Goal: Information Seeking & Learning: Find specific page/section

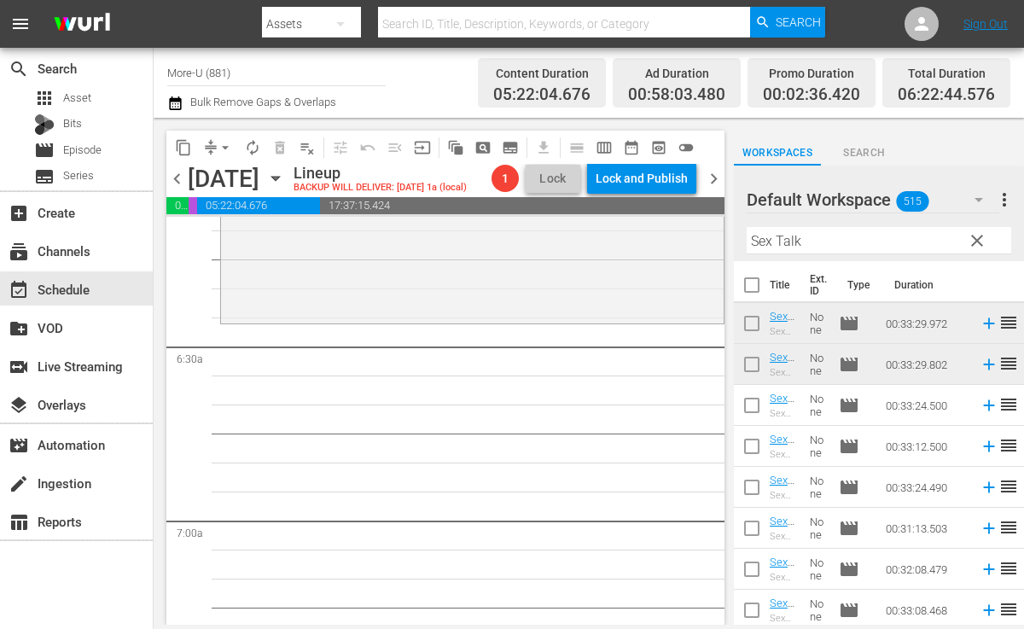
scroll to position [2169, 0]
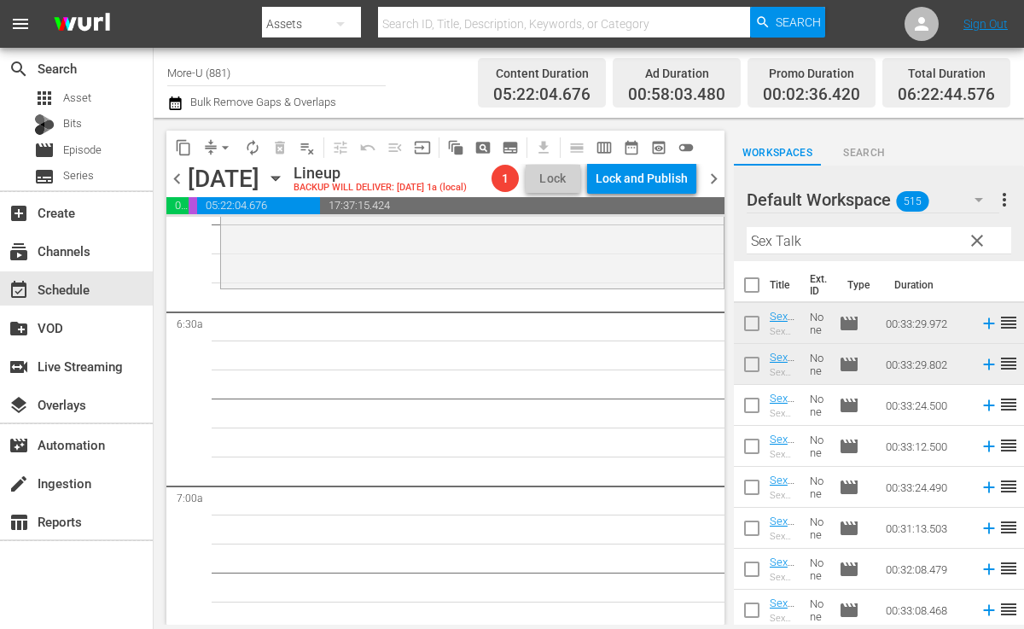
click at [977, 245] on span "clear" at bounding box center [977, 240] width 20 height 20
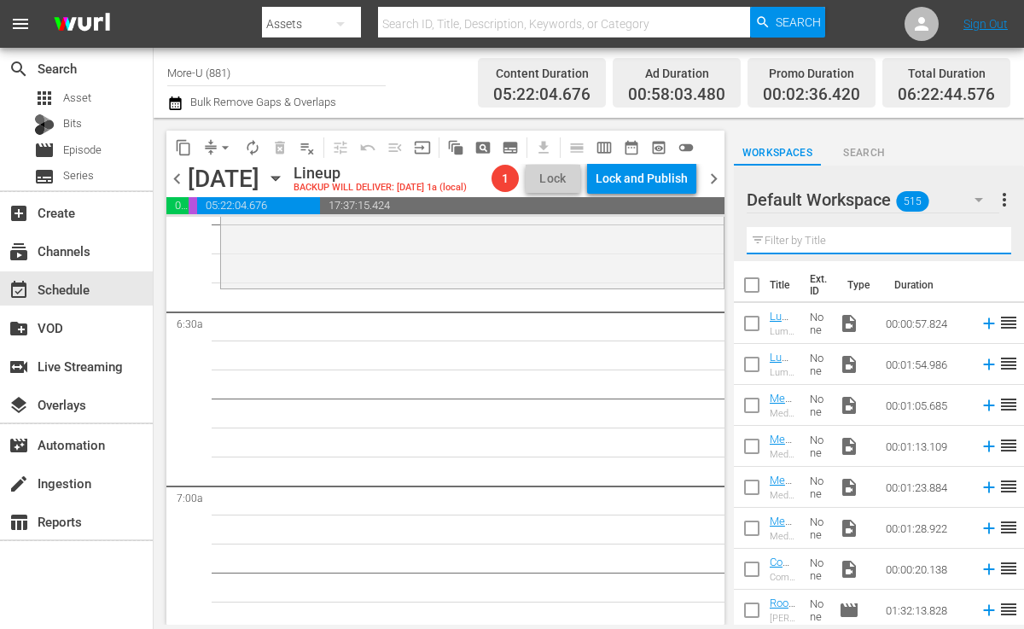
click at [831, 251] on input "text" at bounding box center [879, 240] width 265 height 27
click at [184, 174] on span "chevron_left" at bounding box center [176, 178] width 21 height 21
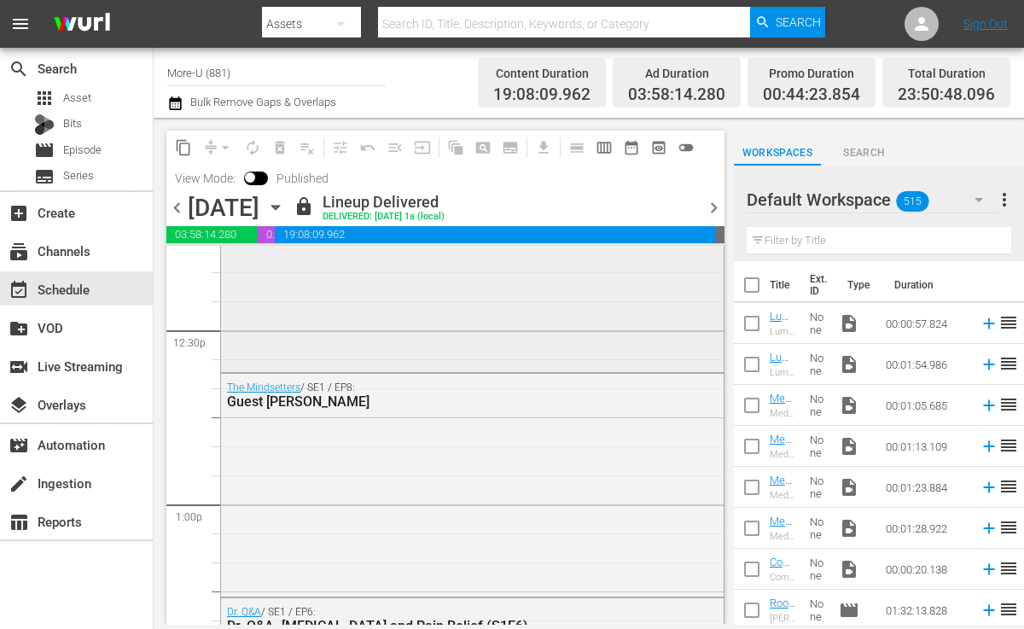
scroll to position [4261, 0]
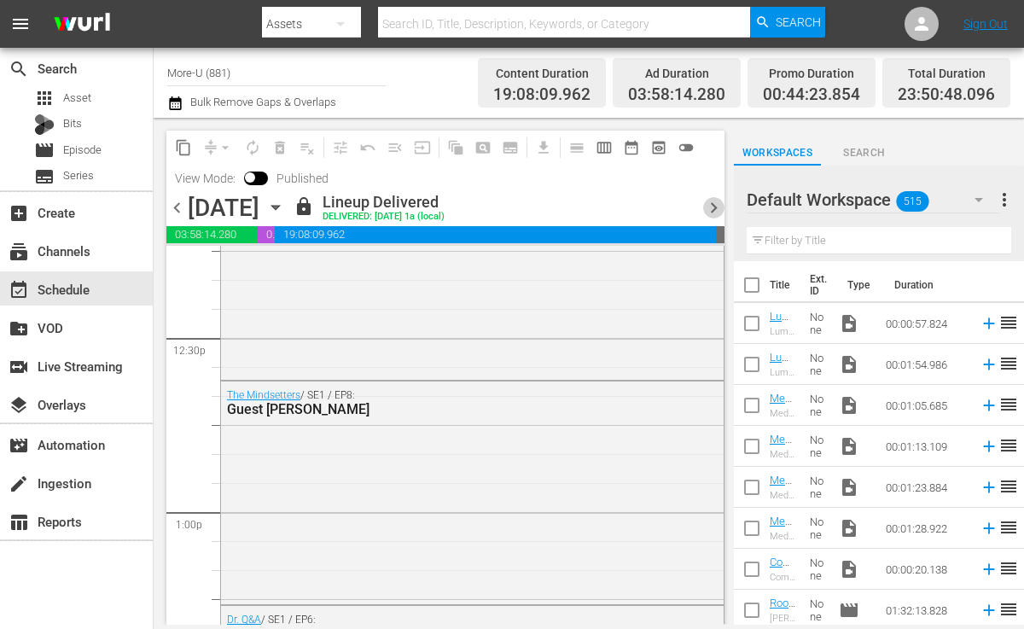
click at [709, 204] on span "chevron_right" at bounding box center [713, 207] width 21 height 21
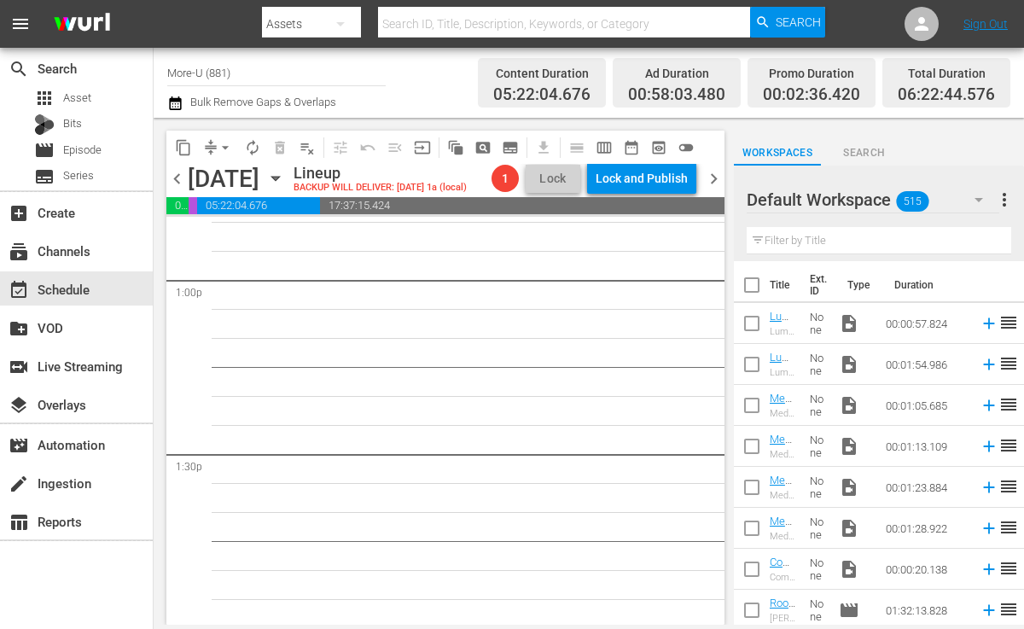
scroll to position [4319, 0]
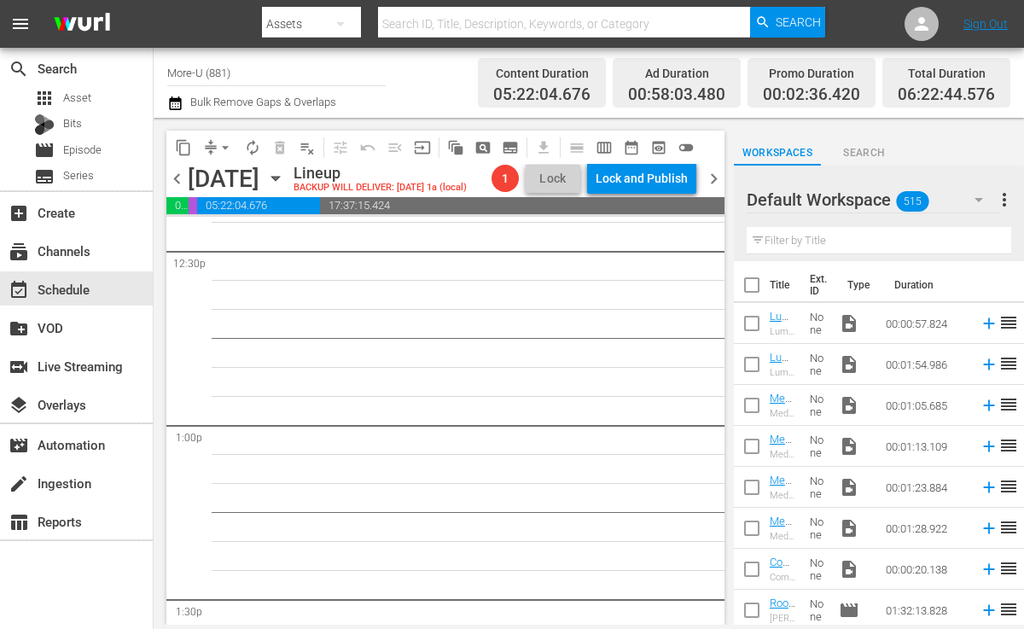
click at [803, 238] on input "text" at bounding box center [879, 240] width 265 height 27
paste input "Flow With The Earth’s Regenerative Cycles with [PERSON_NAME] & [PERSON_NAME]"
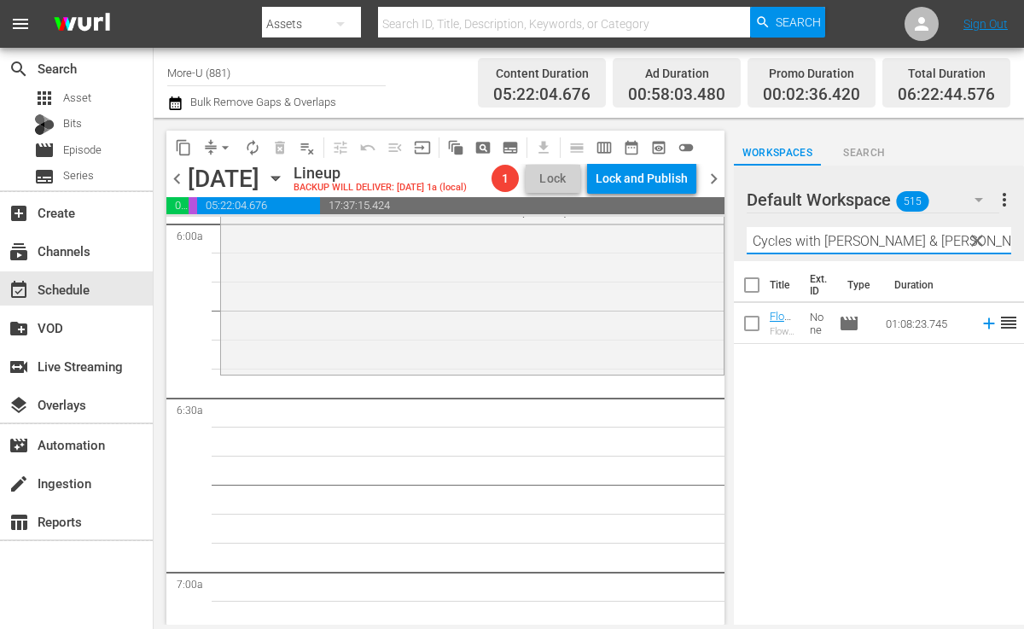
scroll to position [2090, 0]
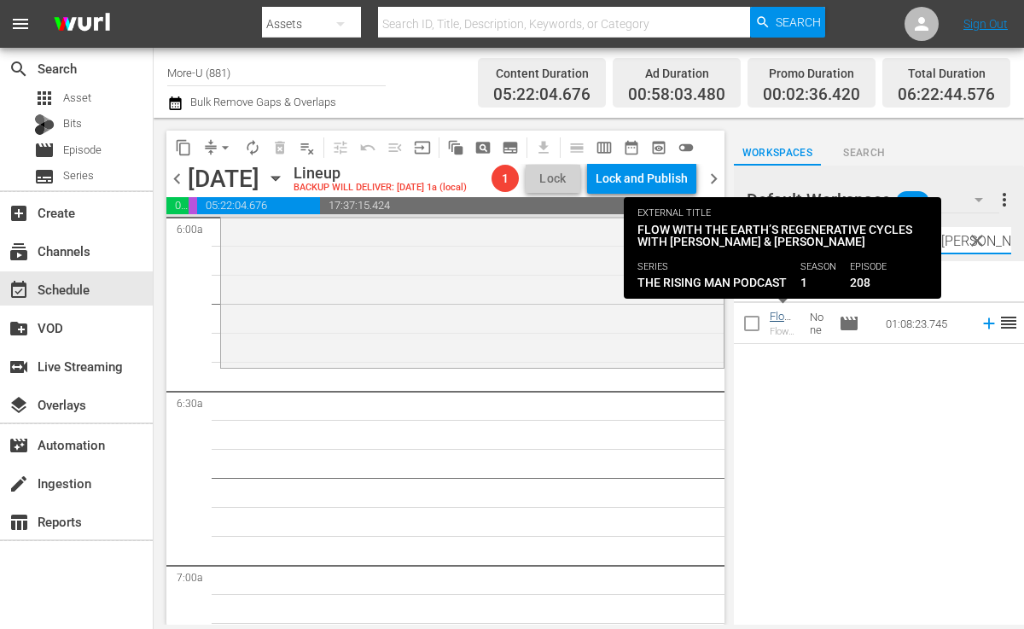
type input "Flow With The Earth’s Regenerative Cycles with [PERSON_NAME] & [PERSON_NAME]"
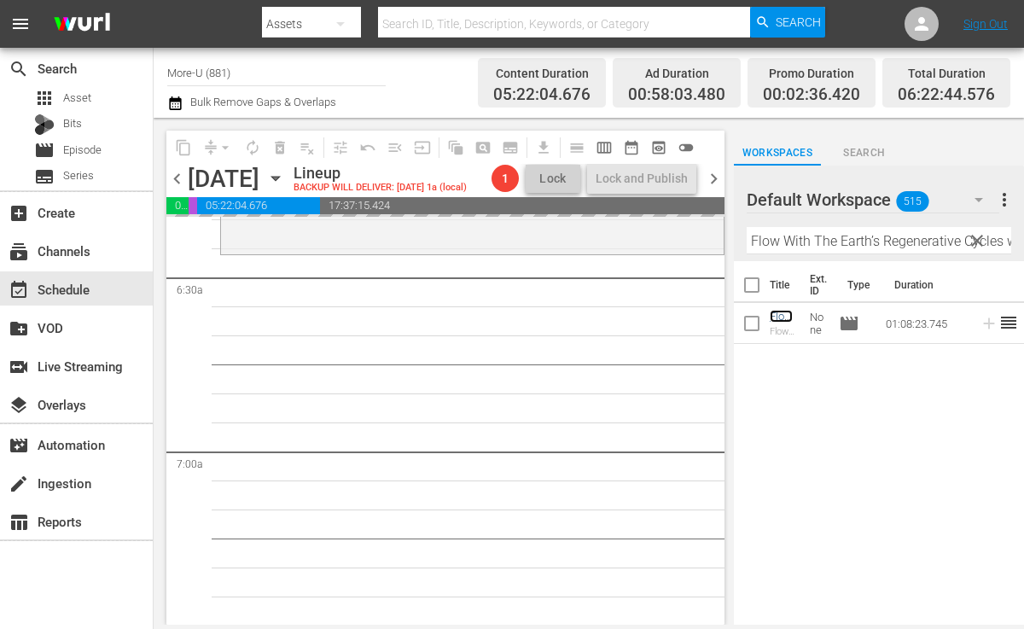
scroll to position [2207, 0]
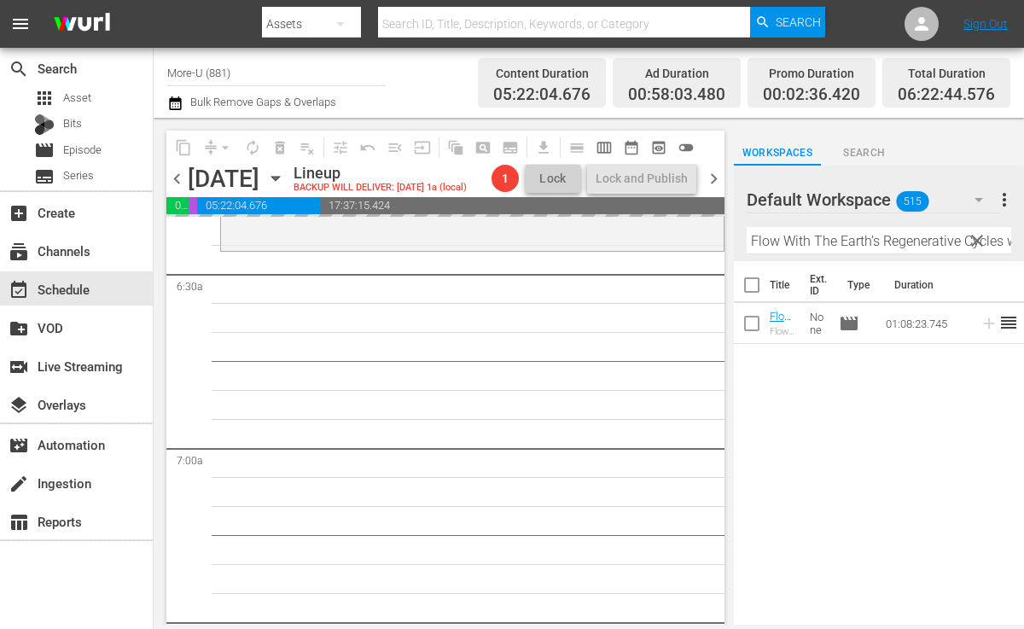
click at [185, 181] on span "chevron_left" at bounding box center [176, 178] width 21 height 21
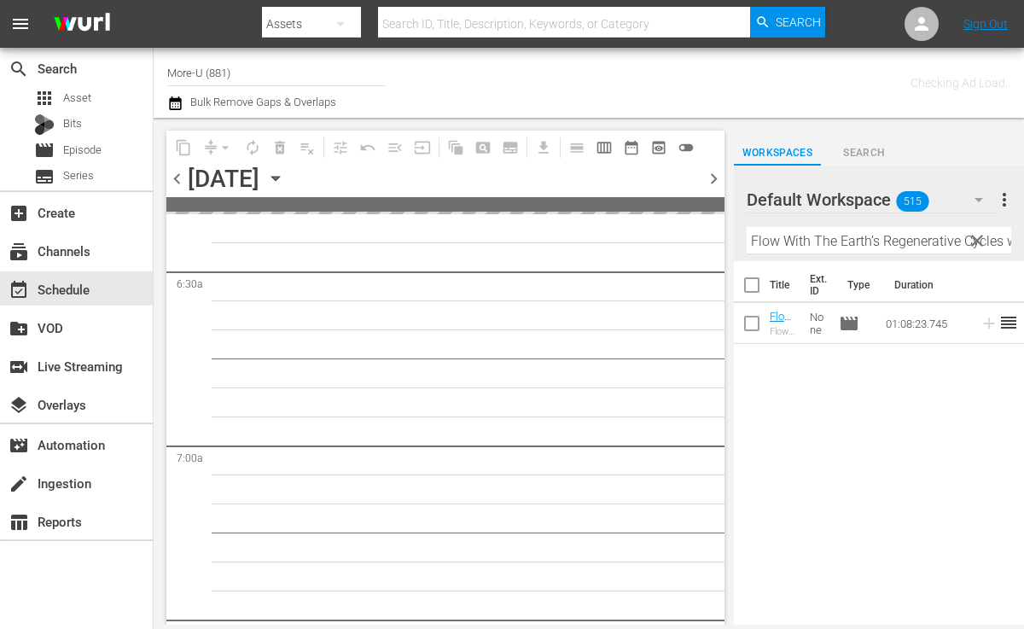
scroll to position [2323, 0]
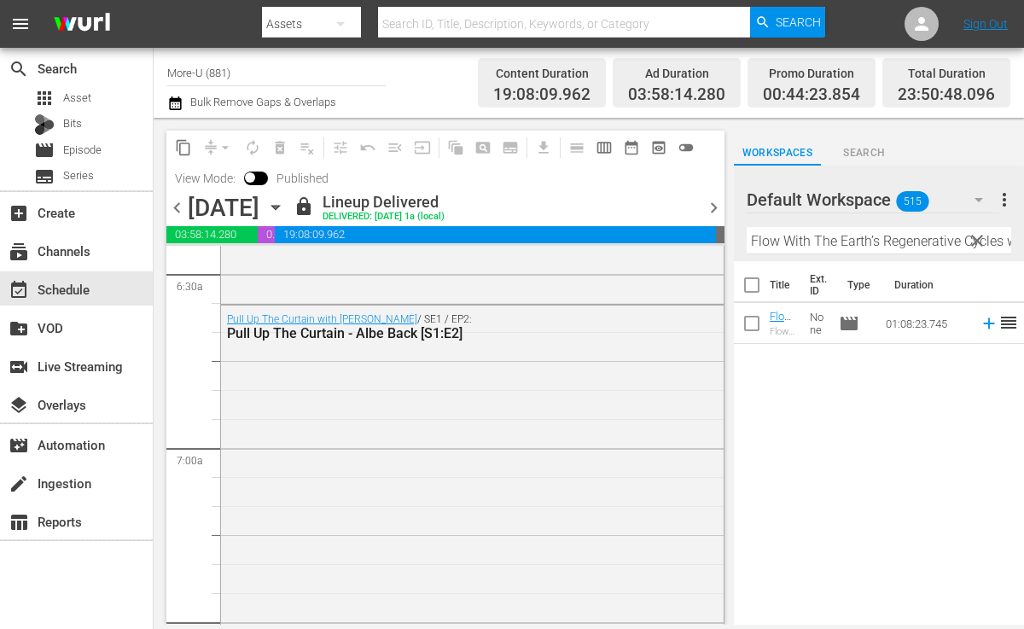
click at [716, 206] on span "chevron_right" at bounding box center [713, 207] width 21 height 21
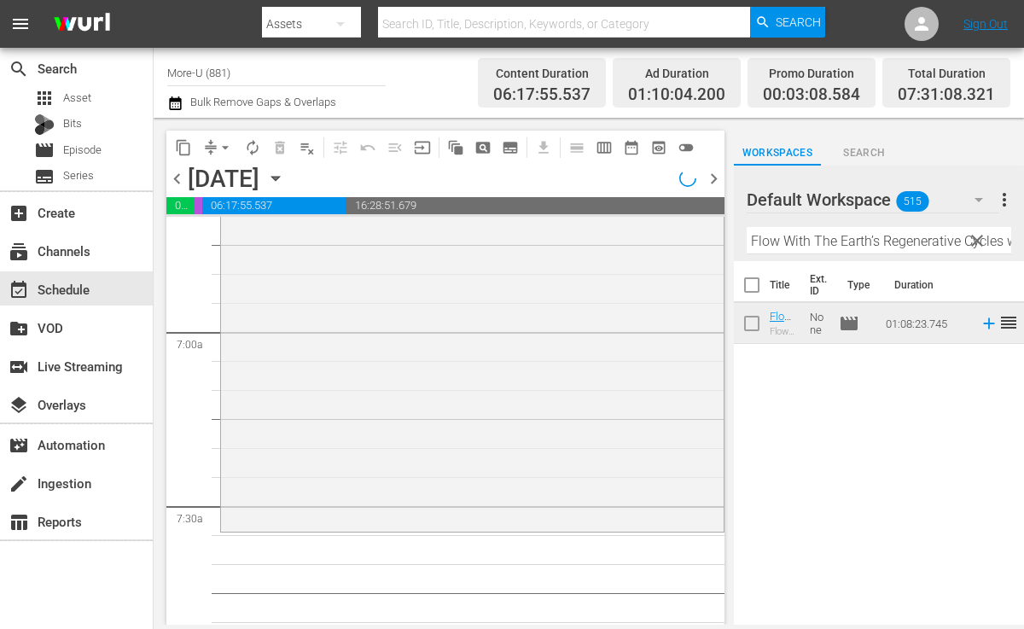
scroll to position [2207, 0]
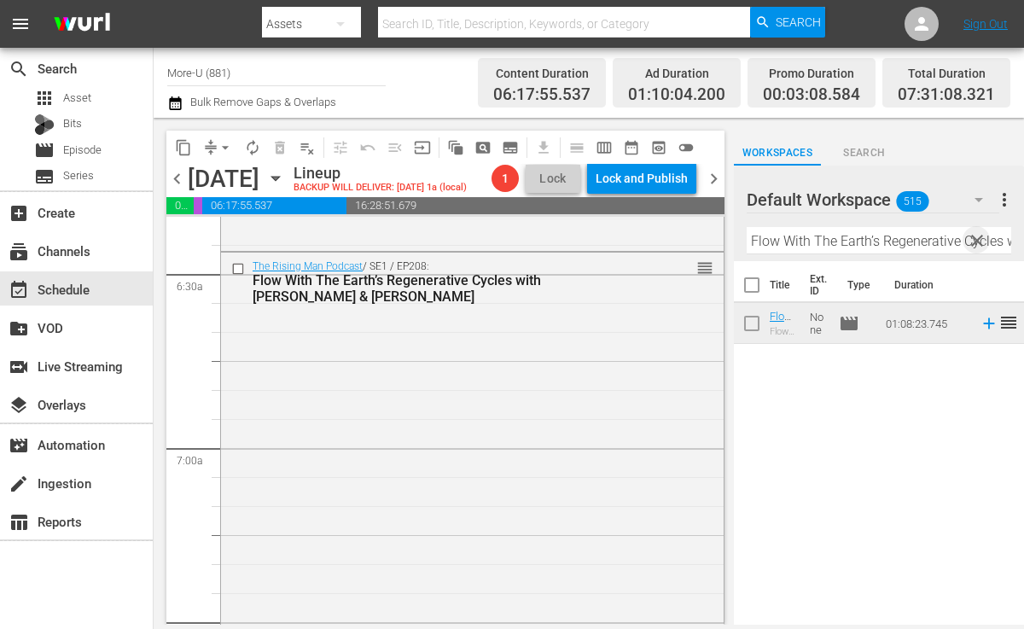
click at [977, 240] on span "clear" at bounding box center [977, 240] width 20 height 20
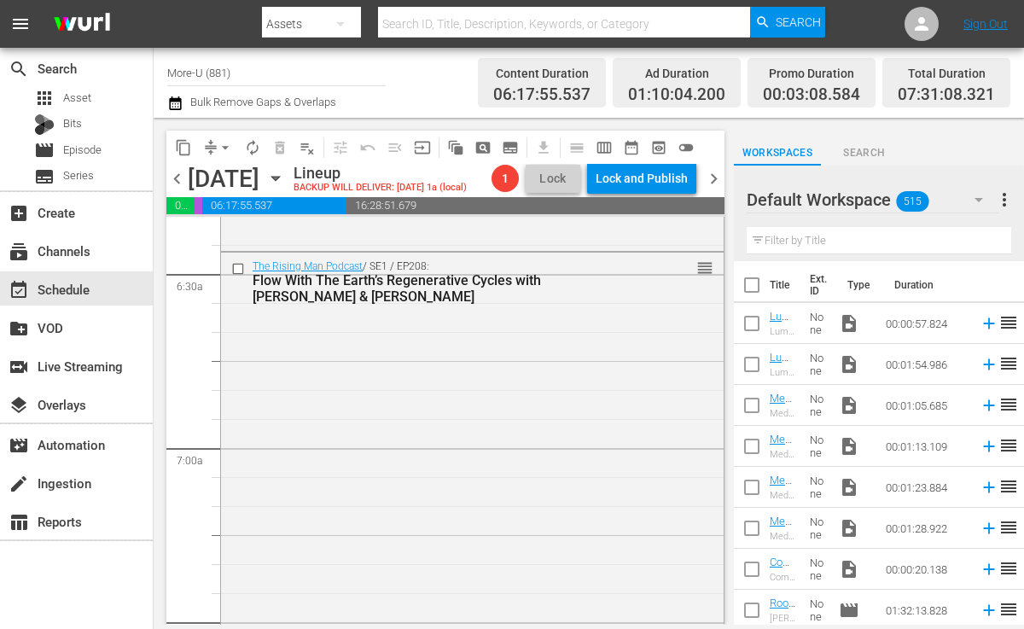
click at [901, 232] on input "text" at bounding box center [879, 240] width 265 height 27
paste input "To Live Is To Risk with [PERSON_NAME] & [PERSON_NAME]"
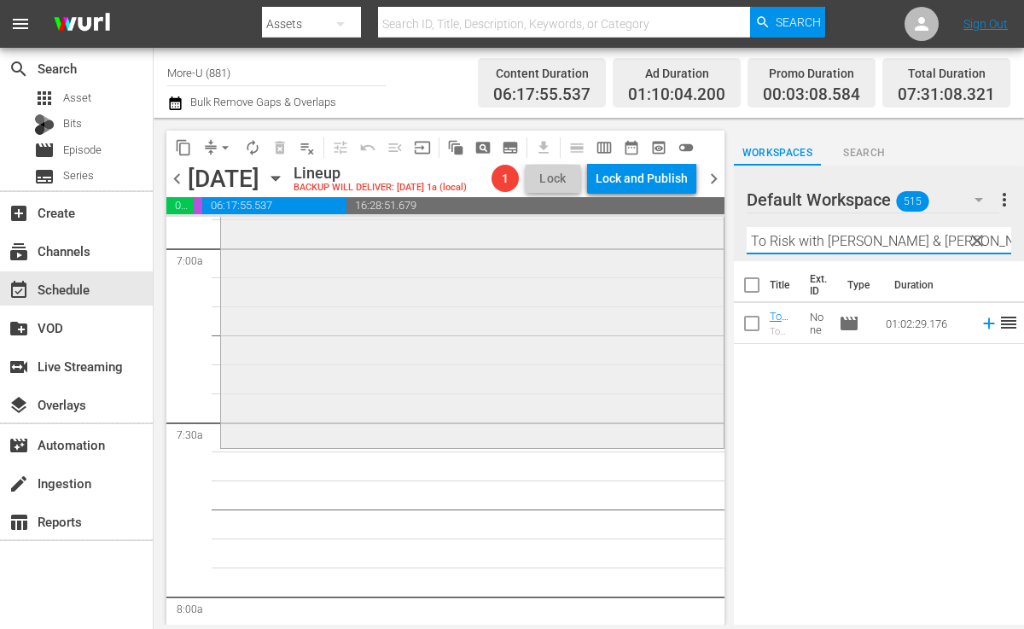
scroll to position [2402, 0]
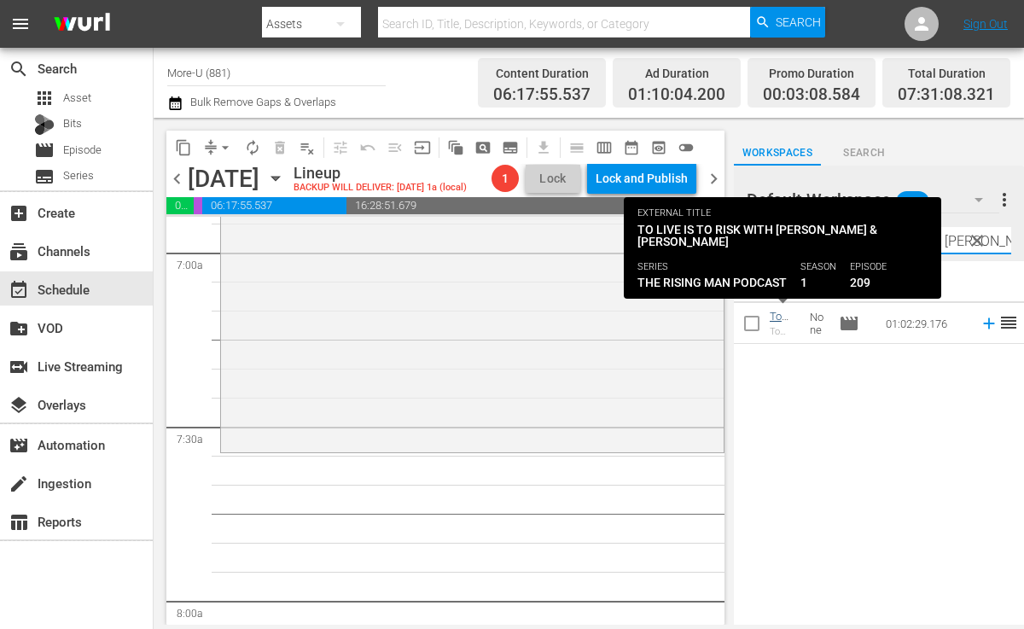
type input "To Live Is To Risk with [PERSON_NAME] & [PERSON_NAME]"
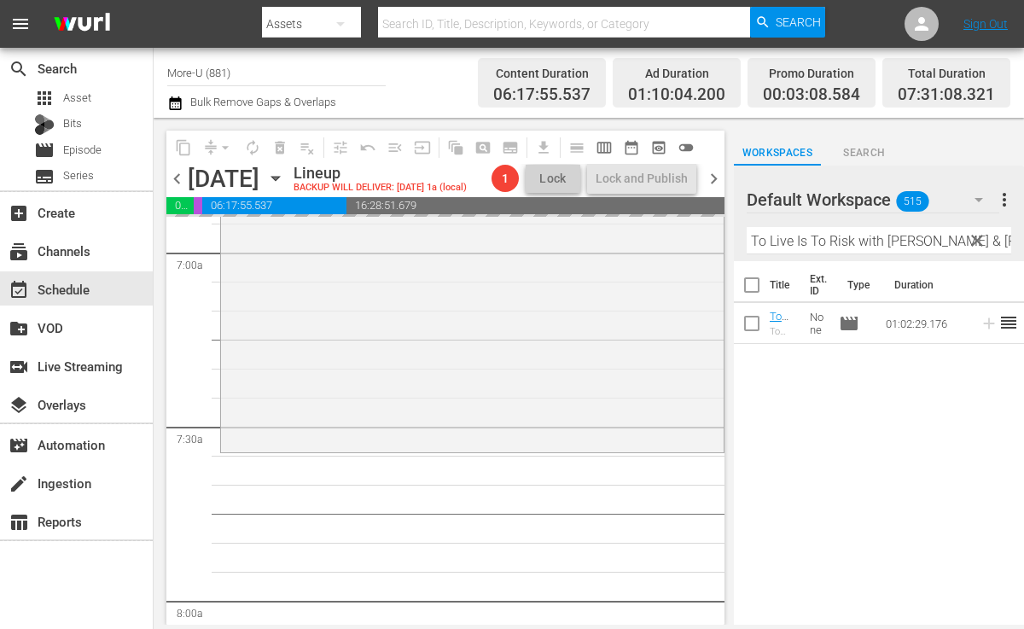
drag, startPoint x: 780, startPoint y: 321, endPoint x: 255, endPoint y: 9, distance: 610.5
click at [184, 184] on span "chevron_left" at bounding box center [176, 178] width 21 height 21
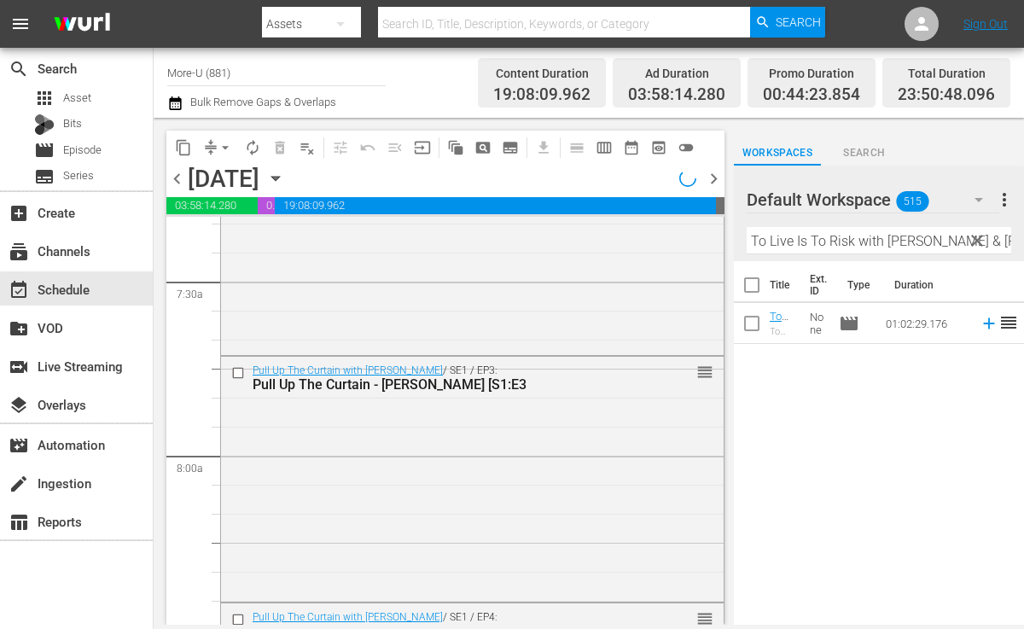
scroll to position [2460, 0]
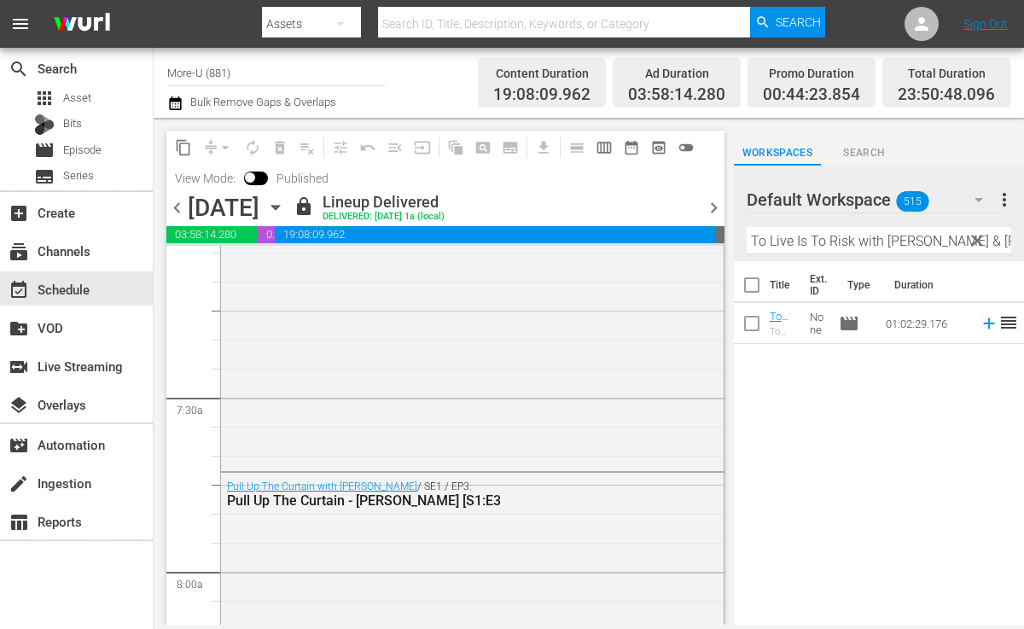
click at [712, 179] on div "content_copy compress arrow_drop_down autorenew_outlined delete_forever_outline…" at bounding box center [445, 162] width 558 height 62
click at [719, 207] on span "chevron_right" at bounding box center [713, 207] width 21 height 21
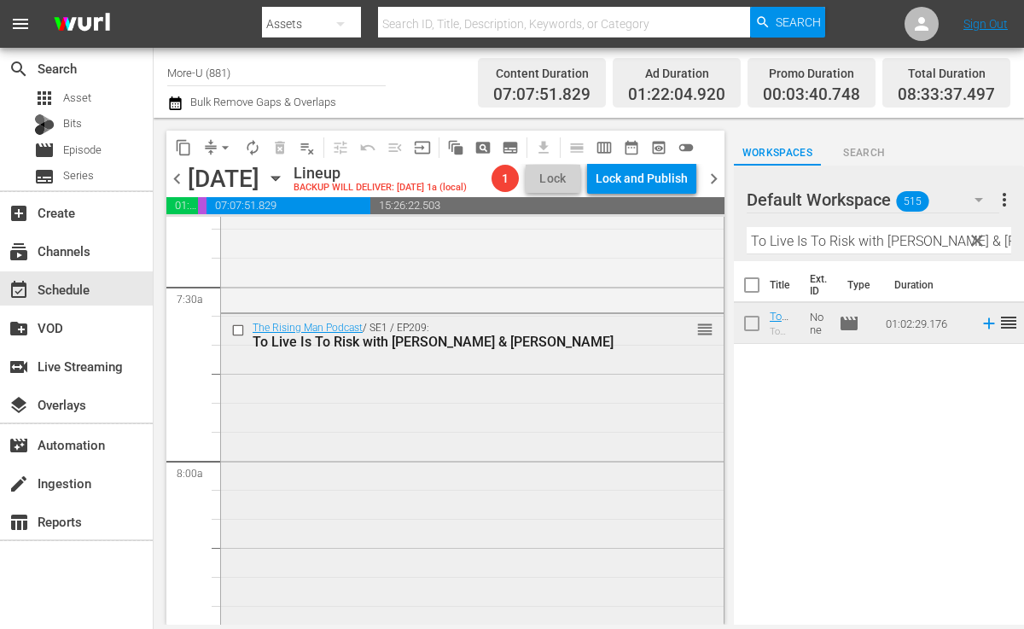
scroll to position [2510, 0]
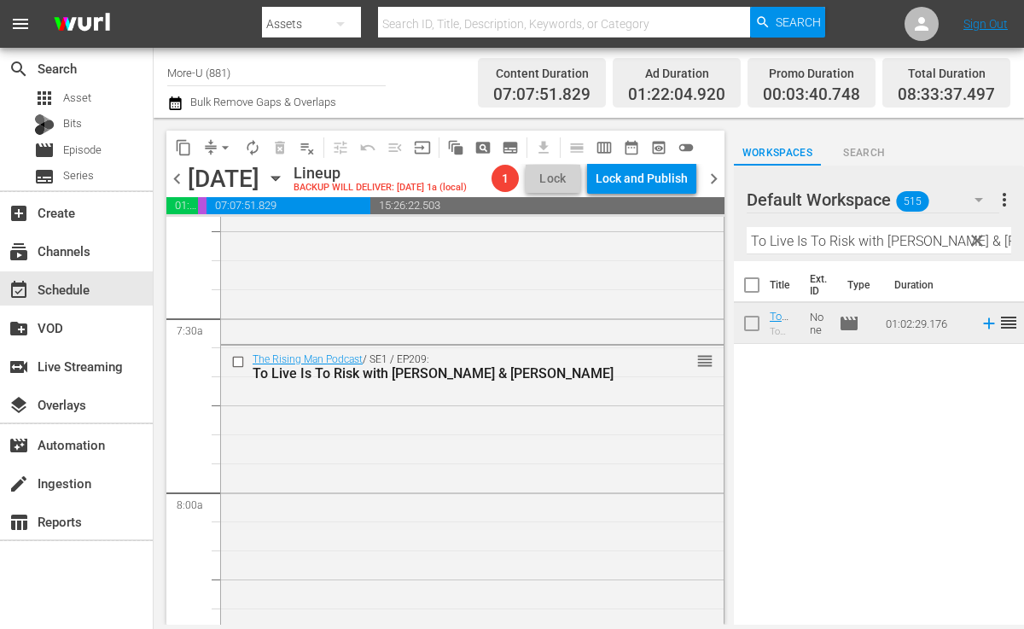
click at [979, 237] on span "clear" at bounding box center [977, 240] width 20 height 20
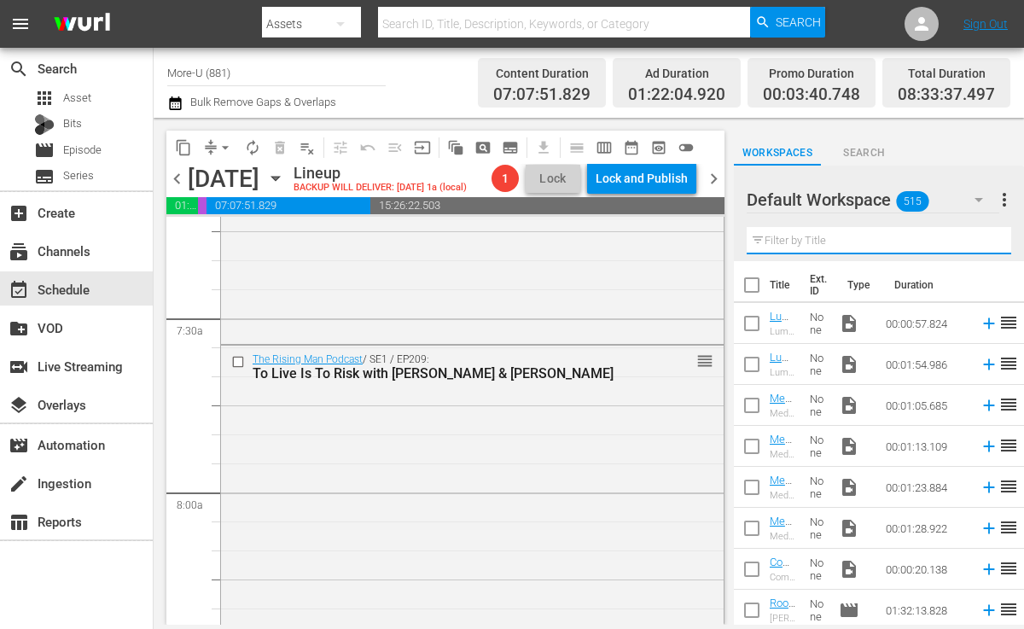
click at [880, 232] on input "text" at bounding box center [879, 240] width 265 height 27
paste input "Honoring Indigenous Heart Medicine with [PERSON_NAME] & [PERSON_NAME]"
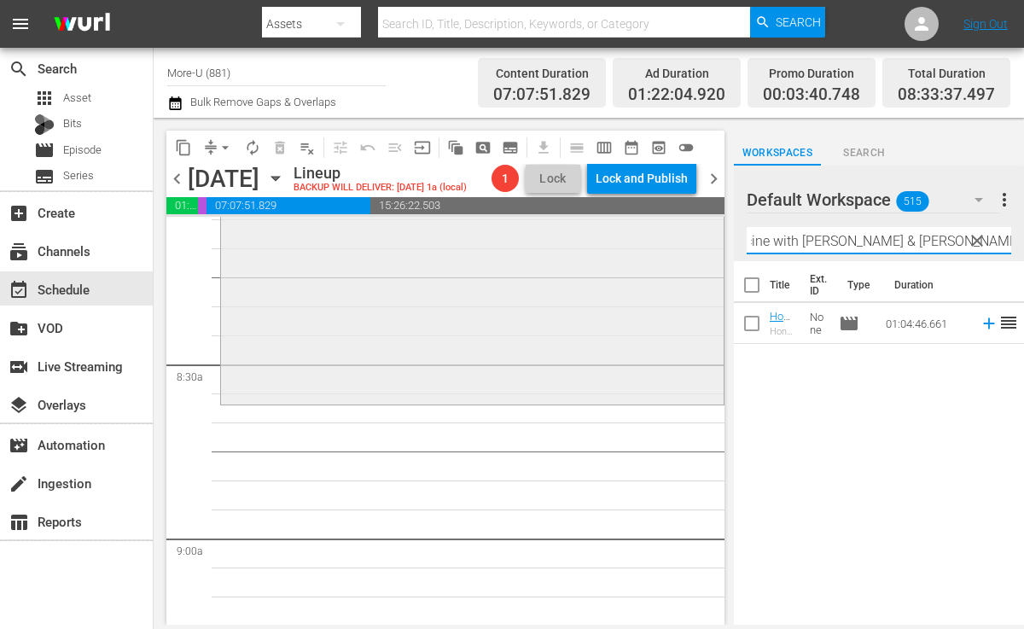
scroll to position [2827, 0]
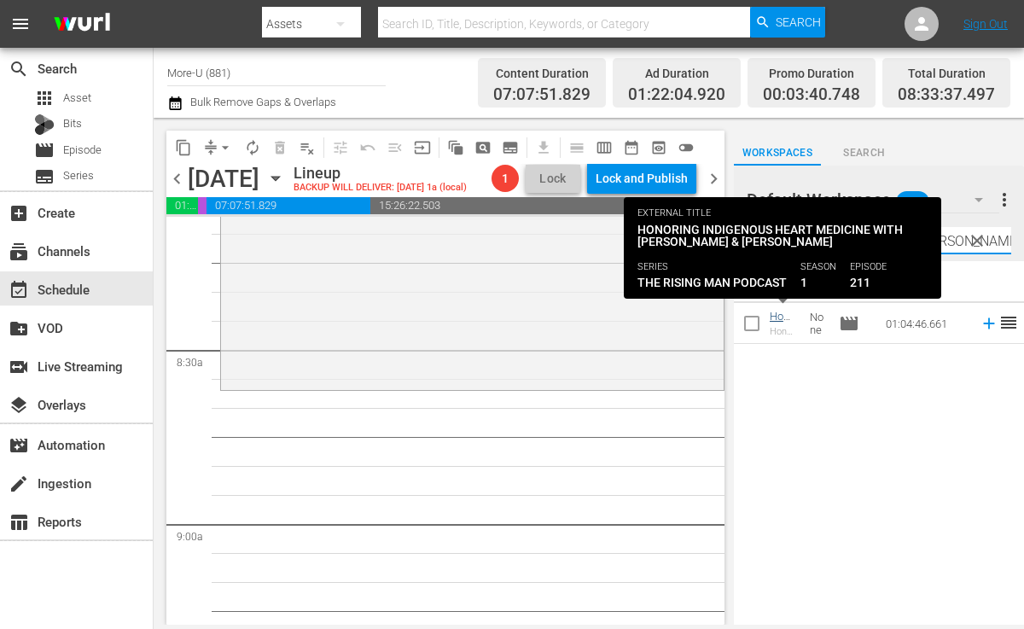
type input "Honoring Indigenous Heart Medicine with [PERSON_NAME] & [PERSON_NAME]"
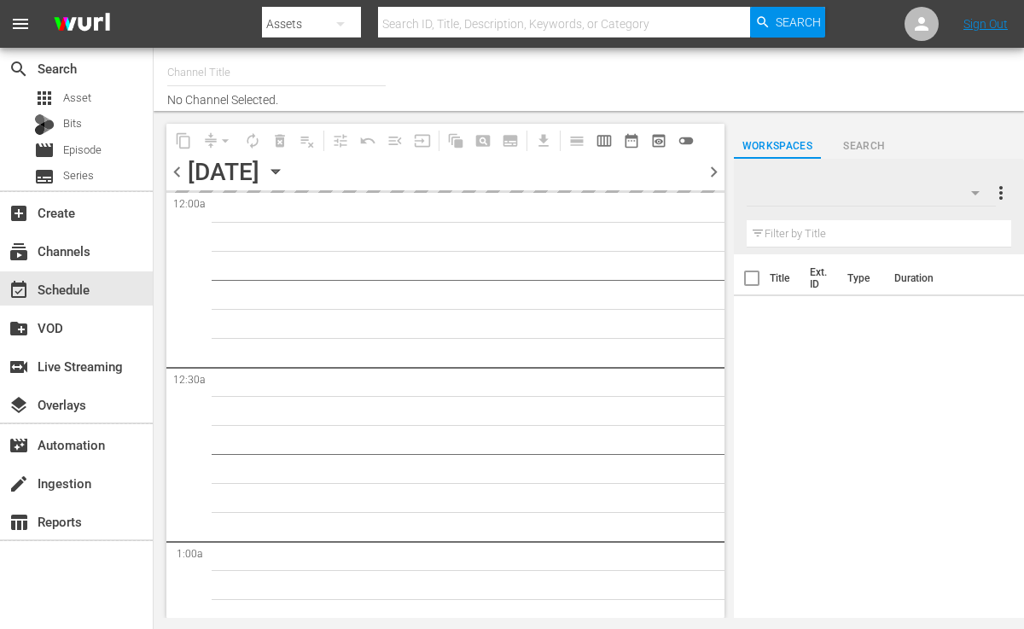
type input "More-U (881)"
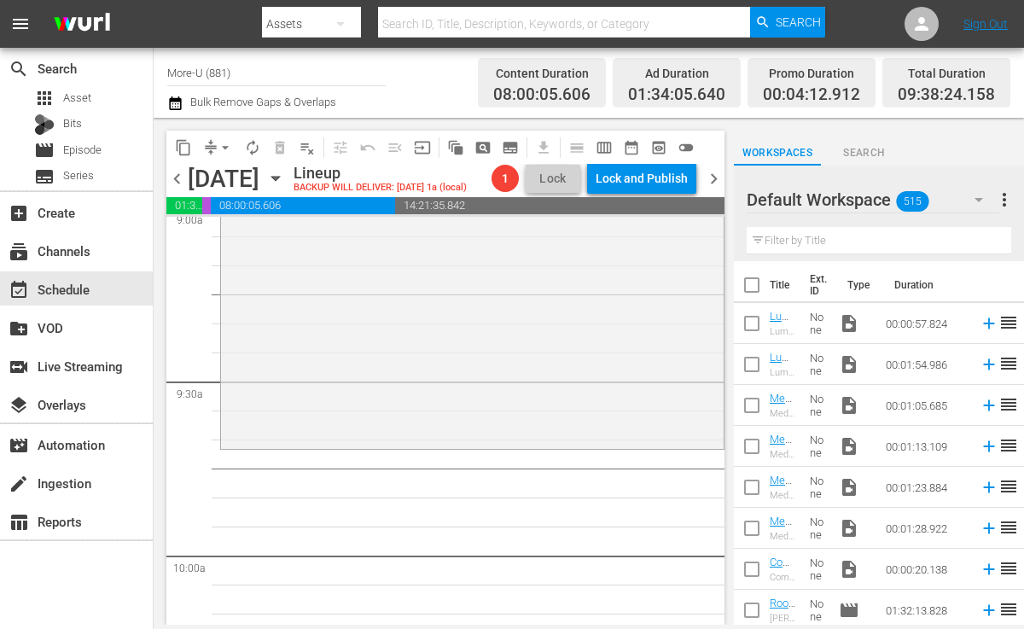
scroll to position [3145, 0]
click at [920, 247] on input "text" at bounding box center [879, 240] width 265 height 27
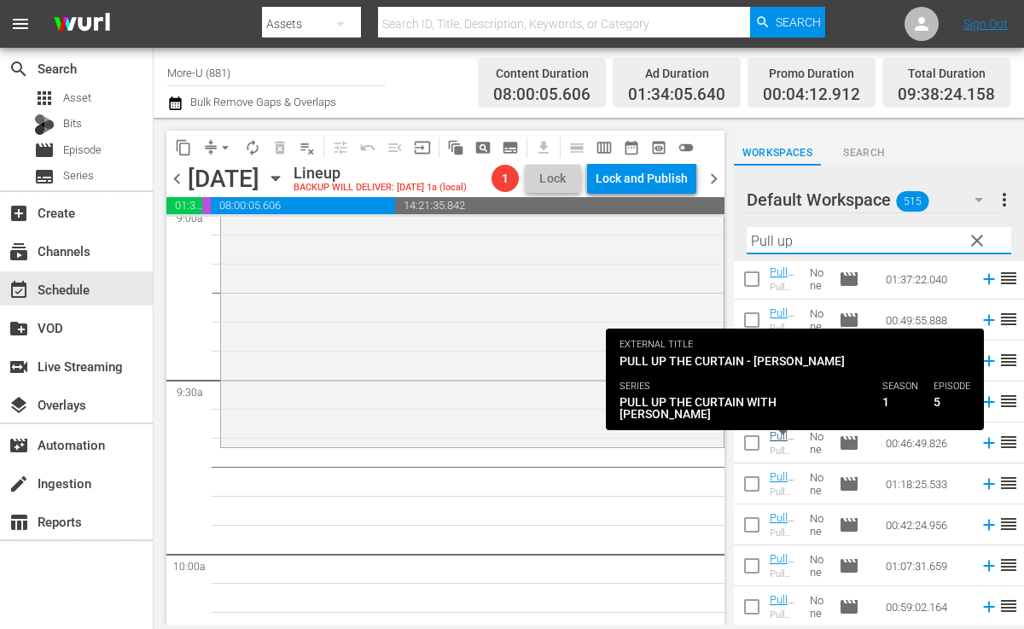
type input "Pull up"
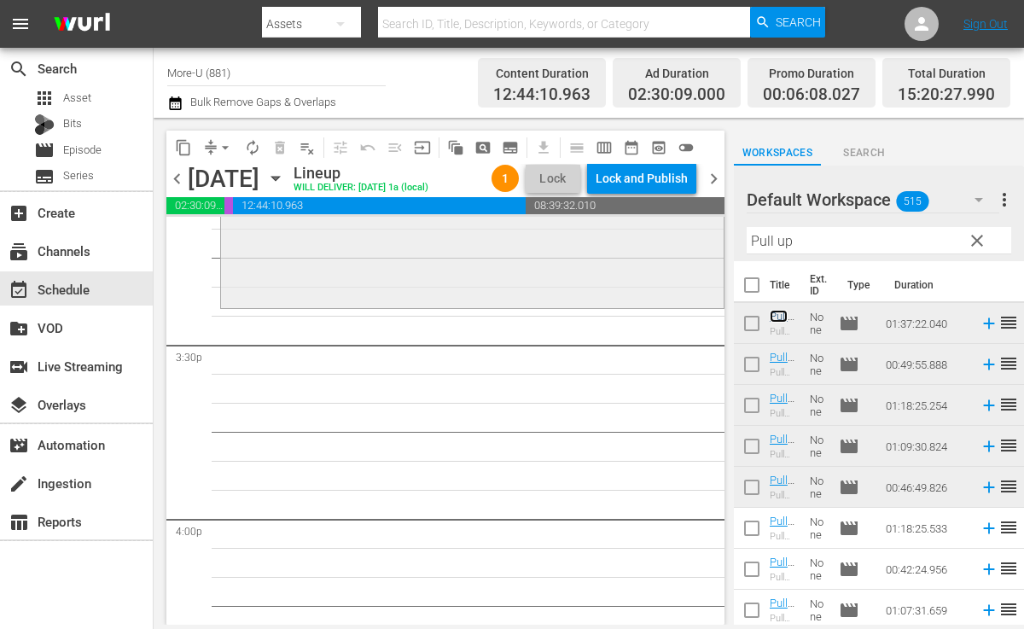
scroll to position [5271, 0]
click at [976, 236] on span "clear" at bounding box center [977, 240] width 20 height 20
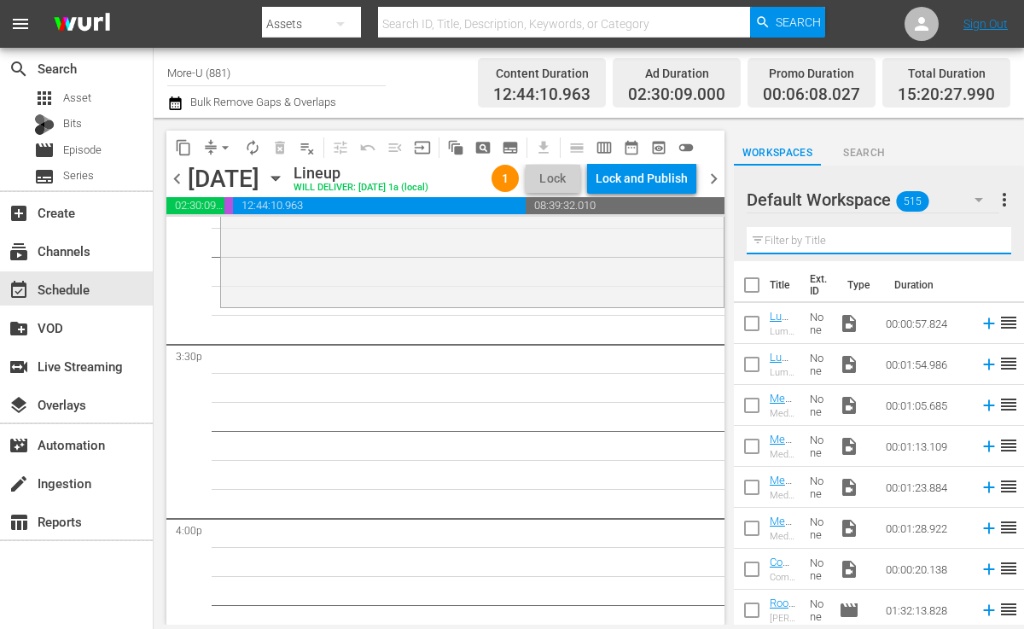
click at [901, 236] on input "text" at bounding box center [879, 240] width 265 height 27
click at [178, 175] on span "chevron_left" at bounding box center [176, 178] width 21 height 21
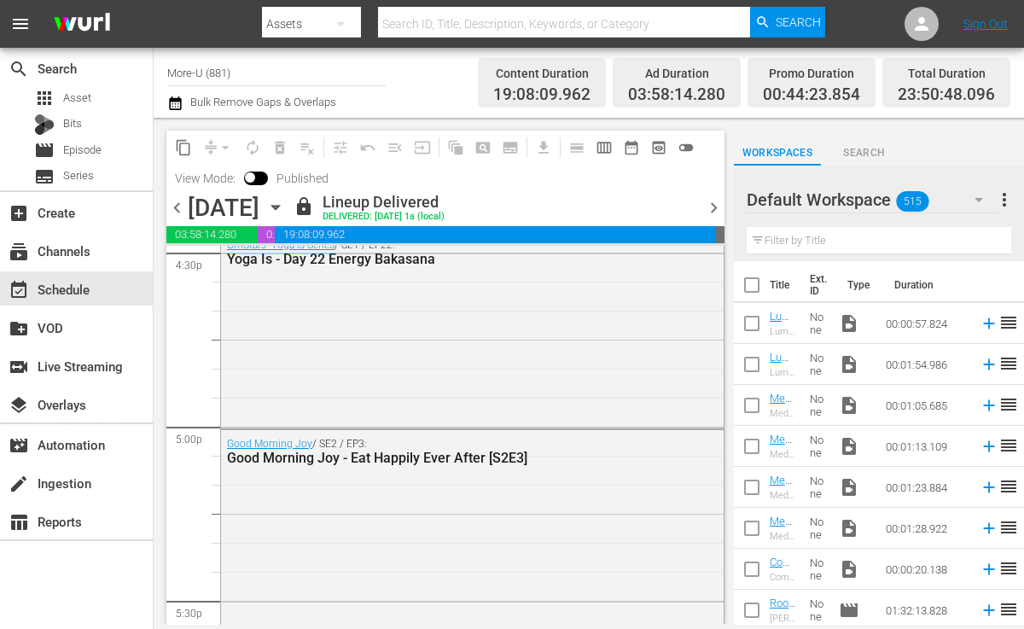
scroll to position [5741, 0]
click at [710, 200] on span "chevron_right" at bounding box center [713, 207] width 21 height 21
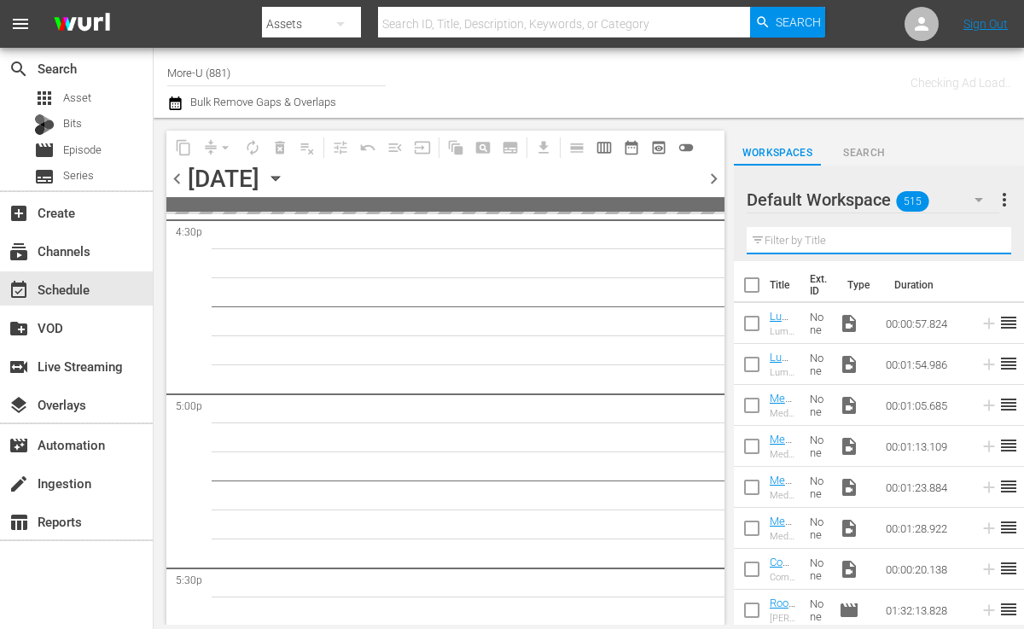
click at [821, 230] on input "text" at bounding box center [879, 240] width 265 height 27
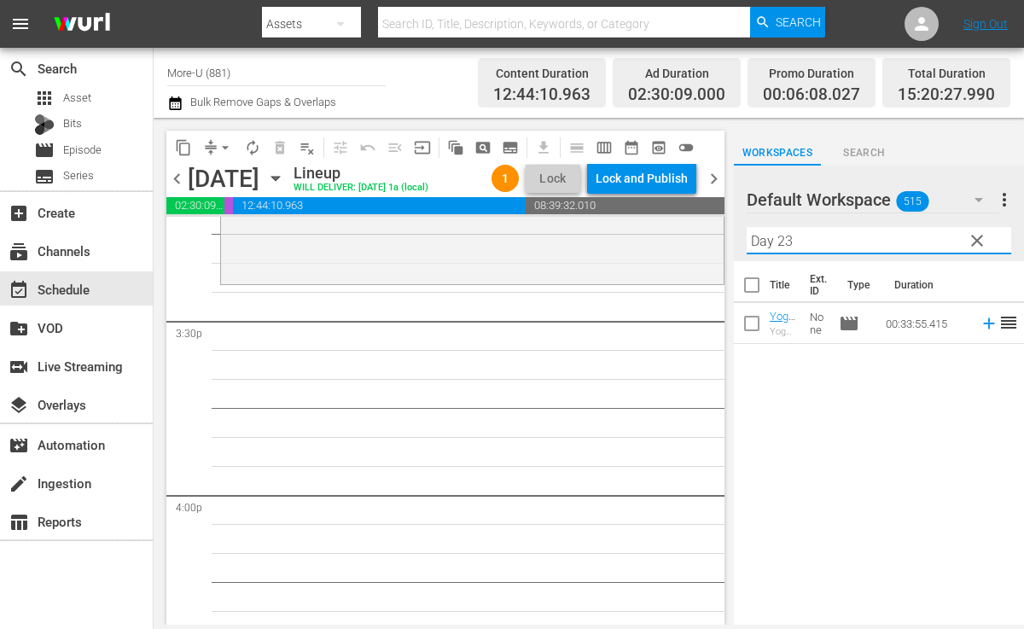
scroll to position [5292, 0]
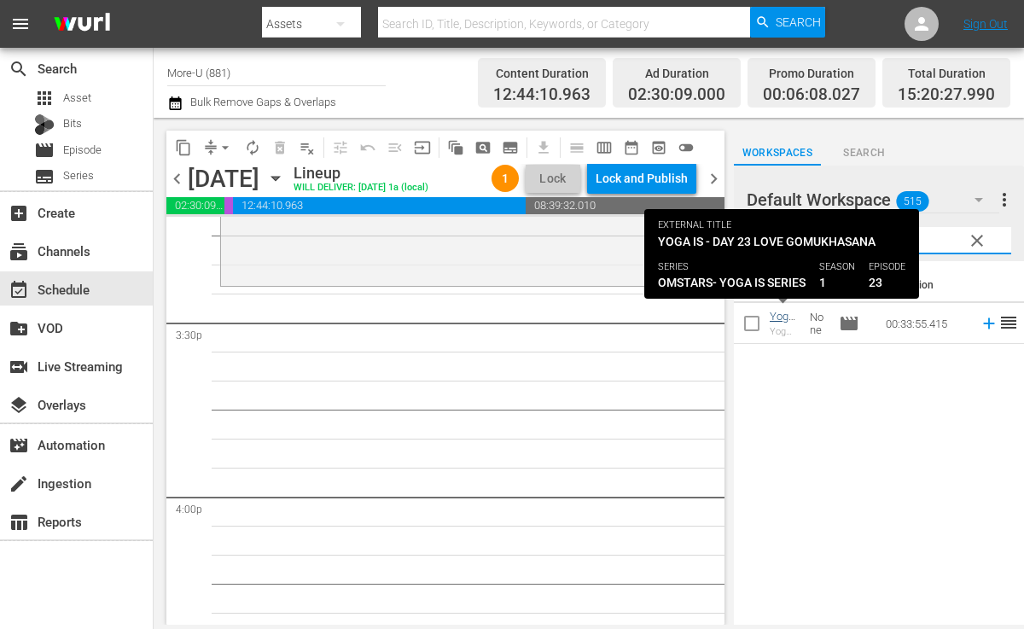
type input "Day 23"
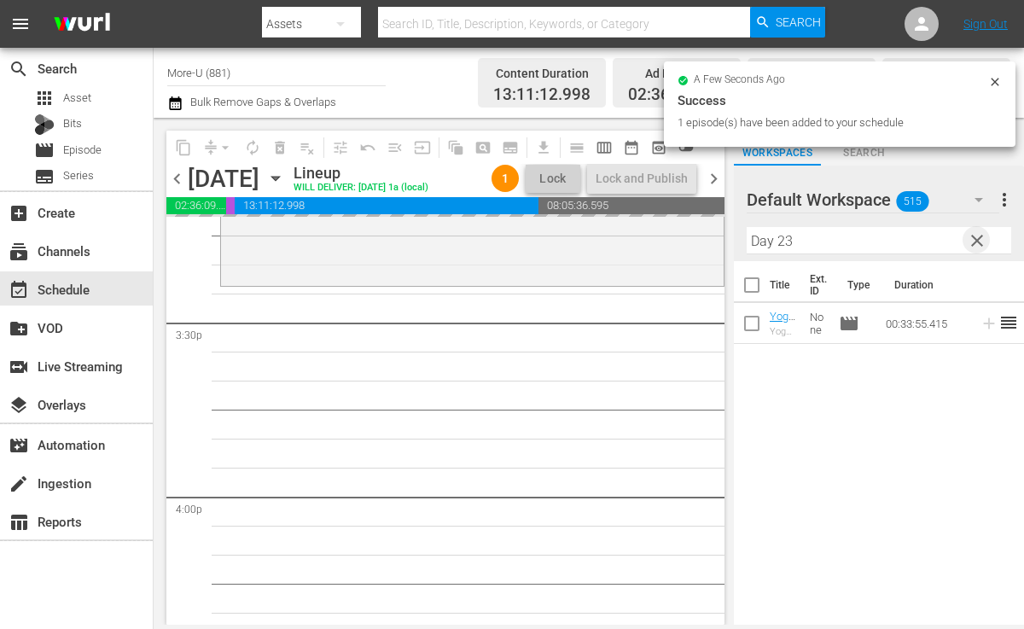
click at [982, 236] on span "clear" at bounding box center [977, 240] width 20 height 20
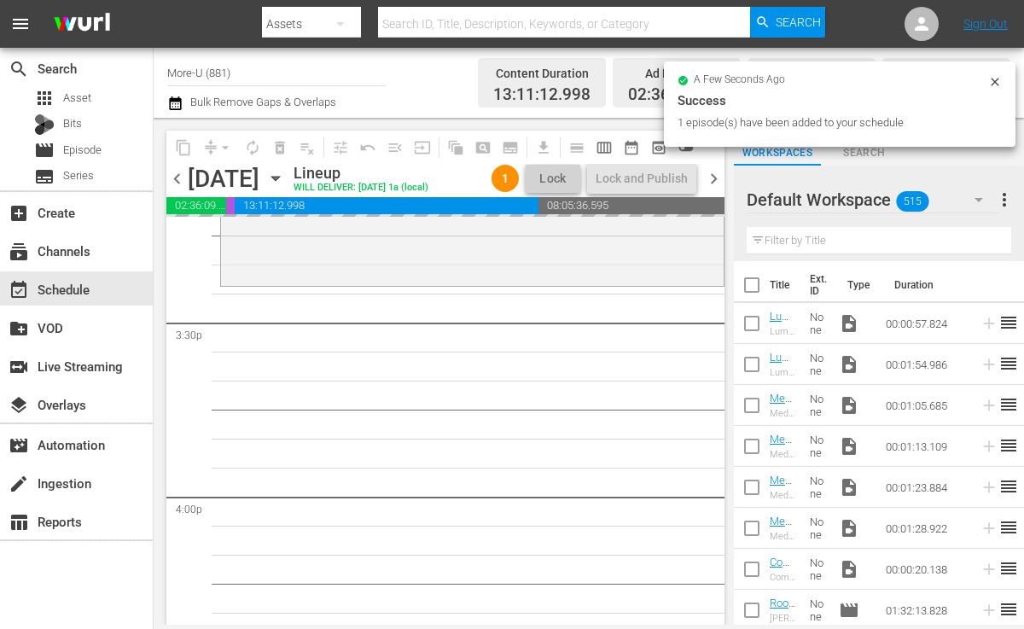
click at [918, 242] on input "text" at bounding box center [879, 240] width 265 height 27
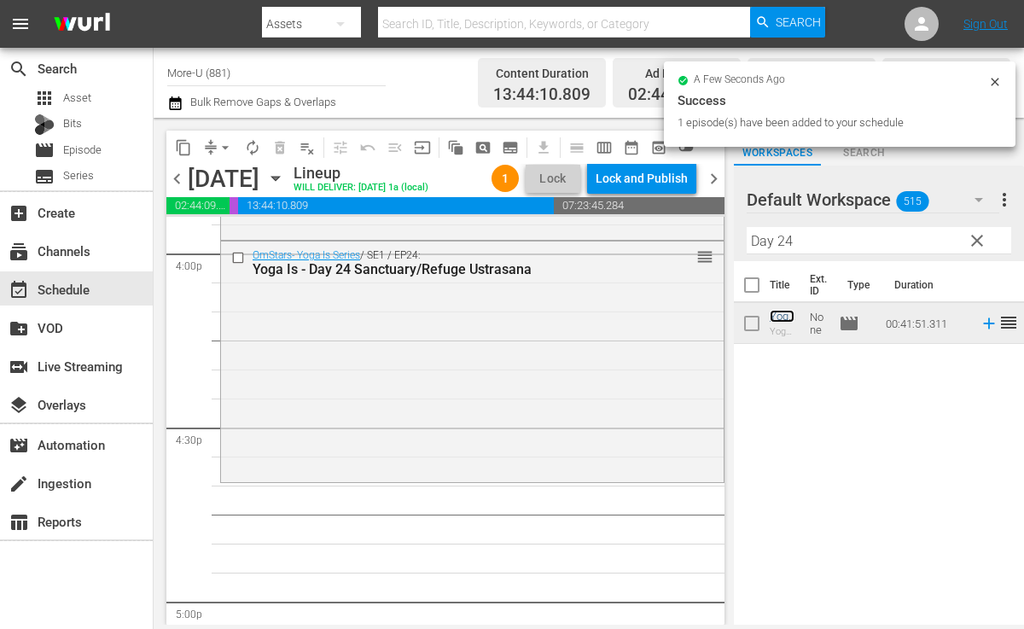
scroll to position [5558, 0]
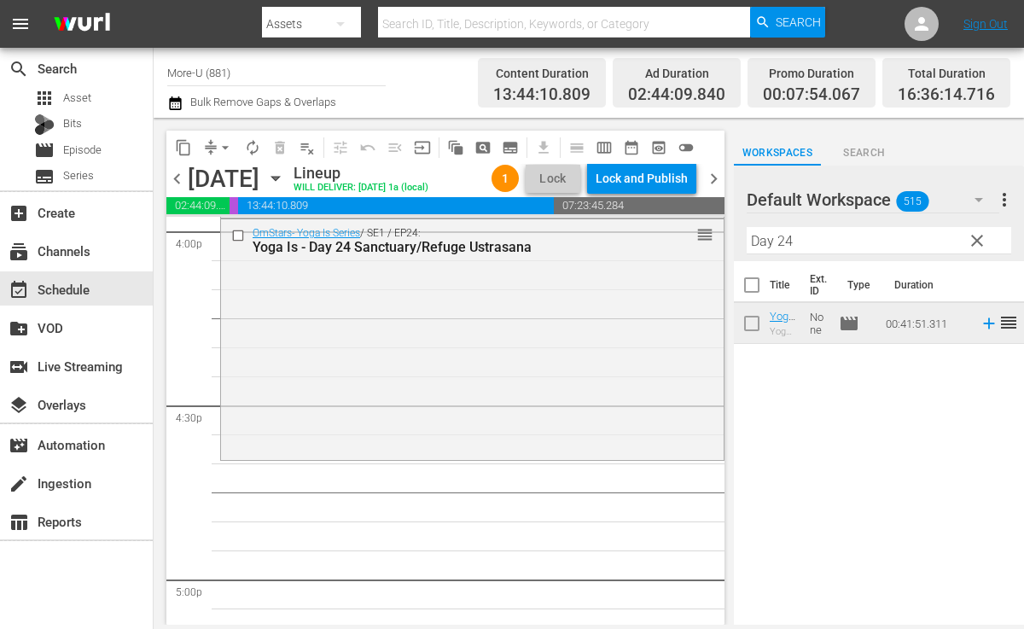
click at [808, 233] on input "Day 24" at bounding box center [879, 240] width 265 height 27
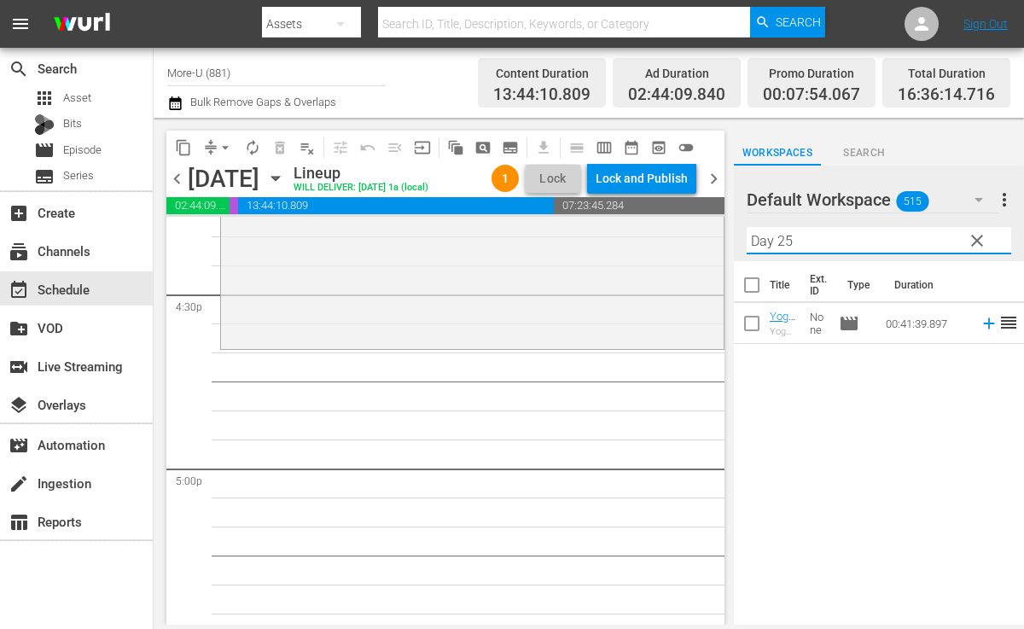
scroll to position [5684, 0]
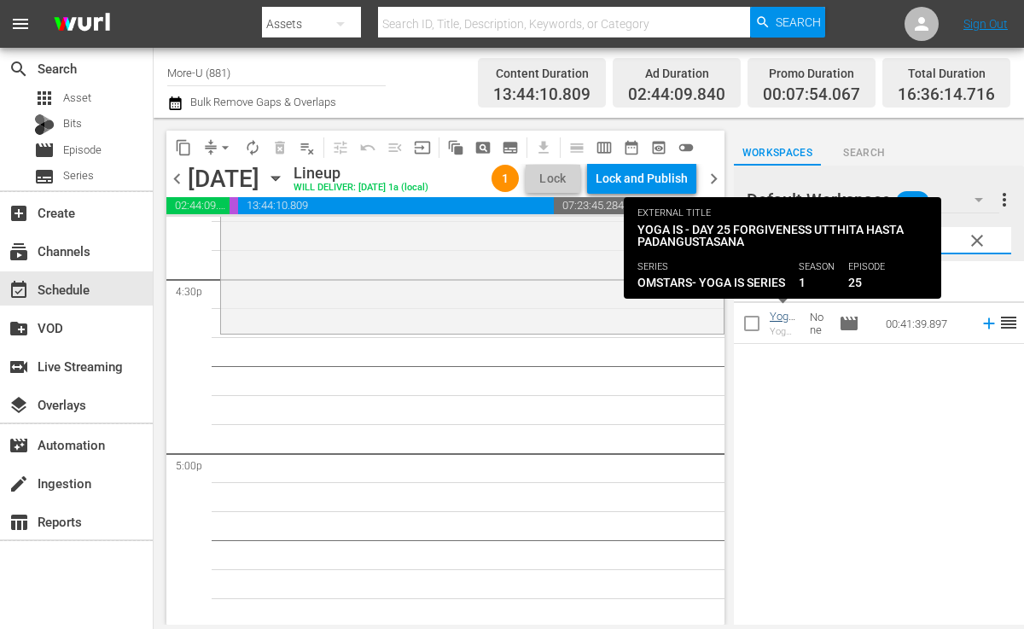
type input "Day 25"
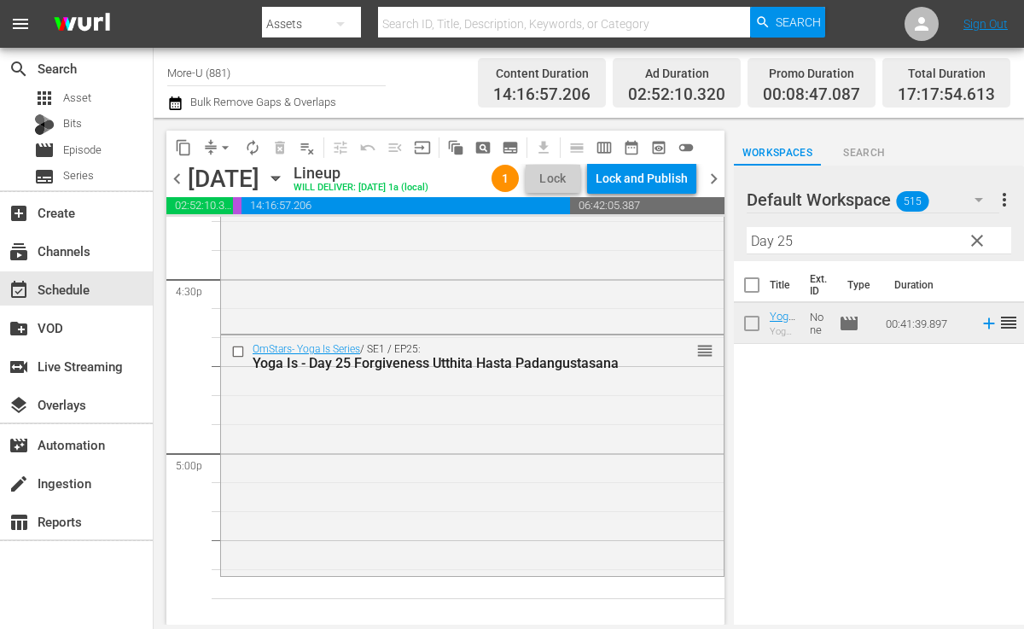
click at [981, 240] on span "clear" at bounding box center [977, 240] width 20 height 20
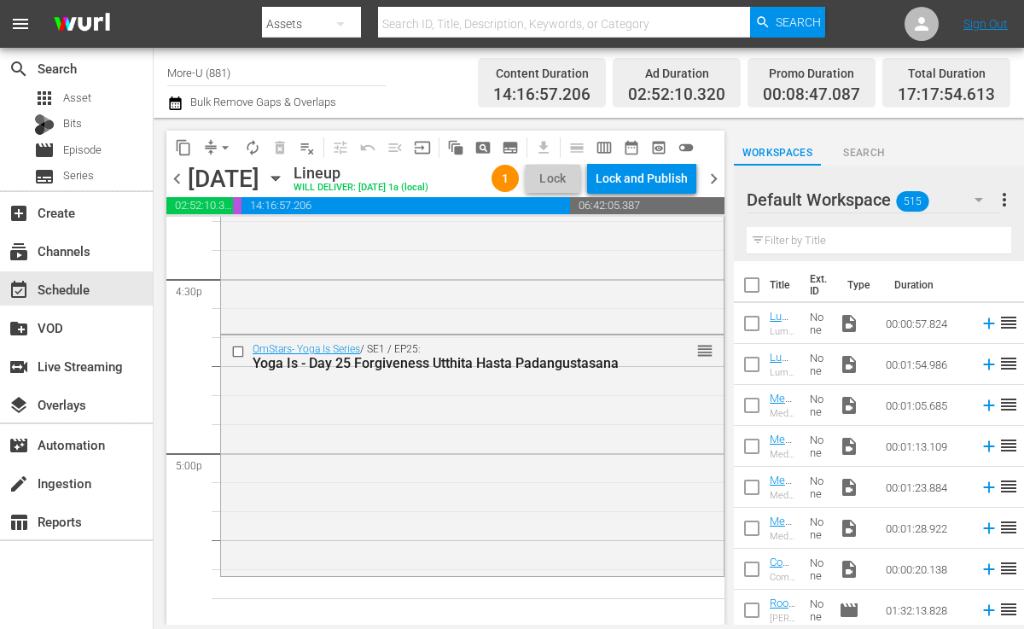
click at [876, 242] on input "text" at bounding box center [879, 240] width 265 height 27
click at [178, 191] on div "chevron_left Sunday, September 7th September 7th Lineup WILL DELIVER: 9/6 @ 1a …" at bounding box center [445, 180] width 558 height 33
click at [174, 183] on span "chevron_left" at bounding box center [176, 178] width 21 height 21
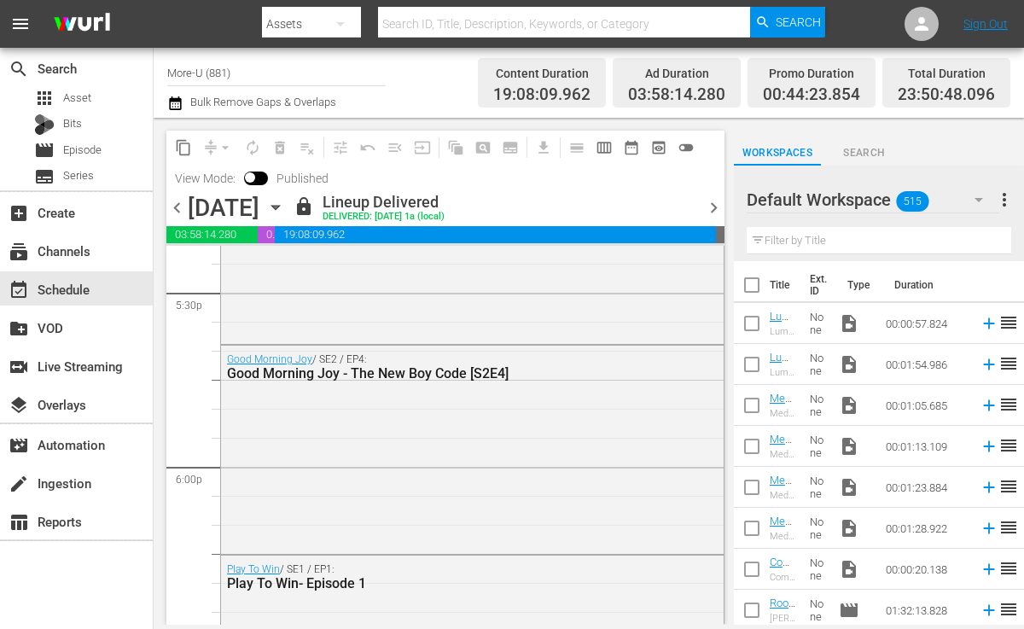
scroll to position [6040, 0]
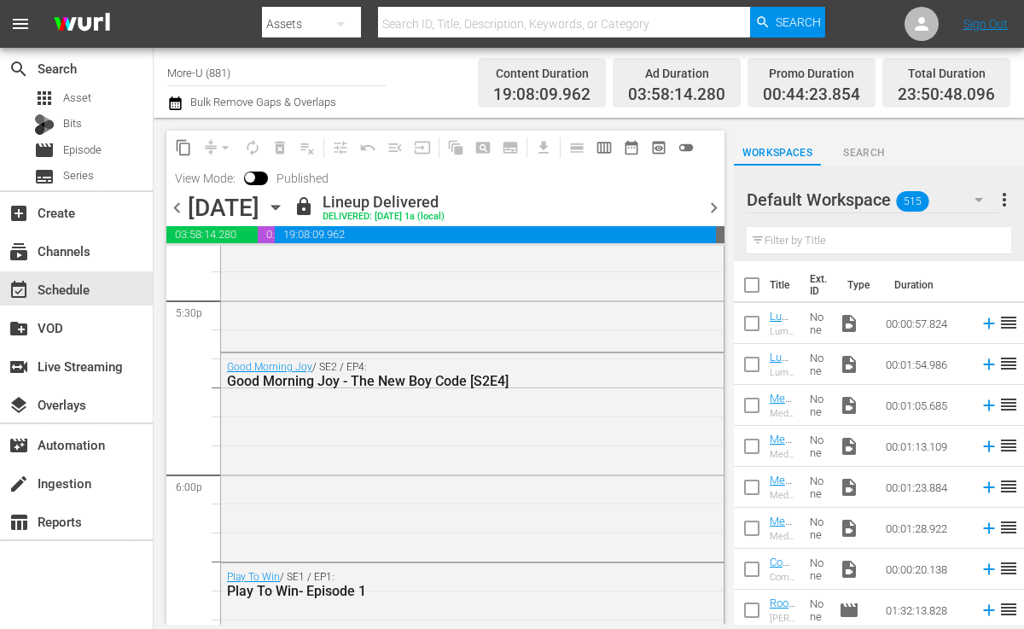
click at [713, 209] on span "chevron_right" at bounding box center [713, 207] width 21 height 21
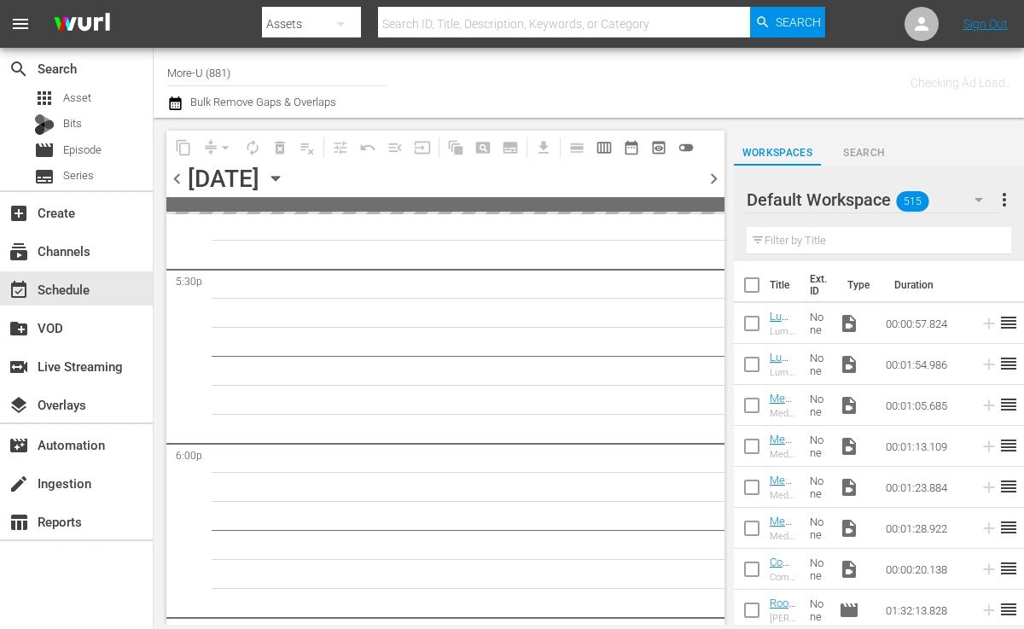
scroll to position [6417, 0]
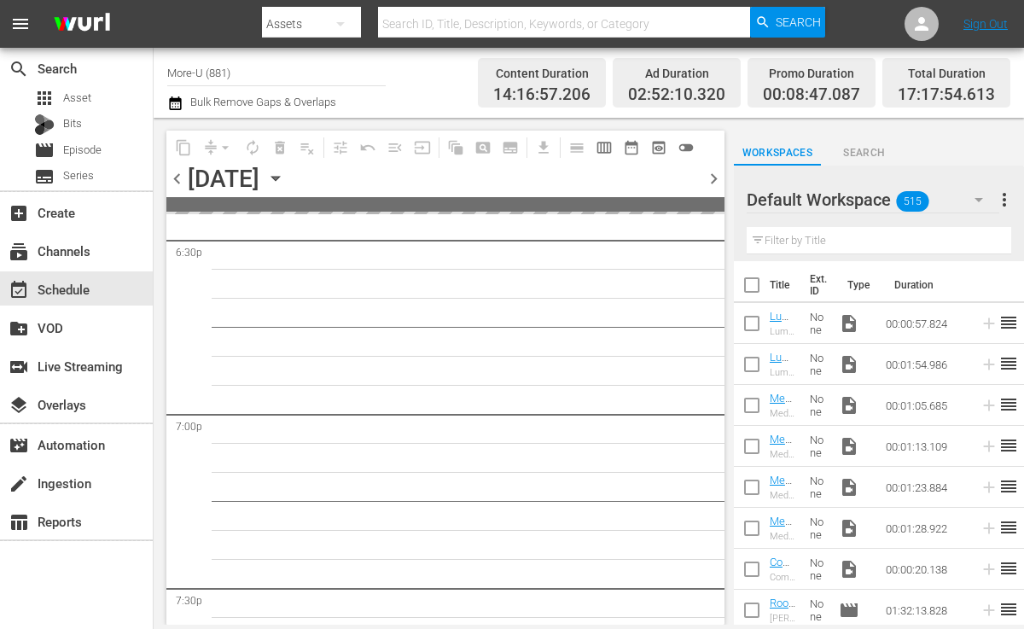
click at [779, 243] on input "text" at bounding box center [879, 240] width 265 height 27
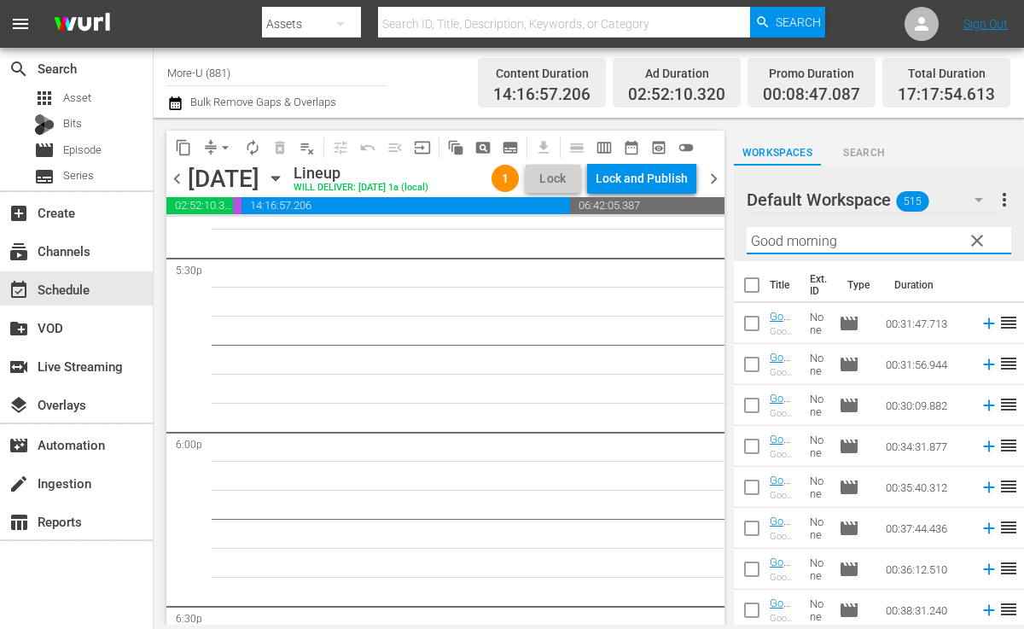
scroll to position [6085, 0]
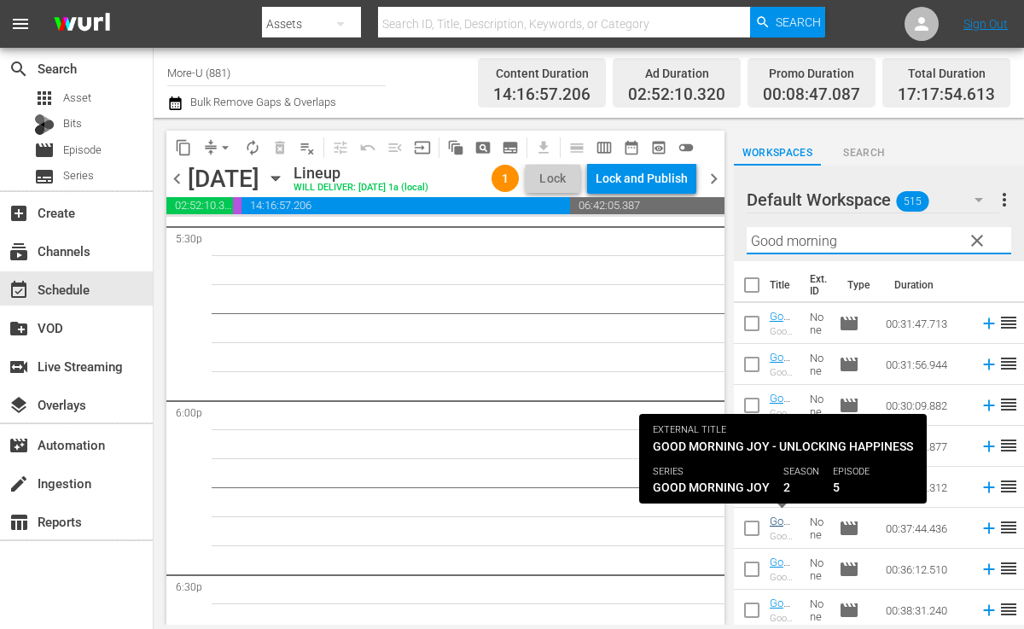
type input "Good morning"
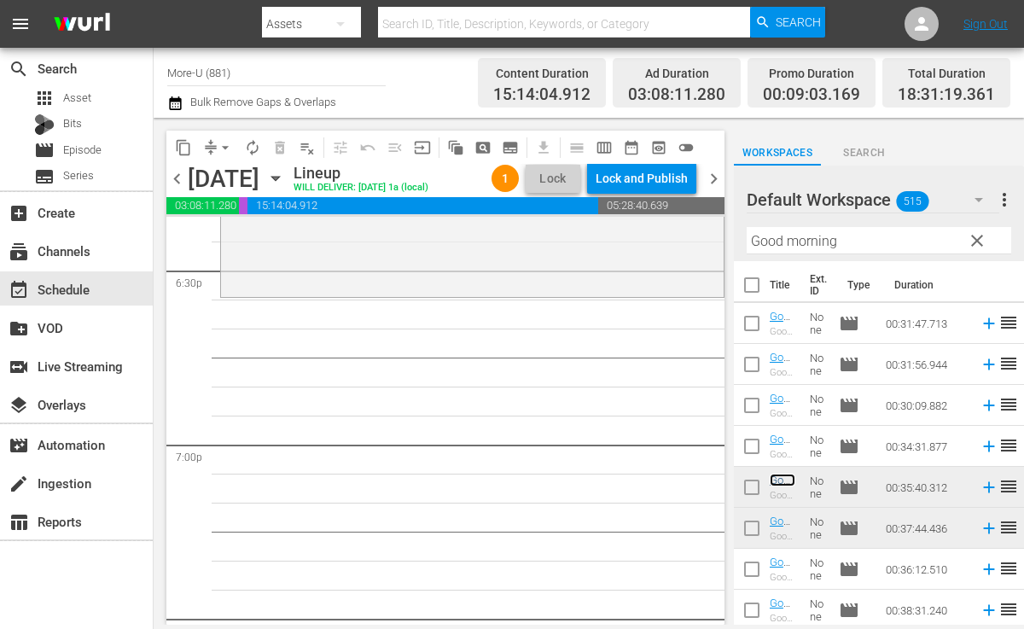
scroll to position [6364, 0]
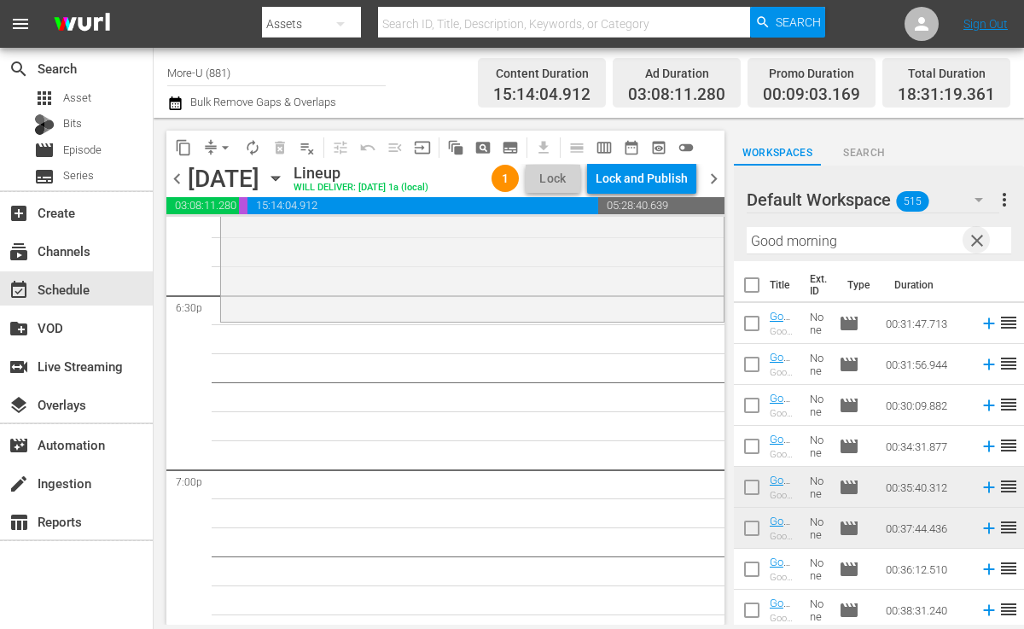
click at [979, 237] on span "clear" at bounding box center [977, 240] width 20 height 20
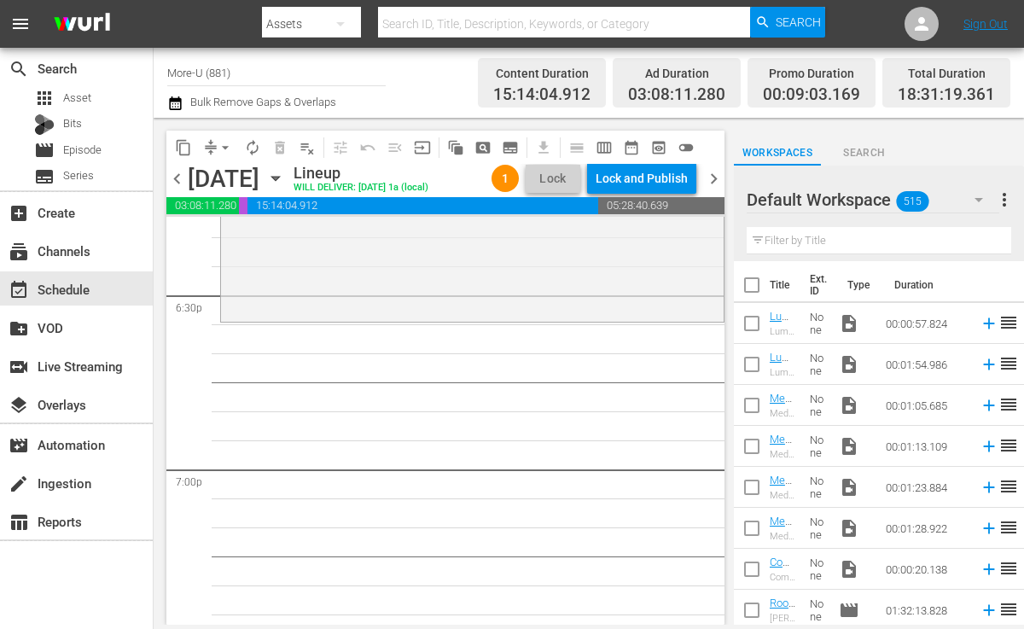
click at [182, 179] on span "chevron_left" at bounding box center [176, 178] width 21 height 21
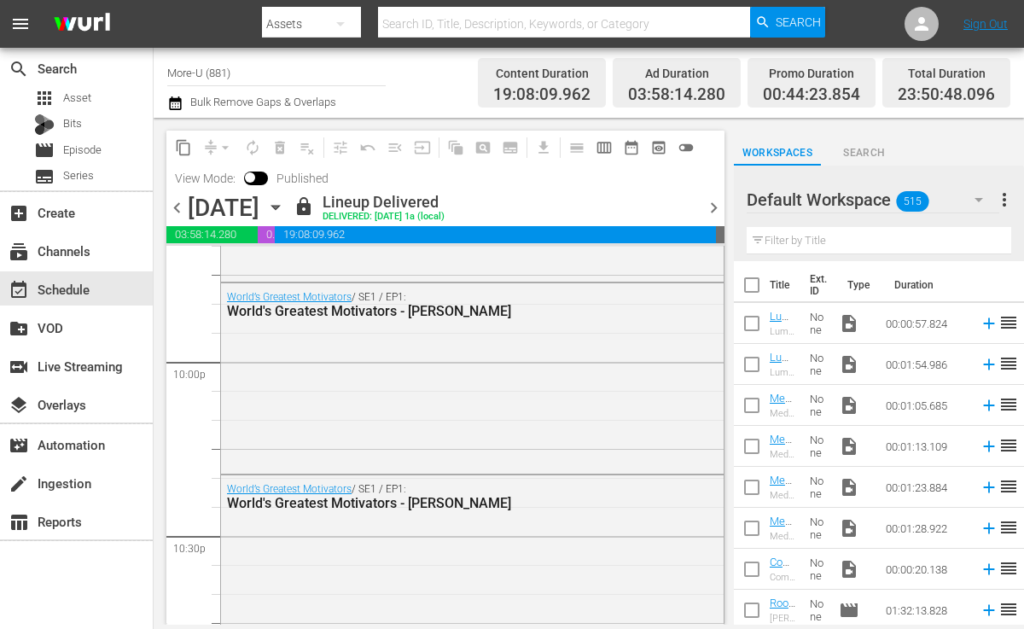
scroll to position [7549, 0]
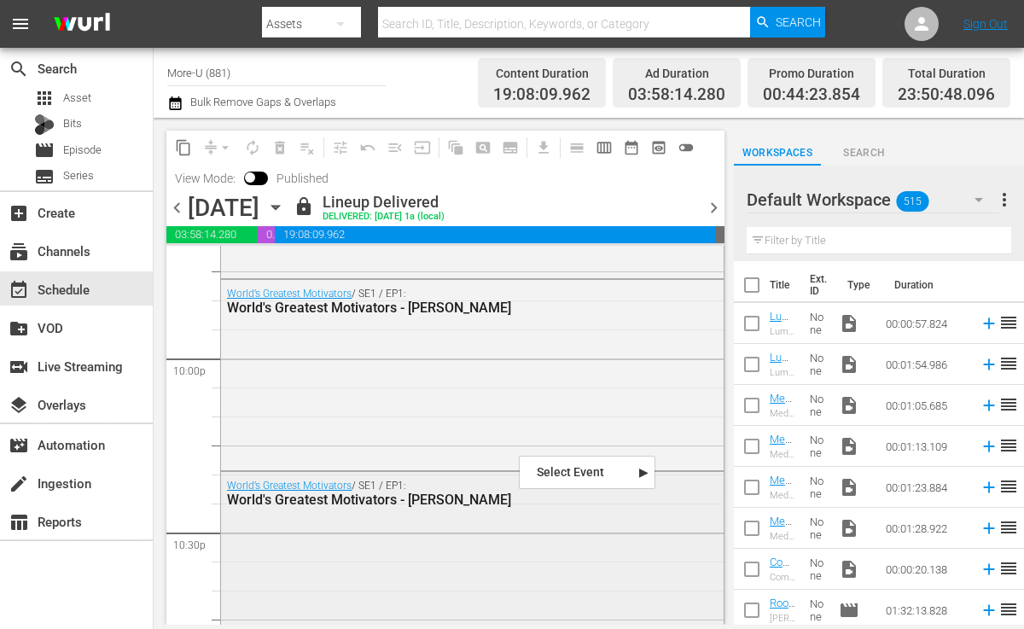
drag, startPoint x: 519, startPoint y: 454, endPoint x: 458, endPoint y: 612, distance: 169.1
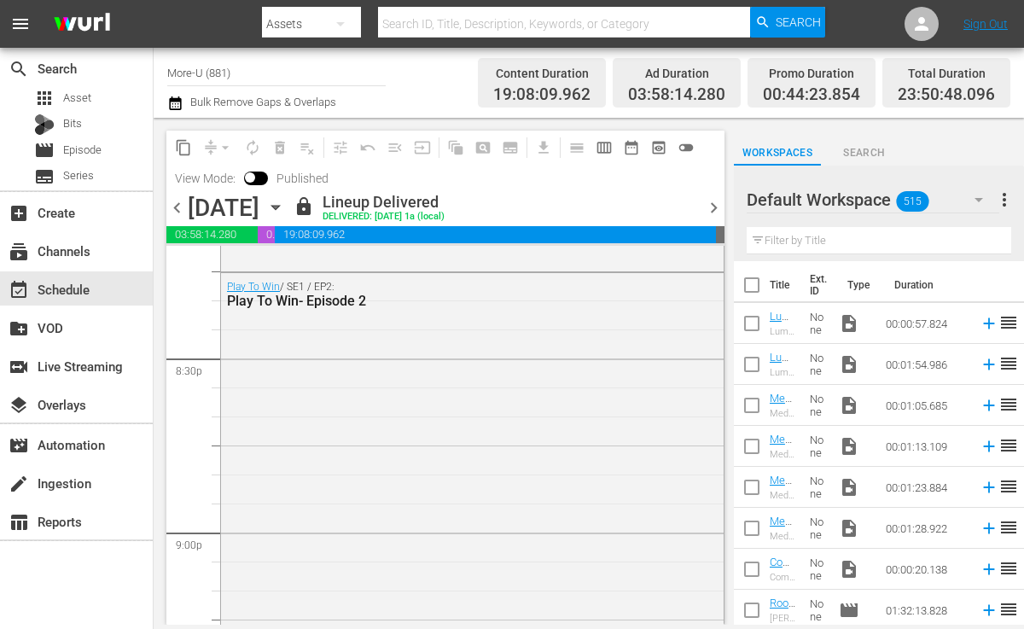
scroll to position [6991, 0]
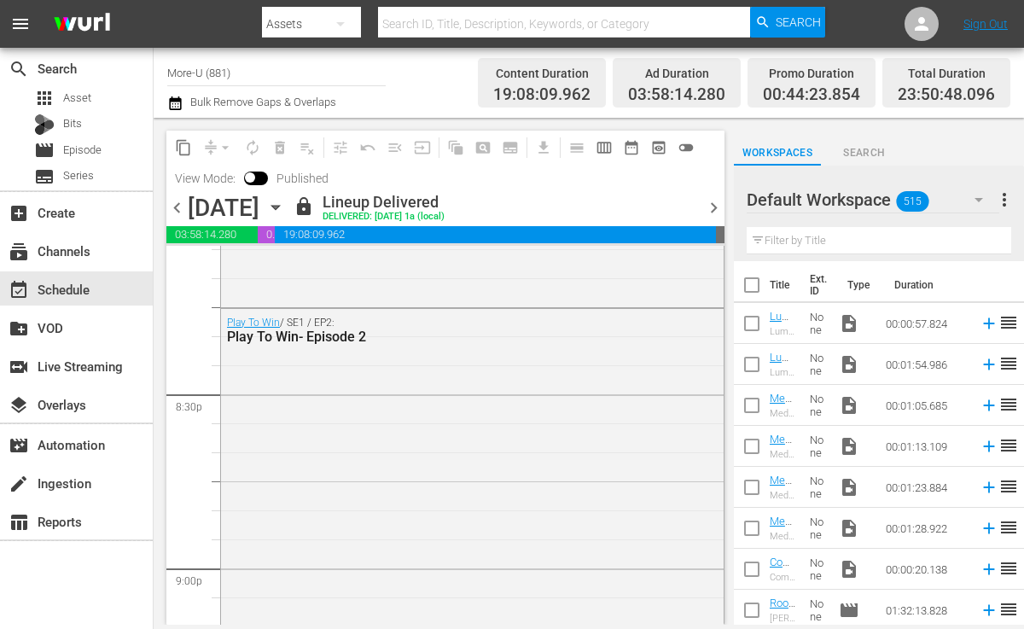
click at [710, 207] on span "chevron_right" at bounding box center [713, 207] width 21 height 21
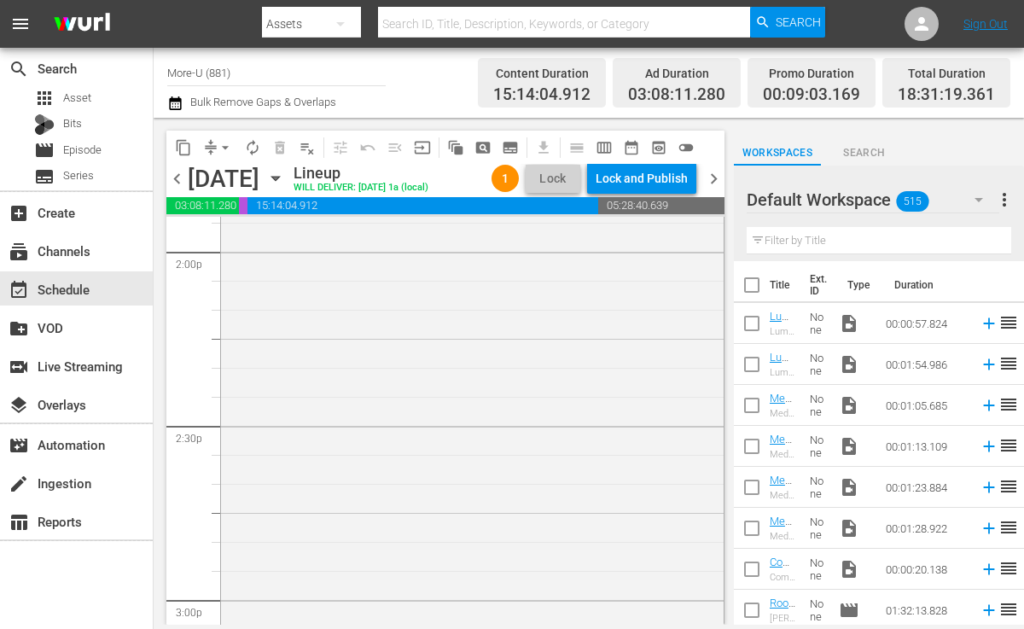
scroll to position [4834, 0]
click at [819, 242] on input "text" at bounding box center [879, 240] width 265 height 27
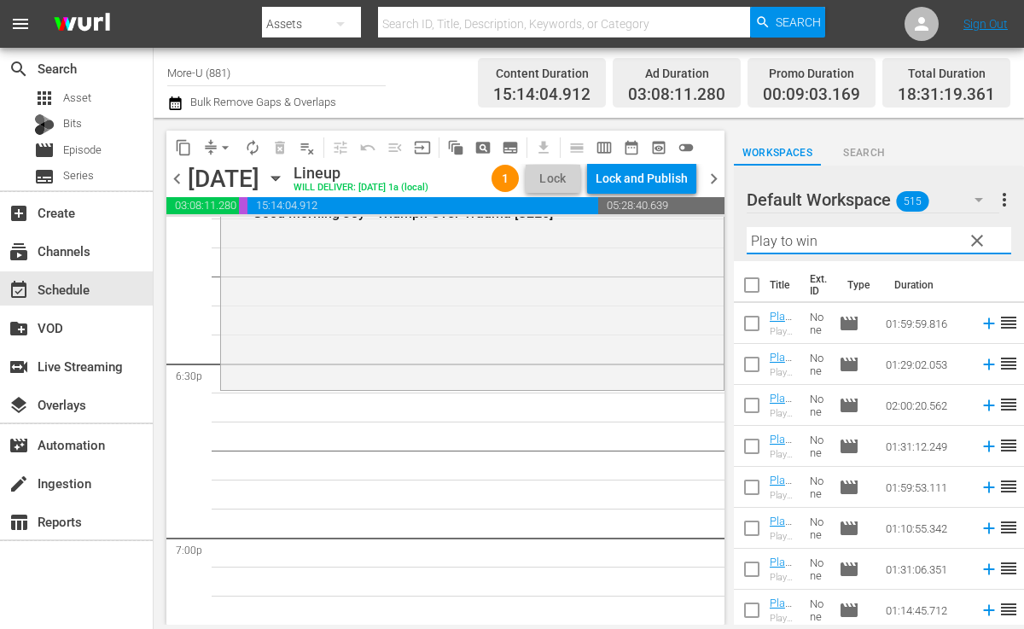
scroll to position [6299, 0]
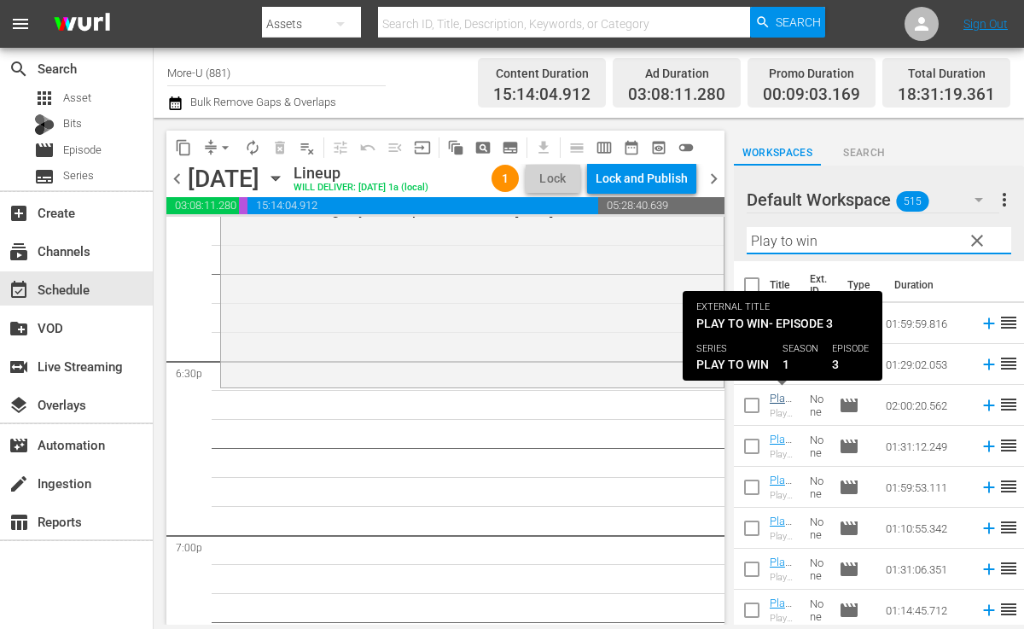
type input "Play to win"
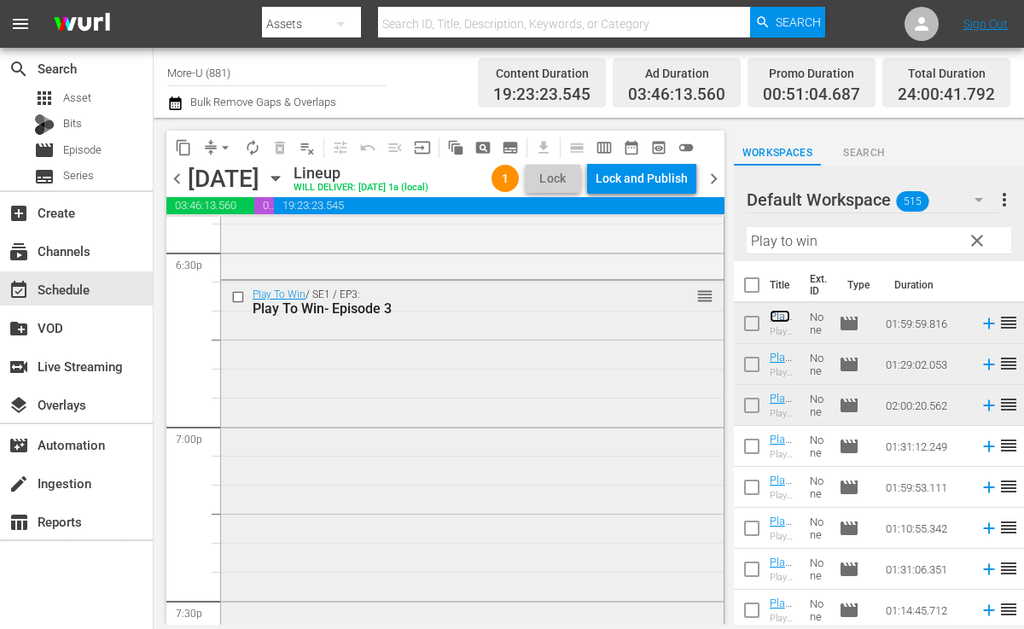
scroll to position [6366, 0]
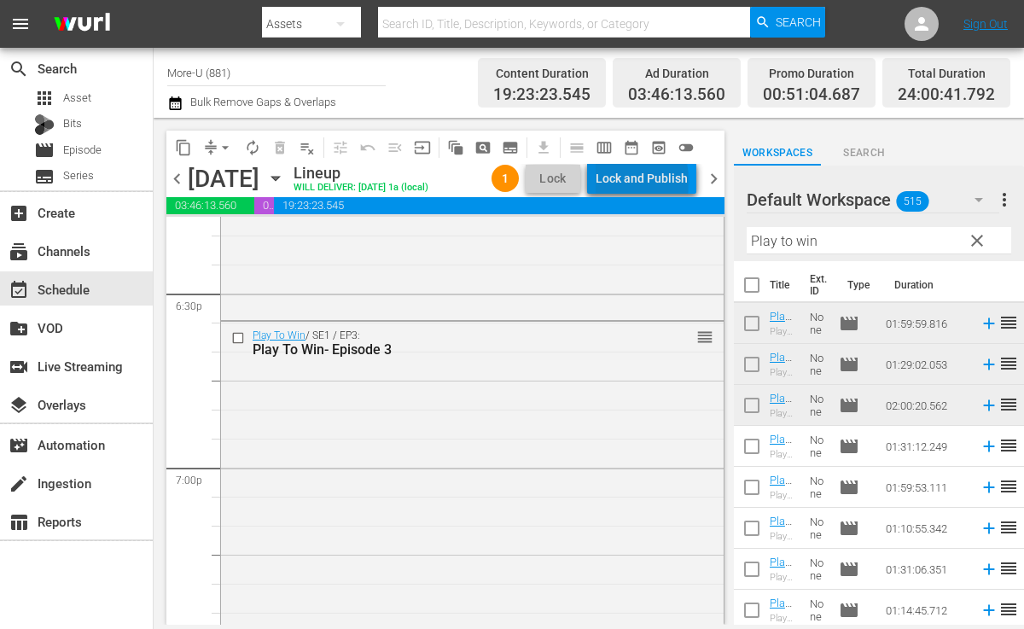
click at [646, 182] on div "Lock and Publish" at bounding box center [642, 178] width 92 height 31
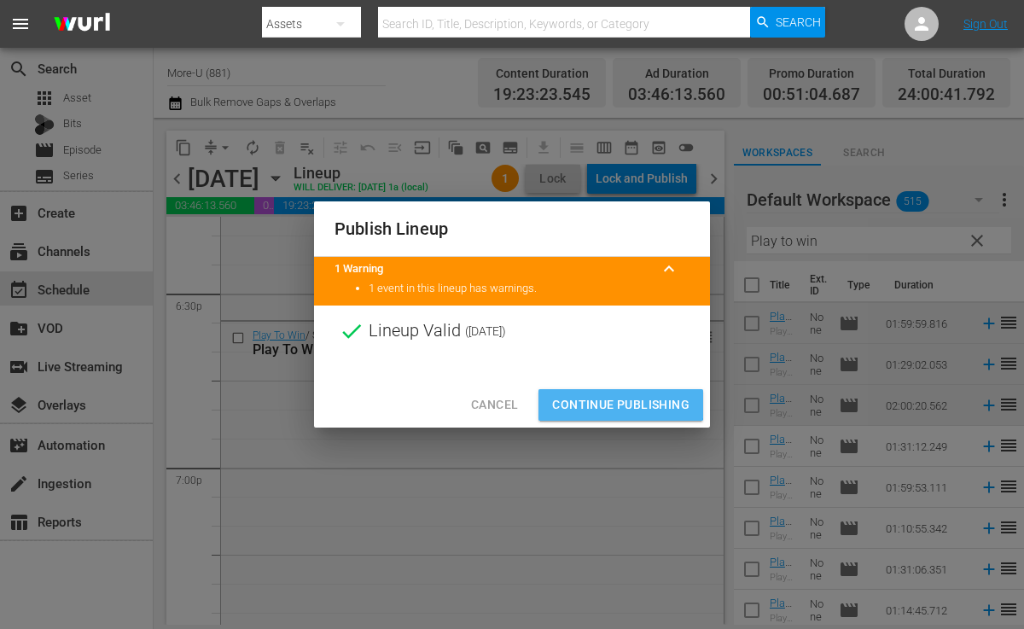
click at [577, 392] on button "Continue Publishing" at bounding box center [621, 405] width 165 height 32
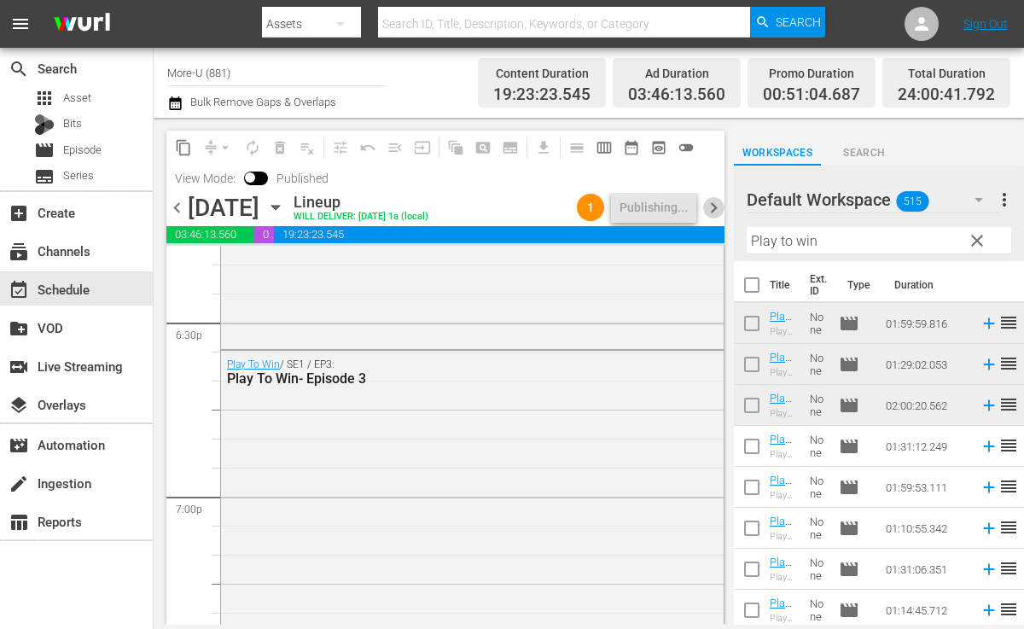
click at [710, 201] on span "chevron_right" at bounding box center [713, 207] width 21 height 21
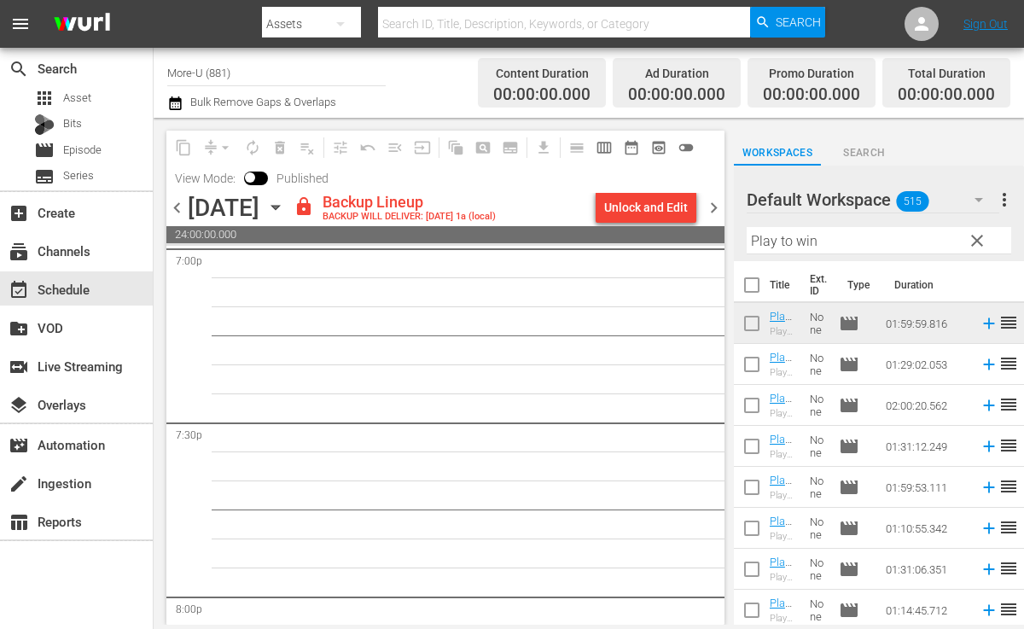
scroll to position [6586, 0]
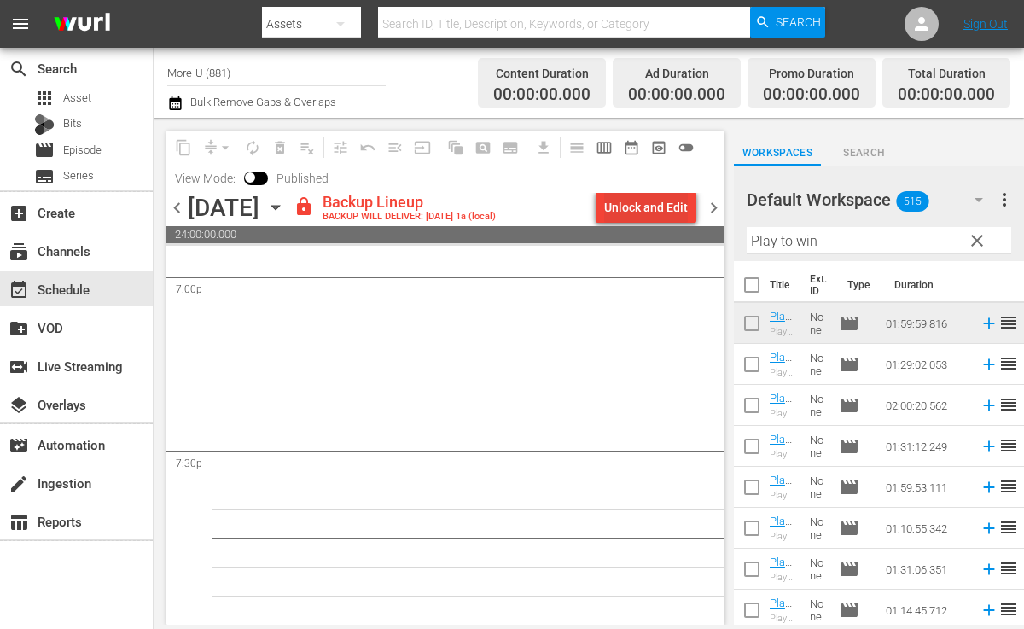
click at [644, 196] on div "Unlock and Edit" at bounding box center [646, 207] width 84 height 31
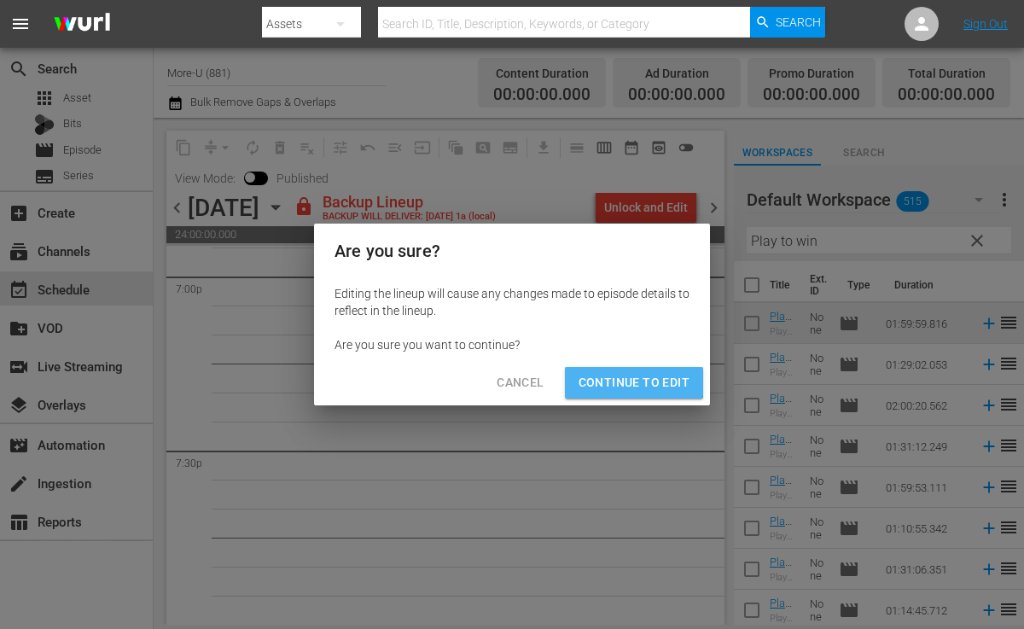
click at [623, 374] on span "Continue to Edit" at bounding box center [634, 382] width 111 height 21
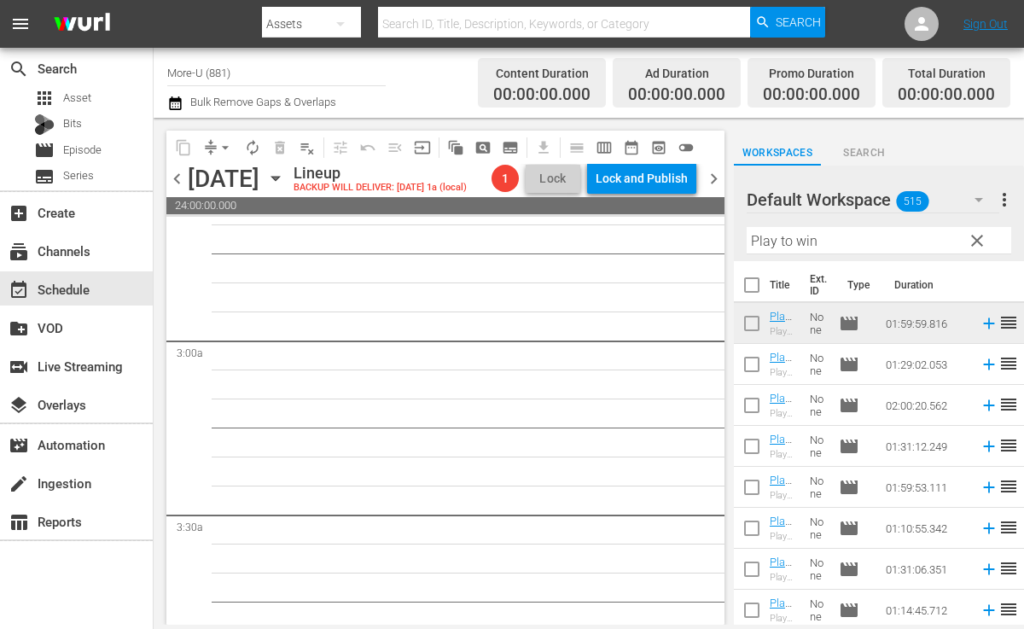
scroll to position [0, 0]
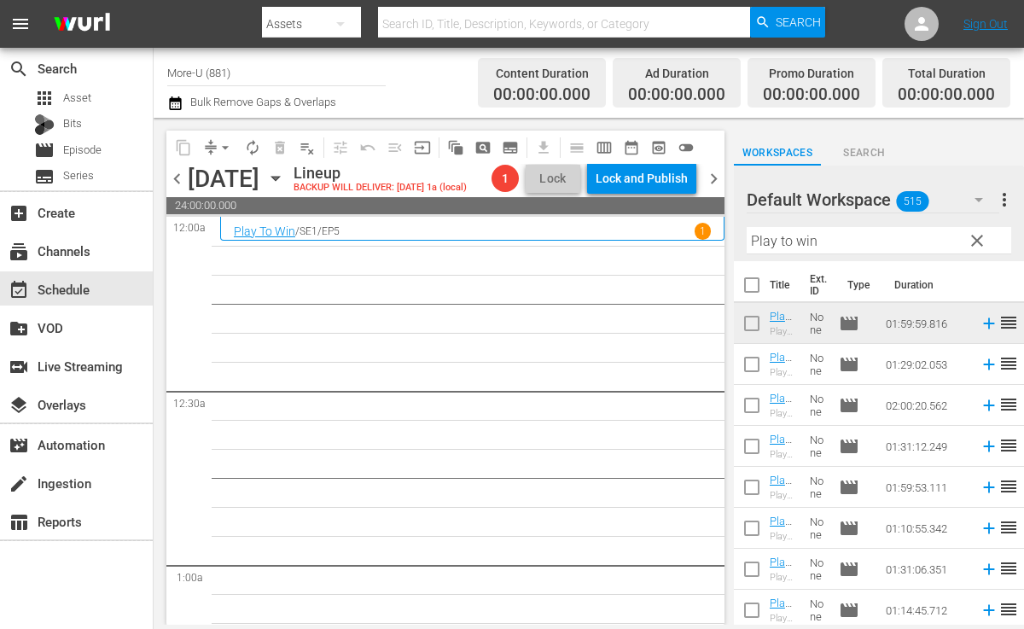
click at [976, 241] on span "clear" at bounding box center [977, 240] width 20 height 20
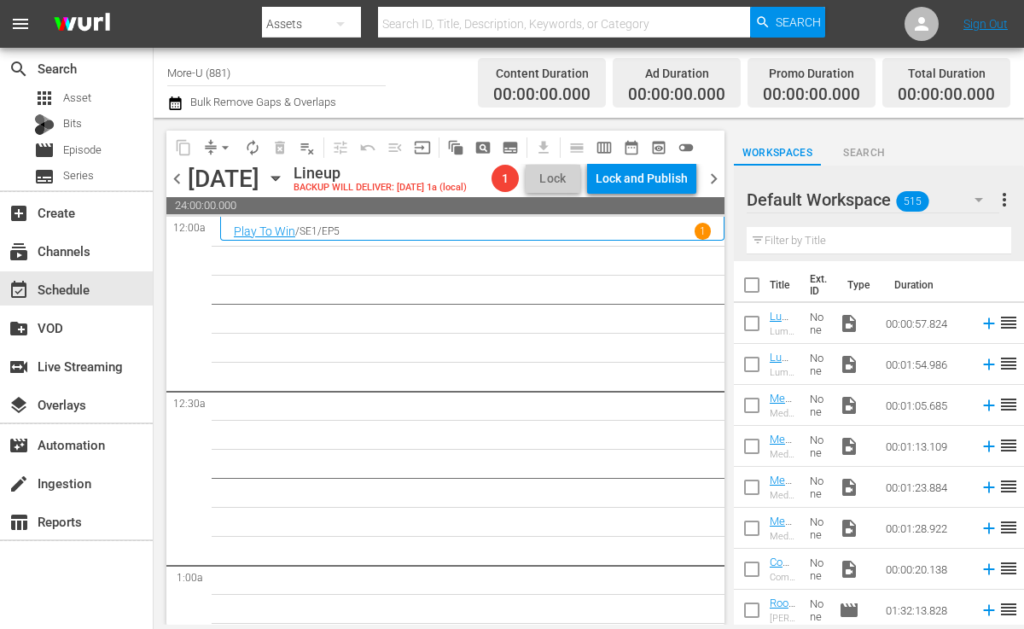
click at [901, 236] on input "text" at bounding box center [879, 240] width 265 height 27
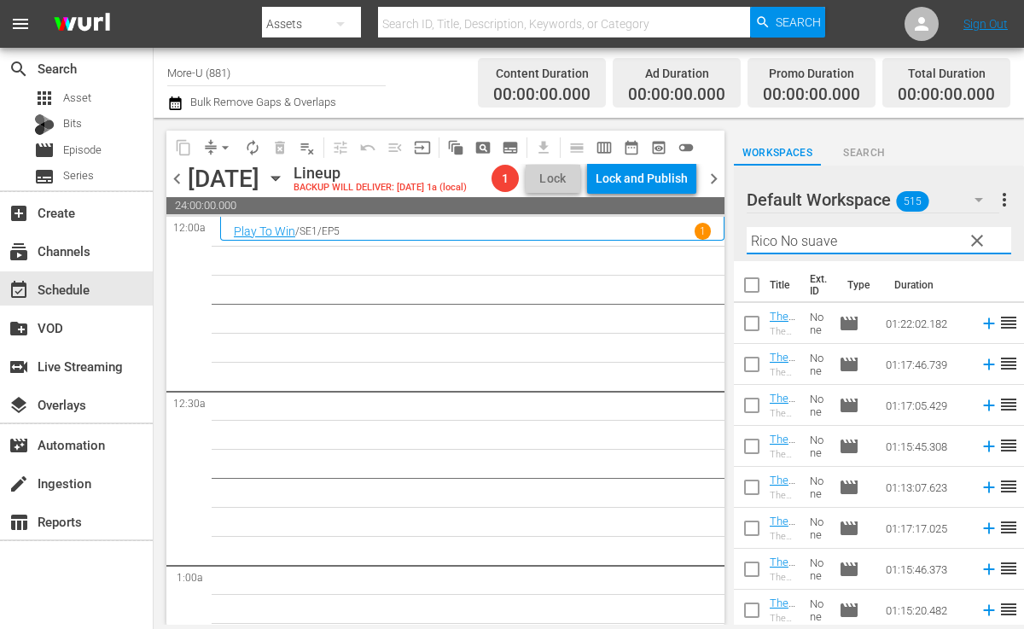
type input "Rico No suave"
click at [178, 177] on span "chevron_left" at bounding box center [176, 178] width 21 height 21
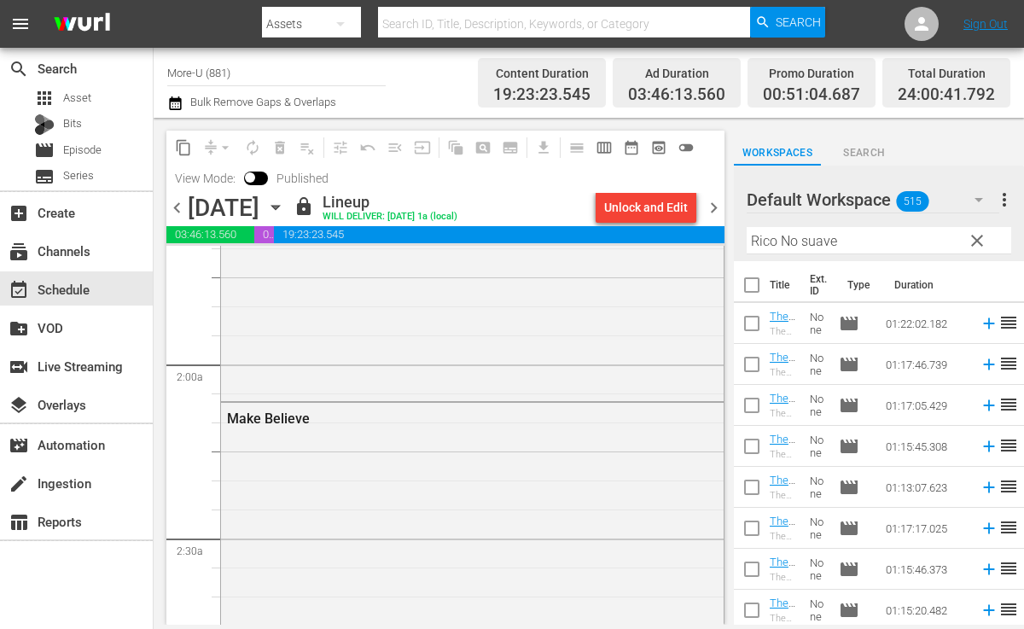
scroll to position [612, 0]
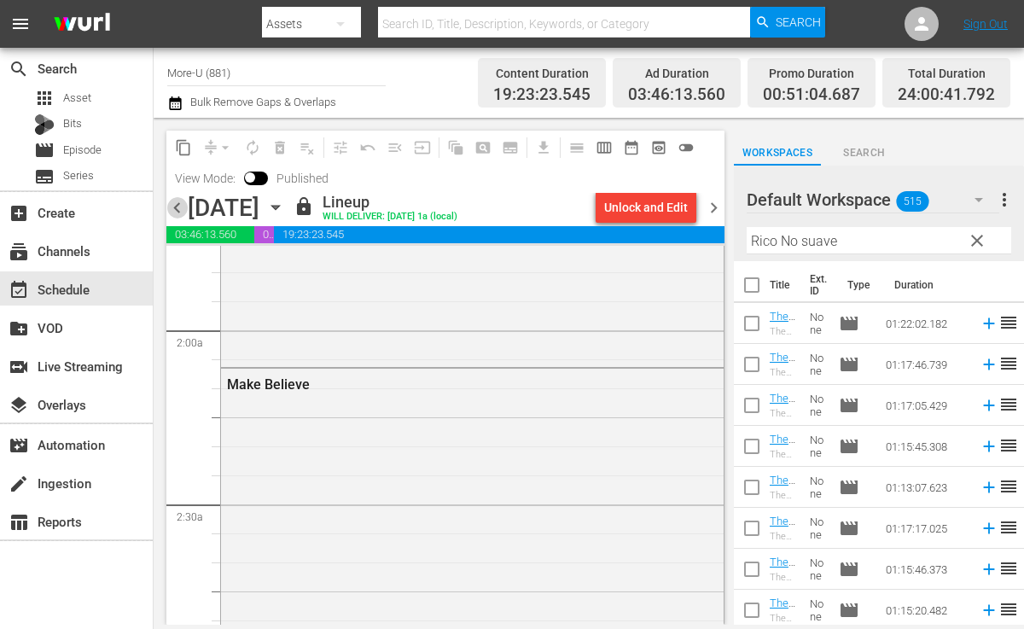
click at [182, 216] on span "chevron_left" at bounding box center [176, 207] width 21 height 21
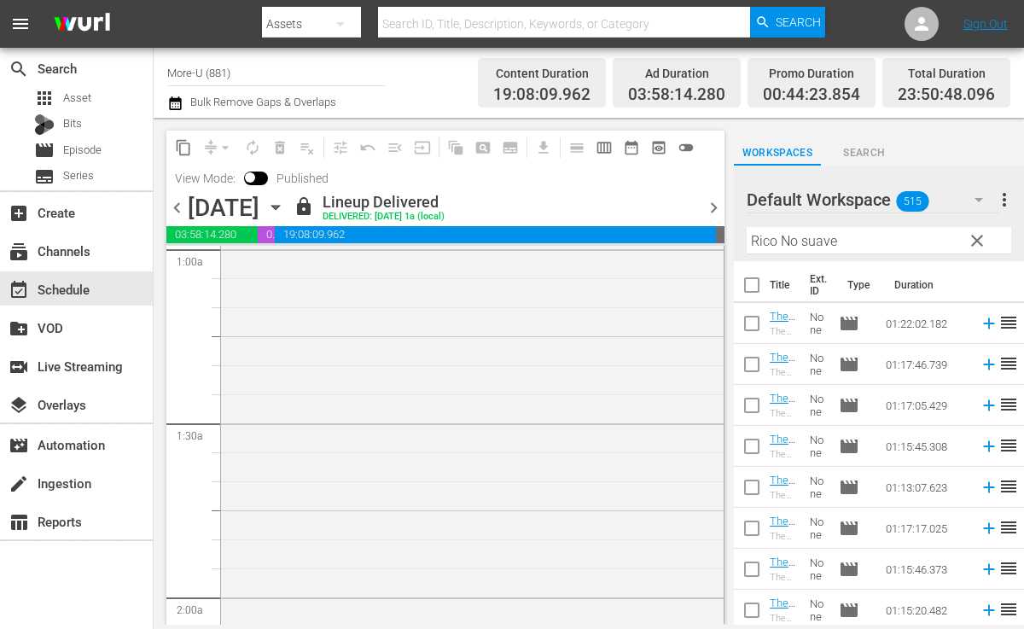
scroll to position [353, 0]
click at [183, 206] on span "chevron_left" at bounding box center [176, 207] width 21 height 21
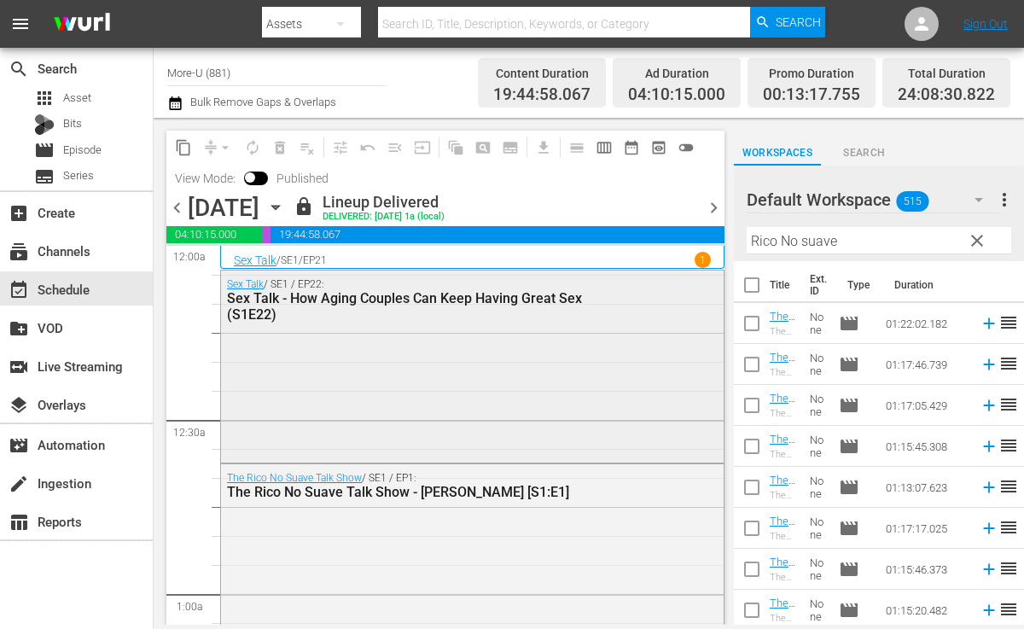
drag, startPoint x: 436, startPoint y: 318, endPoint x: 416, endPoint y: 337, distance: 27.8
click at [712, 209] on span "chevron_right" at bounding box center [713, 207] width 21 height 21
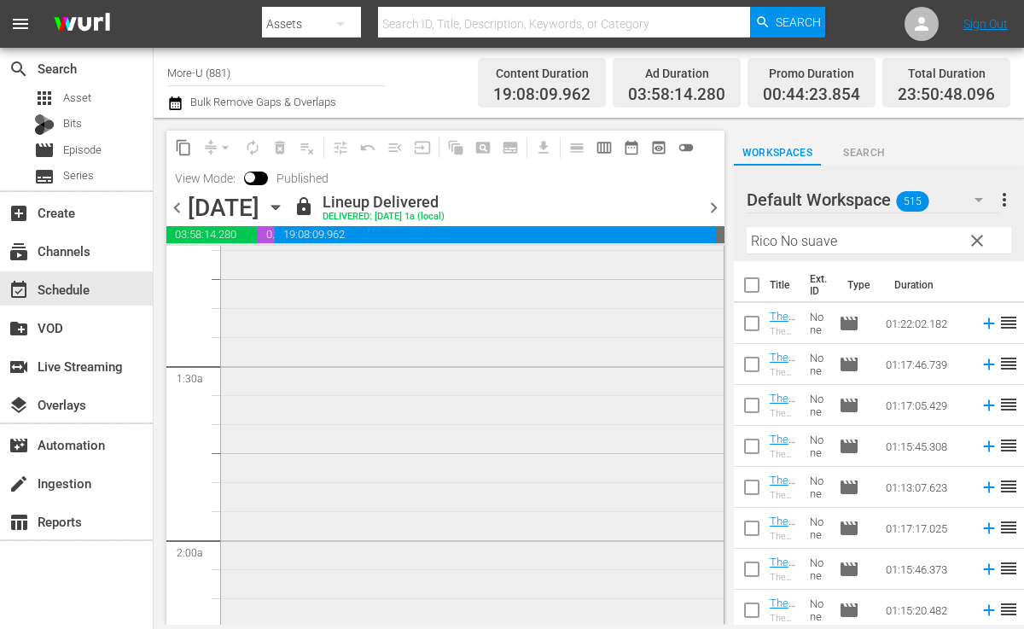
scroll to position [412, 0]
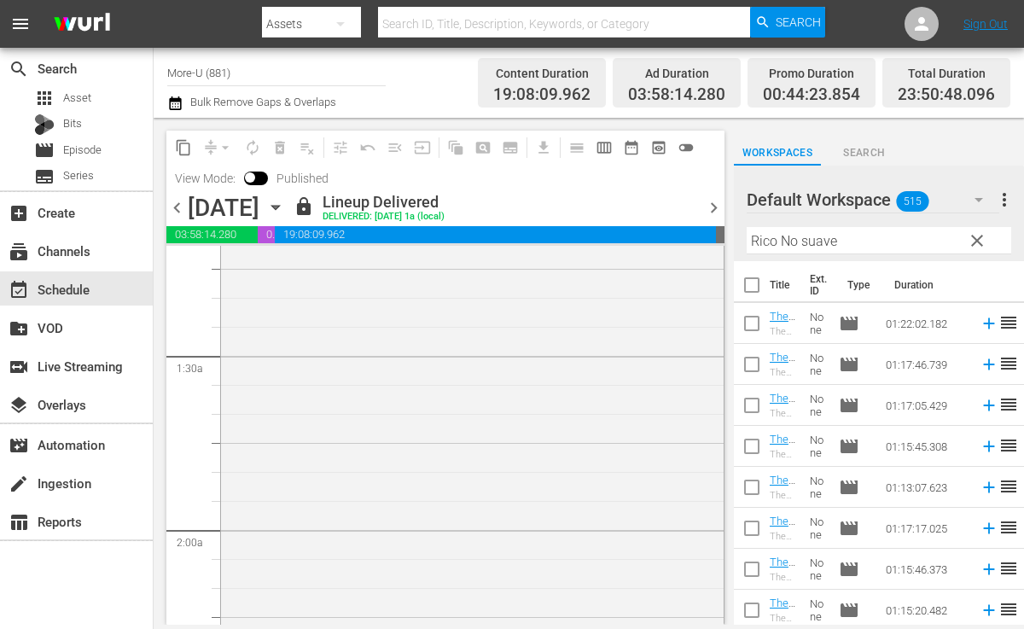
click at [715, 204] on span "chevron_right" at bounding box center [713, 207] width 21 height 21
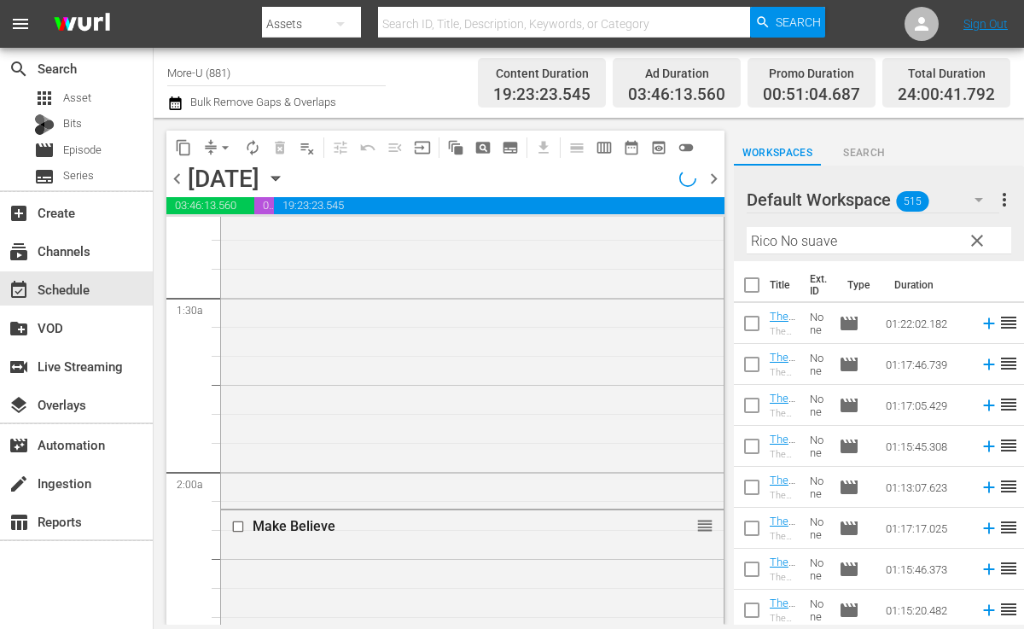
scroll to position [383, 0]
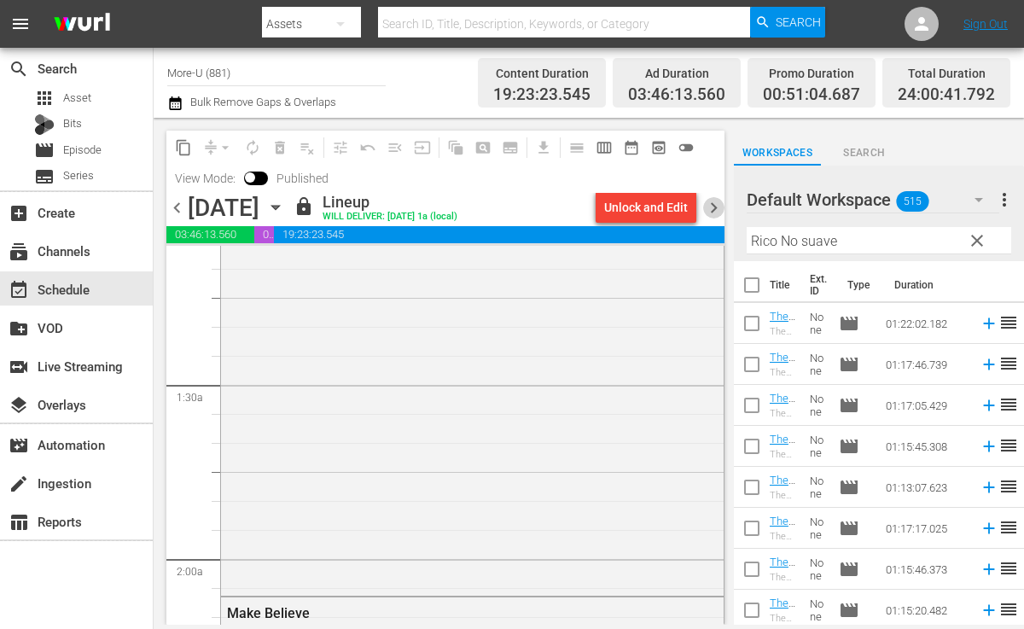
click at [713, 212] on span "chevron_right" at bounding box center [713, 207] width 21 height 21
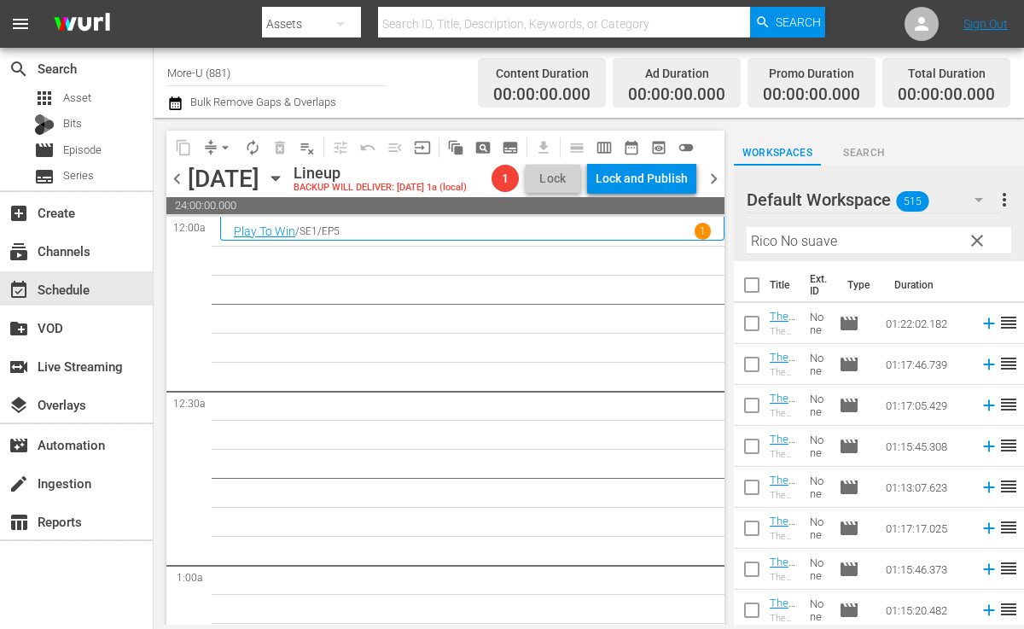
scroll to position [536, 0]
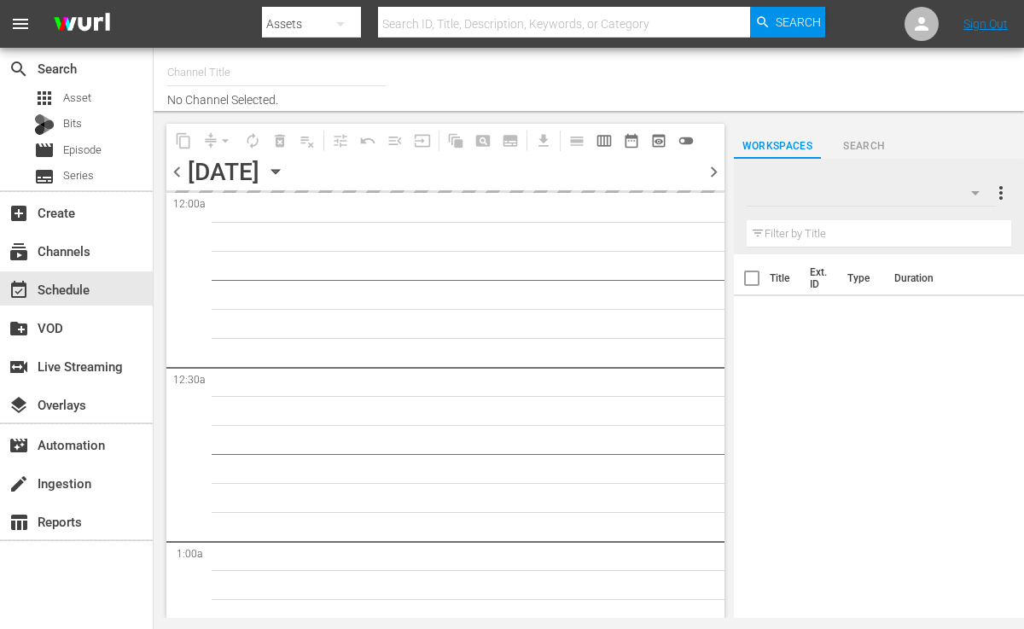
type input "More-U (881)"
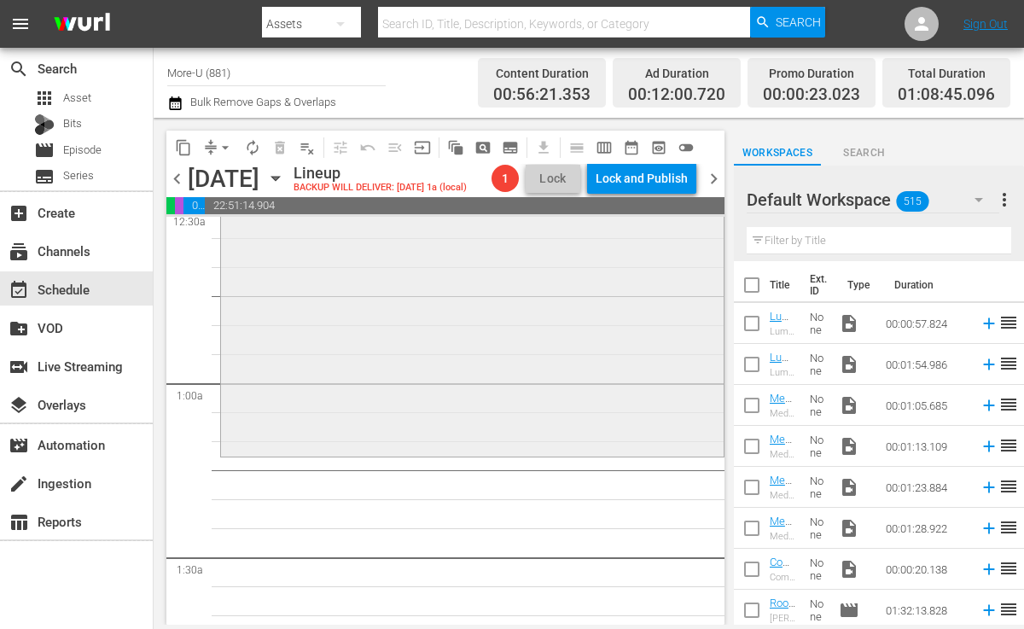
scroll to position [209, 0]
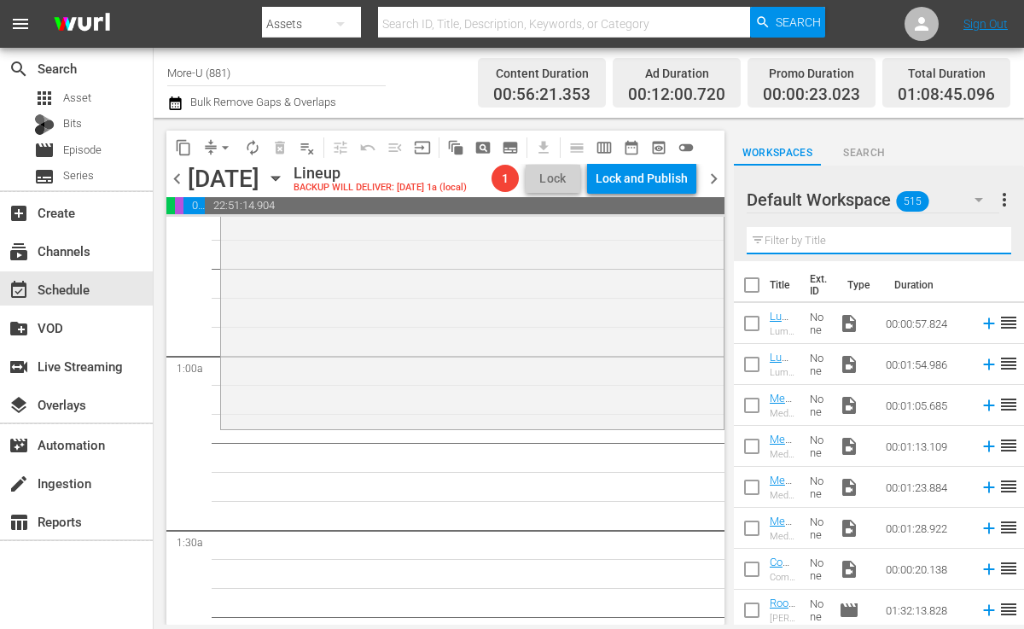
click at [818, 239] on input "text" at bounding box center [879, 240] width 265 height 27
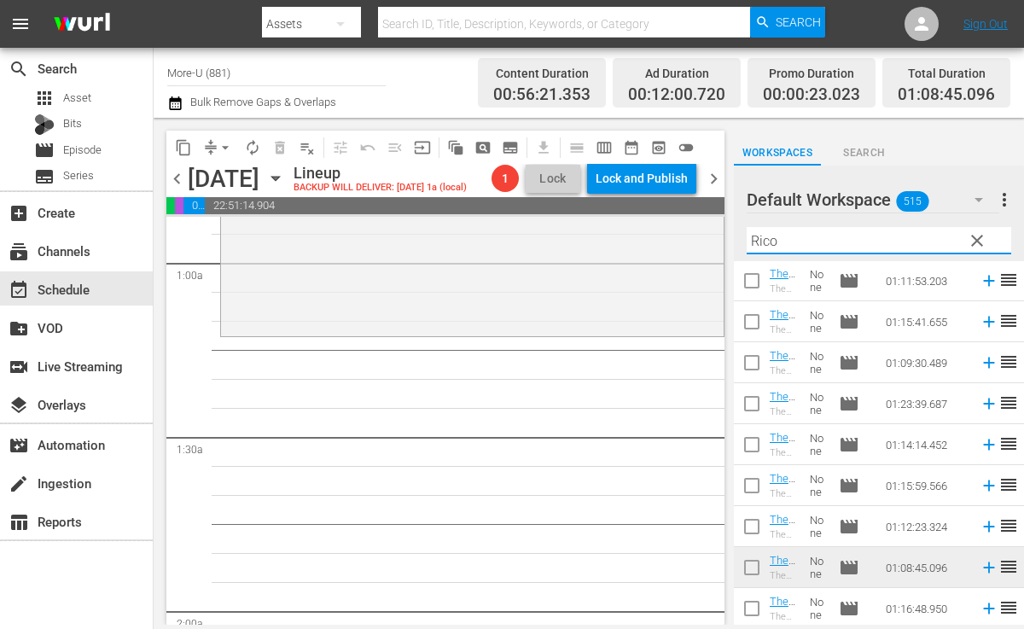
scroll to position [577, 0]
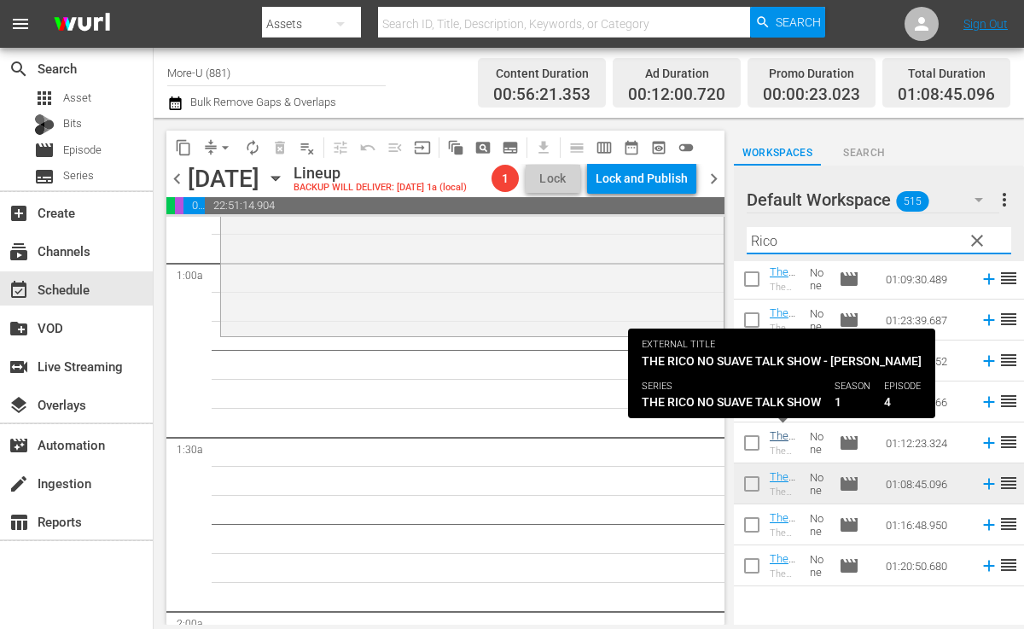
type input "Rico"
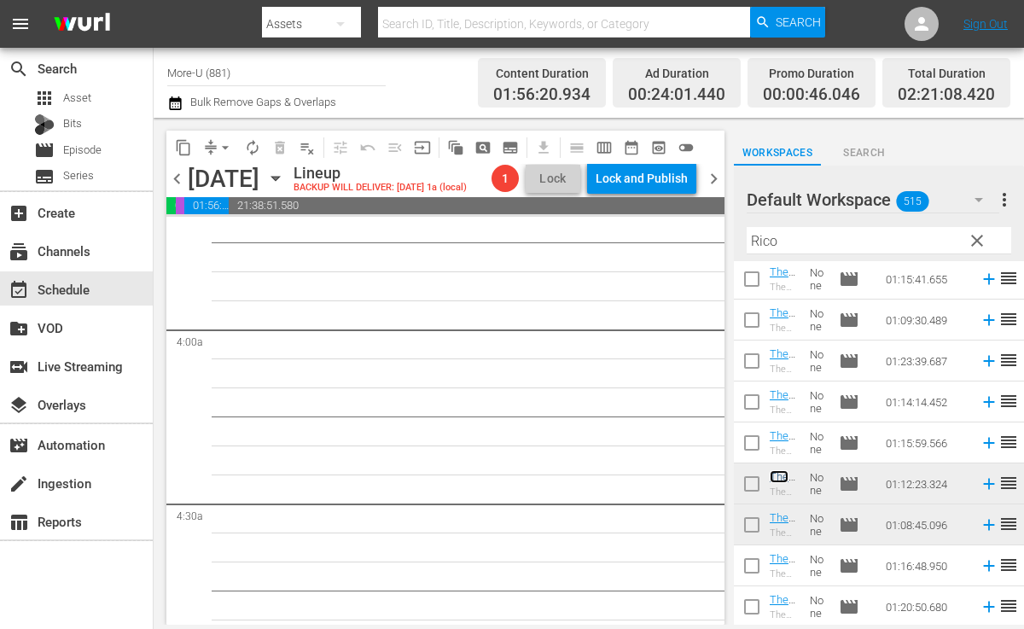
scroll to position [1284, 0]
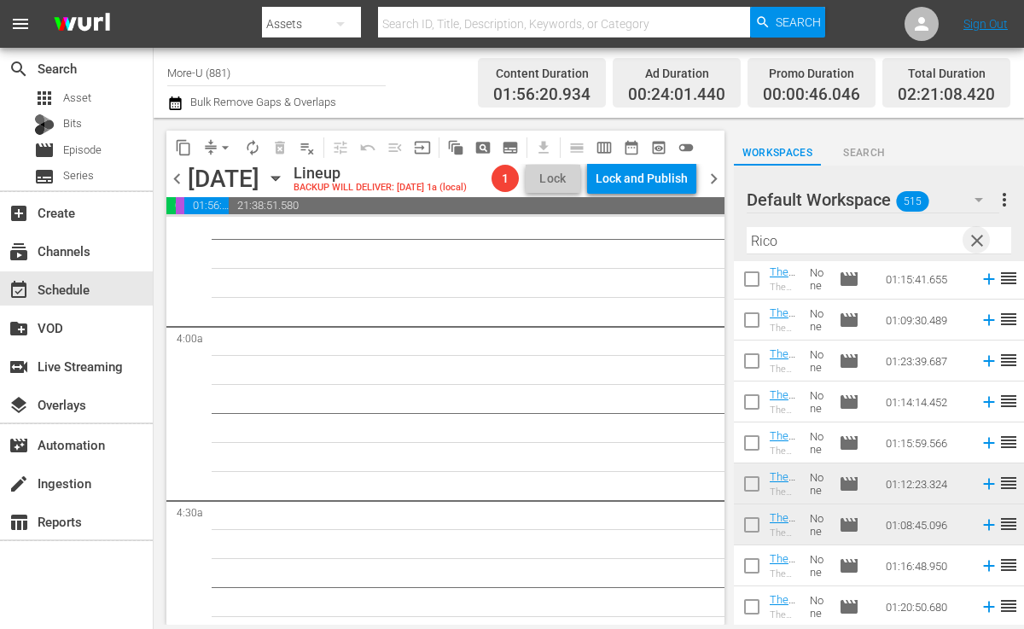
click at [982, 236] on span "clear" at bounding box center [977, 240] width 20 height 20
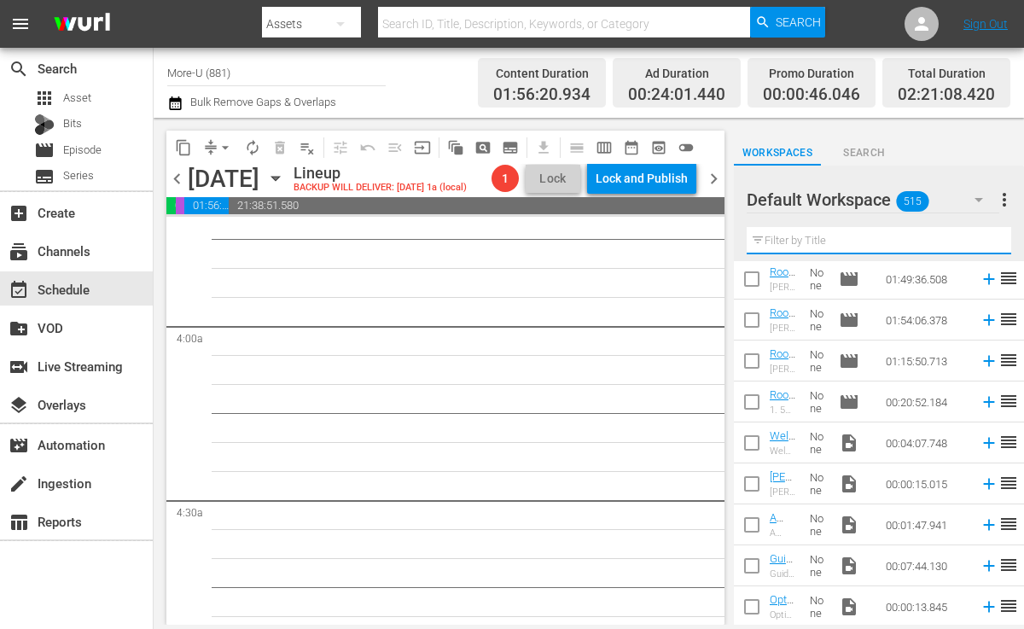
click at [947, 241] on input "text" at bounding box center [879, 240] width 265 height 27
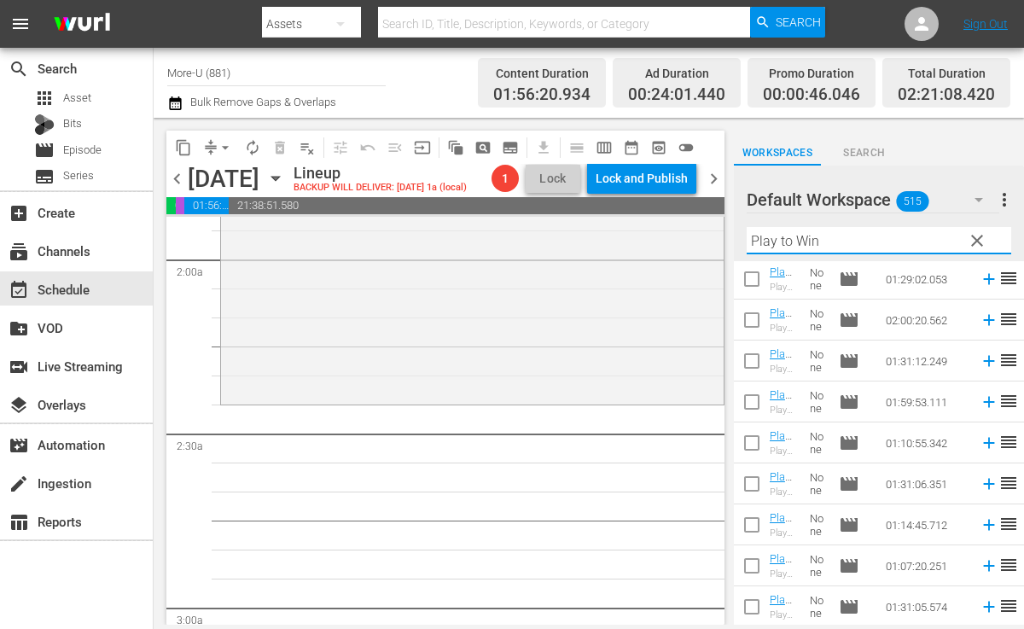
scroll to position [716, 0]
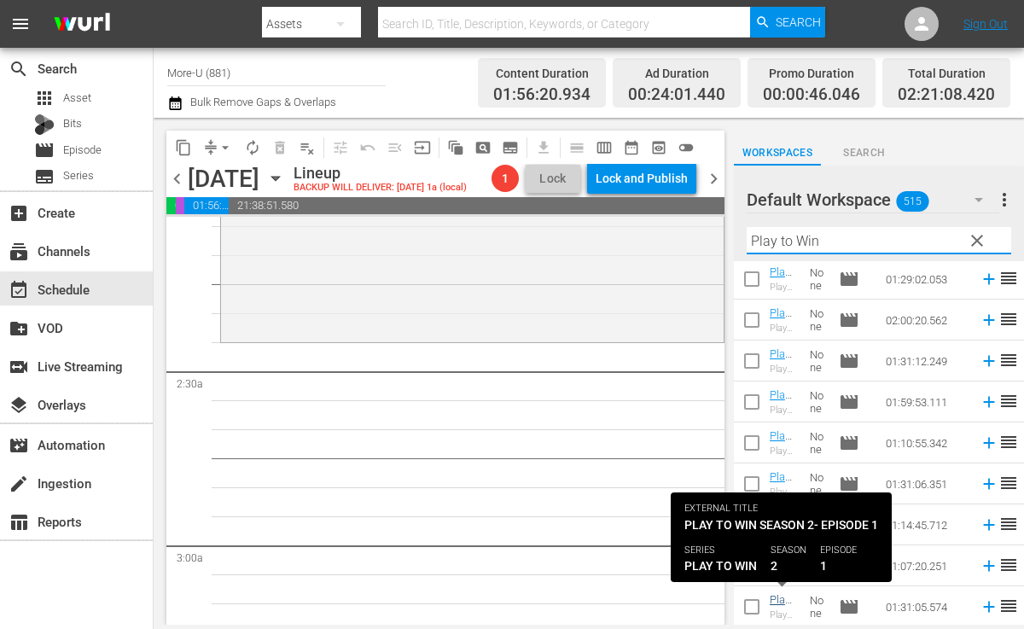
type input "Play to Win"
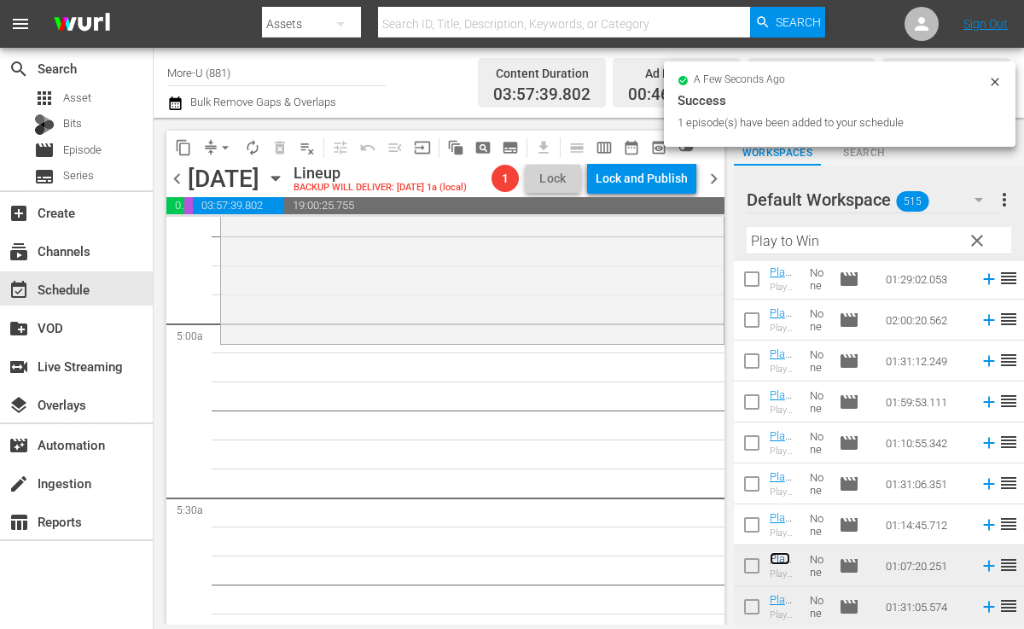
scroll to position [1628, 0]
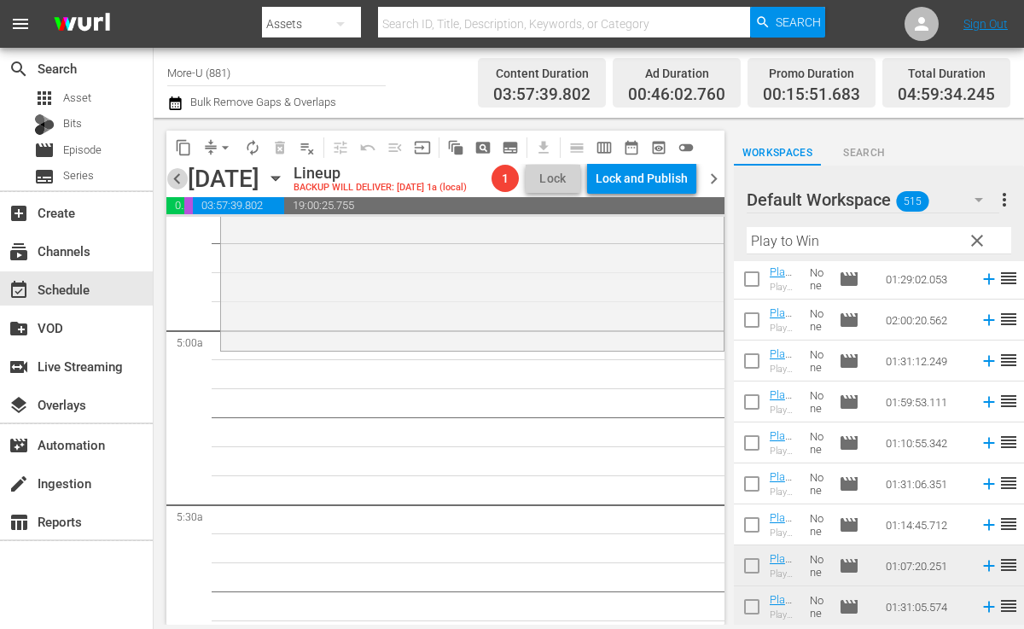
click at [175, 175] on span "chevron_left" at bounding box center [176, 178] width 21 height 21
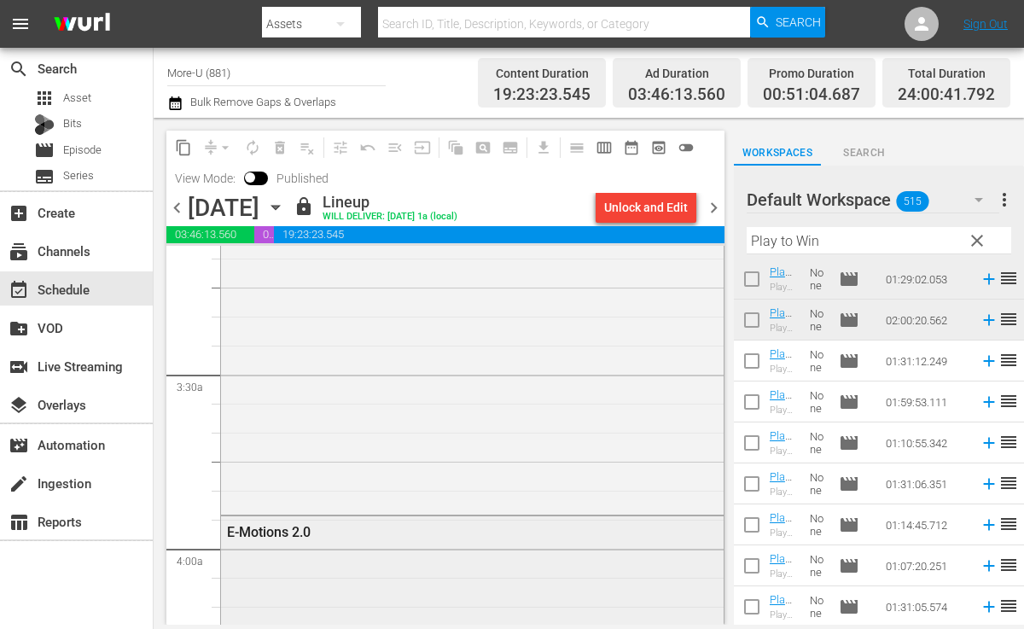
scroll to position [1048, 0]
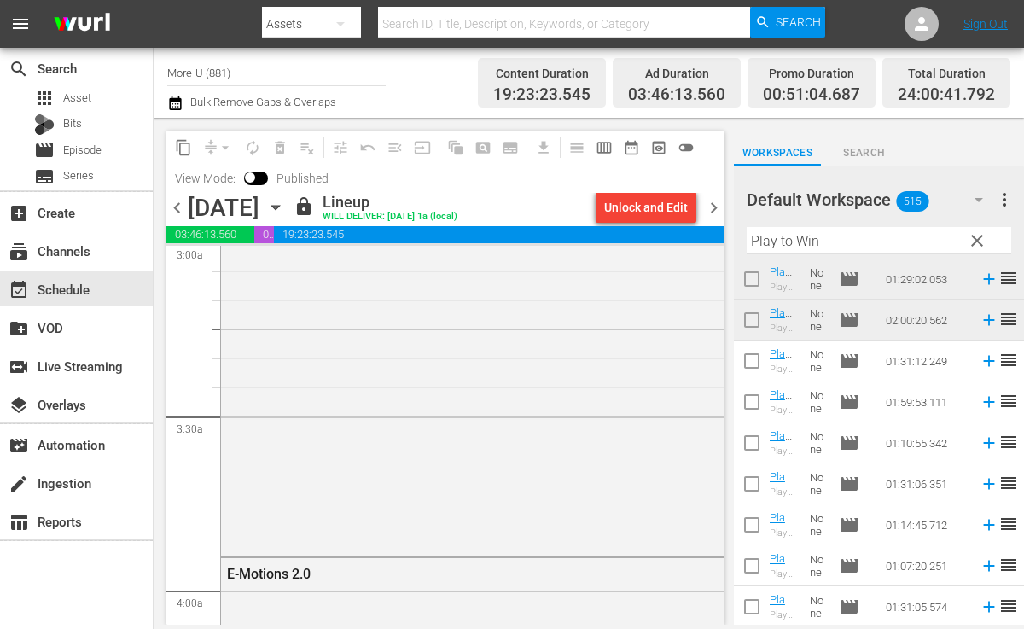
click at [718, 214] on span "chevron_right" at bounding box center [713, 207] width 21 height 21
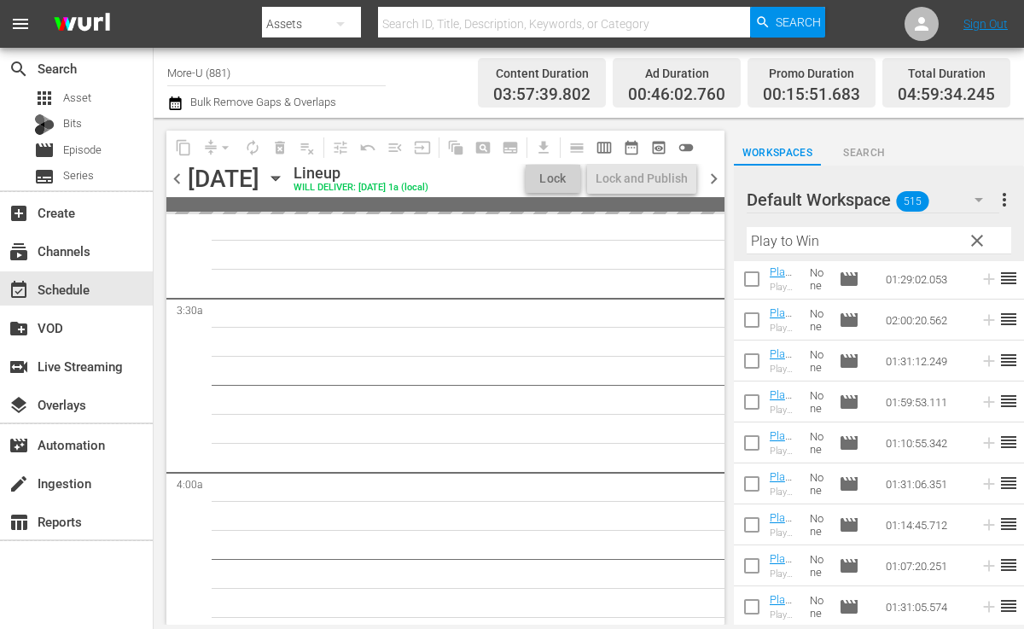
scroll to position [1106, 0]
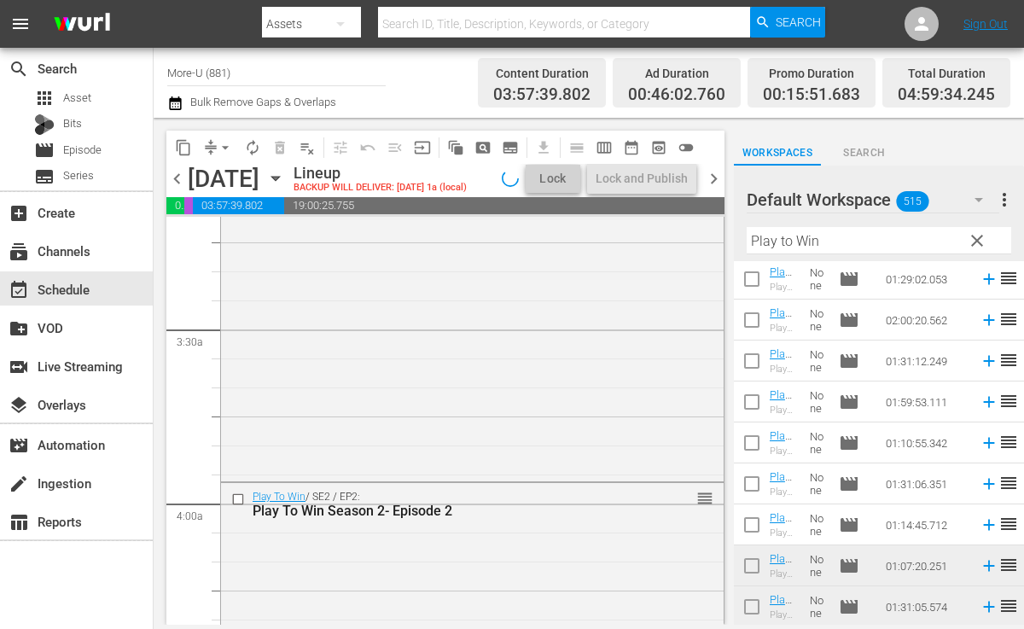
click at [977, 242] on span "clear" at bounding box center [977, 240] width 20 height 20
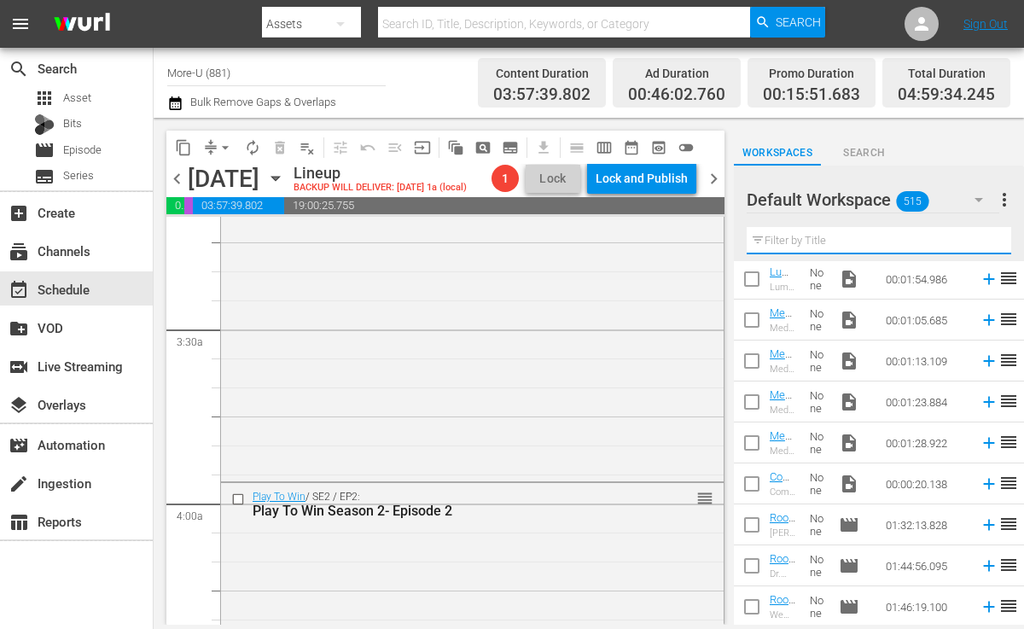
click at [866, 236] on input "text" at bounding box center [879, 240] width 265 height 27
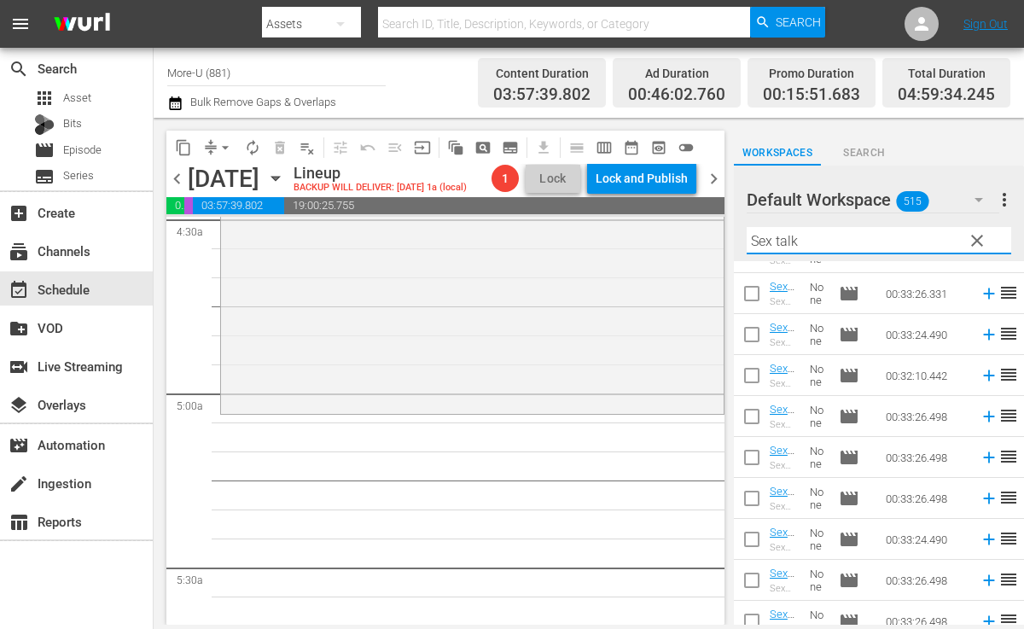
scroll to position [659, 0]
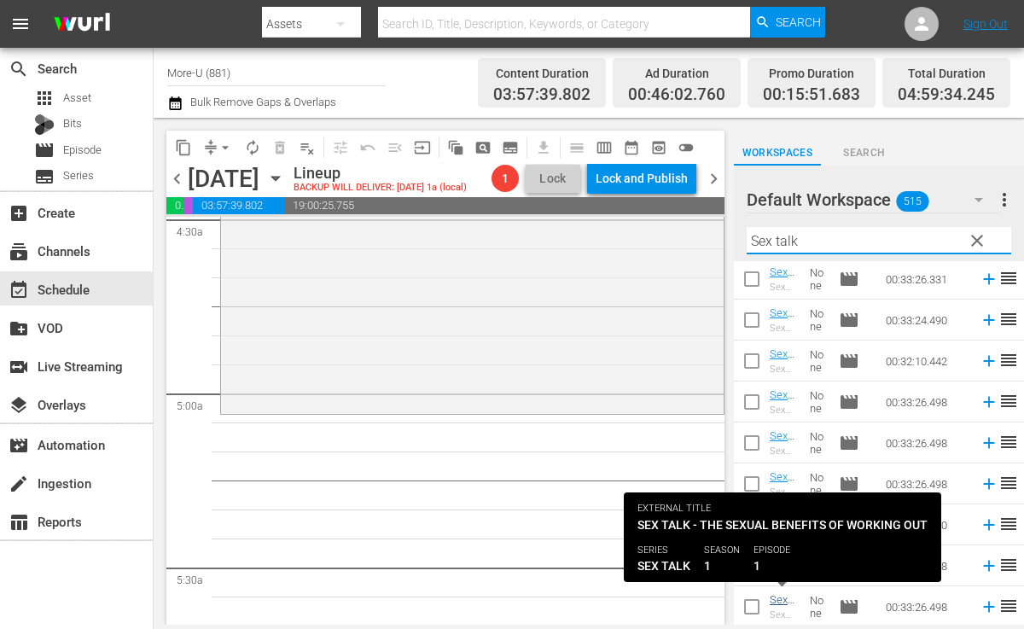
type input "Sex talk"
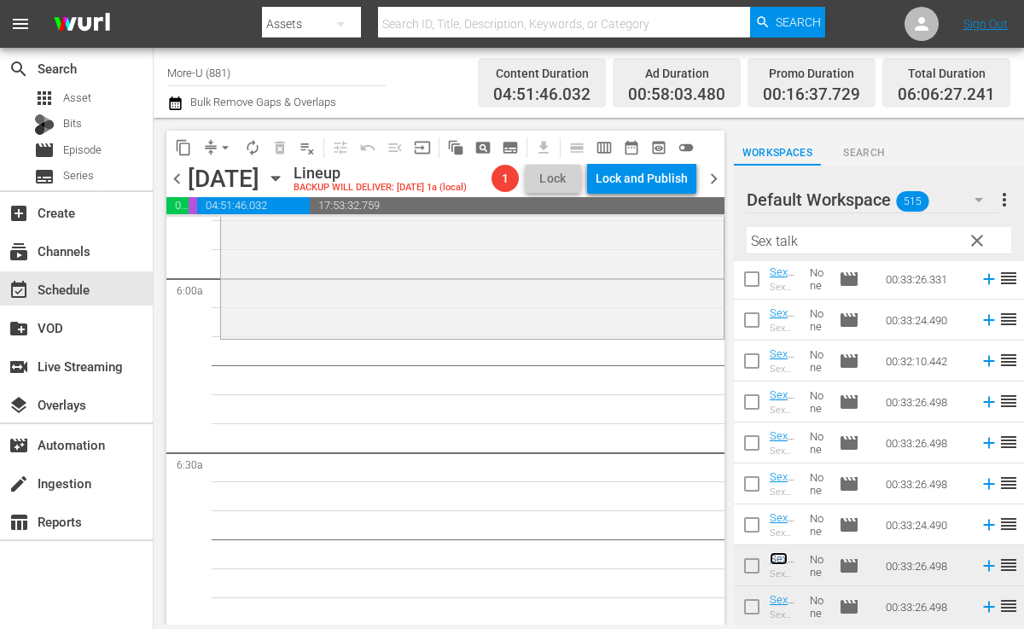
scroll to position [2025, 0]
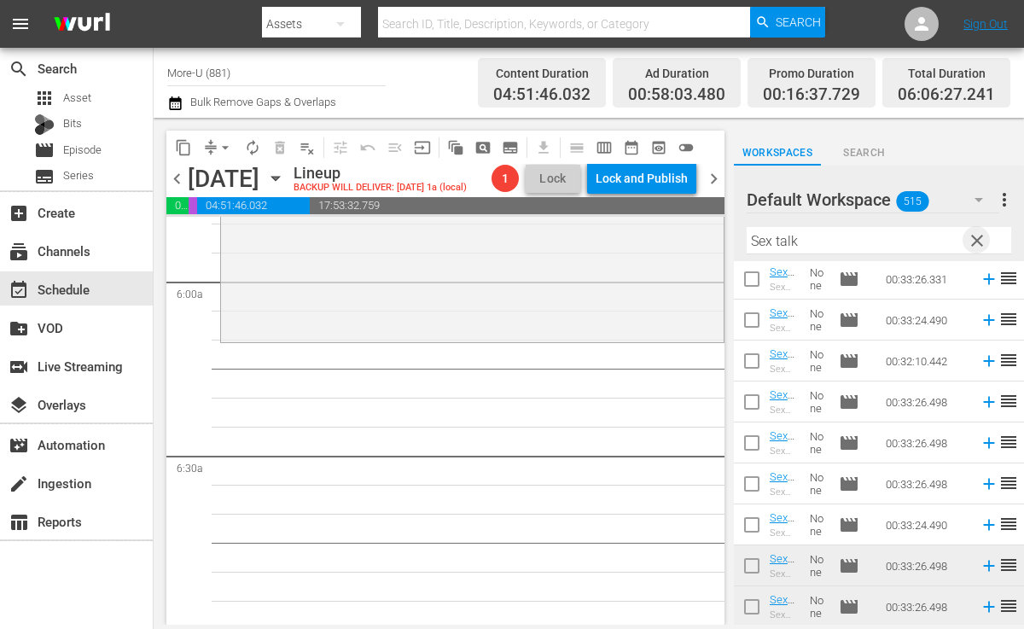
click at [974, 237] on span "clear" at bounding box center [977, 240] width 20 height 20
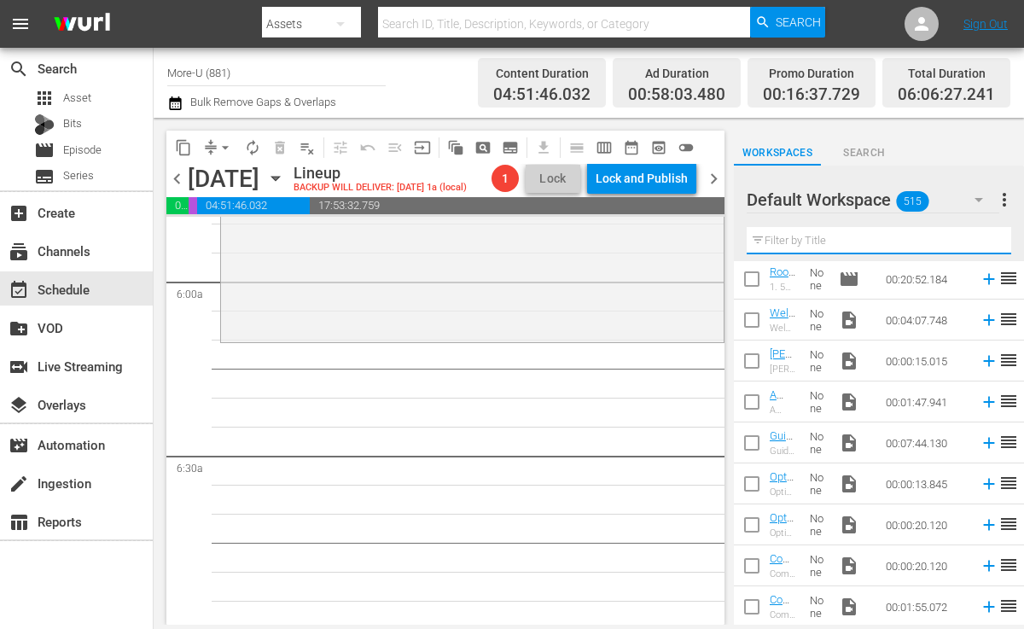
click at [877, 245] on input "text" at bounding box center [879, 240] width 265 height 27
paste input "Interview w/ Jesus Neri"
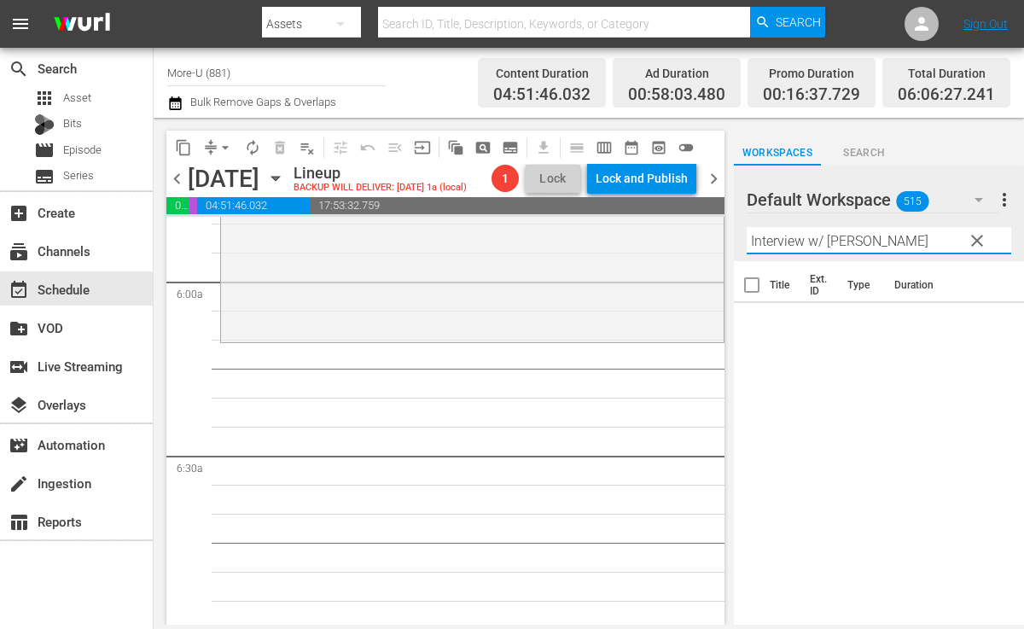
click at [825, 237] on input "Interview w/ Jesus Neri" at bounding box center [879, 240] width 265 height 27
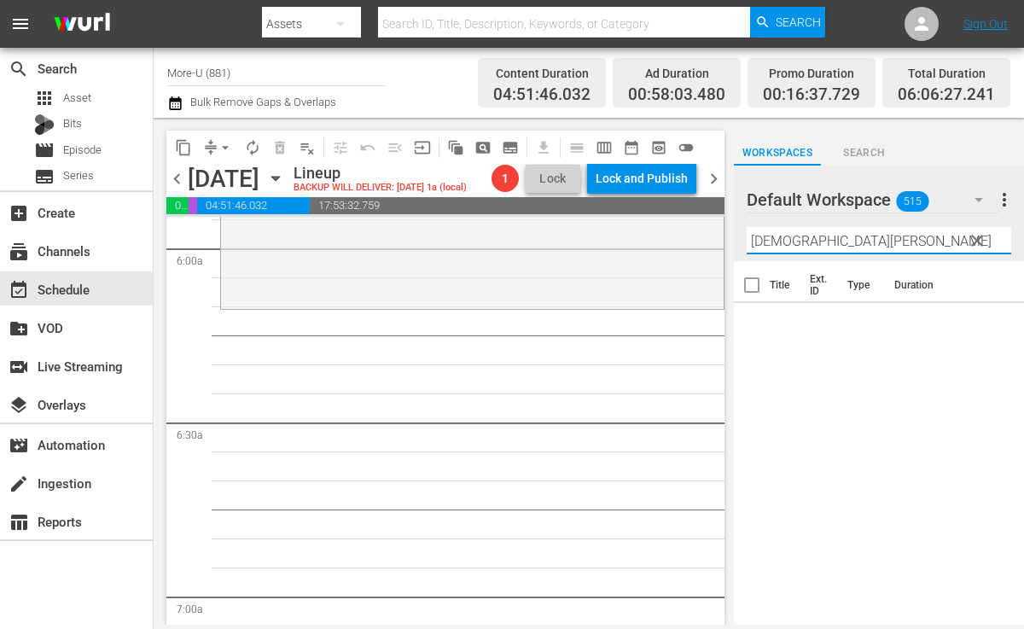
scroll to position [2045, 0]
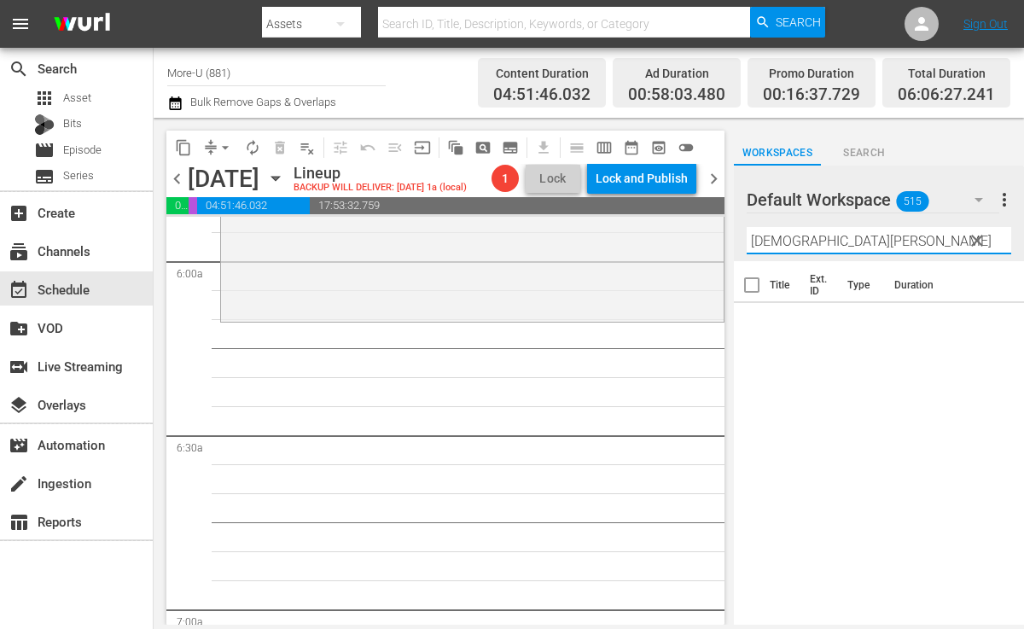
type input "Jesus Neri"
click at [855, 146] on span "Search" at bounding box center [864, 153] width 87 height 18
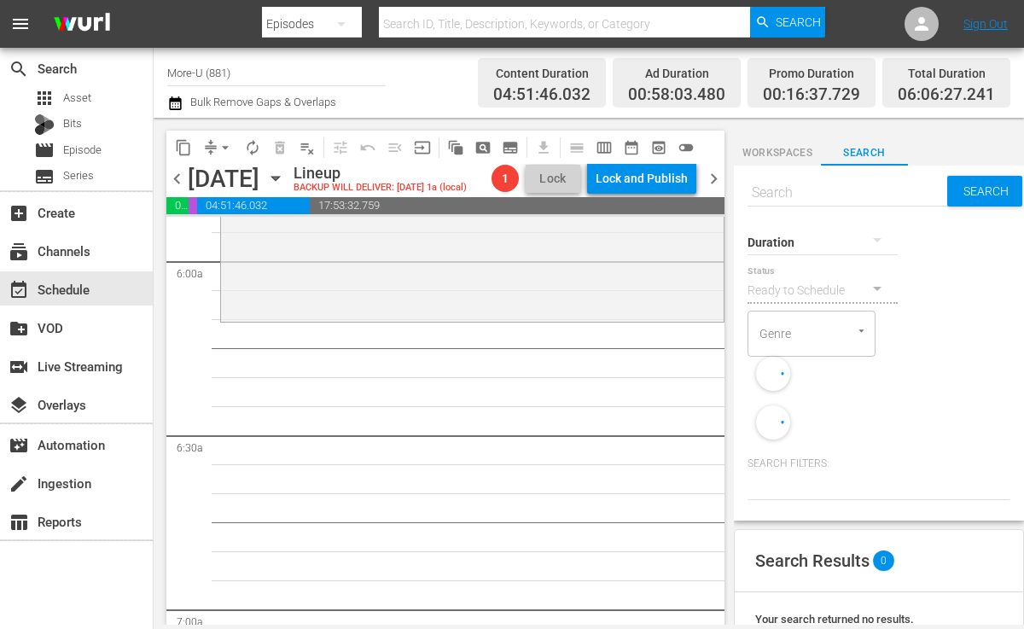
click at [790, 201] on div "Duration" at bounding box center [823, 231] width 150 height 61
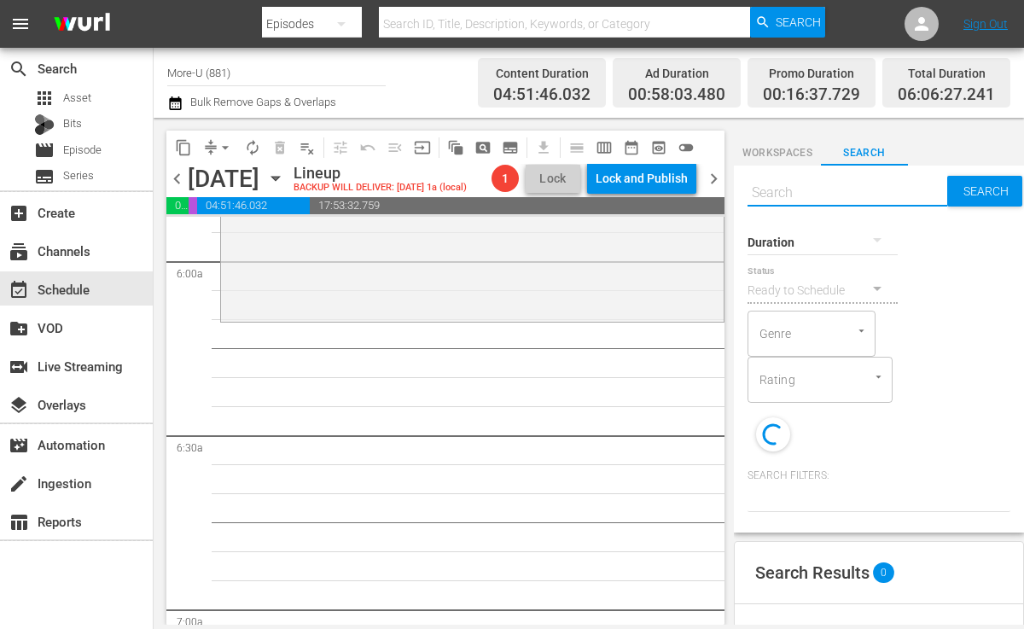
click at [784, 196] on input "text" at bounding box center [848, 192] width 200 height 41
paste input "Interview w/ Jesus Neri"
type input "Interview w/ Jesus Neri"
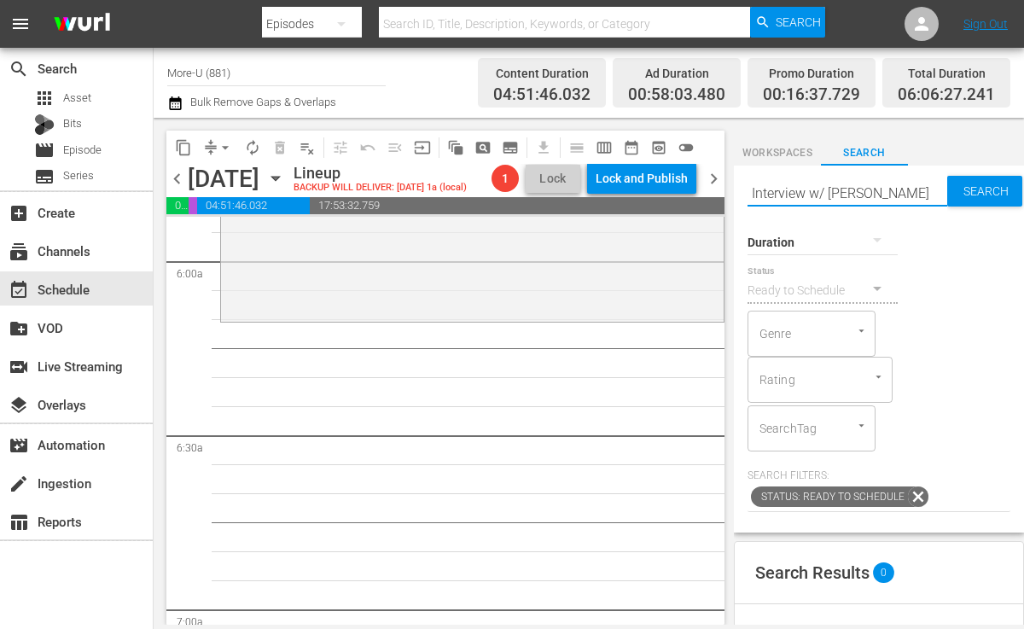
type input "Interview w/ Jesus Neri"
click at [827, 189] on input "Interview w/ Jesus Neri" at bounding box center [848, 192] width 200 height 41
type input "InterviewJesus Neri"
type input "Jesus Neri"
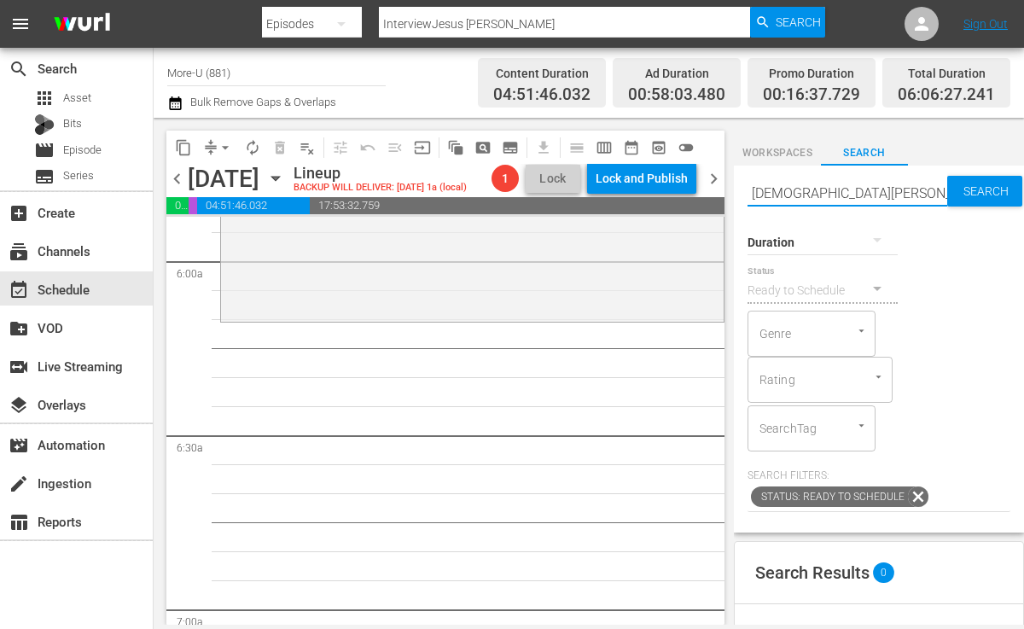
type input "Jesus Neri"
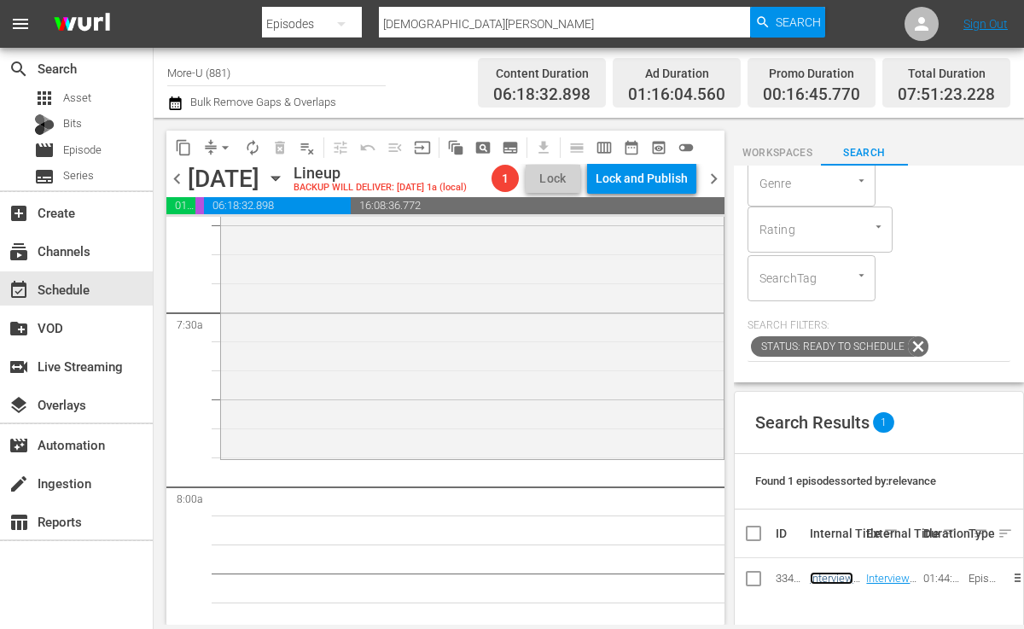
scroll to position [0, 0]
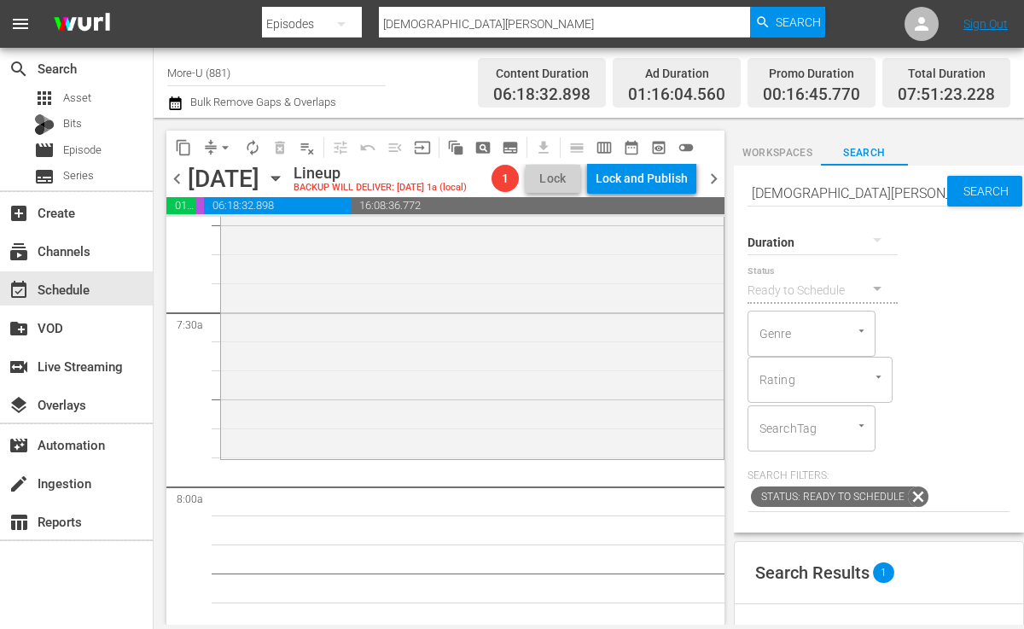
click at [843, 192] on input "Jesus Neri" at bounding box center [848, 192] width 200 height 41
type input "J"
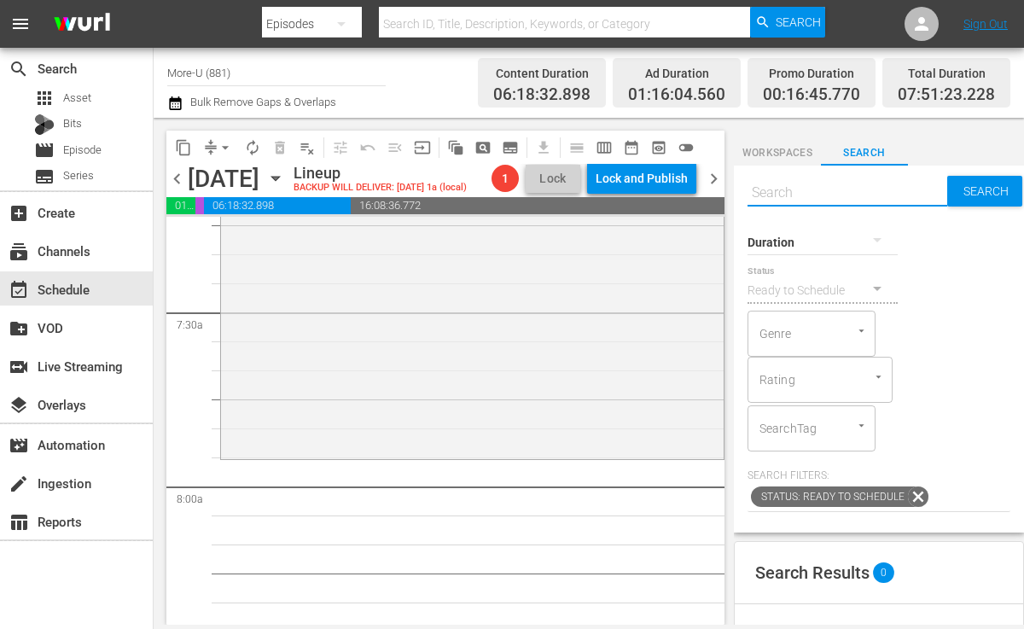
paste input "Lipstick Ladies Talk Part 1"
type input "Lipstick Ladies Talk Part 1"
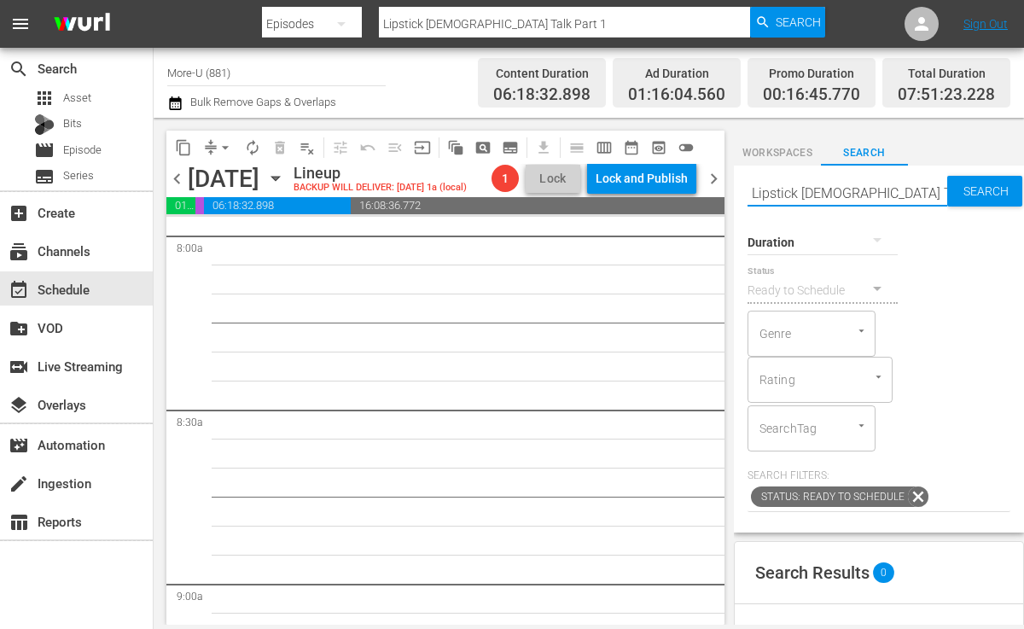
scroll to position [2787, 0]
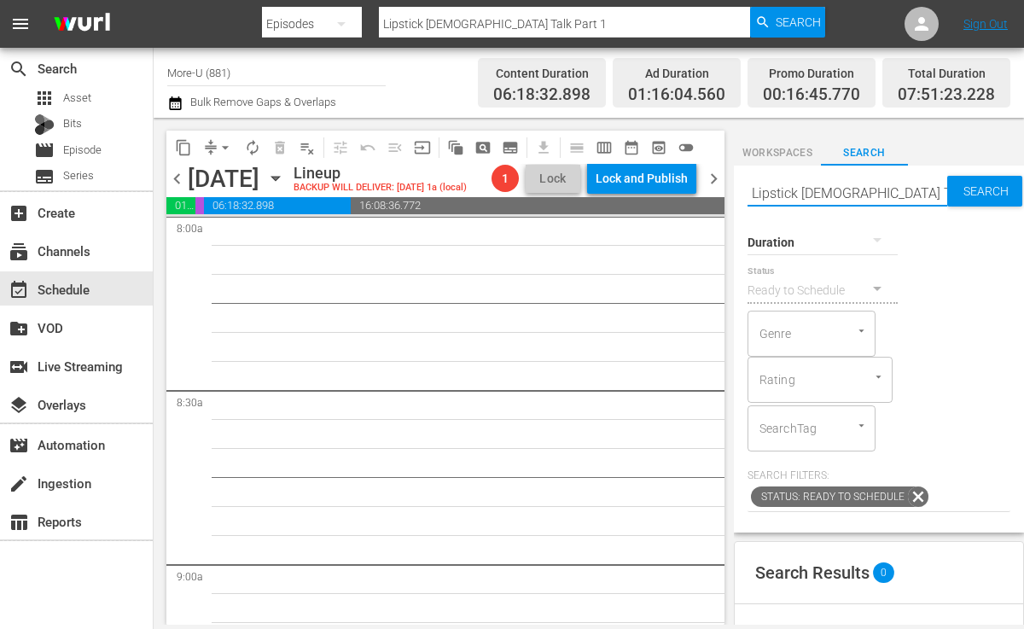
type input "Lipstick Ladies Talk Part"
type input "Lipstick Ladies Talk"
type input "Lipstick Ladies"
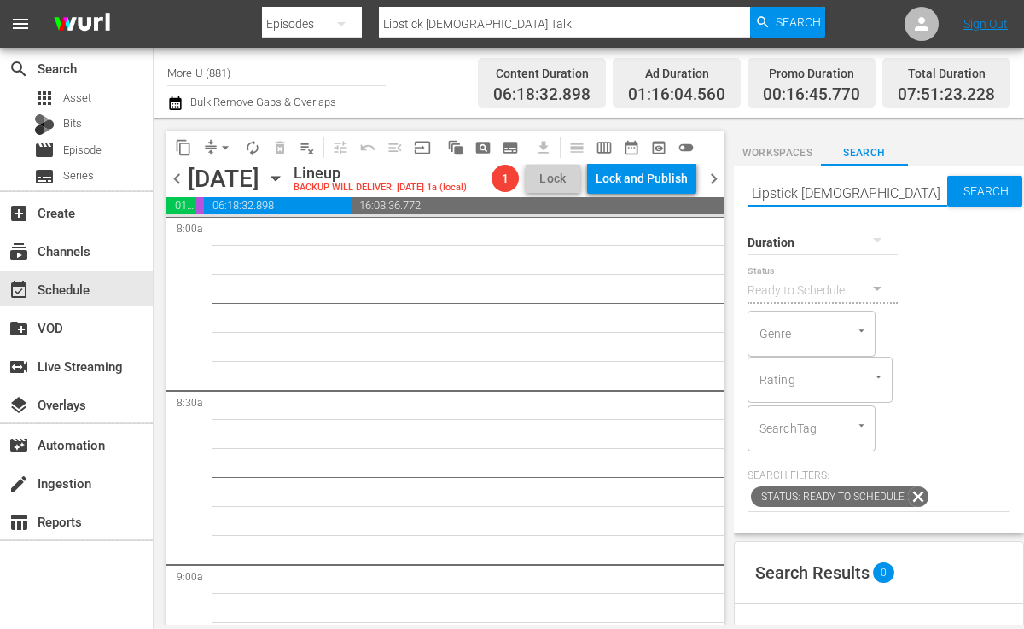
type input "Lipstick Ladies"
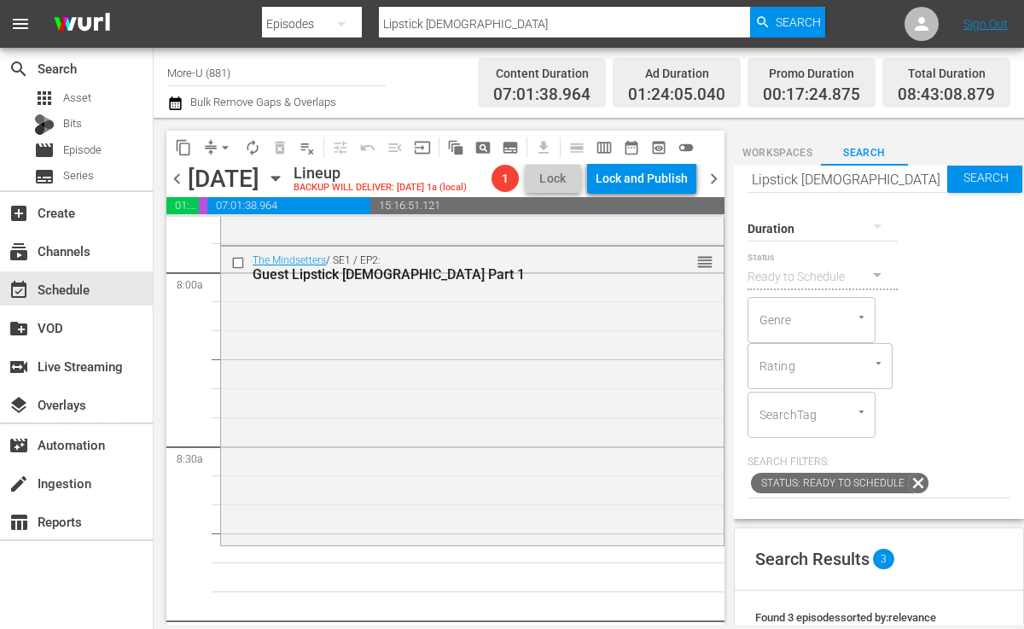
scroll to position [0, 0]
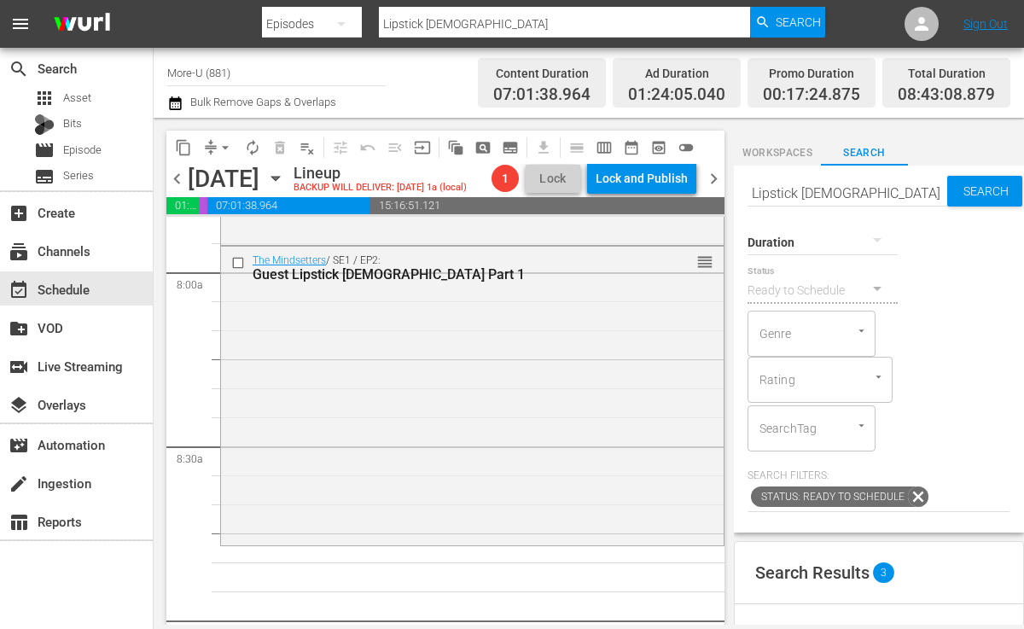
click at [908, 194] on input "Lipstick Ladies" at bounding box center [848, 192] width 200 height 41
type input "L"
type input "Latasha Walker"
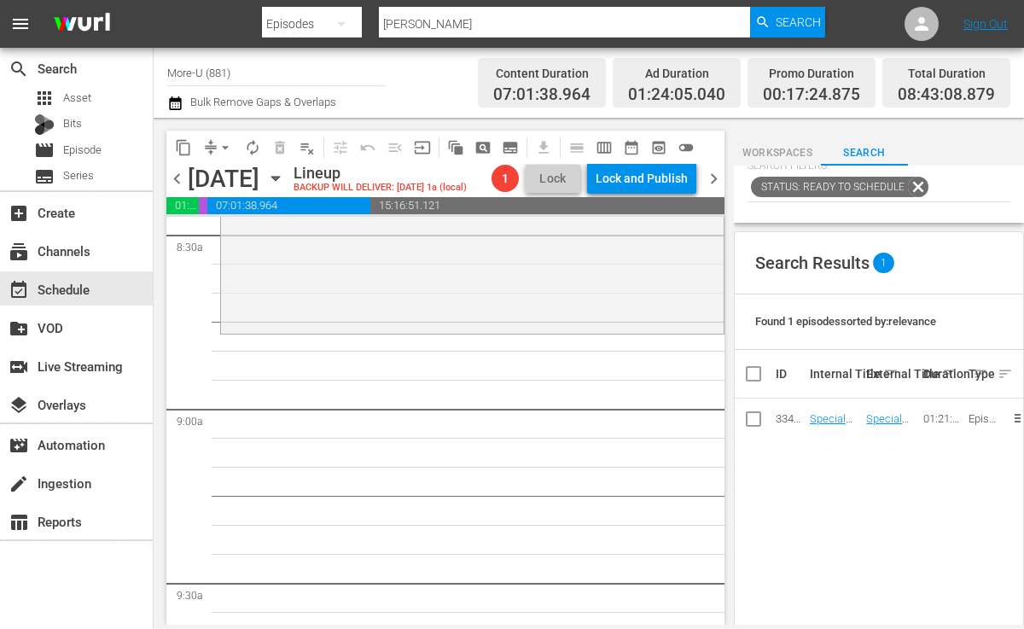
scroll to position [324, 0]
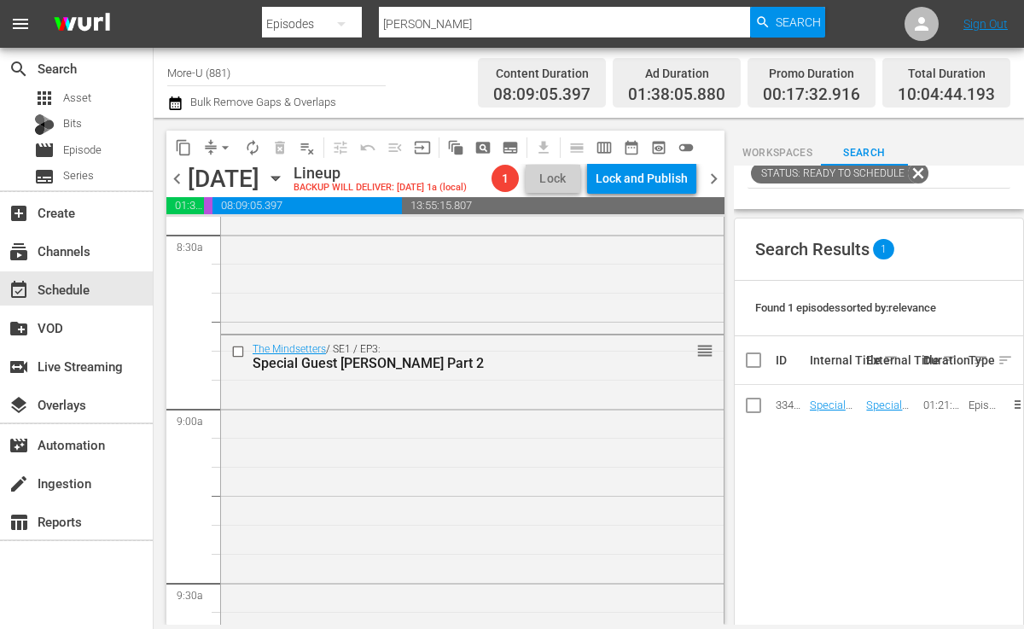
click at [918, 175] on icon at bounding box center [918, 173] width 20 height 20
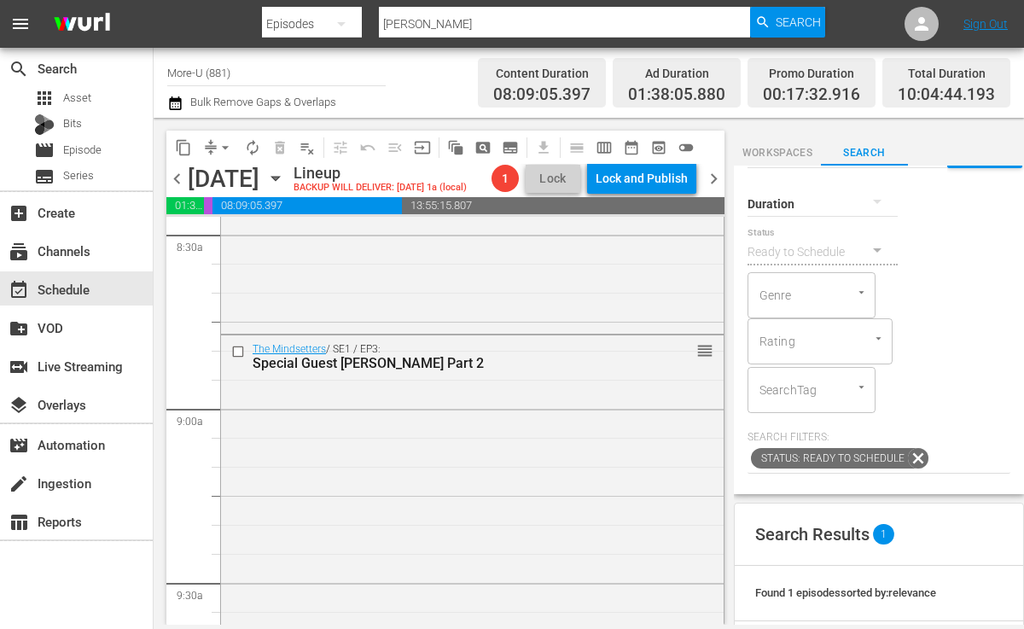
scroll to position [0, 0]
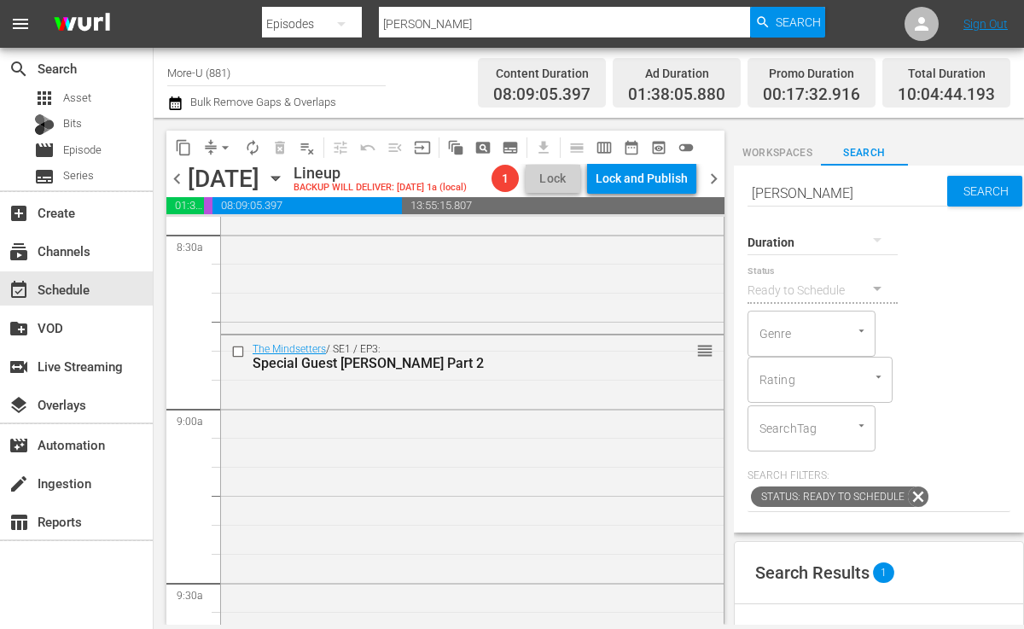
click at [874, 191] on input "Latasha Walker" at bounding box center [848, 192] width 200 height 41
type input "L"
type input "Devon Pea"
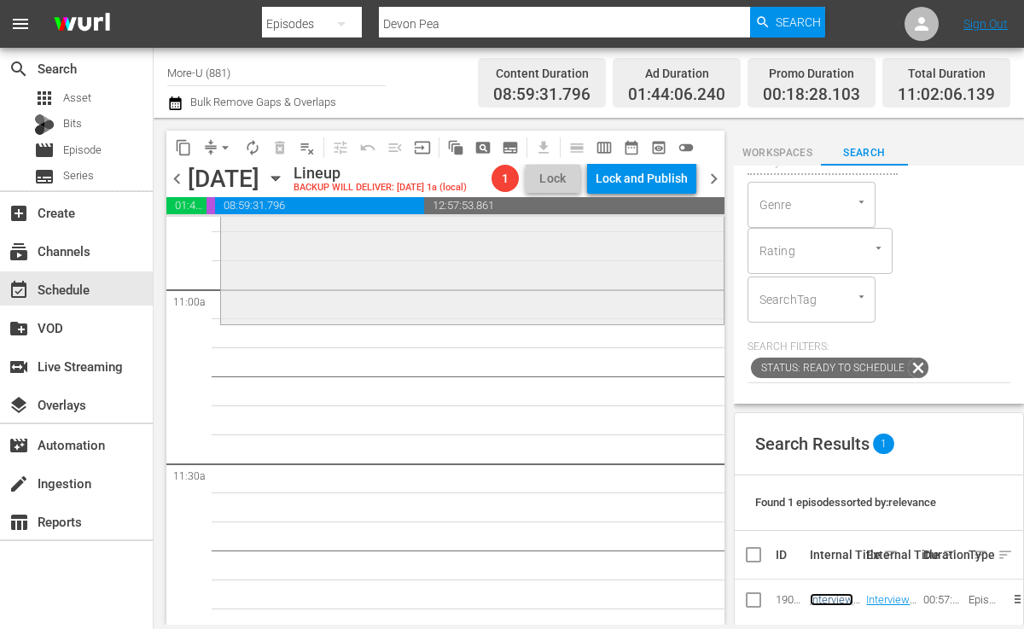
scroll to position [3761, 0]
drag, startPoint x: 830, startPoint y: 596, endPoint x: 325, endPoint y: 3, distance: 778.1
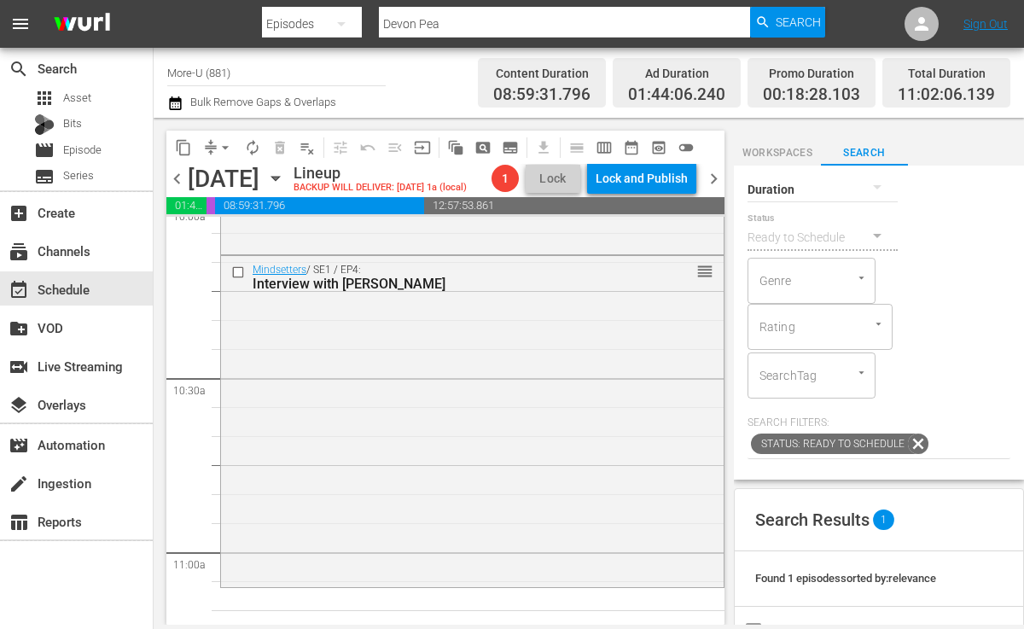
scroll to position [0, 0]
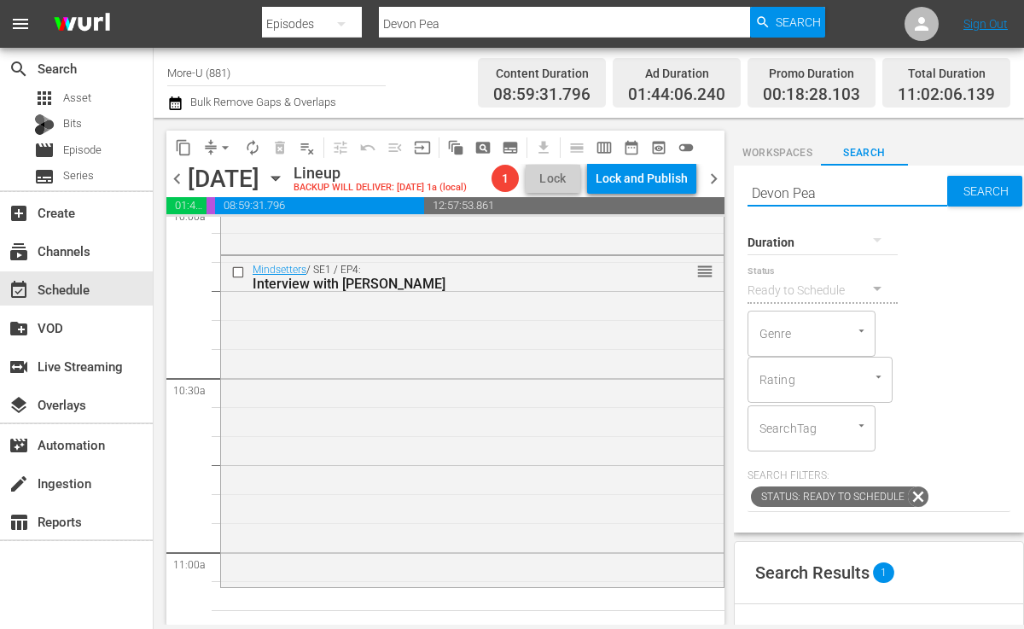
click at [865, 197] on input "Devon Pea" at bounding box center [848, 192] width 200 height 41
type input "D"
type input "V"
paste input "Guest Vito Papariello and Rodney Allgood"
type input "Guest Vito Papariello and Rodney Allgood"
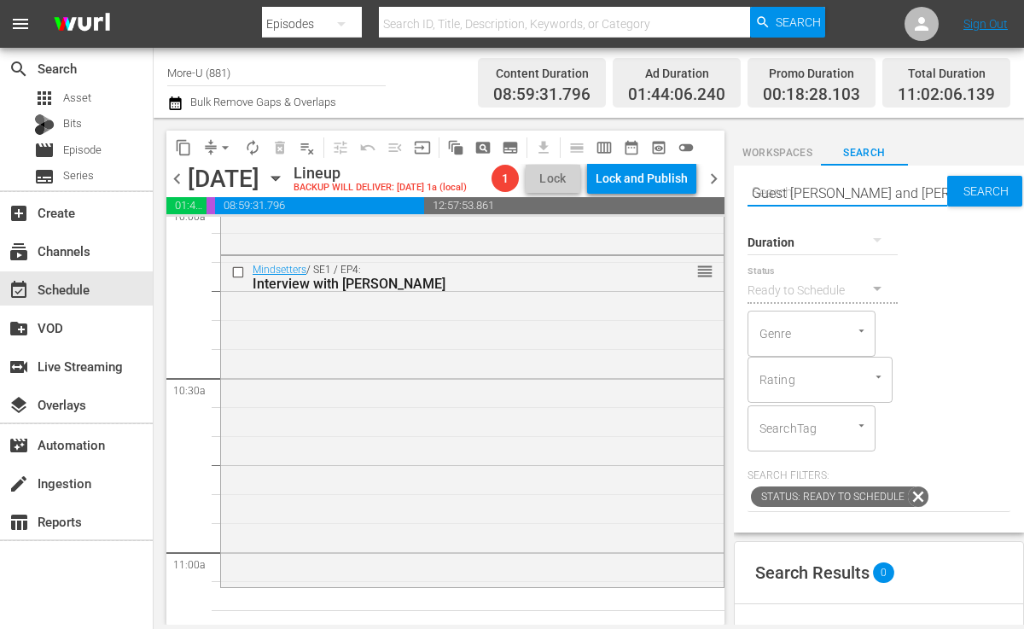
scroll to position [0, 51]
type input "Guest Vito Papariello and Rodney Allgood"
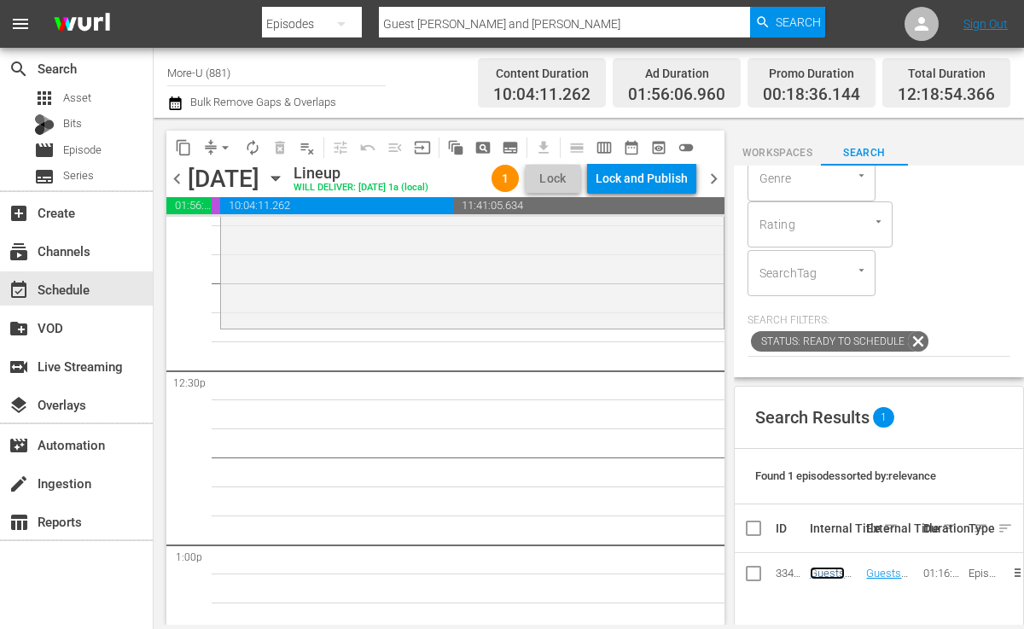
scroll to position [4212, 0]
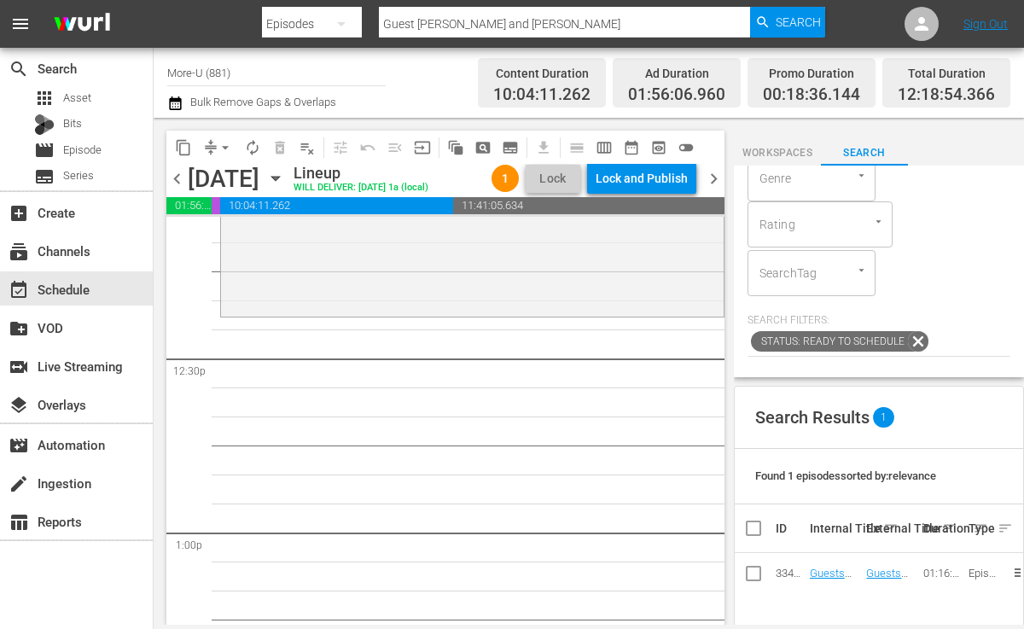
drag, startPoint x: 824, startPoint y: 575, endPoint x: 207, endPoint y: 3, distance: 841.4
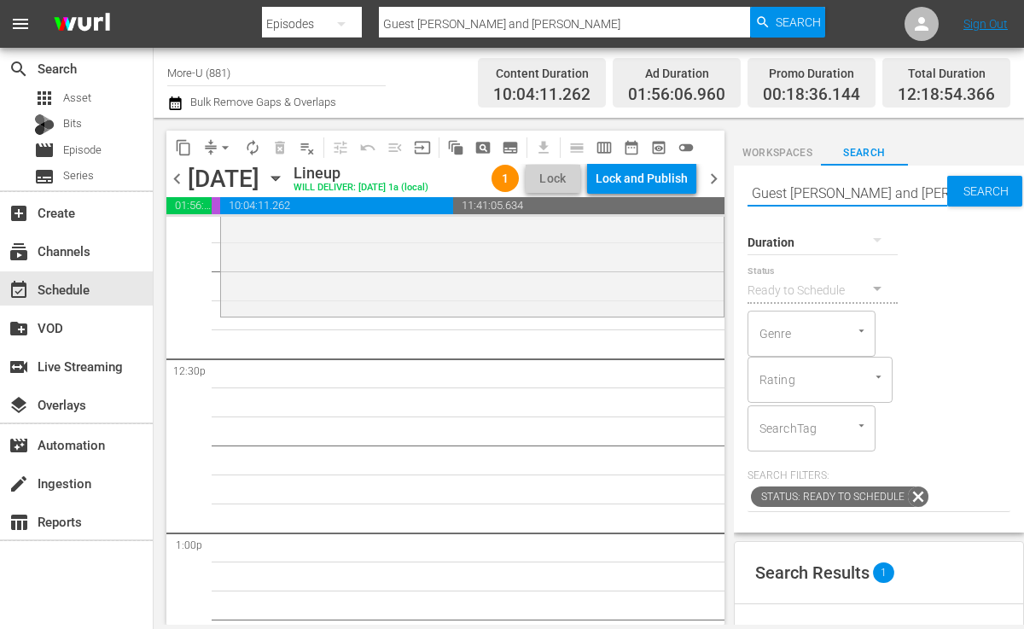
click at [931, 192] on input "Guest Vito Papariello and Rodney Allgood" at bounding box center [848, 192] width 200 height 41
type input "Guest Vito Papney Allgood"
type input "G"
paste input "Guest Ashley Nichols and Meghan Buckley"
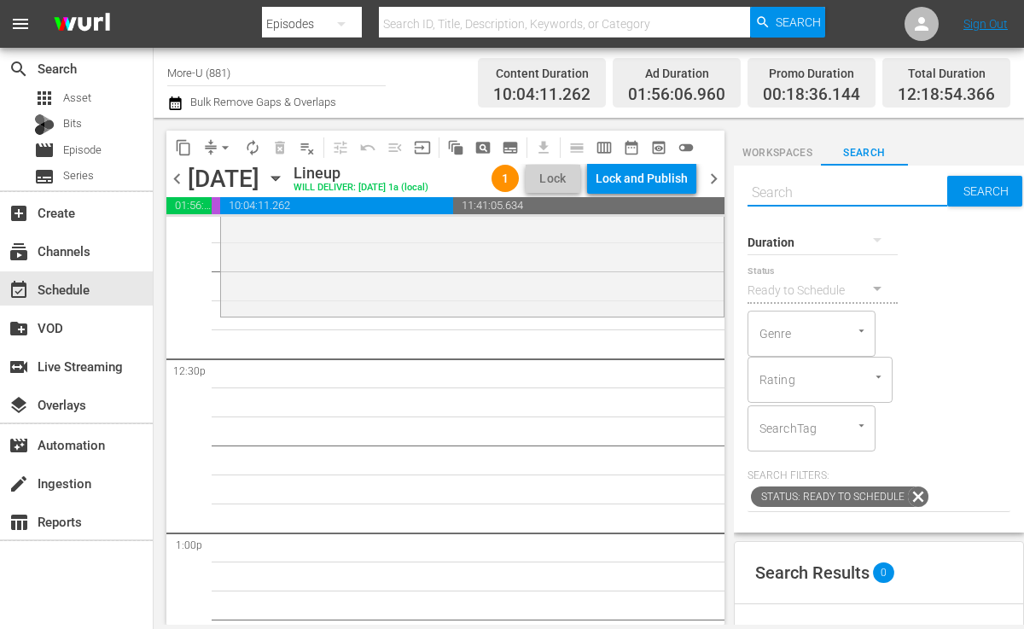
type input "Guest Ashley Nichols and Meghan Buckley"
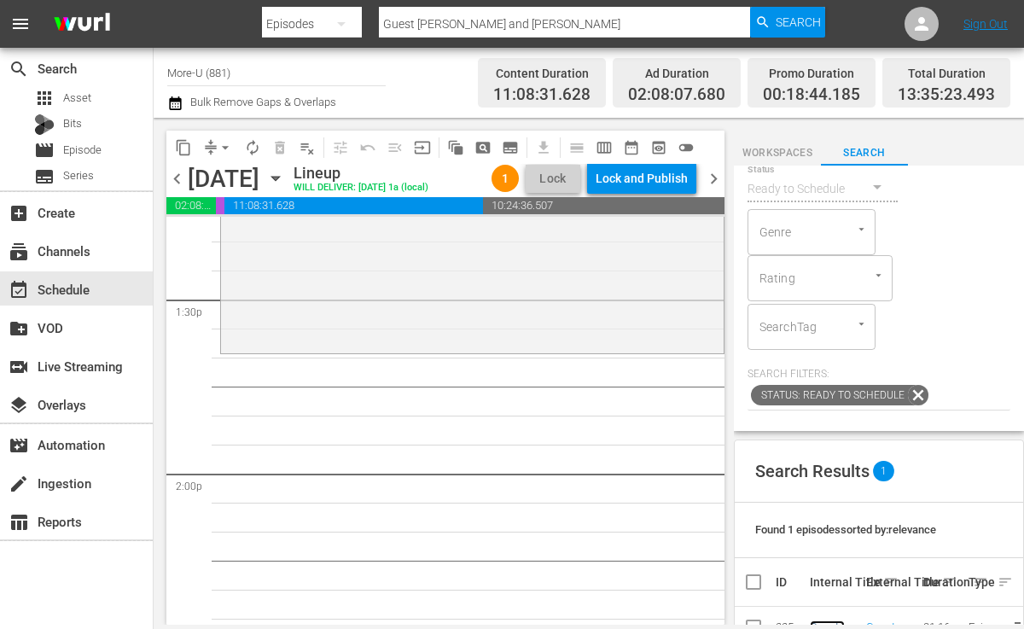
scroll to position [0, 0]
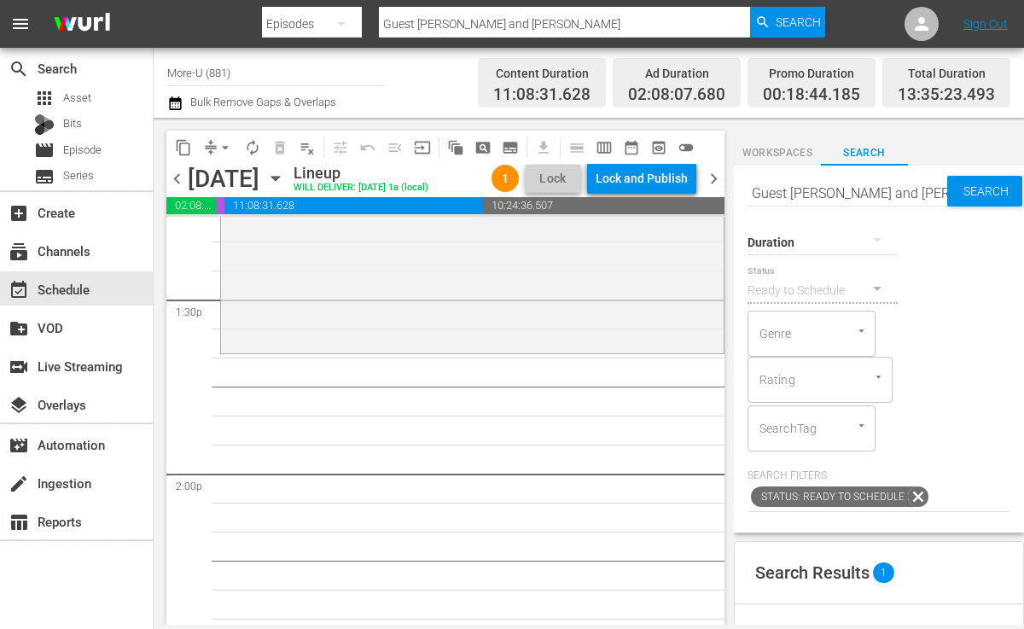
click at [932, 192] on input "Guest Ashley Nichols and Meghan Buckley" at bounding box center [848, 192] width 200 height 41
type input "G"
type input "Hope Is Here"
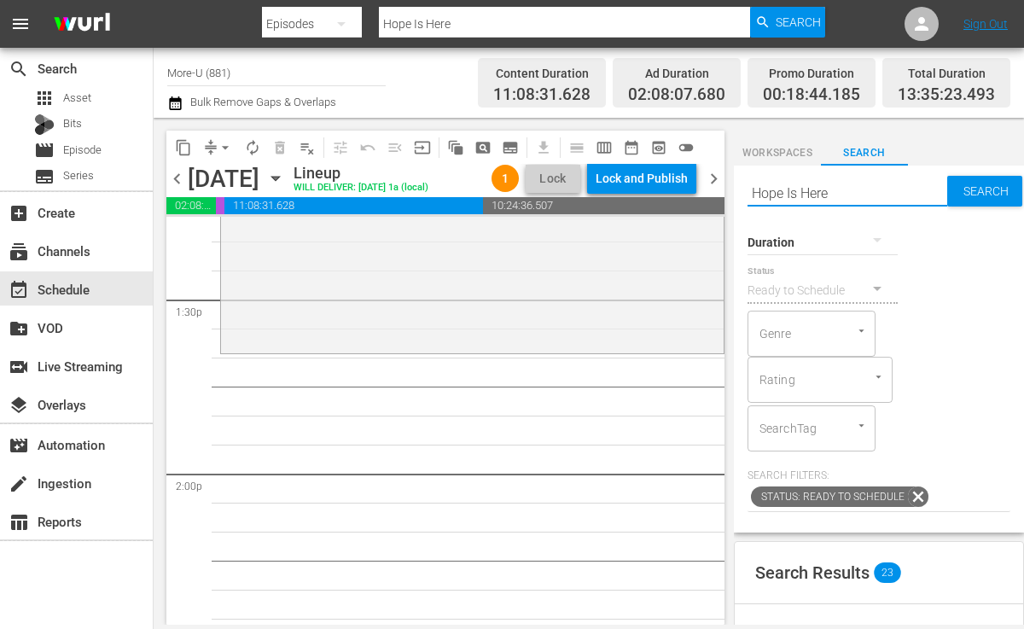
click at [781, 145] on span "Workspaces" at bounding box center [777, 153] width 87 height 18
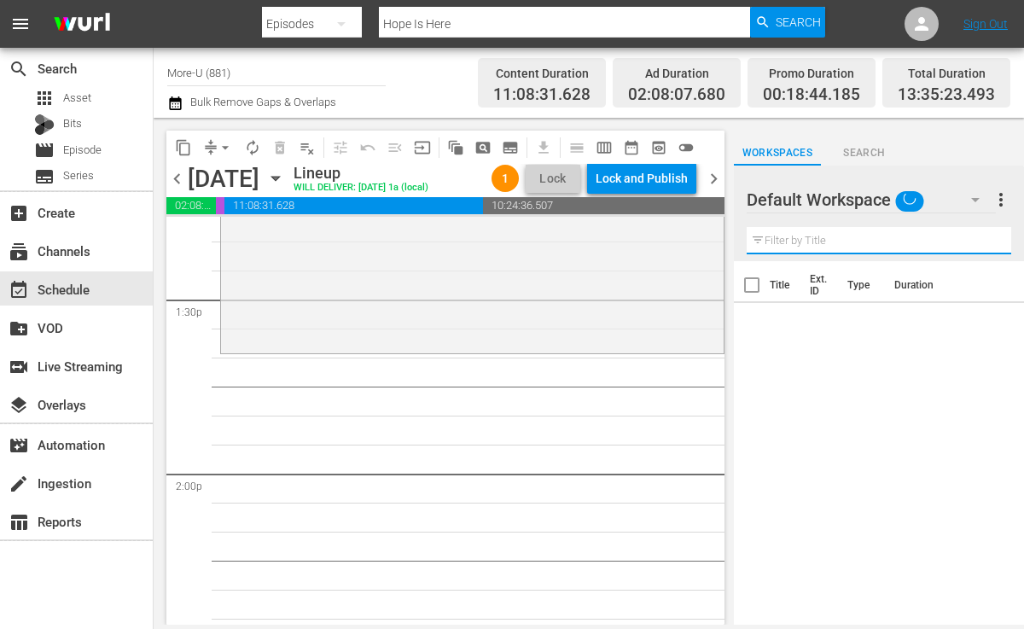
click at [811, 236] on input "text" at bounding box center [879, 240] width 265 height 27
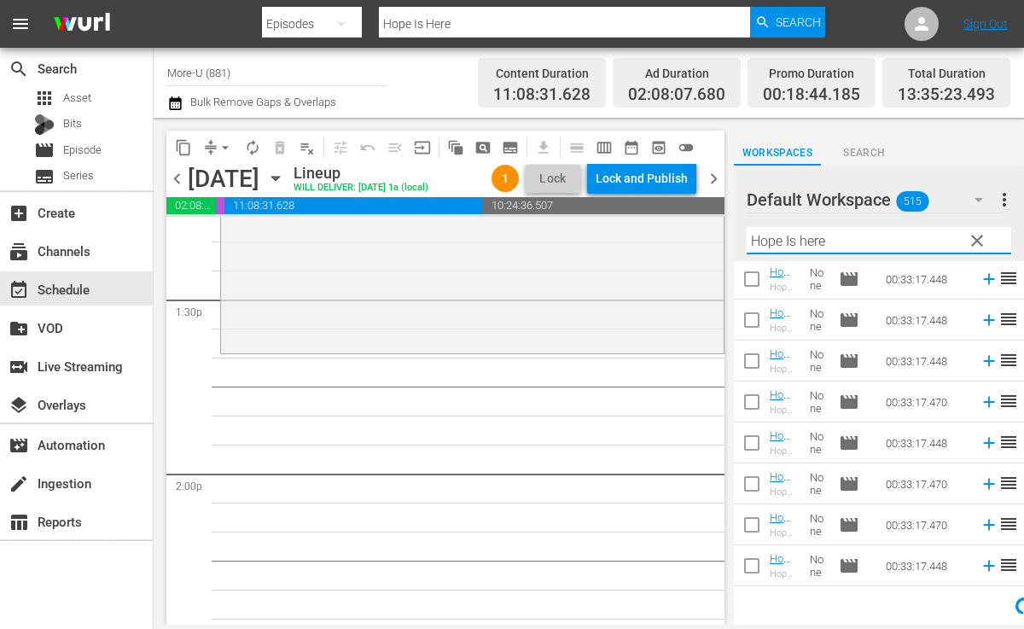
scroll to position [331, 0]
type input "Hope Is here"
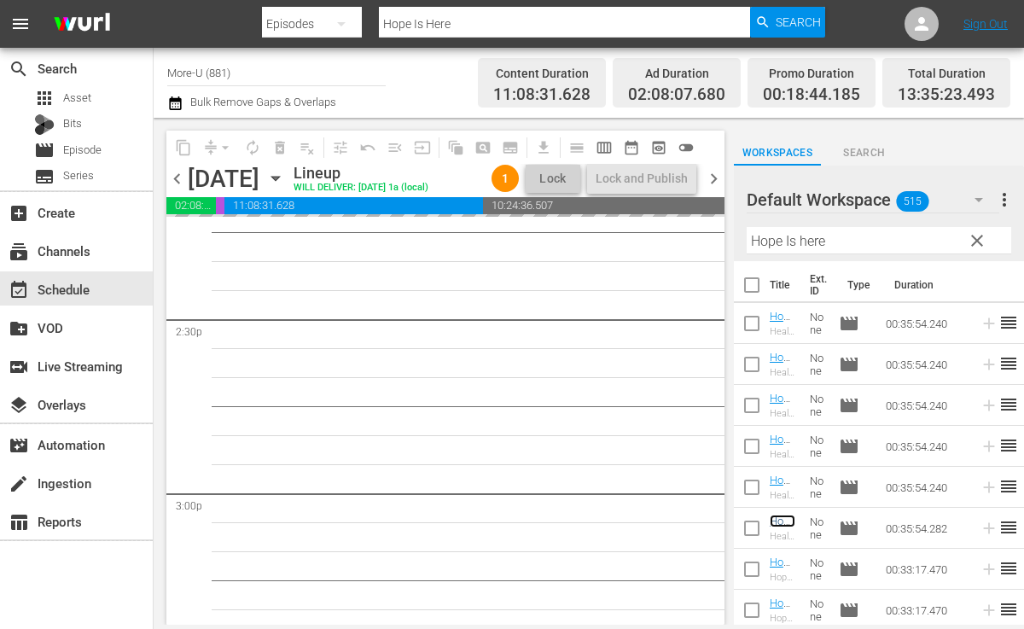
scroll to position [4956, 0]
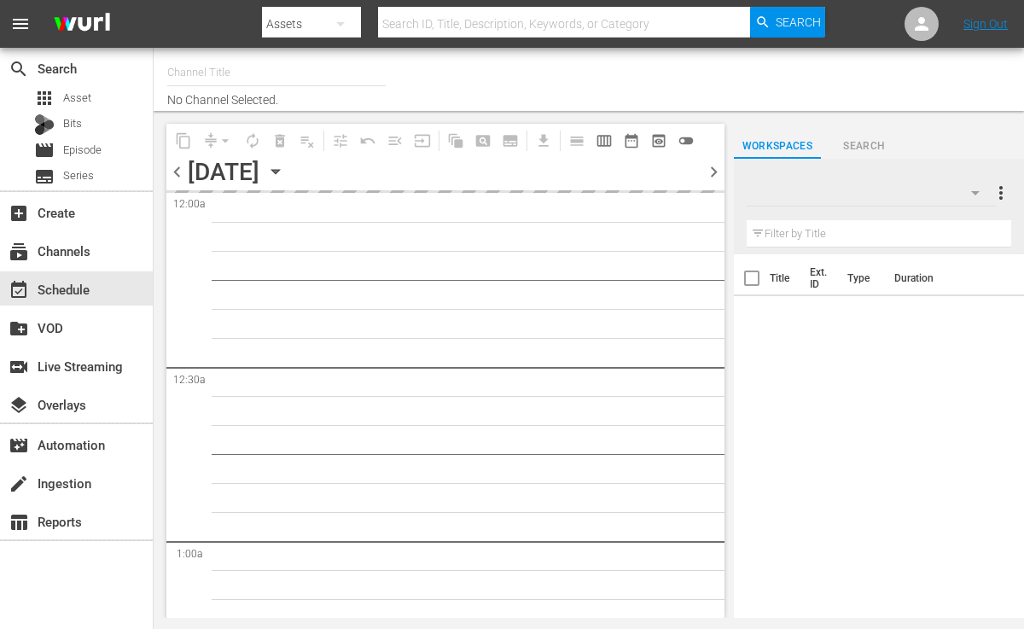
type input "More-U (881)"
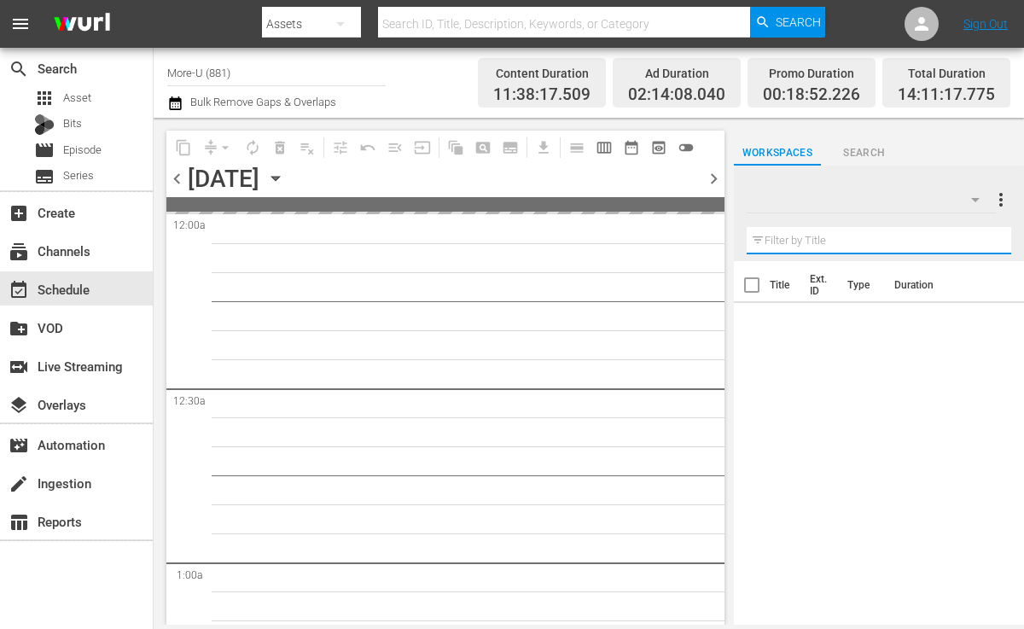
click at [839, 244] on input "text" at bounding box center [879, 240] width 265 height 27
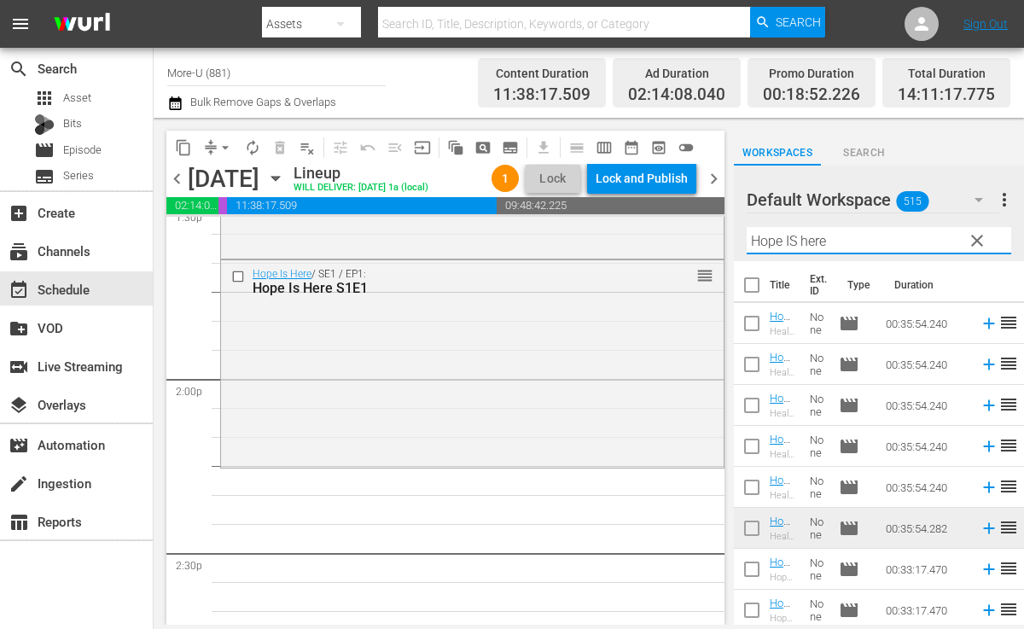
scroll to position [4720, 0]
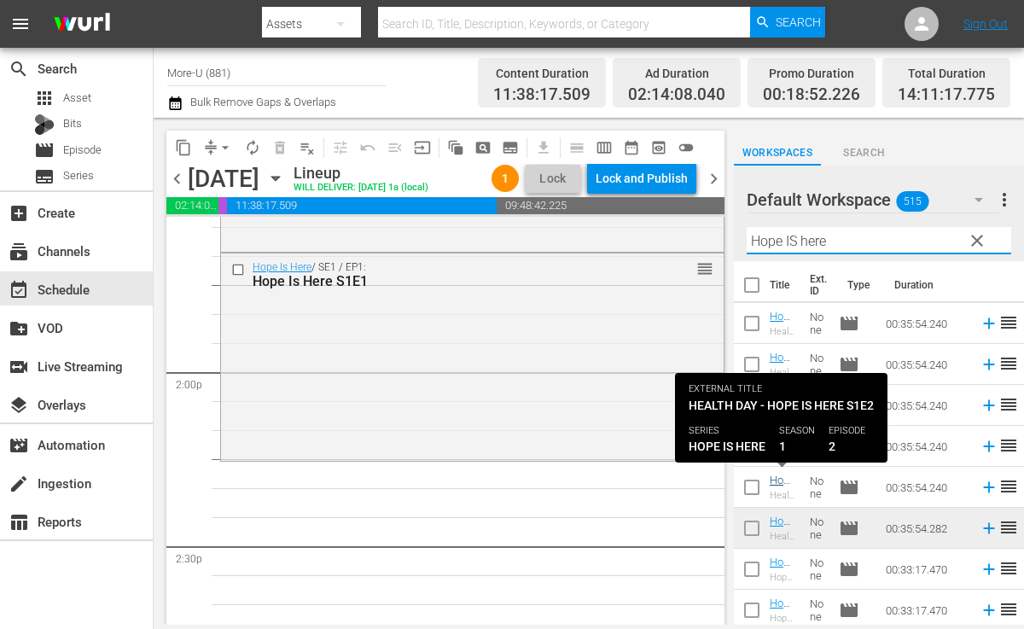
type input "Hope IS here"
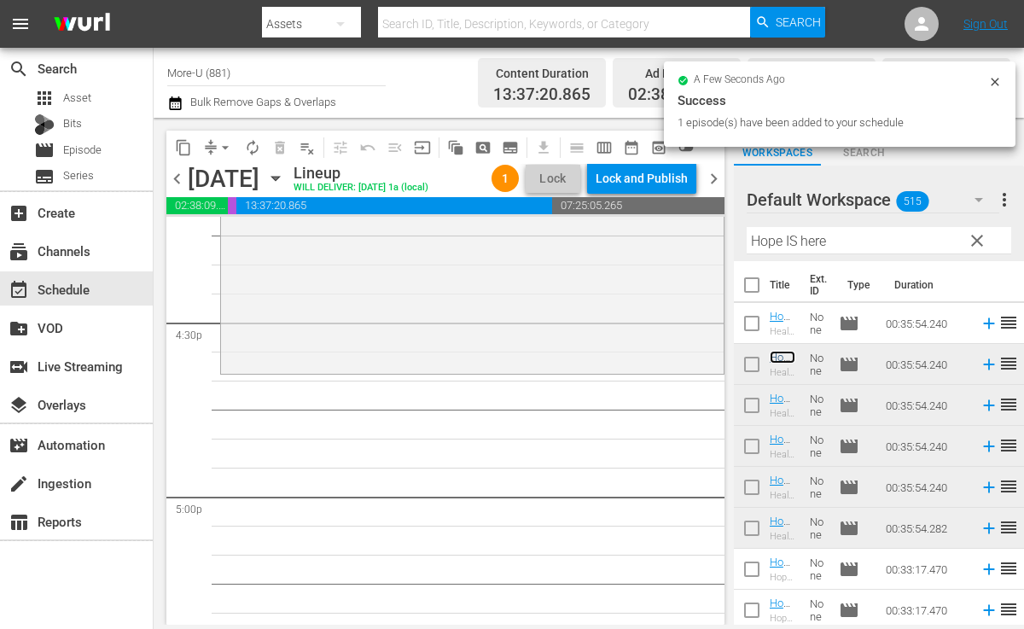
scroll to position [5643, 0]
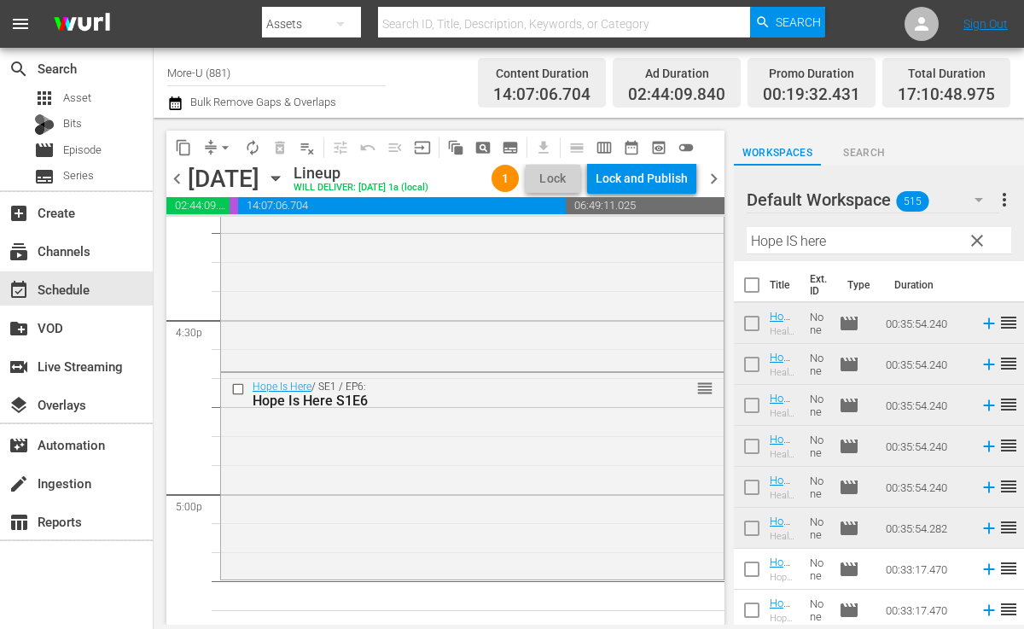
click at [977, 240] on span "clear" at bounding box center [977, 240] width 20 height 20
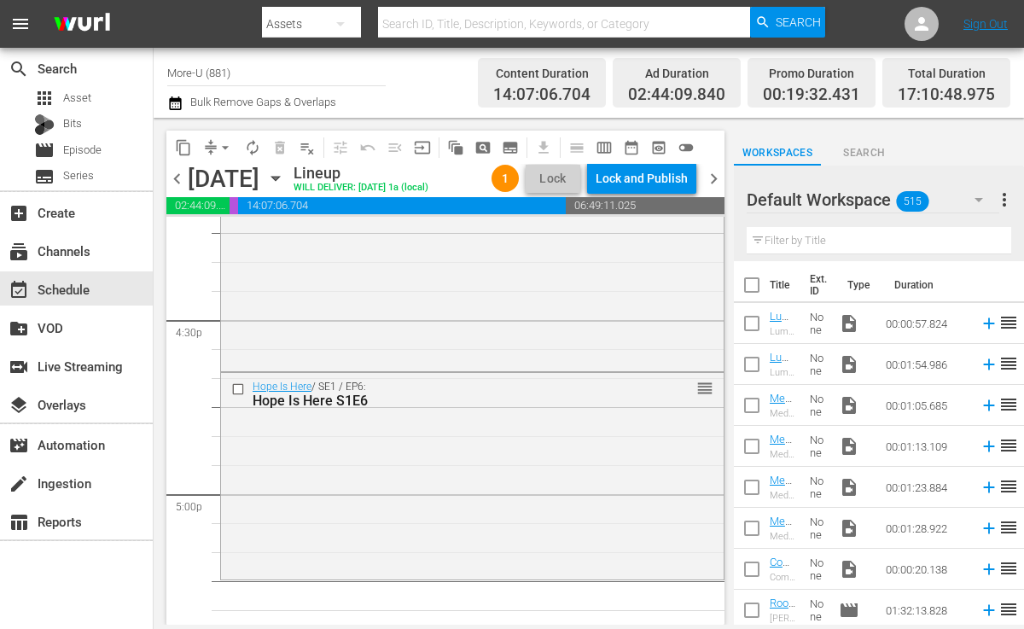
click at [879, 248] on input "text" at bounding box center [879, 240] width 265 height 27
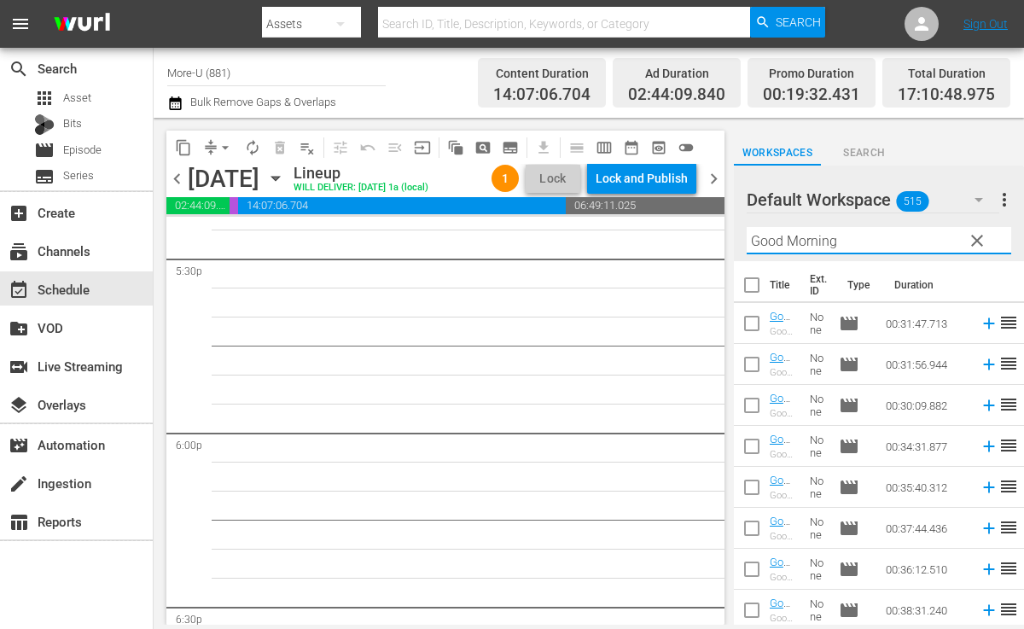
scroll to position [6073, 0]
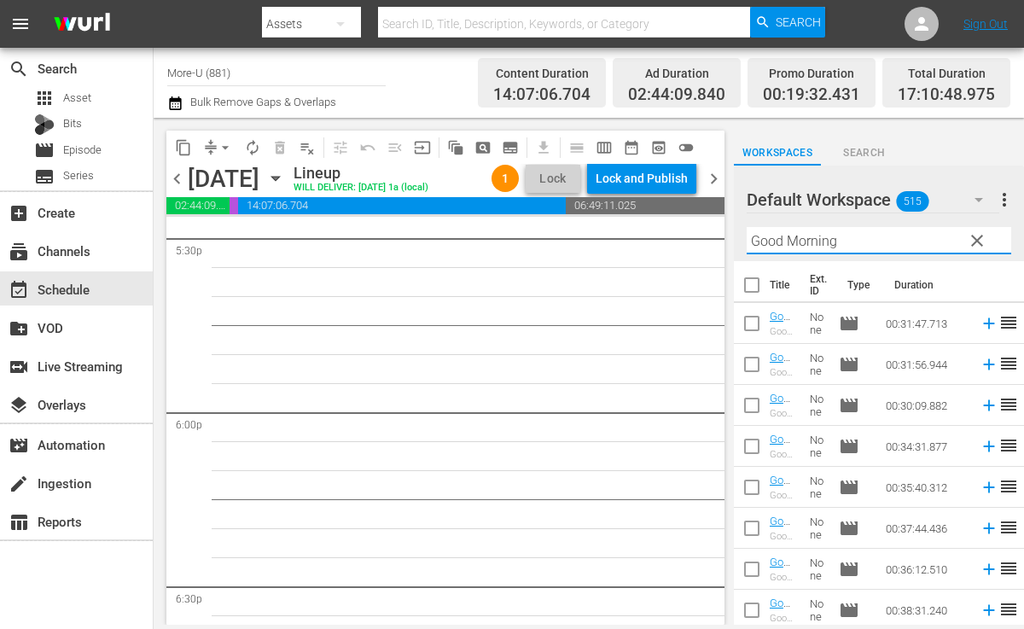
type input "Good Morning"
click at [183, 176] on span "chevron_left" at bounding box center [176, 178] width 21 height 21
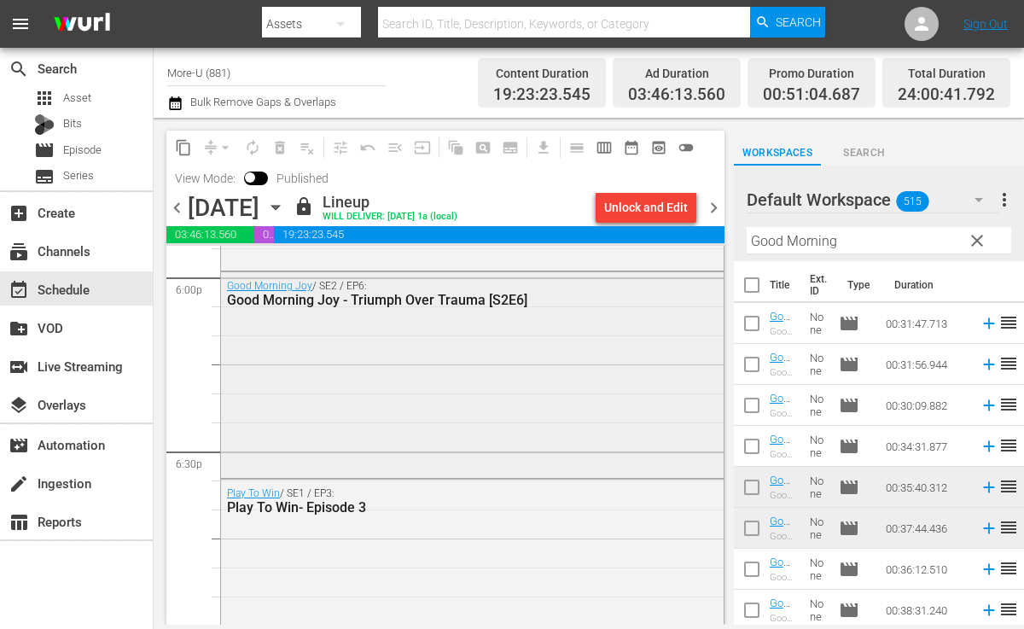
scroll to position [6130, 0]
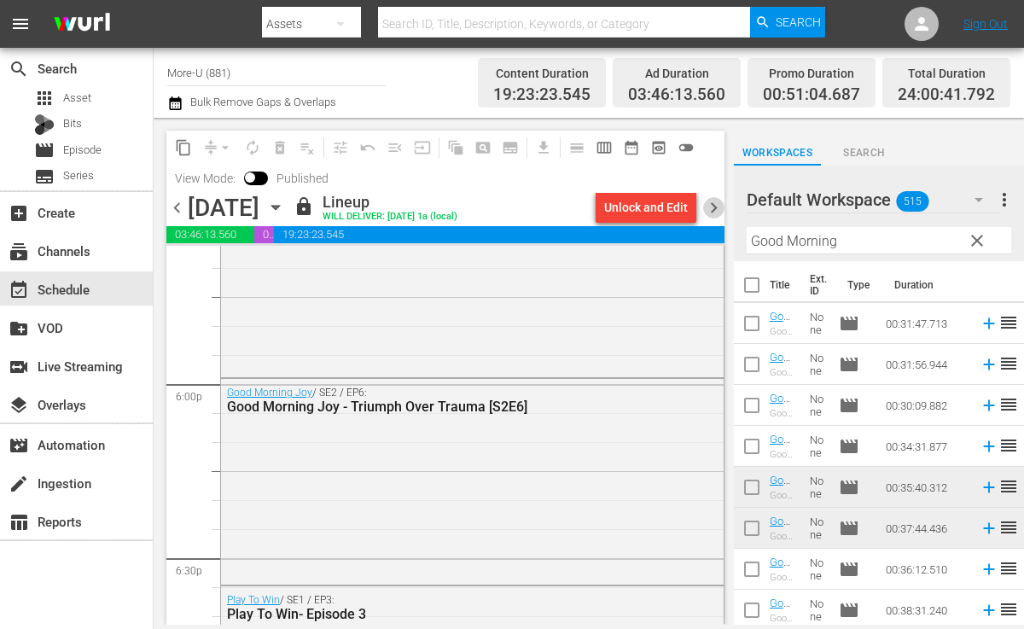
click at [718, 204] on span "chevron_right" at bounding box center [713, 207] width 21 height 21
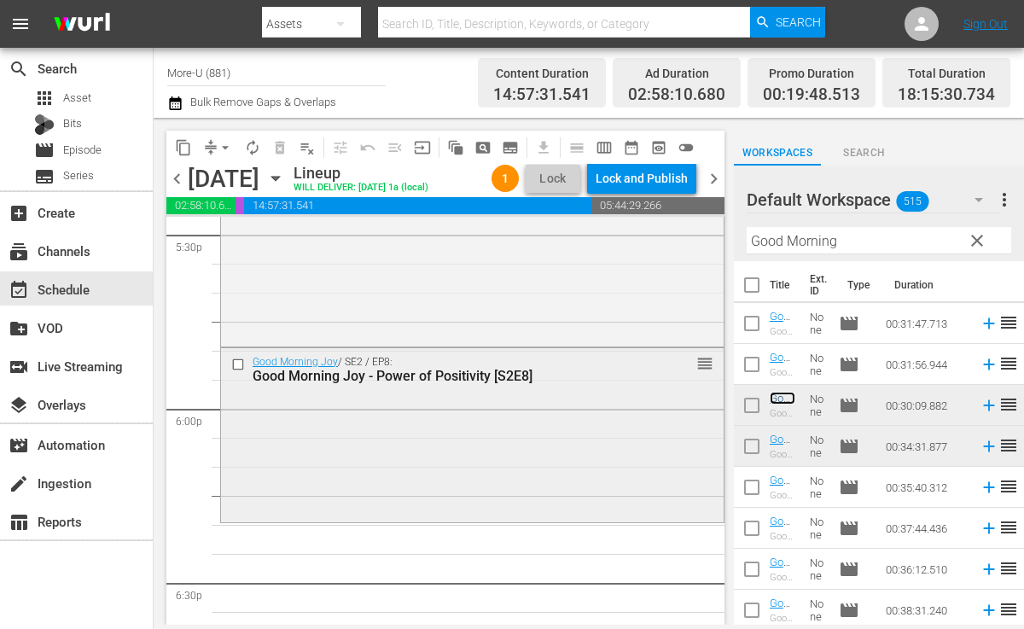
scroll to position [6092, 0]
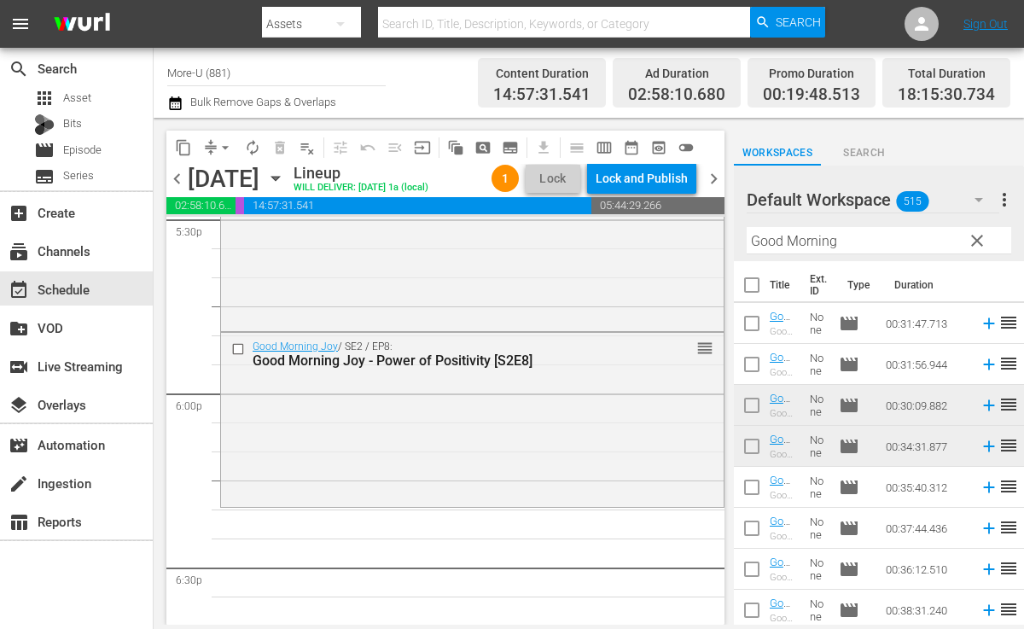
click at [981, 243] on span "clear" at bounding box center [977, 240] width 20 height 20
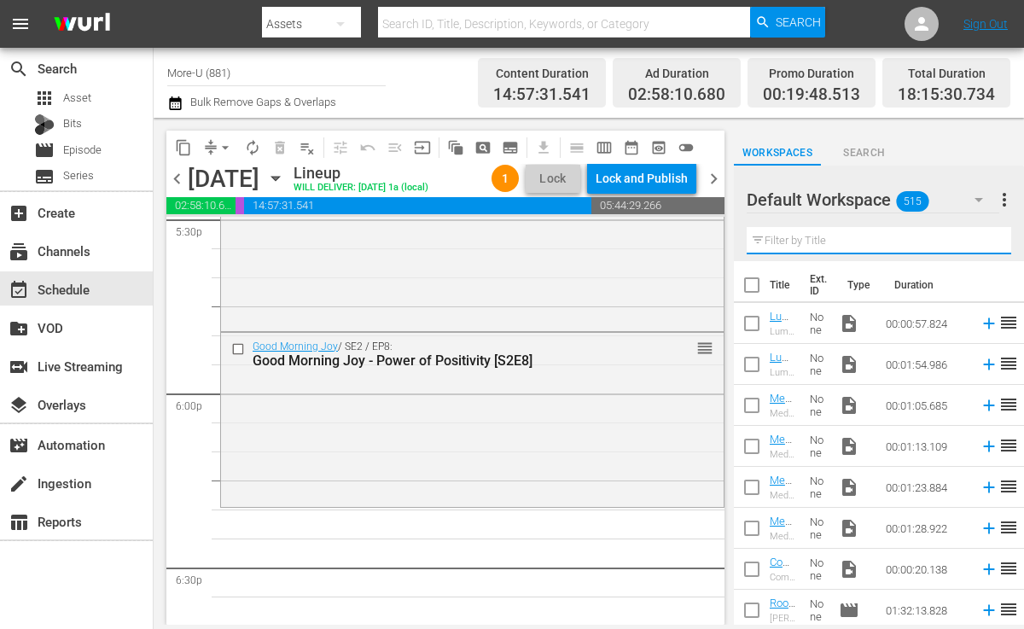
click at [878, 250] on input "text" at bounding box center [879, 240] width 265 height 27
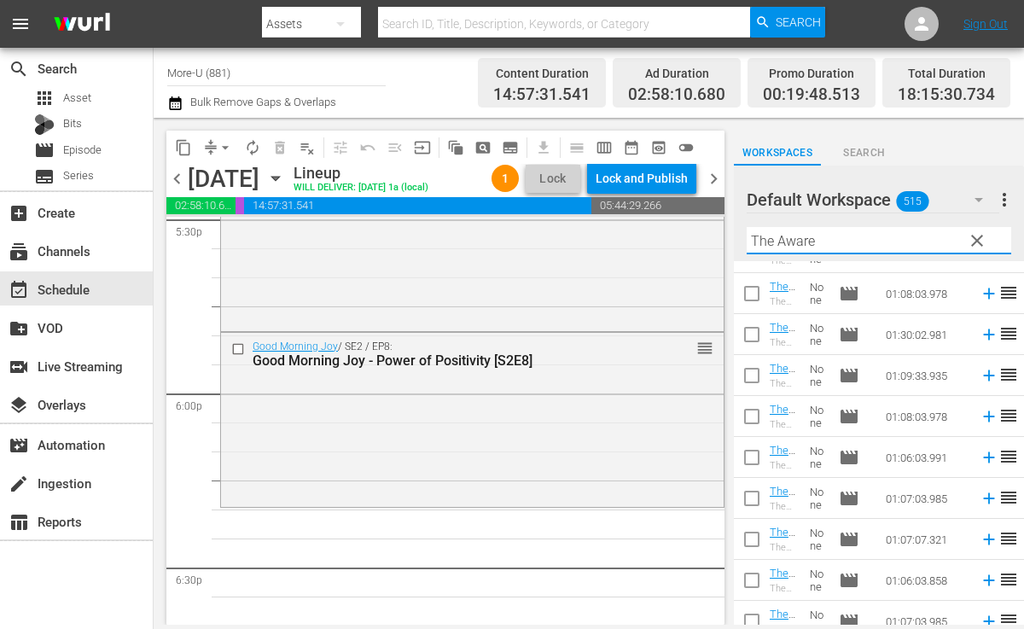
scroll to position [118, 0]
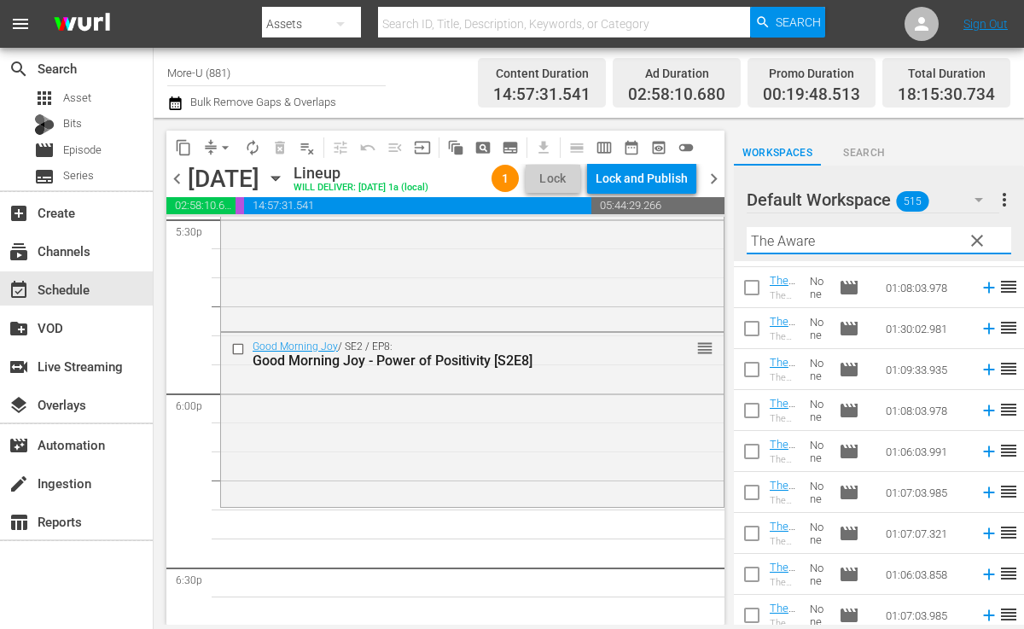
type input "The Aware"
click at [285, 172] on icon "button" at bounding box center [275, 178] width 19 height 19
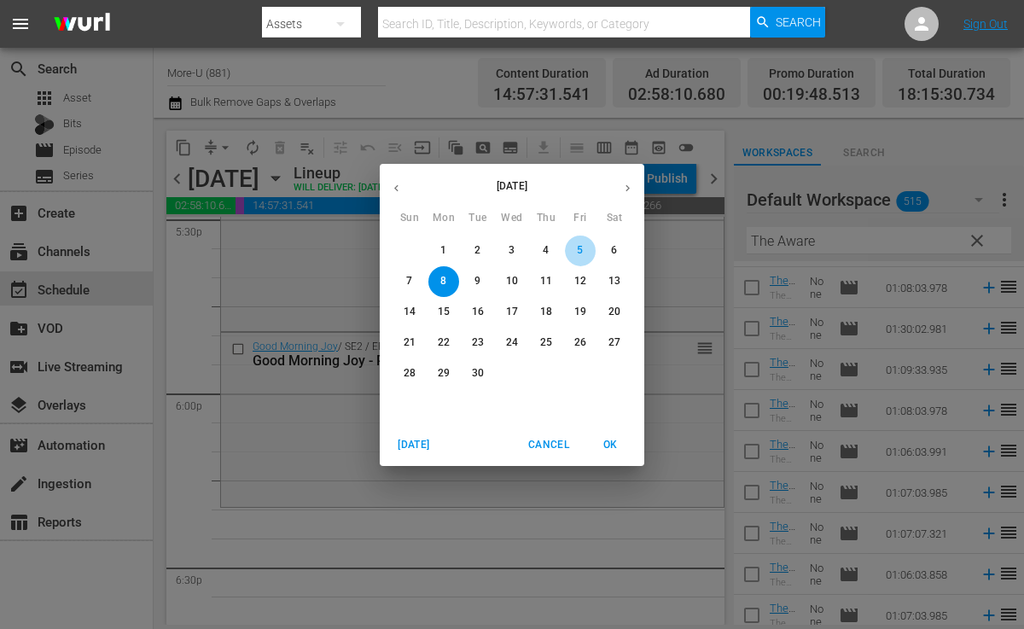
click at [586, 249] on span "5" at bounding box center [580, 250] width 31 height 15
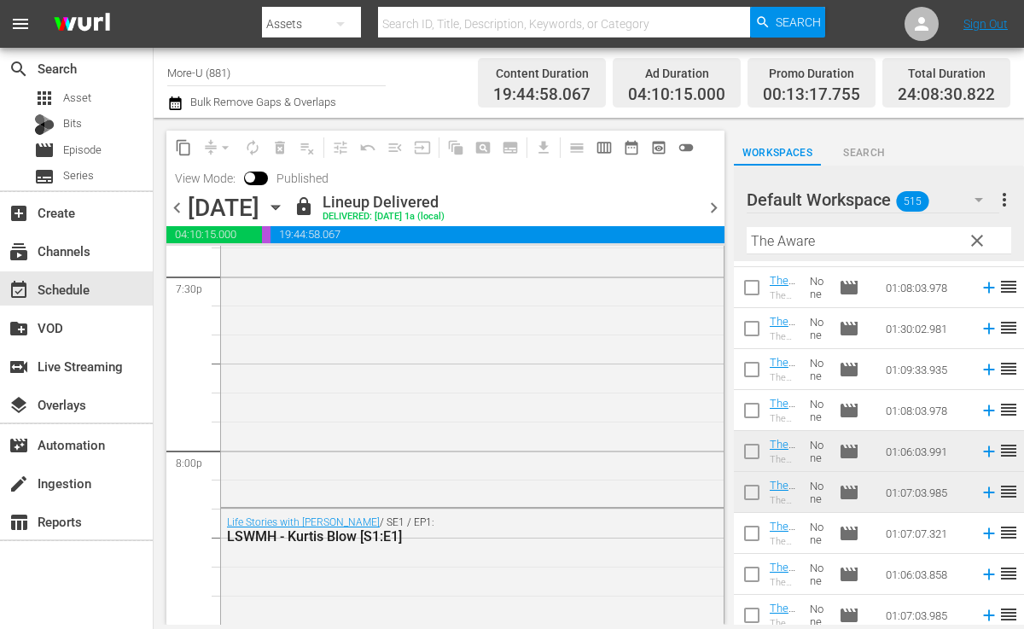
scroll to position [6771, 0]
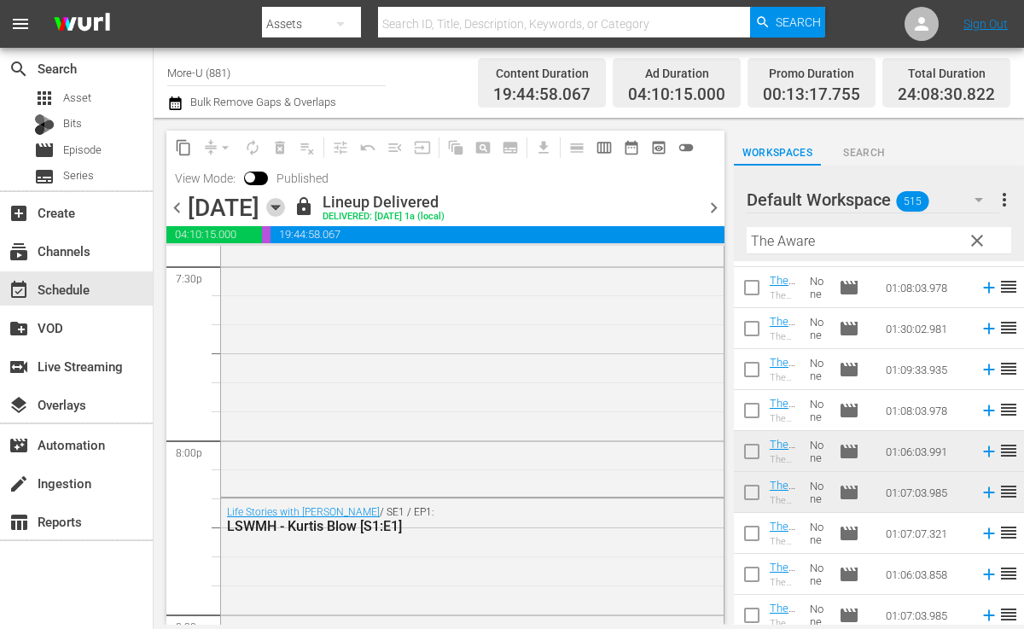
click at [285, 207] on icon "button" at bounding box center [275, 207] width 19 height 19
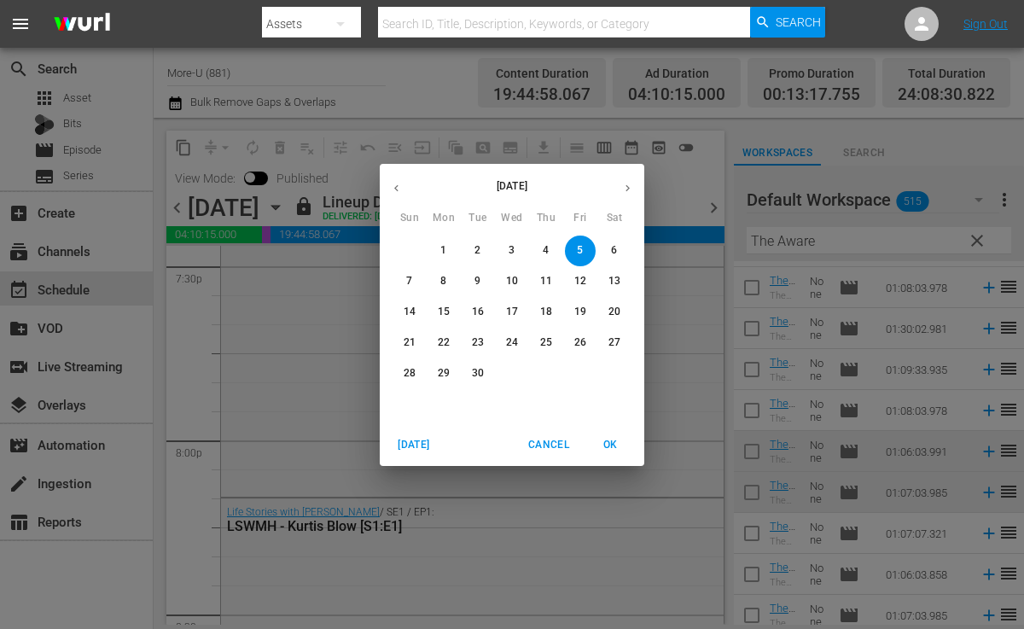
click at [446, 279] on span "8" at bounding box center [444, 281] width 31 height 15
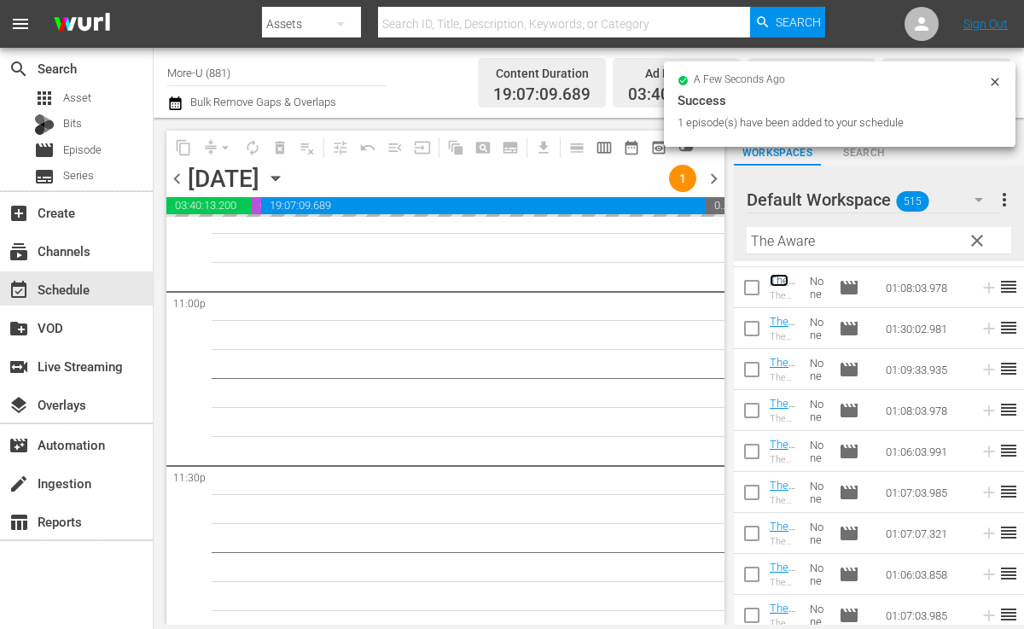
scroll to position [7950, 0]
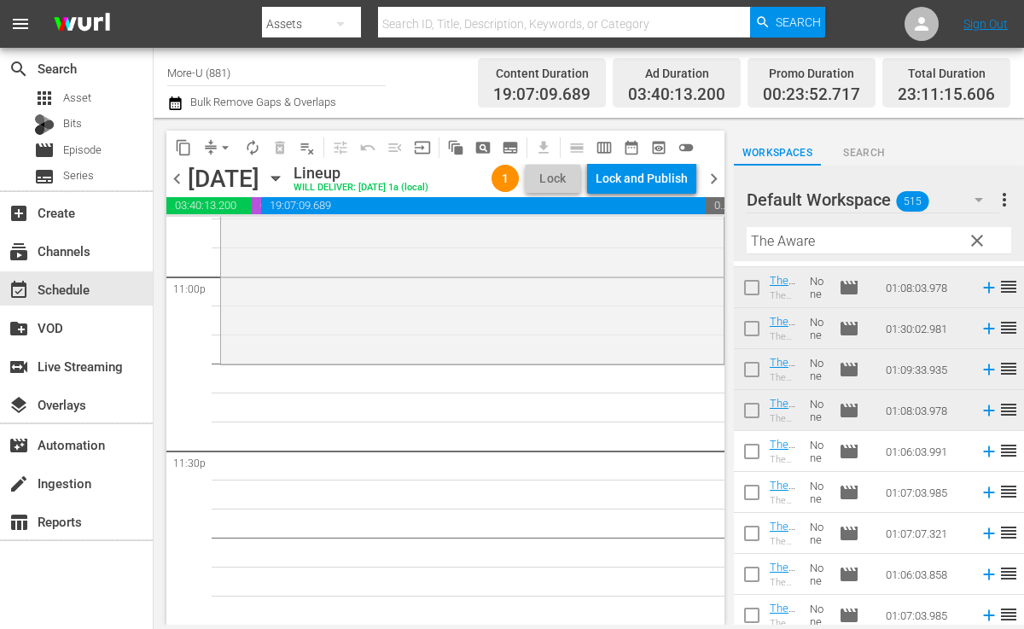
drag, startPoint x: 779, startPoint y: 277, endPoint x: 89, endPoint y: 18, distance: 737.7
click at [976, 242] on span "clear" at bounding box center [977, 240] width 20 height 20
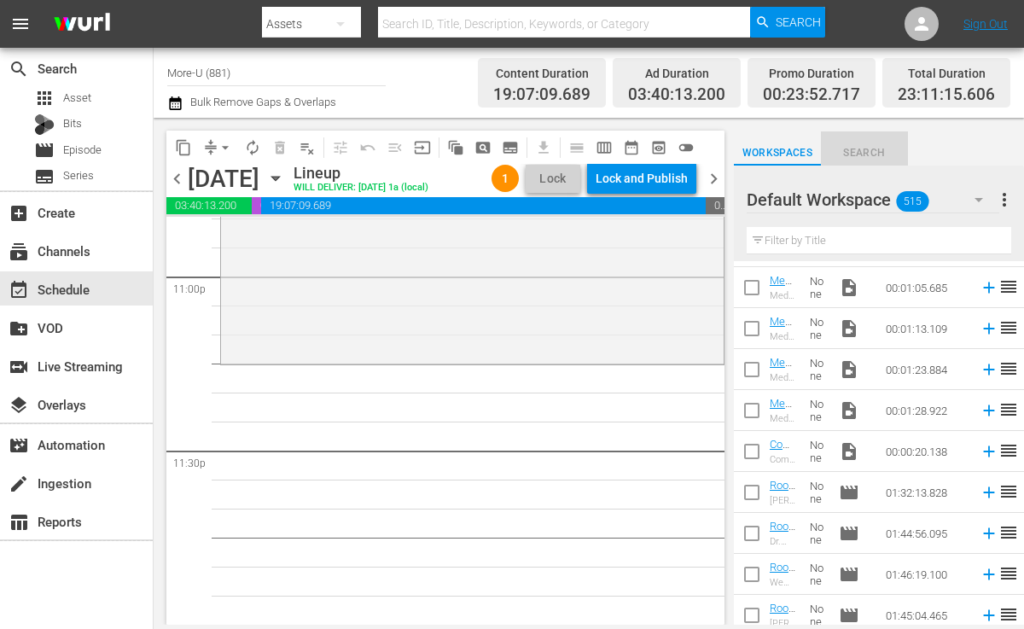
click at [871, 146] on span "Search" at bounding box center [864, 153] width 87 height 18
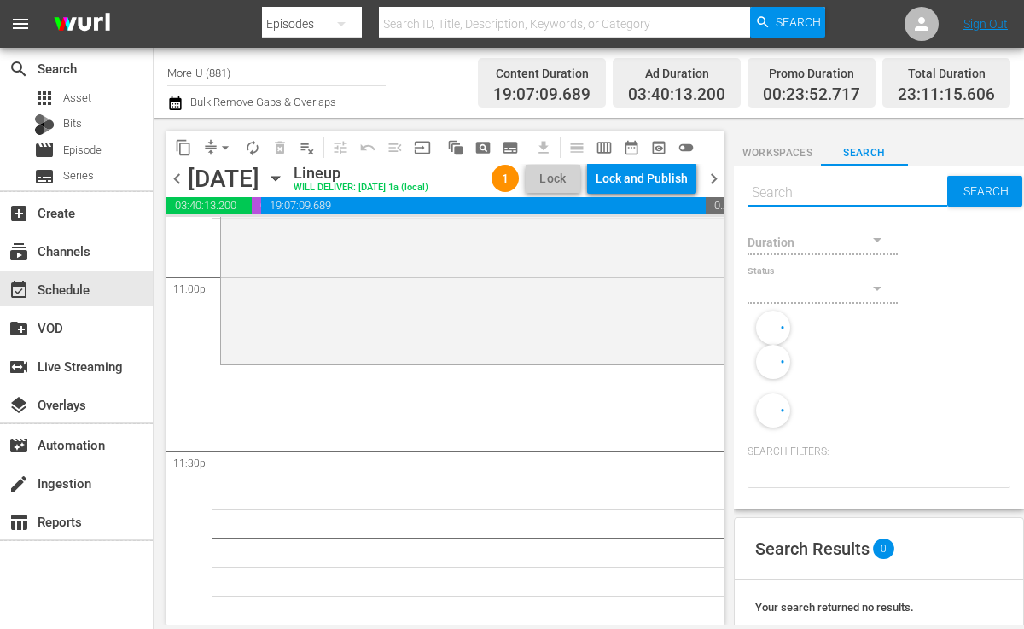
click at [811, 196] on input "text" at bounding box center [848, 192] width 200 height 41
paste input "Using Mindfulness to Erase Negative Habits With Dawa Tarchin Phillips - The Ins…"
type input "Using Mindfulness to Erase Negative Habits With Dawa Tarchin Phillips - The Ins…"
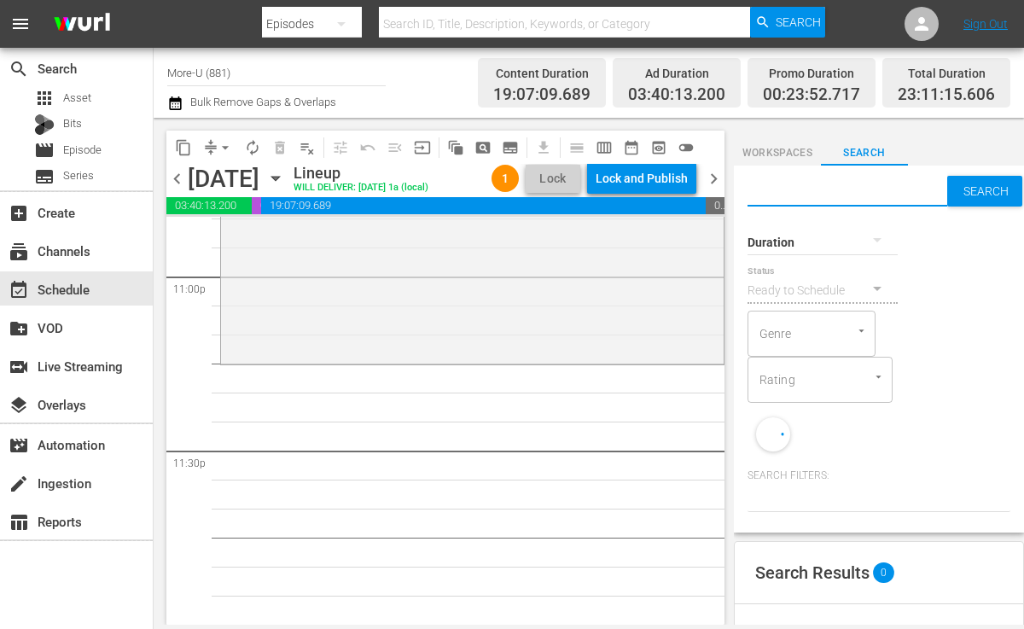
scroll to position [0, 0]
click at [799, 189] on input "text" at bounding box center [848, 192] width 200 height 41
paste input "Using Mindfulness to Erase Negative Habits With Dawa Tarchin Phillips - The Ins…"
type input "Using Mindfulness to Erase Negative Habits With Dawa Tarchin Phillips - The Ins…"
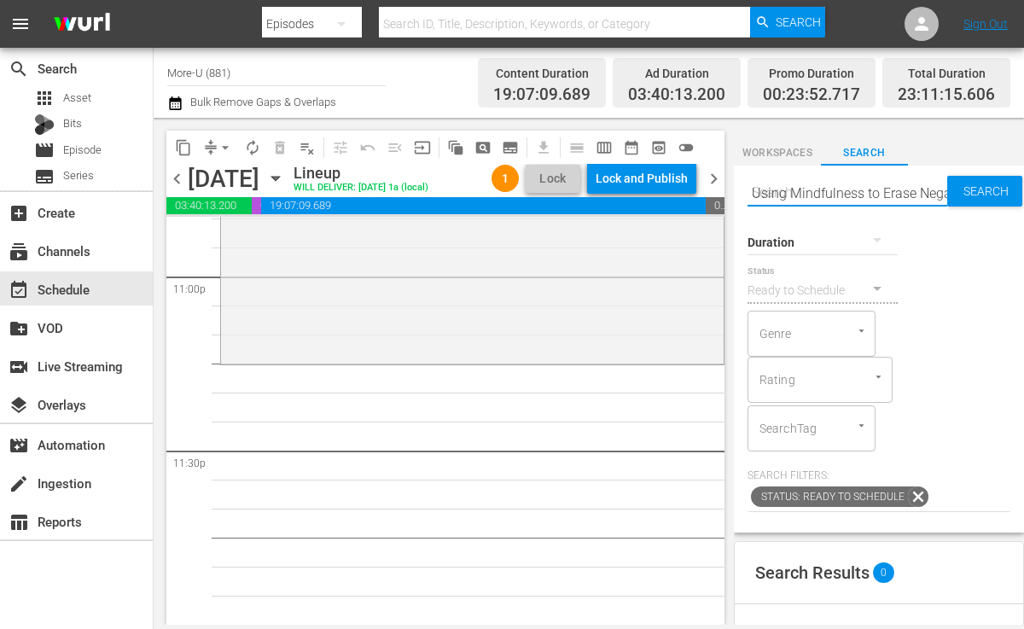
scroll to position [0, 363]
type input "Using Mindfulness to Erase Negative Habits With Dawa Tarchin Phillips - The Ins…"
type input "Using Mindfulness to Erase Negative Habits With Dawa Tarchin Phillips"
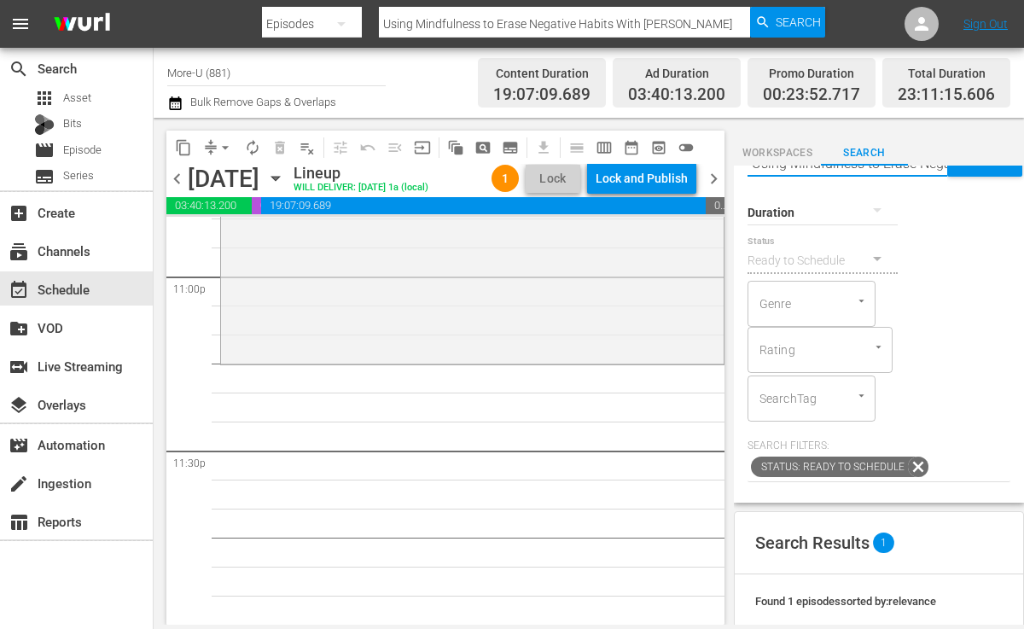
scroll to position [0, 0]
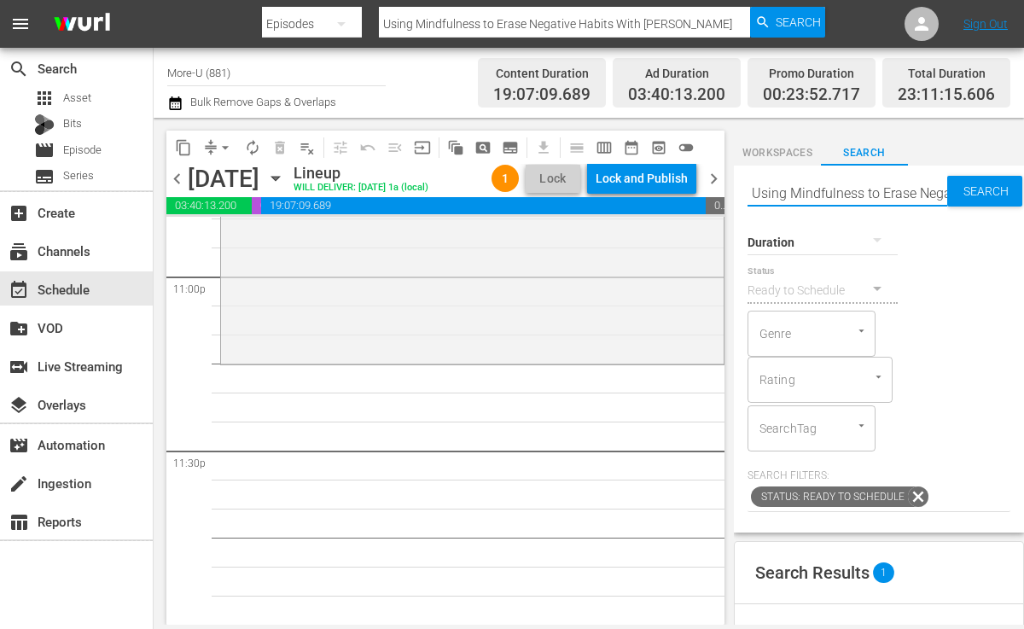
click at [941, 193] on input "Using Mindfulness to Erase Negative Habits With Dawa Tarchin Phillips" at bounding box center [848, 192] width 200 height 41
type input "ative Habits With Dawa Tarchin Phillips"
click at [756, 192] on input "ative Habits With Dawa Tarchin Phillips" at bounding box center [848, 192] width 200 height 41
click at [749, 191] on input "ative Habits With Dawa Tarchin Phillips" at bounding box center [848, 192] width 200 height 41
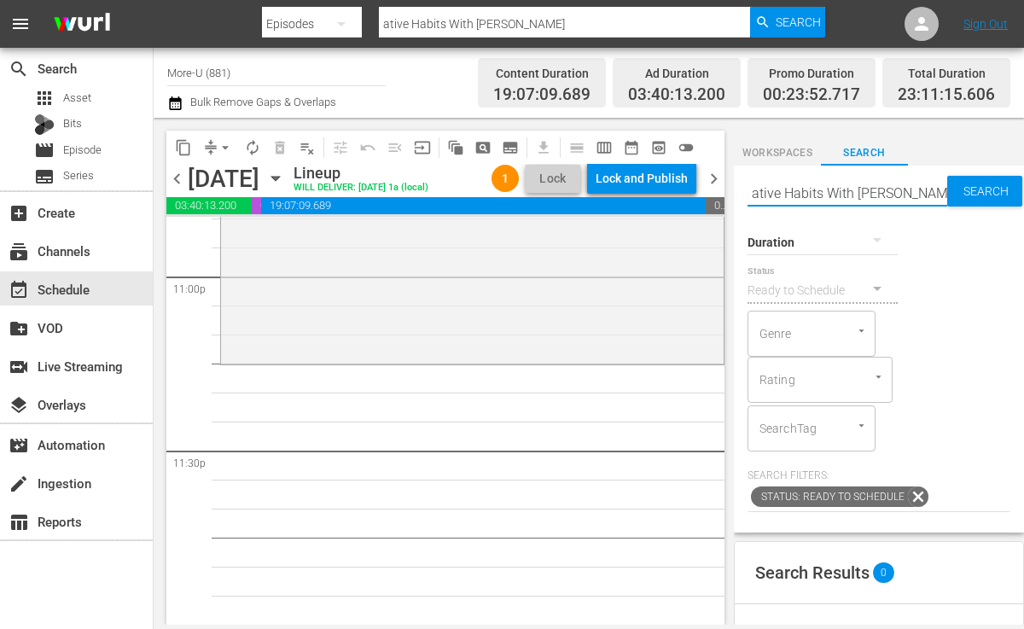
drag, startPoint x: 749, startPoint y: 191, endPoint x: 937, endPoint y: 188, distance: 187.8
click at [937, 188] on input "ative Habits With Dawa Tarchin Phillips" at bounding box center [848, 192] width 200 height 41
type input "Phillips"
type input "P"
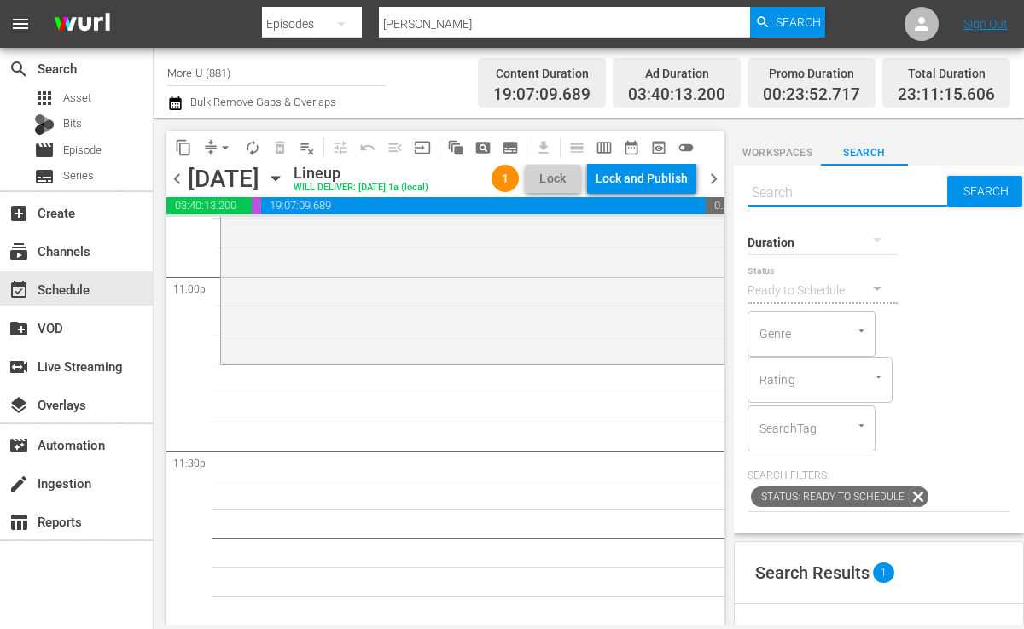
paste input "How To Find Spiritual Fulfillment with Kevin Hancock - The Inspiration Show"
type input "How To Find Spiritual Fulfillment with Kevin Hancock - The Inspiration Show"
type input "How To Find Spiritual Fulfillment with Kevin Hancock"
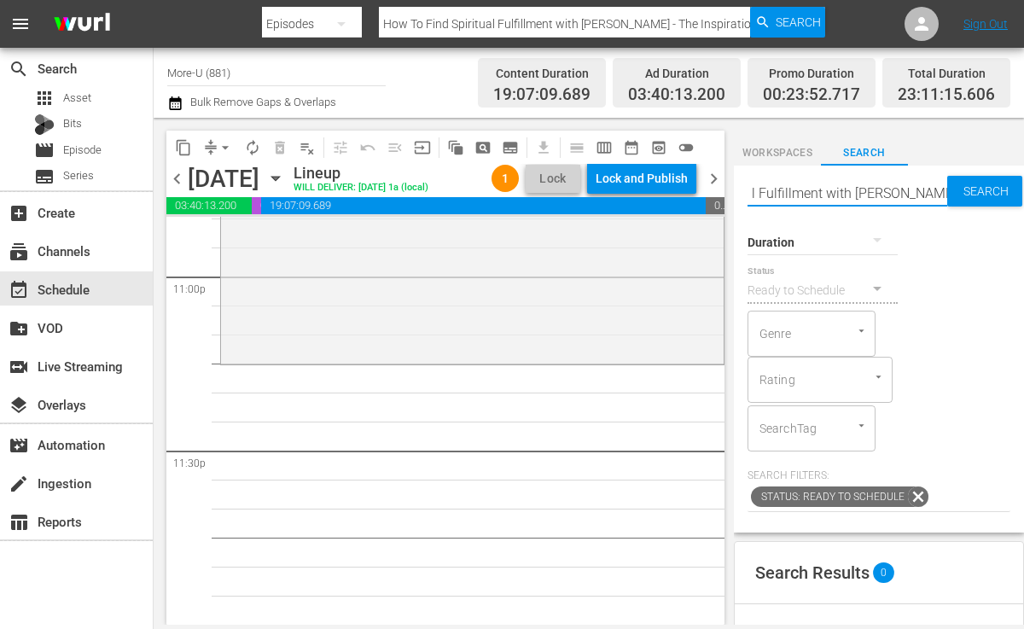
scroll to position [0, 121]
type input "How To Find Spiritual Fulfillment with Kevin Hancock"
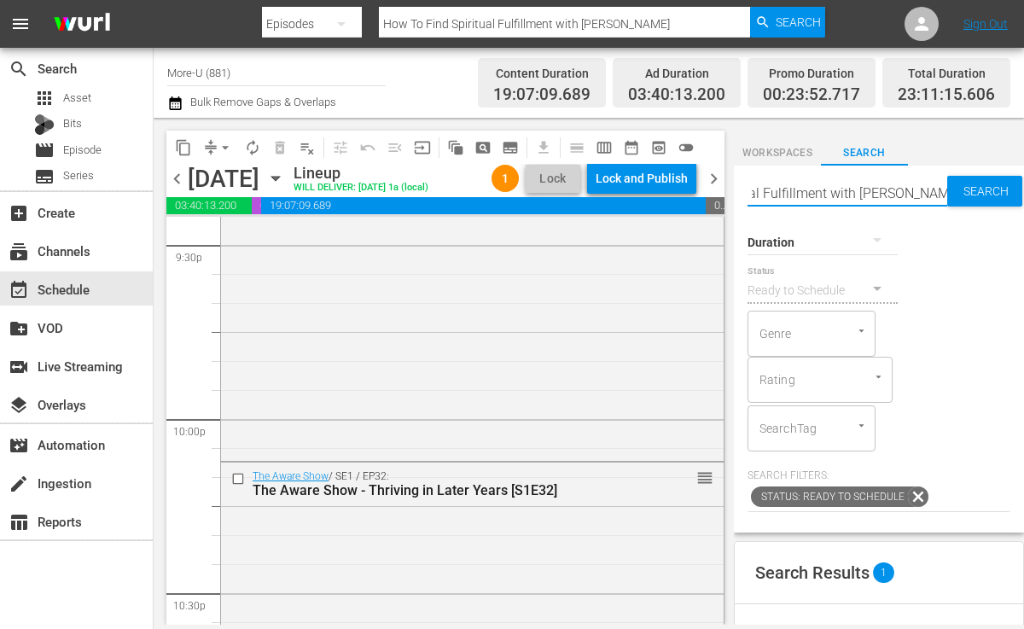
scroll to position [7436, 0]
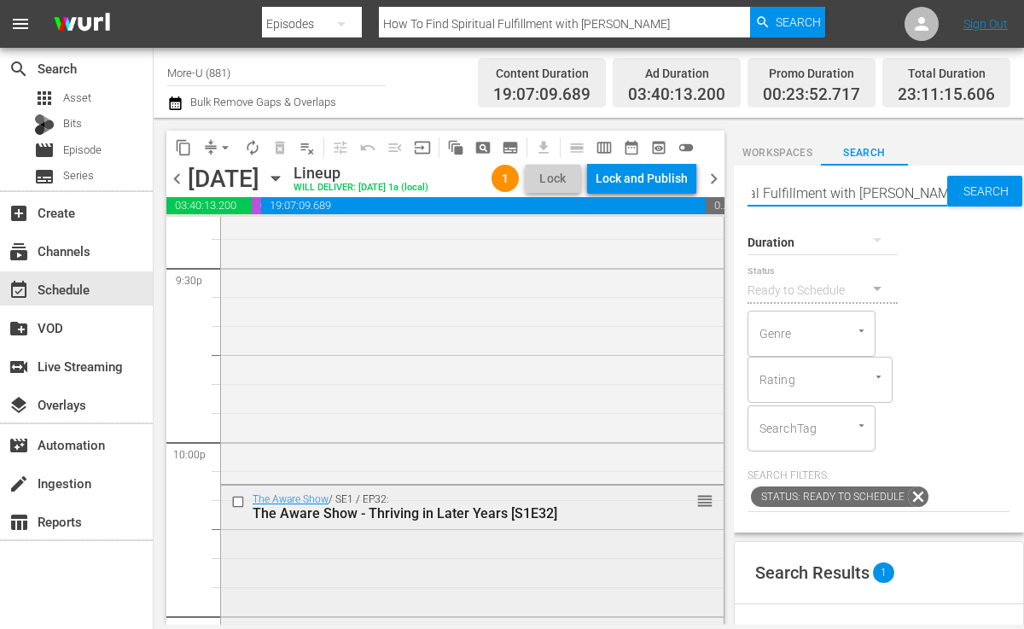
type input "How To Find Spiritual Fulfillment with Kevin Hancock"
click at [239, 499] on input "checkbox" at bounding box center [240, 501] width 18 height 15
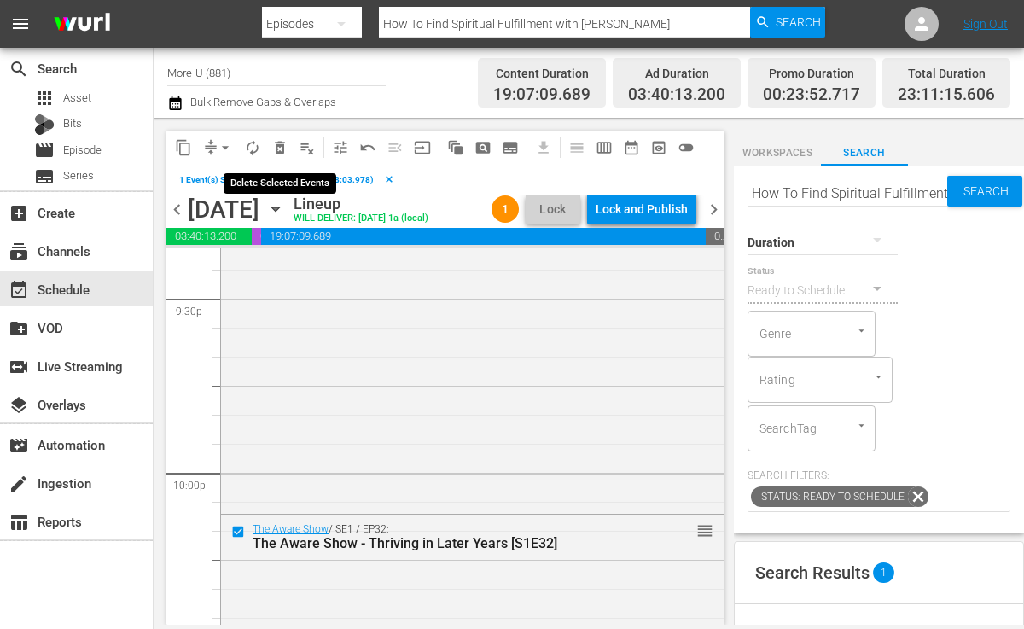
click at [281, 150] on span "delete_forever_outlined" at bounding box center [279, 147] width 17 height 17
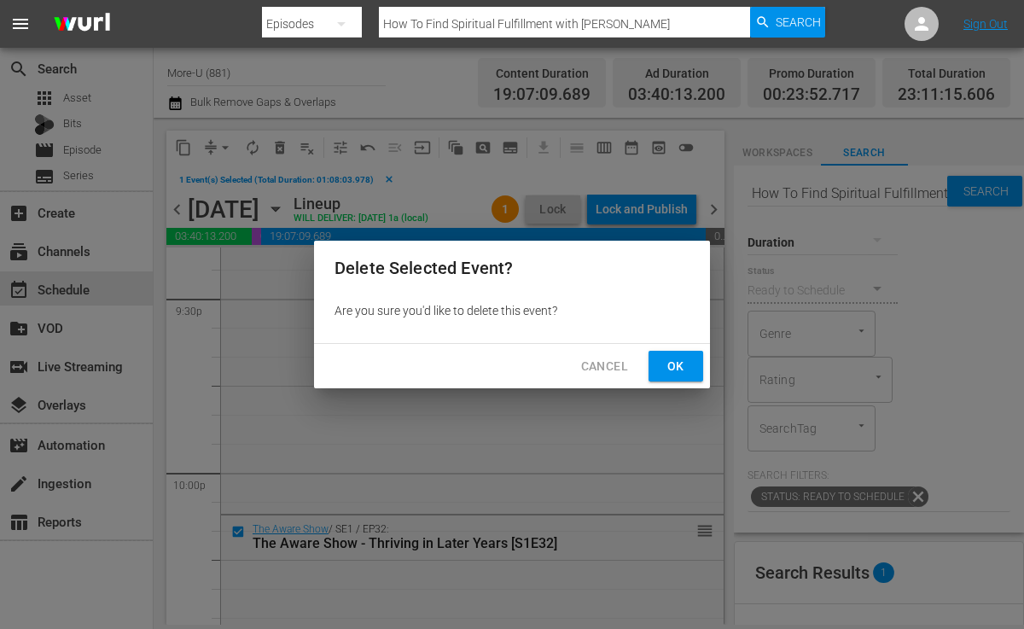
click at [664, 359] on span "Ok" at bounding box center [675, 366] width 27 height 21
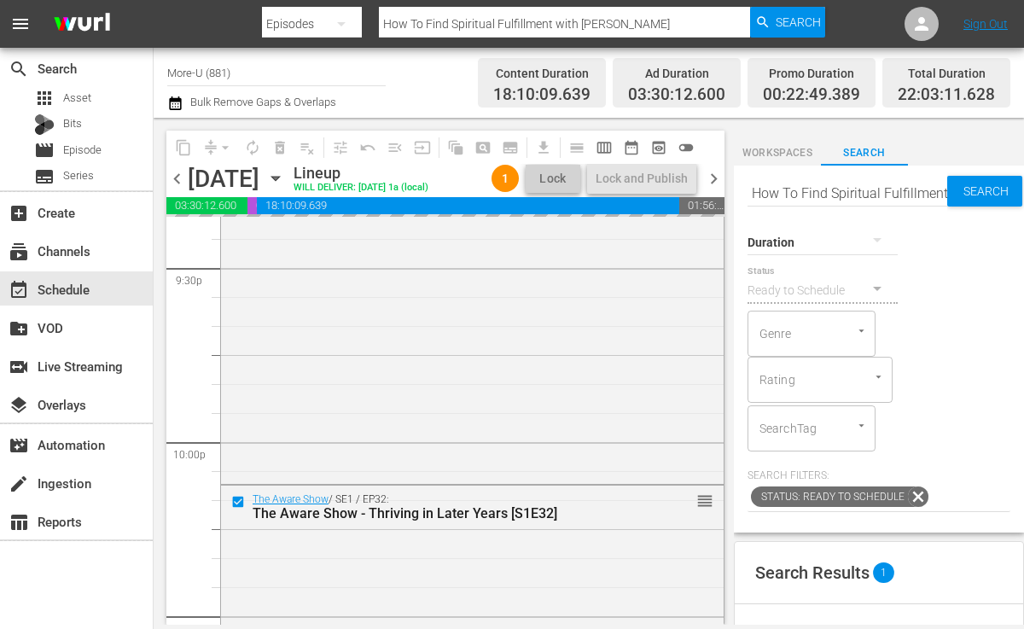
click at [820, 199] on input "How To Find Spiritual Fulfillment with Kevin Hancock" at bounding box center [848, 192] width 200 height 41
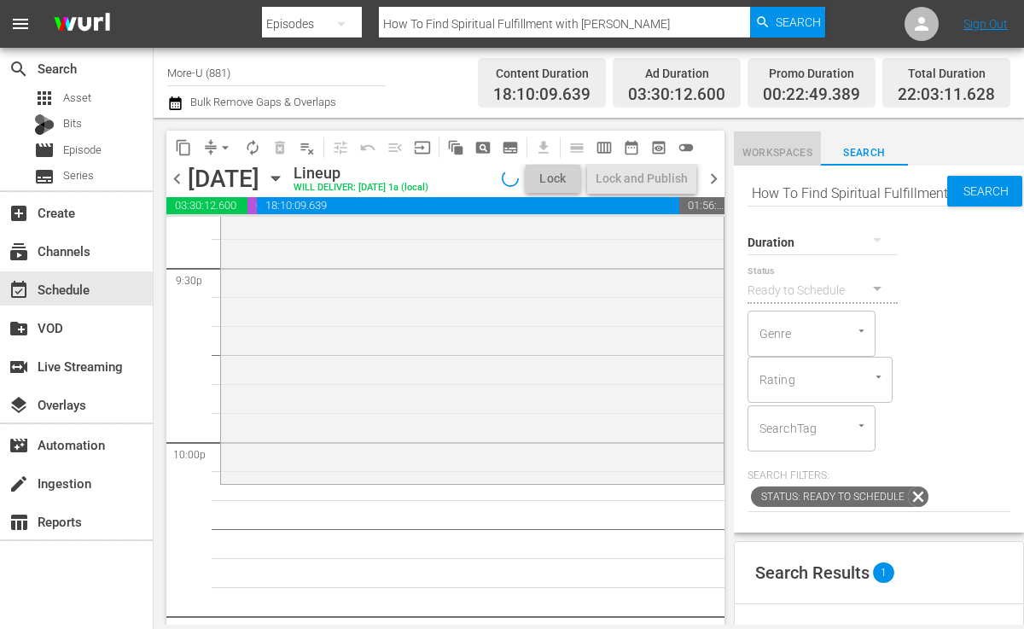
click at [791, 164] on button "Workspaces" at bounding box center [777, 148] width 87 height 34
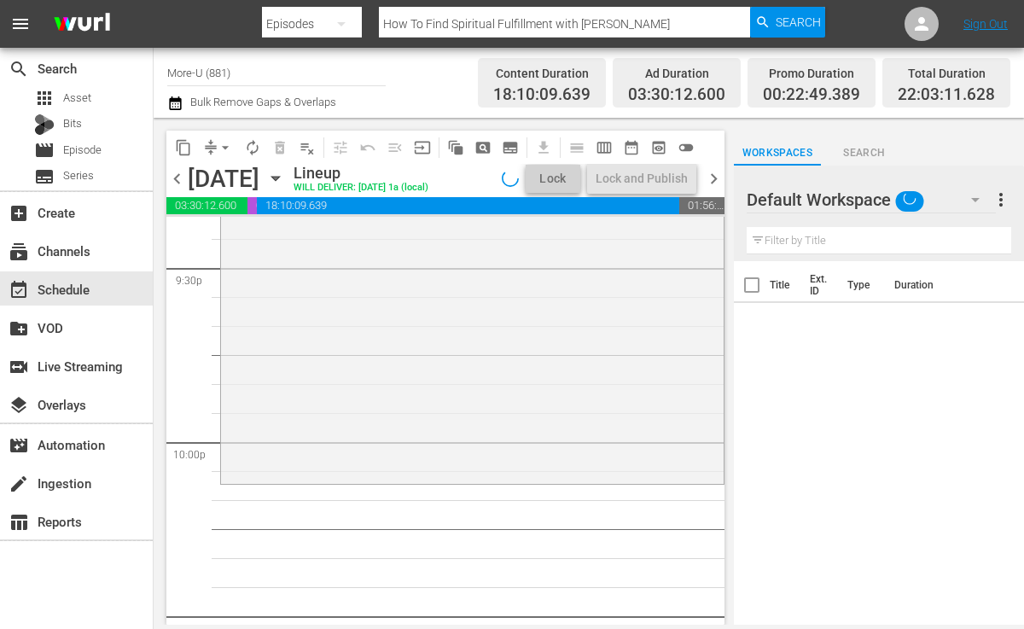
click at [837, 241] on input "text" at bounding box center [879, 240] width 265 height 27
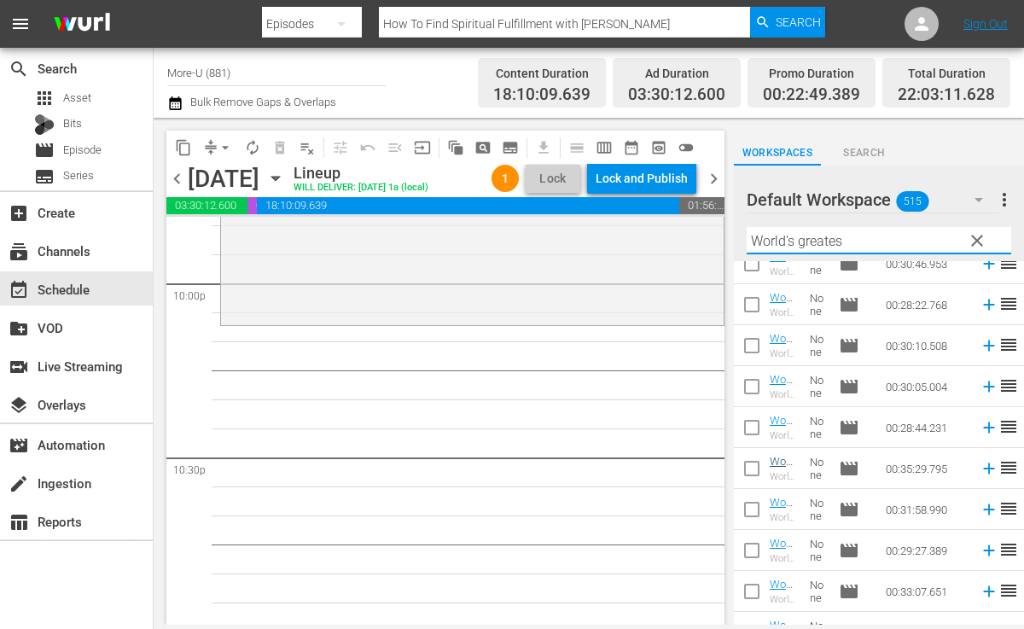
scroll to position [208, 0]
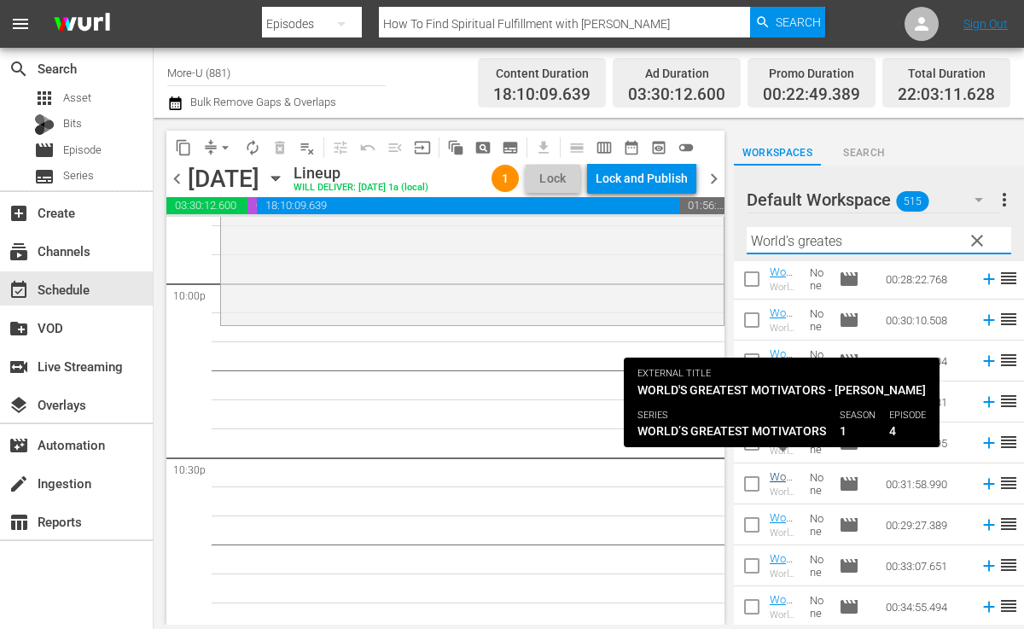
type input "World's greates"
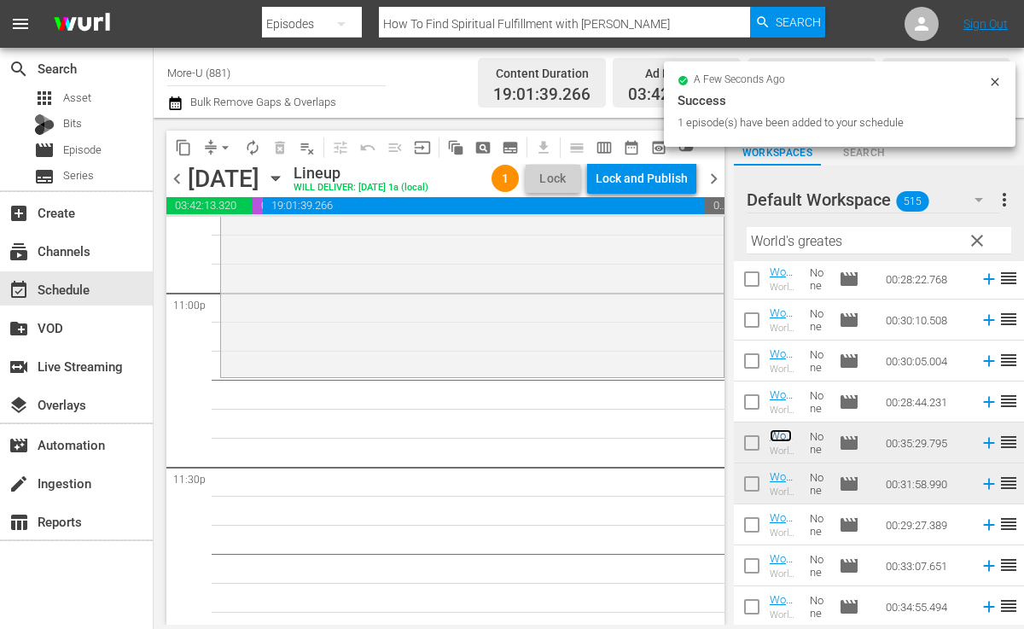
scroll to position [7950, 0]
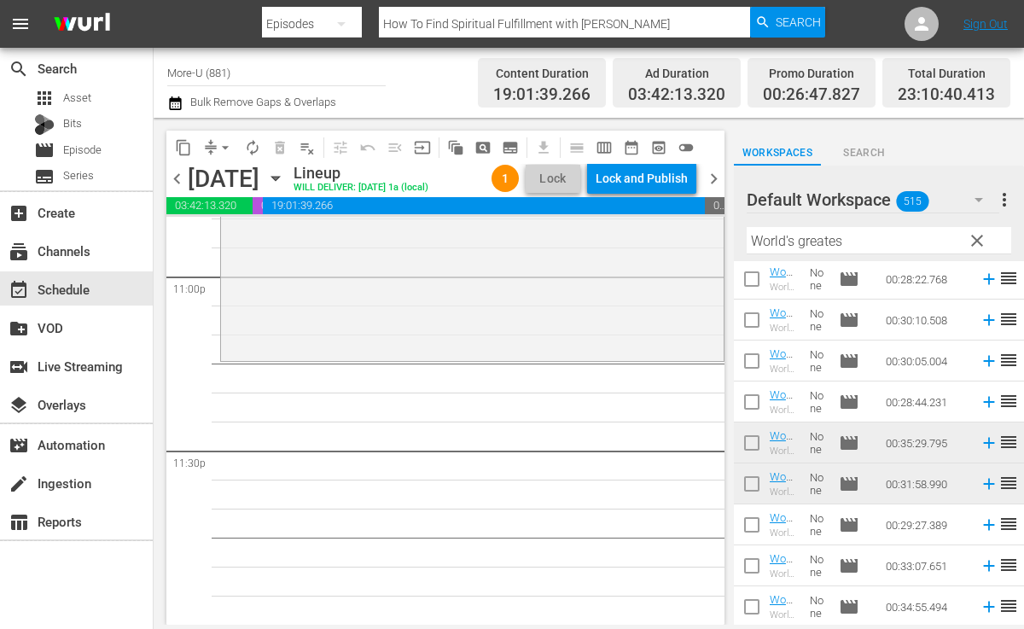
drag, startPoint x: 783, startPoint y: 438, endPoint x: 239, endPoint y: 6, distance: 694.4
click at [868, 155] on span "Search" at bounding box center [864, 153] width 87 height 18
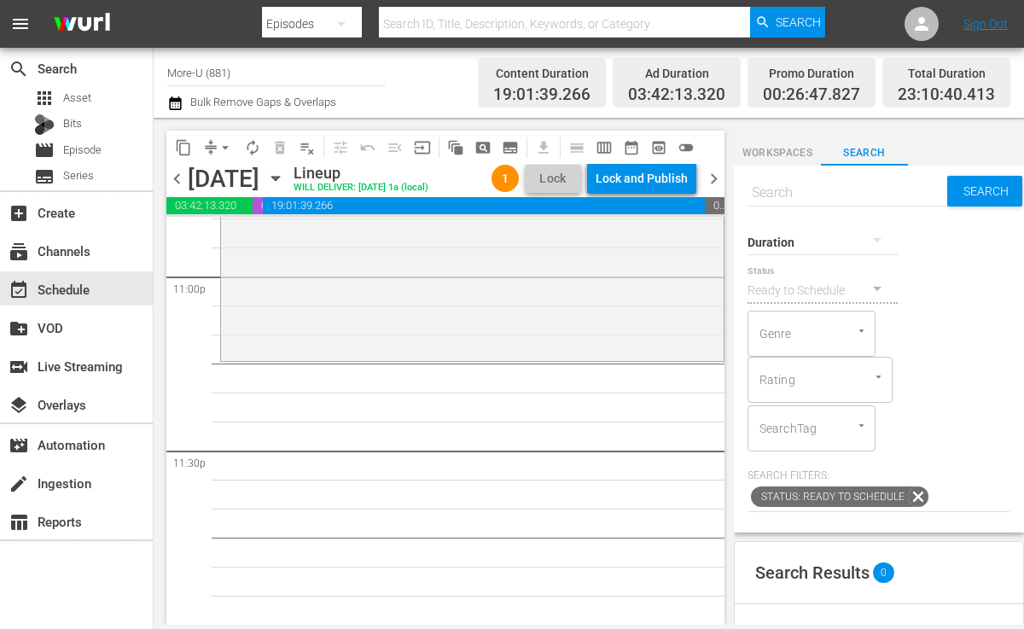
click at [912, 194] on input "text" at bounding box center [848, 192] width 200 height 41
paste input "How To Find Inner Peace with Steve Taylor - The Inspiration Show"
type input "How To Find Inner Peace with Steve Taylor"
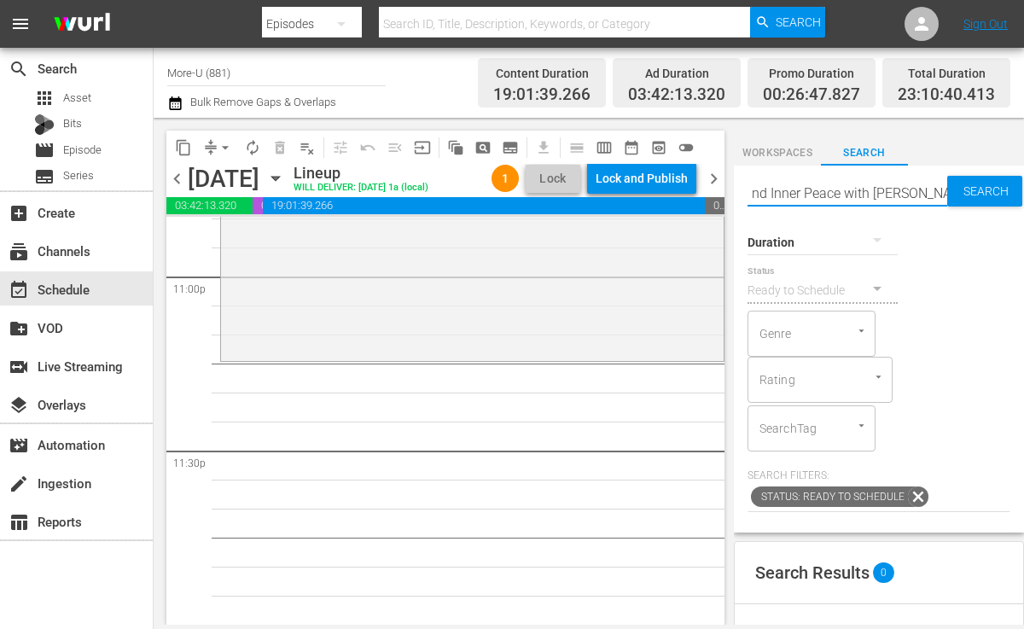
type input "How To Find Inner Peace with Steve Taylor"
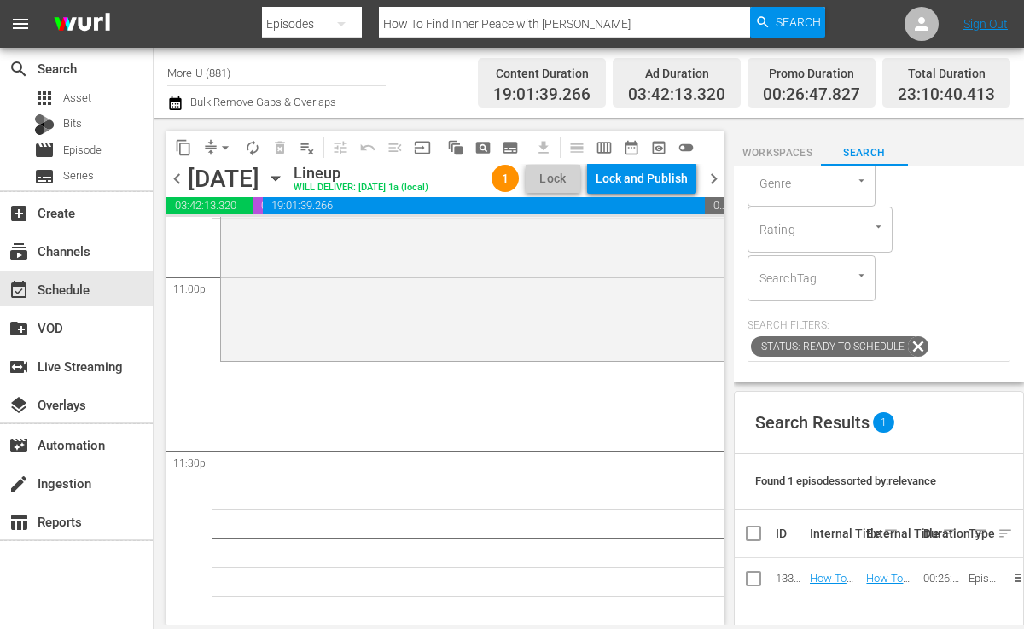
scroll to position [0, 0]
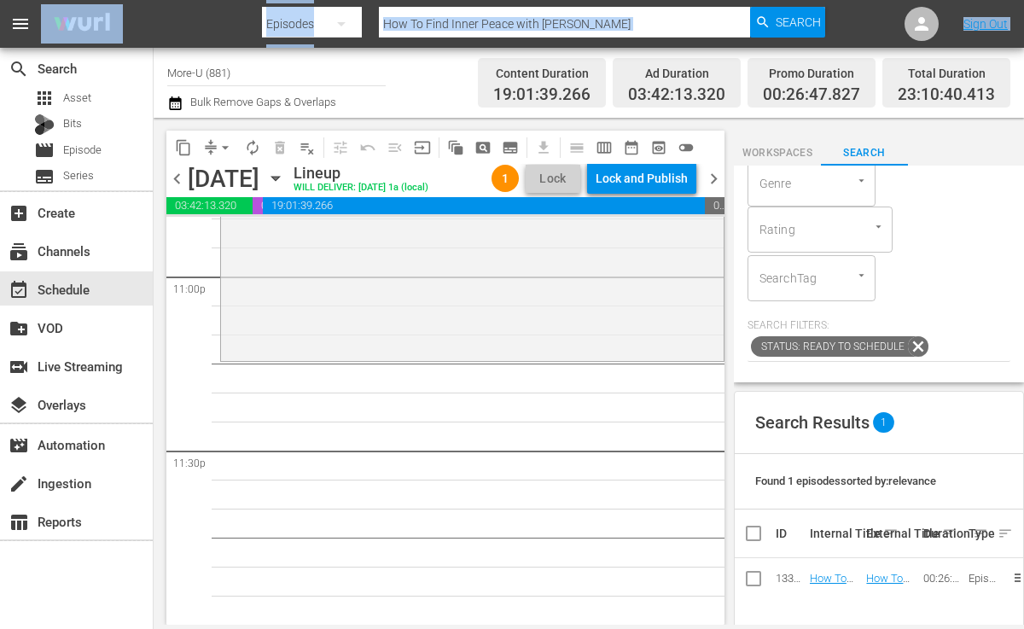
drag, startPoint x: 189, startPoint y: 23, endPoint x: 174, endPoint y: -69, distance: 93.3
click at [174, 0] on html "menu Search By Episodes Search ID, Title, Description, Keywords, or Category Ho…" at bounding box center [512, 314] width 1024 height 629
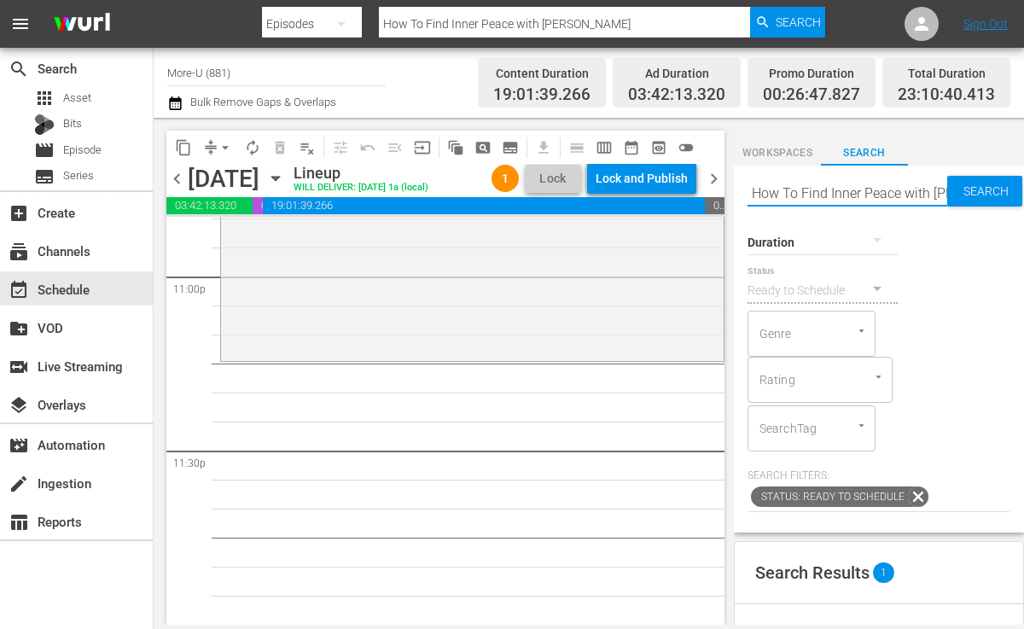
drag, startPoint x: 945, startPoint y: 192, endPoint x: 798, endPoint y: 189, distance: 146.8
click at [798, 189] on input "How To Find Inner Peace with Steve Taylor" at bounding box center [848, 192] width 200 height 41
type input "How Toeve Taylor"
type input "H"
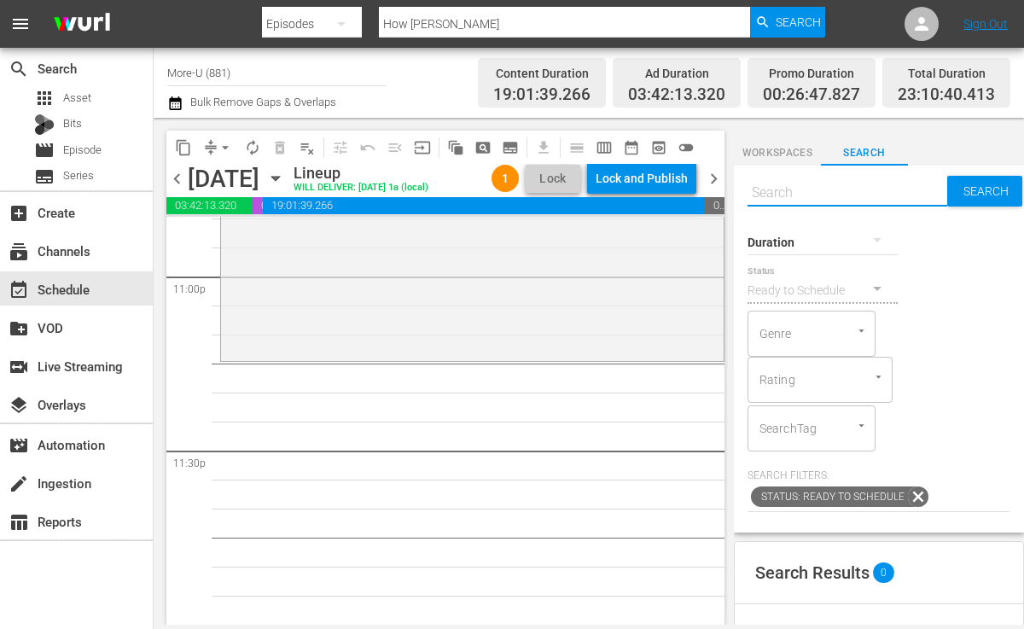
paste input "Project Forgive - Dr. Shawne Duperon - The Inspiration Show"
type input "Project Forgive - Dr. Shawne Duperon - The Inspiration Show"
type input "Project Forgive - Dr. Shawne Duperon"
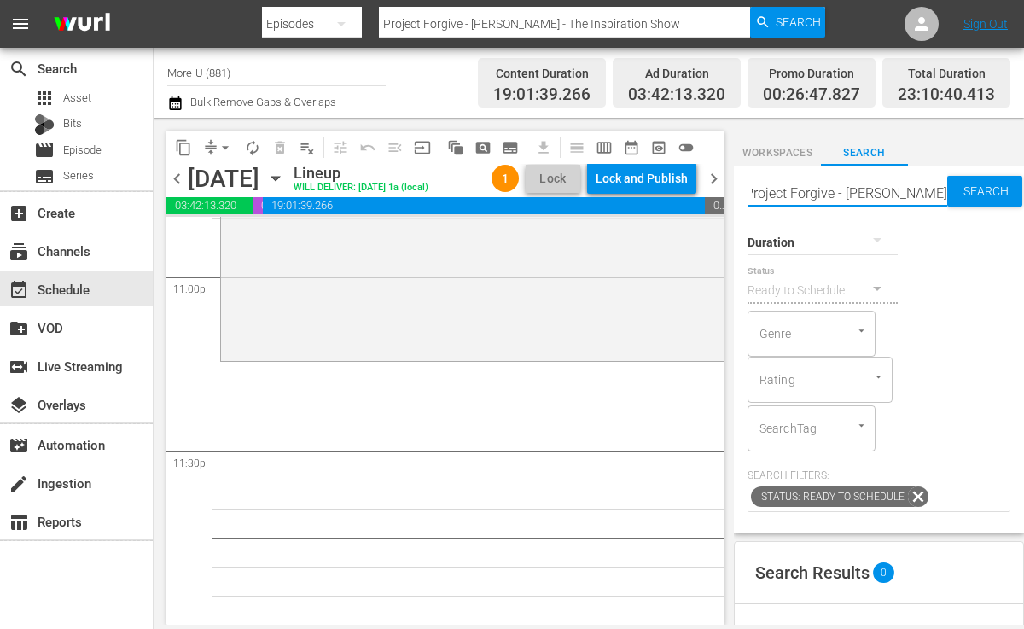
scroll to position [0, 26]
type input "Project Forgive - Dr. Shawne Duperon"
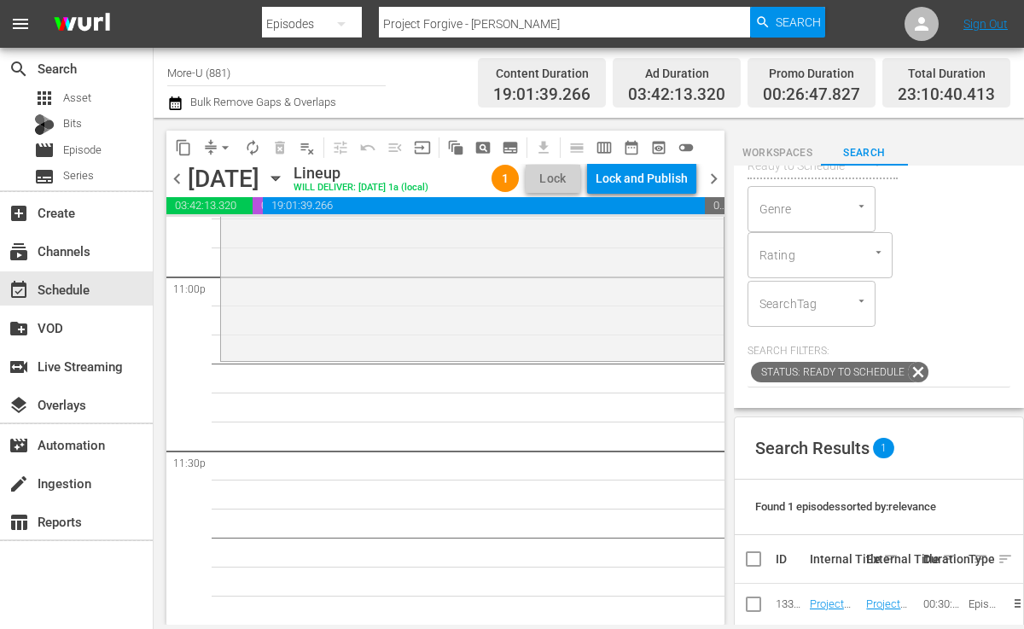
scroll to position [131, 0]
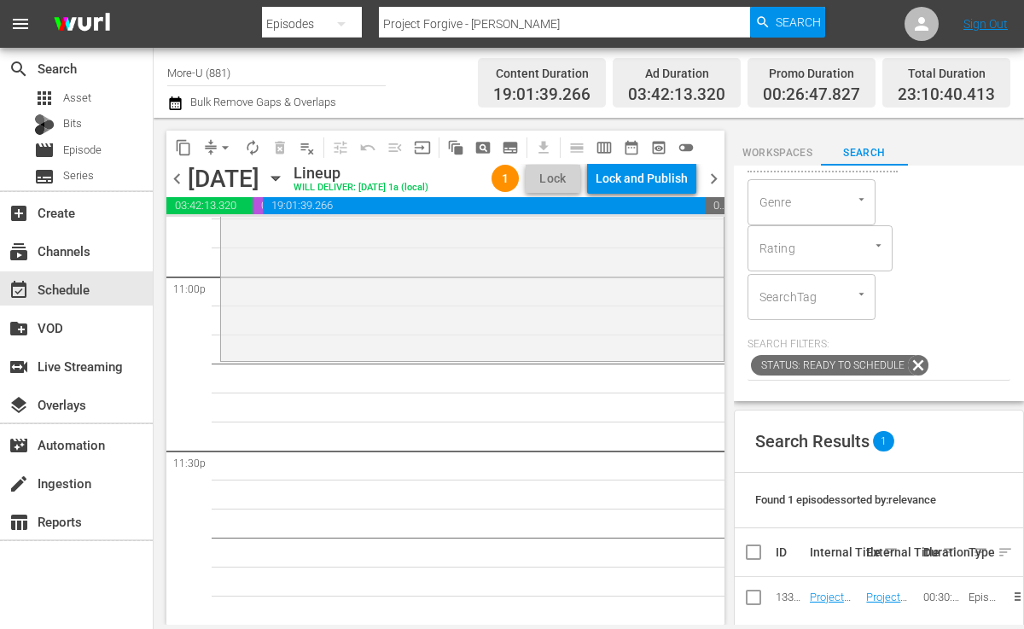
type input "Project Forgive - Dr. Shawne Duperon"
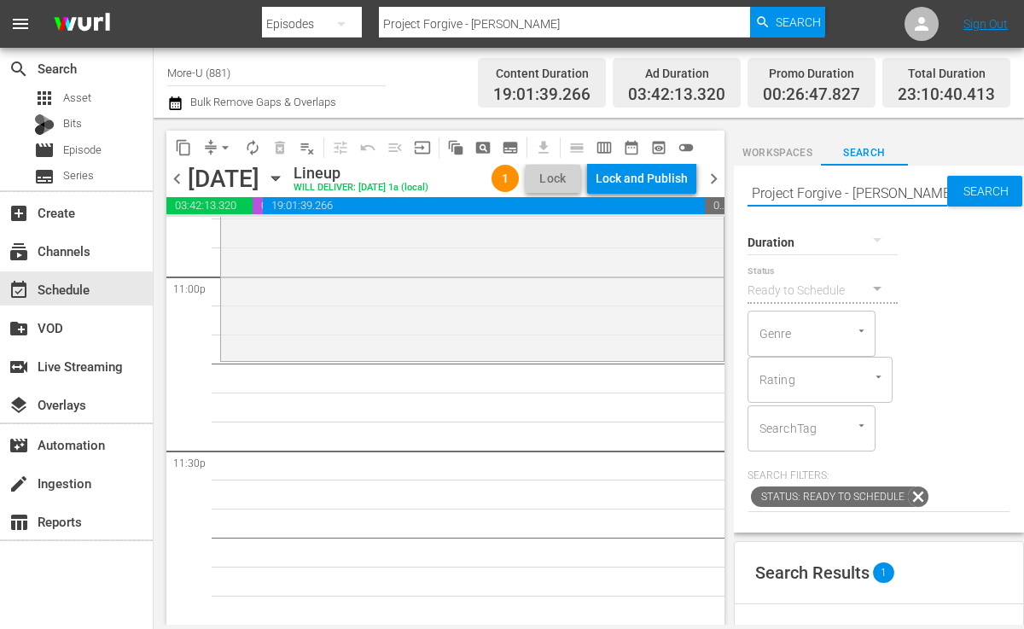
scroll to position [0, 26]
drag, startPoint x: 749, startPoint y: 190, endPoint x: 945, endPoint y: 219, distance: 197.6
click at [945, 219] on div "Search Project Forgive - Dr. Shawne Duperon Search Duration Status Ready to Sch…" at bounding box center [879, 349] width 290 height 367
paste input "How to Live and Lead with Kindness With Robert Clancy - The Inspiration Show"
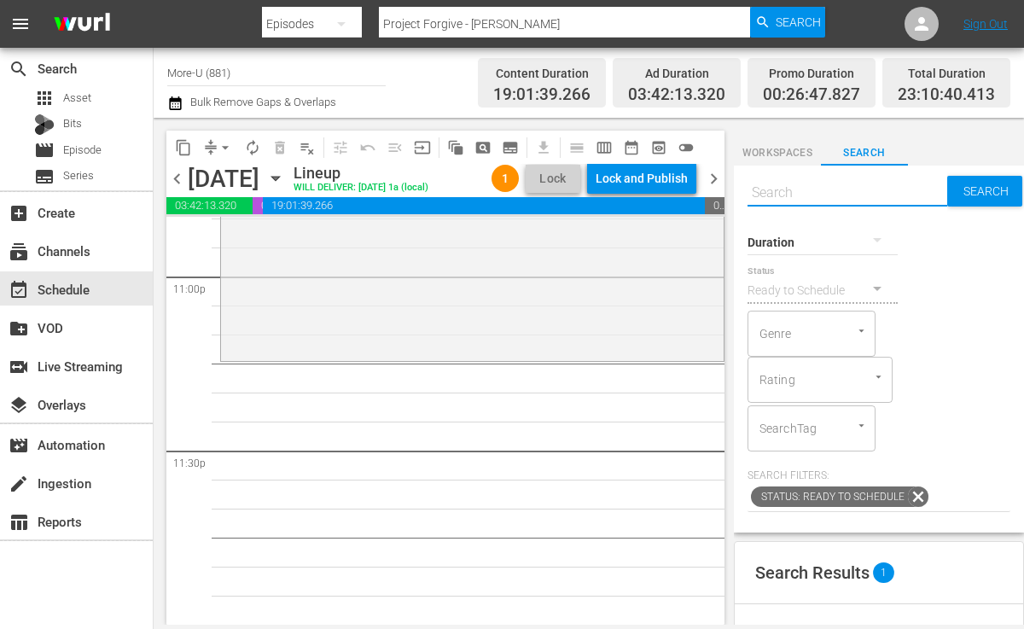
type input "How to Live and Lead with Kindness With Robert Clancy - The Inspiration Show"
type input "How to Live and Lead with Kindness With Robert Clancy"
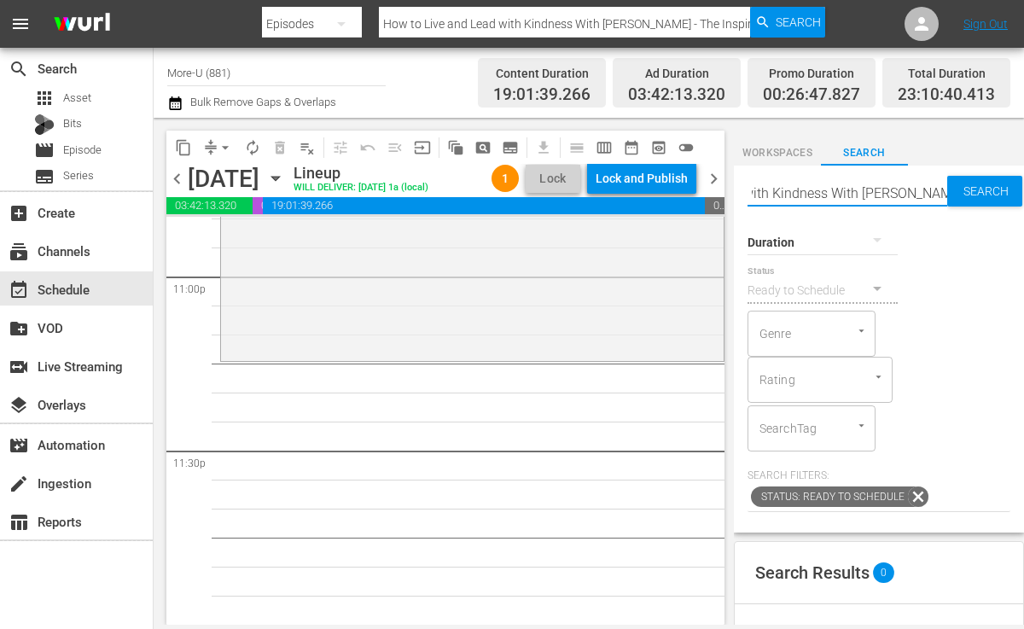
type input "How to Live and Lead with Kindness With Robert Clancy"
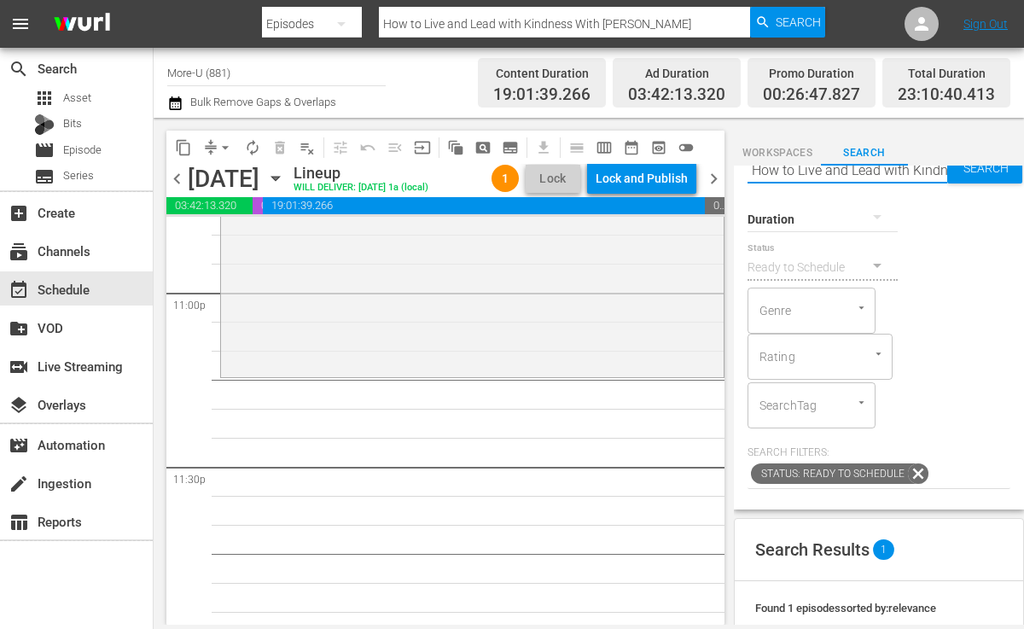
scroll to position [0, 0]
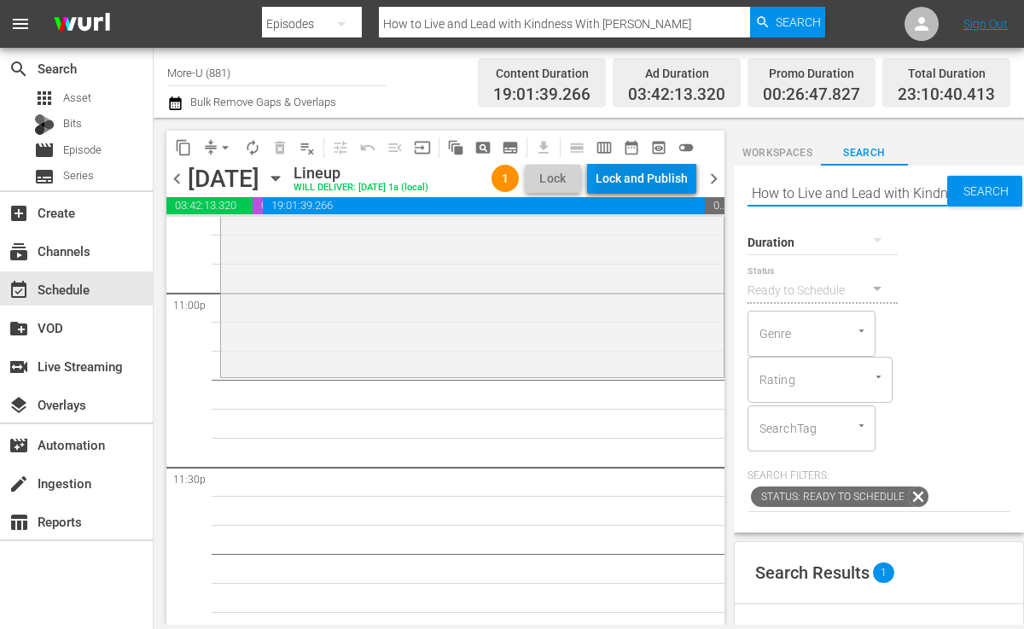
drag, startPoint x: 942, startPoint y: 187, endPoint x: 682, endPoint y: 177, distance: 259.7
click at [682, 177] on div "content_copy compress arrow_drop_down autorenew_outlined delete_forever_outline…" at bounding box center [589, 371] width 871 height 507
type input "ness With Robert Clancy"
click at [897, 187] on input "ness With Robert Clancy" at bounding box center [848, 192] width 200 height 41
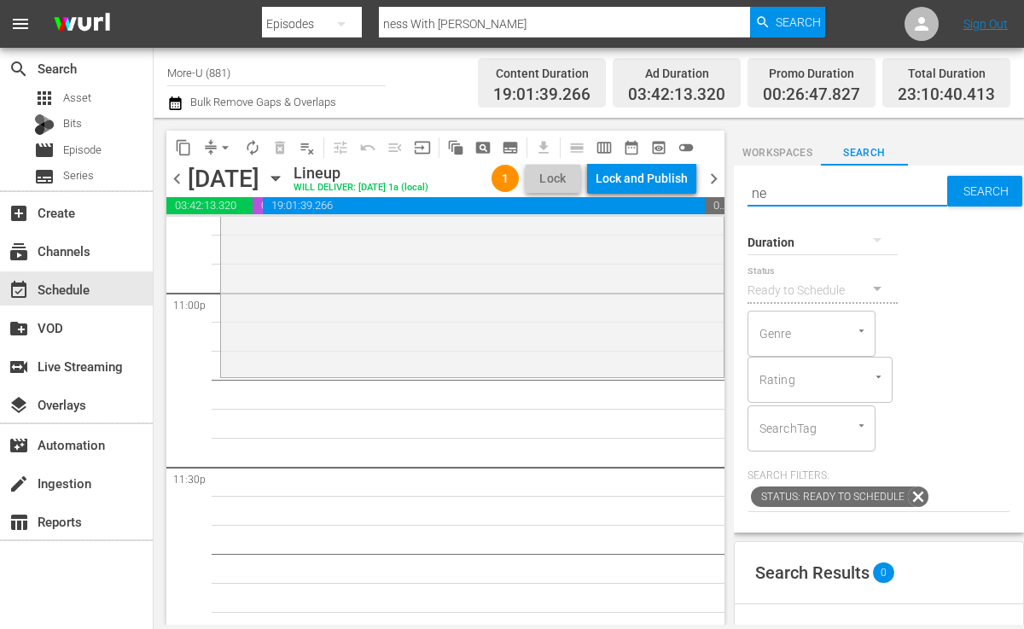
type input "n"
paste input "How To Honor Your Freedom of Choice - Jennifer Powers - The Inspiration Show"
type input "How To Honor Your Freedom of Choice - Jennifer Powers - The Inspiration Show"
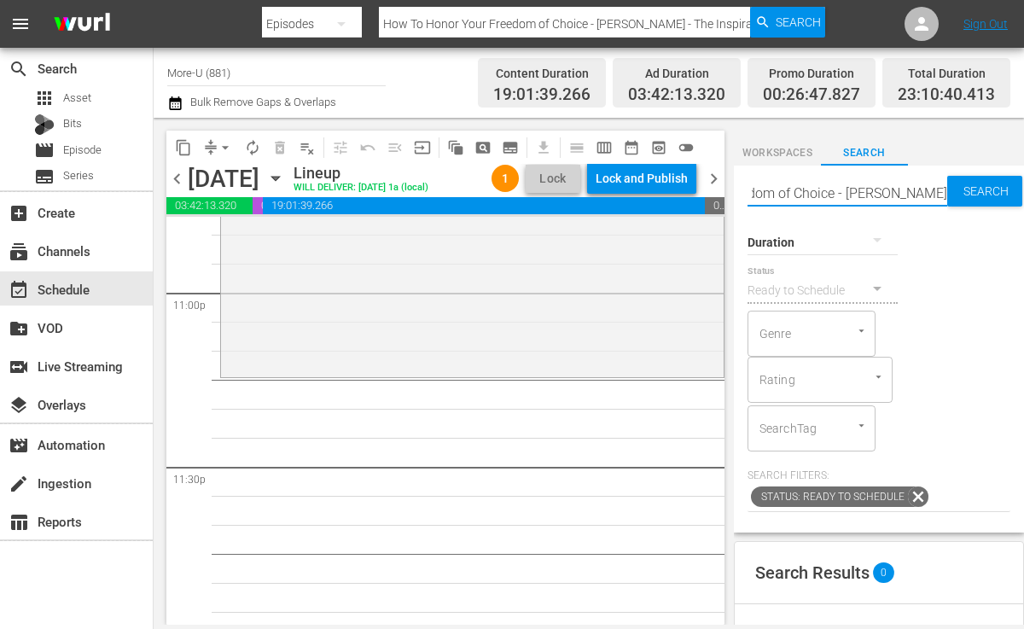
type input "How To Honor Your Freedom of Choice - Jennifer Powers"
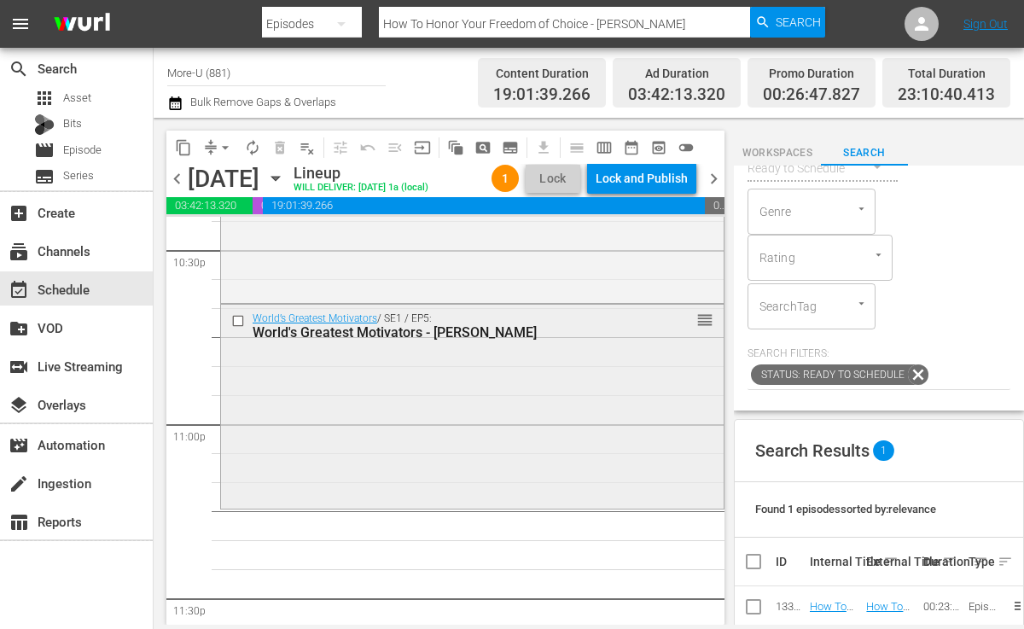
scroll to position [0, 0]
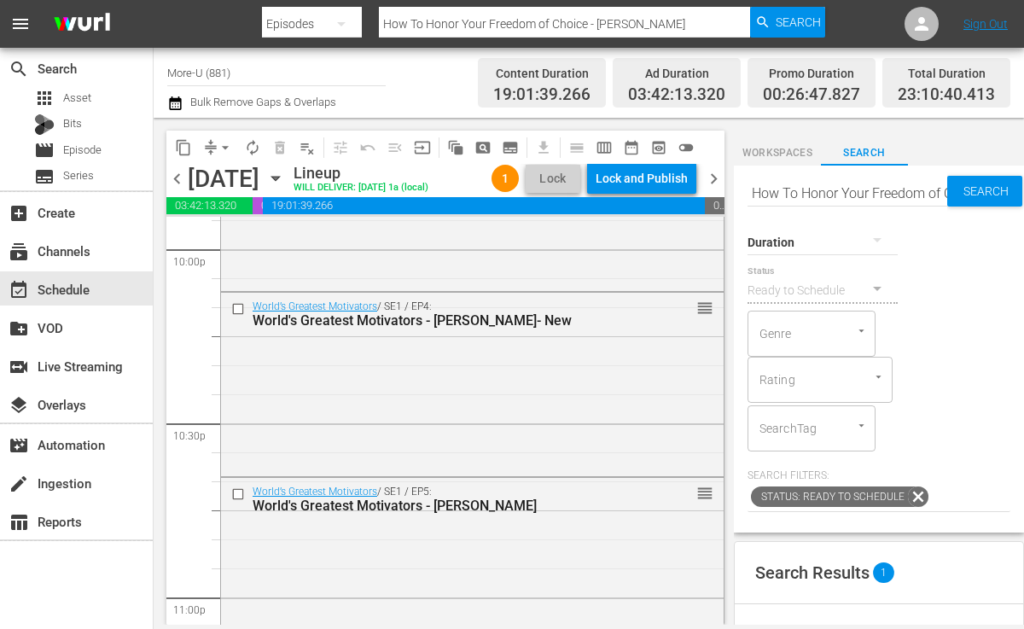
click at [909, 193] on input "How To Honor Your Freedom of Choice - Jennifer Powers" at bounding box center [848, 192] width 200 height 41
drag, startPoint x: 909, startPoint y: 193, endPoint x: 942, endPoint y: 199, distance: 33.8
click at [942, 199] on input "How To Honor Your Freedom of Choice - Jennifer Powers" at bounding box center [848, 192] width 200 height 41
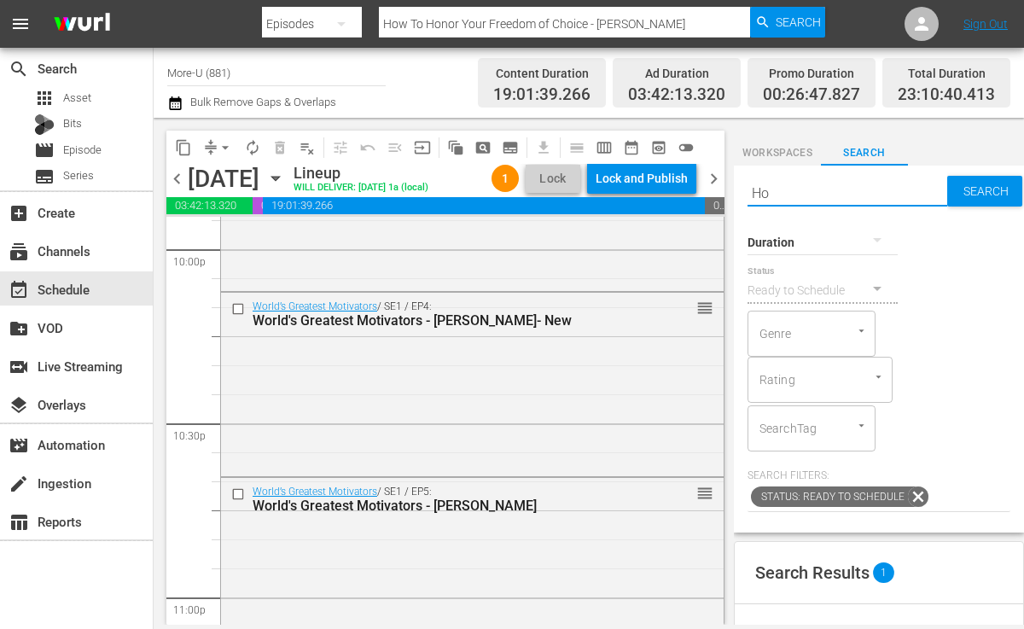
type input "H"
paste input "How To Dissolve Emotional Blocks With Alicia Diaz - The Inspiration Show"
type input "How To Dissolve Emotional Blocks With Alicia Diaz - The Inspiration Show"
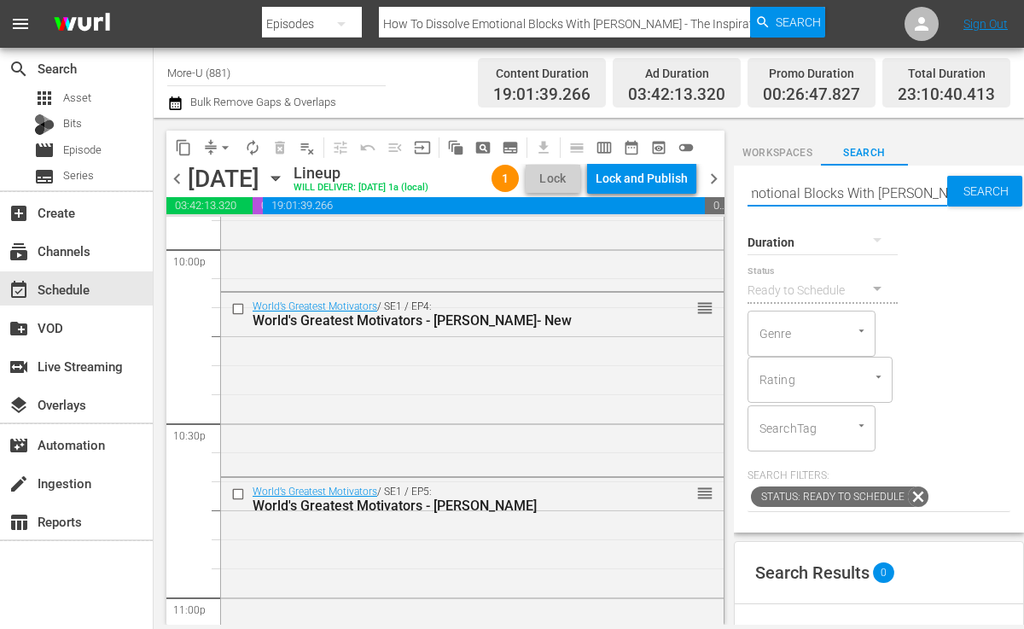
type input "How To Dissolve Emotional Blocks With Alicia Diaz"
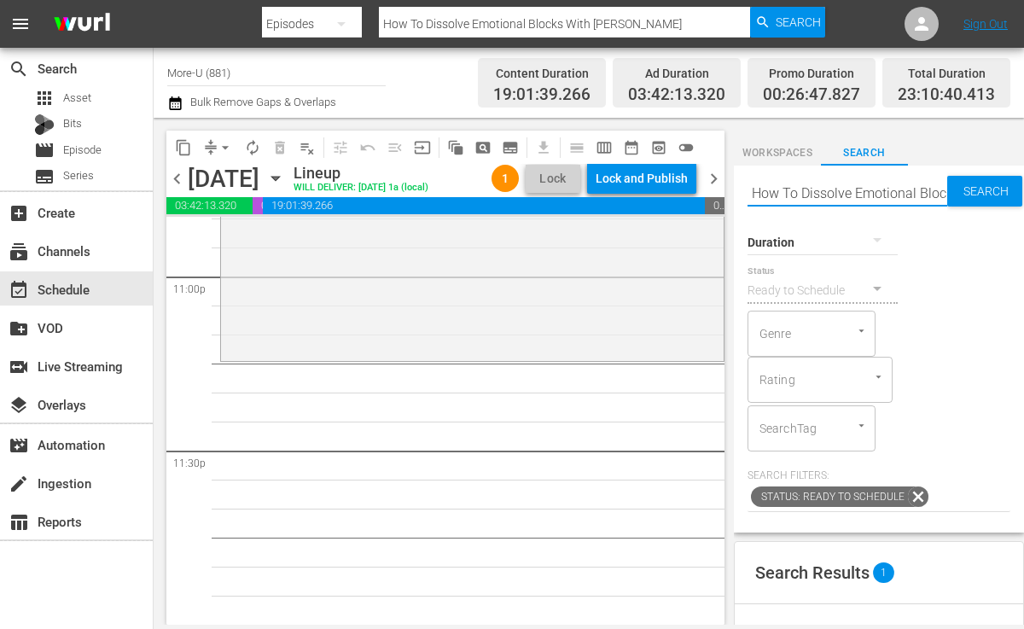
scroll to position [0, 0]
type input "H"
drag, startPoint x: 941, startPoint y: 196, endPoint x: 912, endPoint y: 155, distance: 49.7
click at [940, 196] on input "text" at bounding box center [848, 192] width 200 height 41
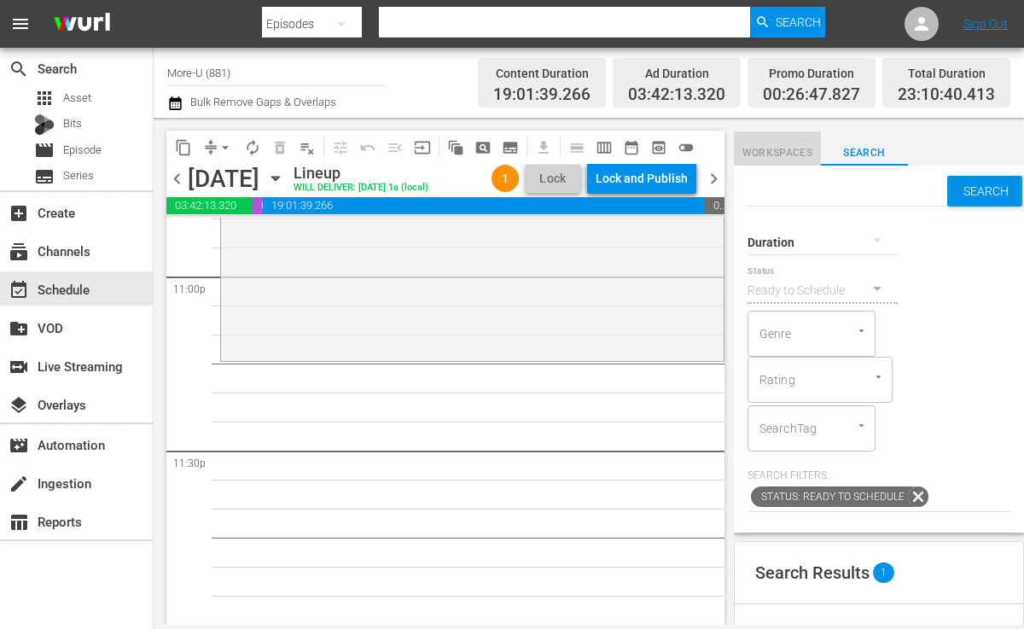
click at [801, 142] on button "Workspaces" at bounding box center [777, 148] width 87 height 34
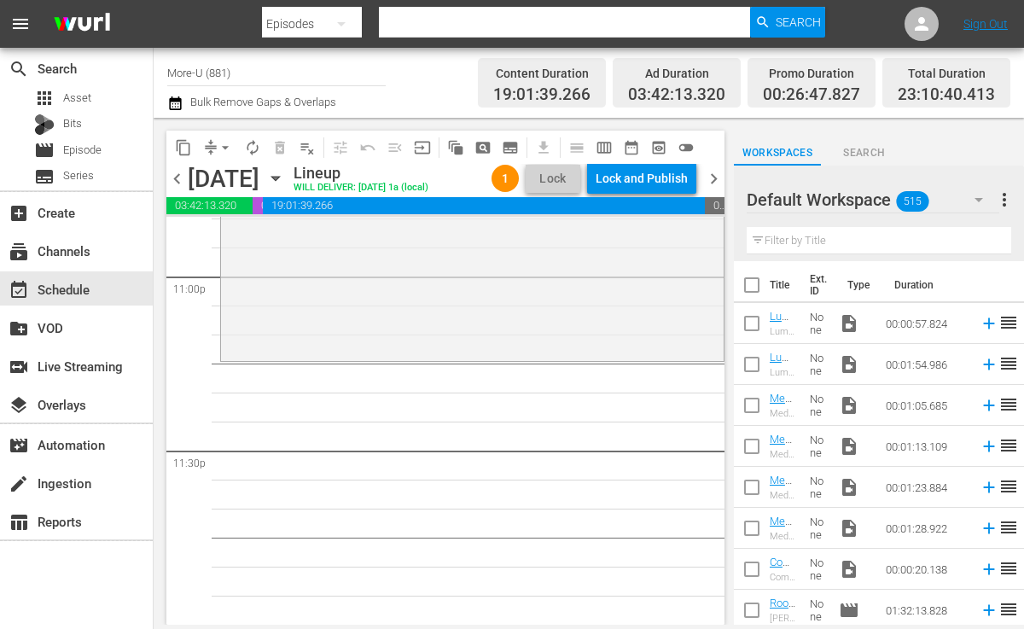
click at [734, 131] on button "Workspaces" at bounding box center [777, 148] width 87 height 34
click at [778, 247] on input "text" at bounding box center [879, 240] width 265 height 27
type input "E"
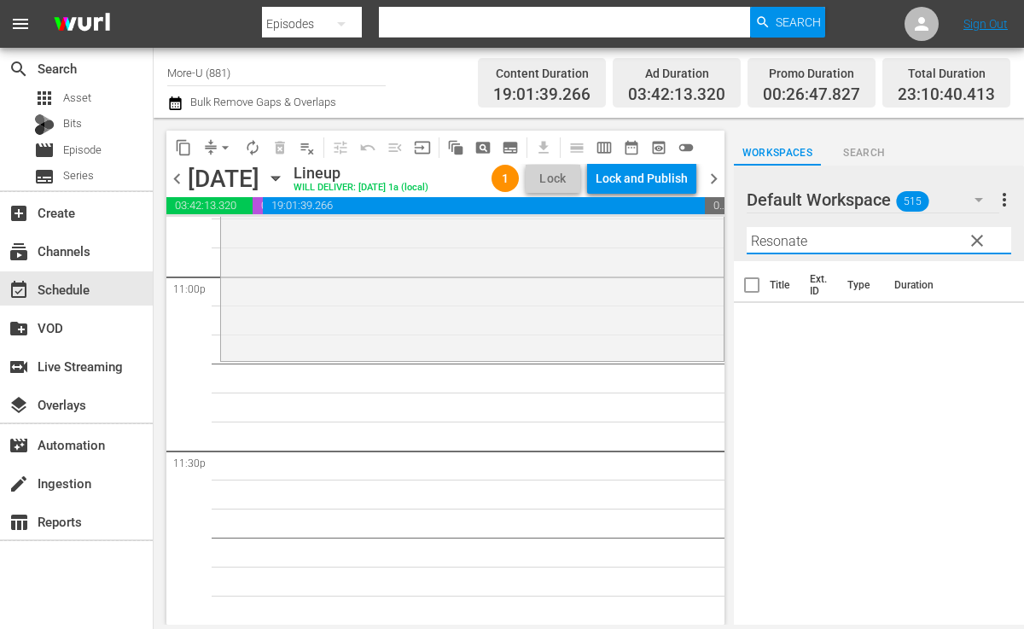
type input "Resonate"
click at [877, 143] on button "Search" at bounding box center [864, 148] width 87 height 34
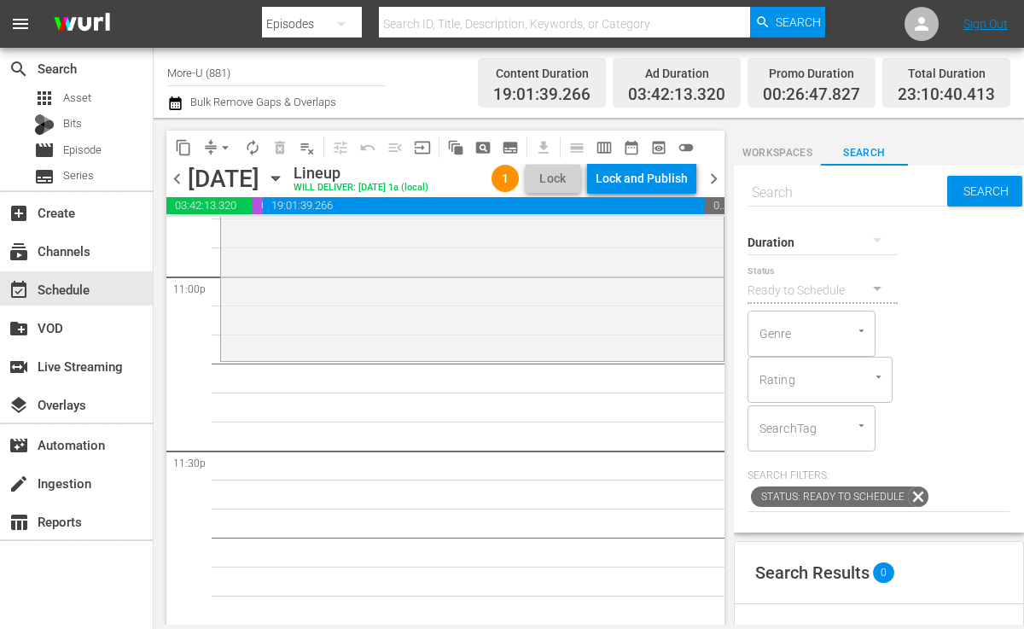
click at [825, 202] on div "Duration" at bounding box center [823, 231] width 150 height 61
click at [825, 192] on input "text" at bounding box center [848, 192] width 200 height 41
type input "E"
type input "Resonate"
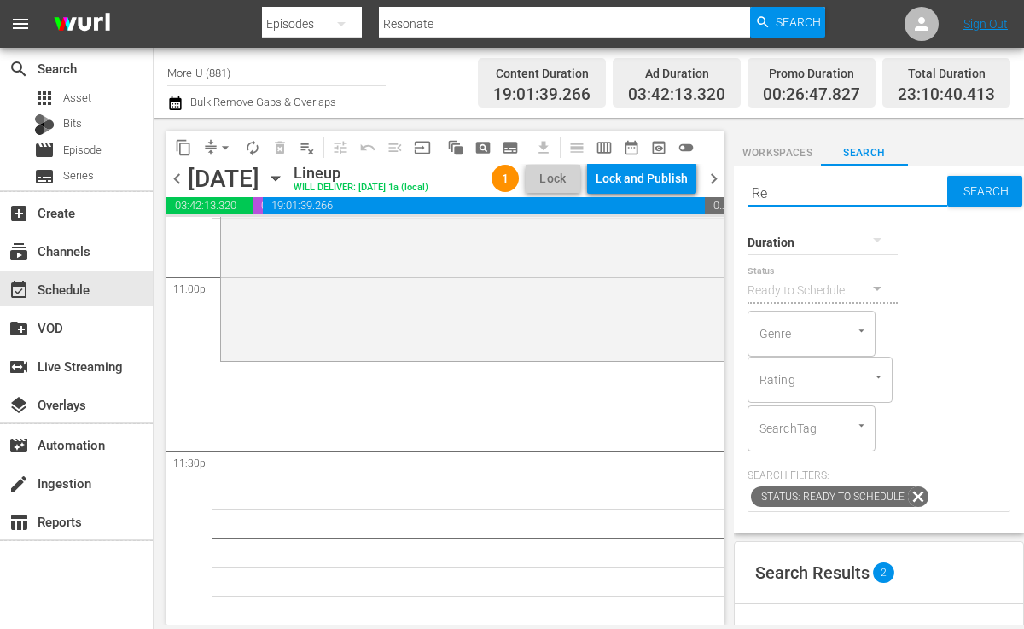
type input "R"
paste input "How To Make Your Mate Your Soulmate With Arielle Ford - The Inspiration Show"
type input "How To Make Your Mate Your Soulmate With [PERSON_NAME]"
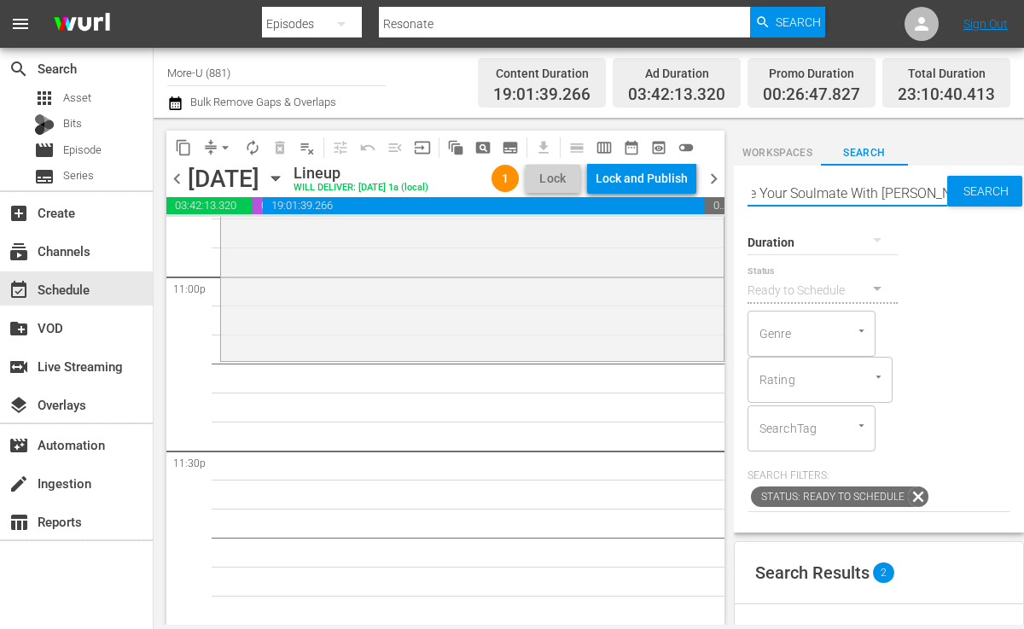
type input "How To Make Your Mate Your Soulmate With [PERSON_NAME]"
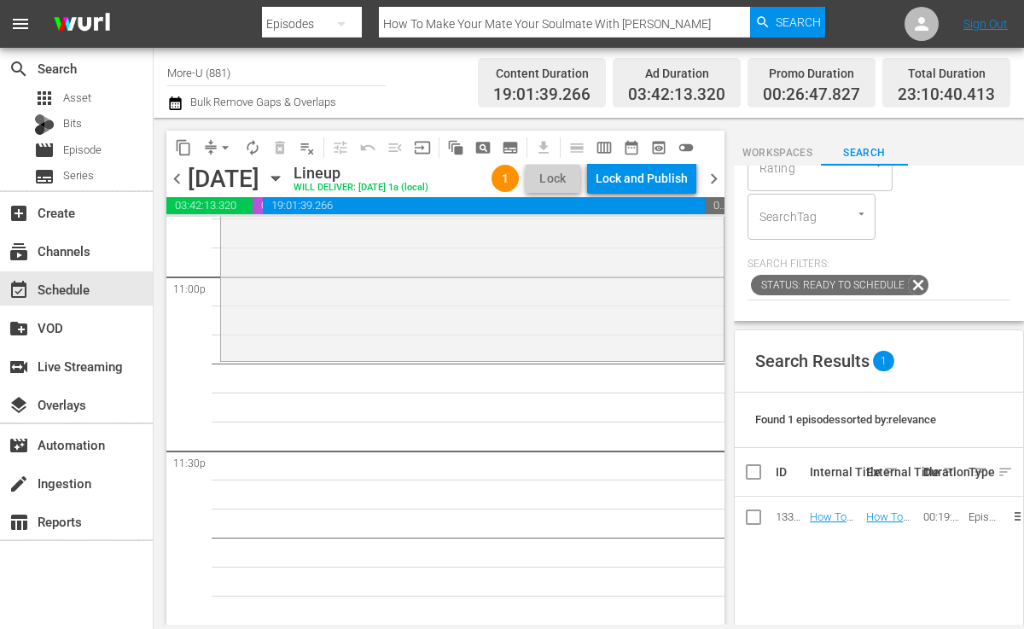
scroll to position [211, 0]
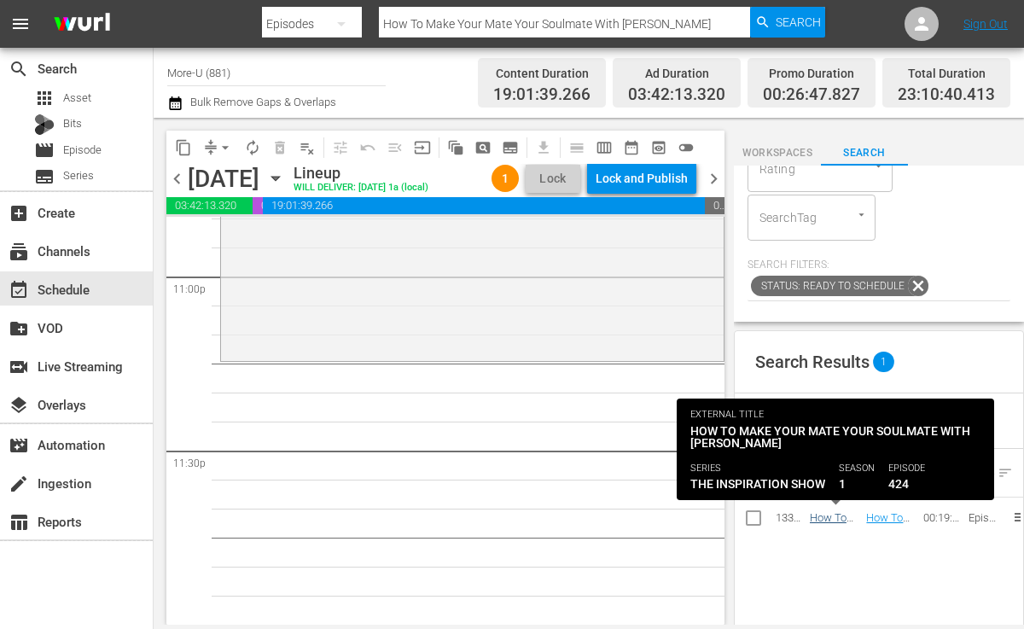
type input "How To Make Your Mate Your Soulmate With [PERSON_NAME]"
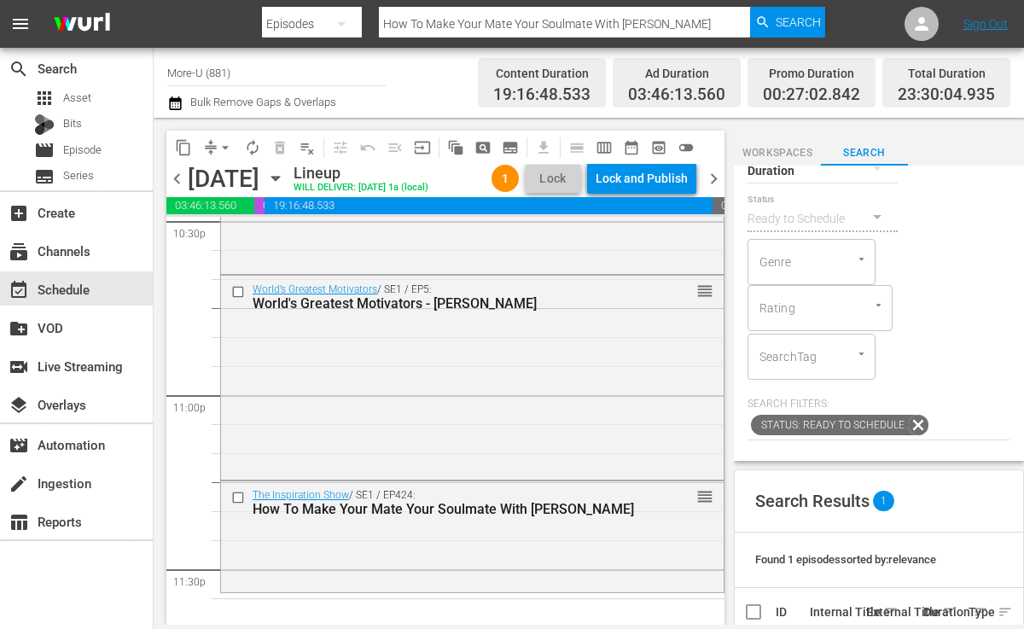
scroll to position [0, 0]
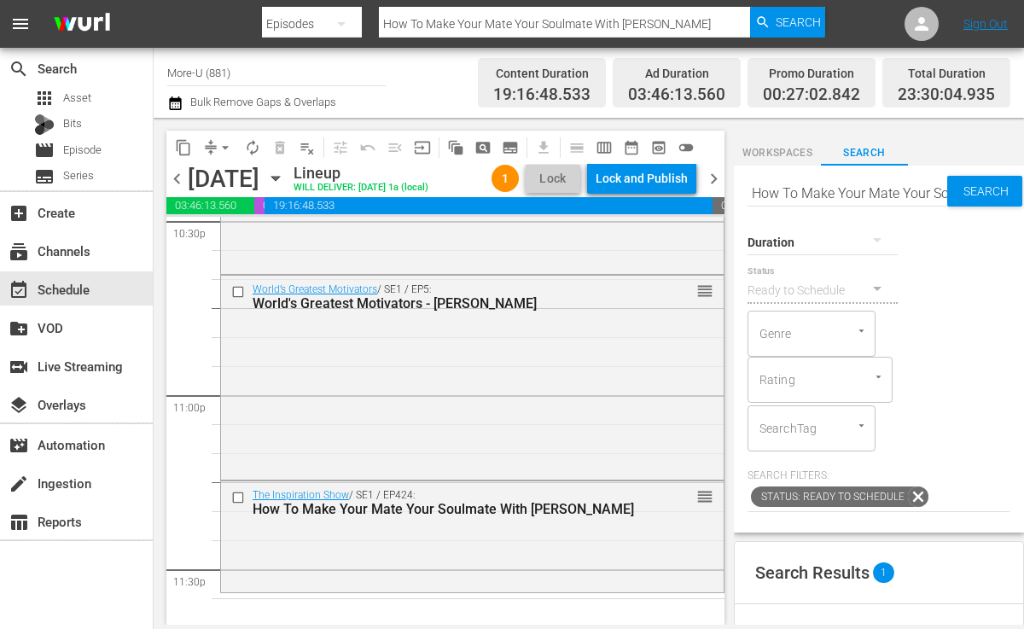
click at [774, 165] on button "Workspaces" at bounding box center [777, 148] width 87 height 34
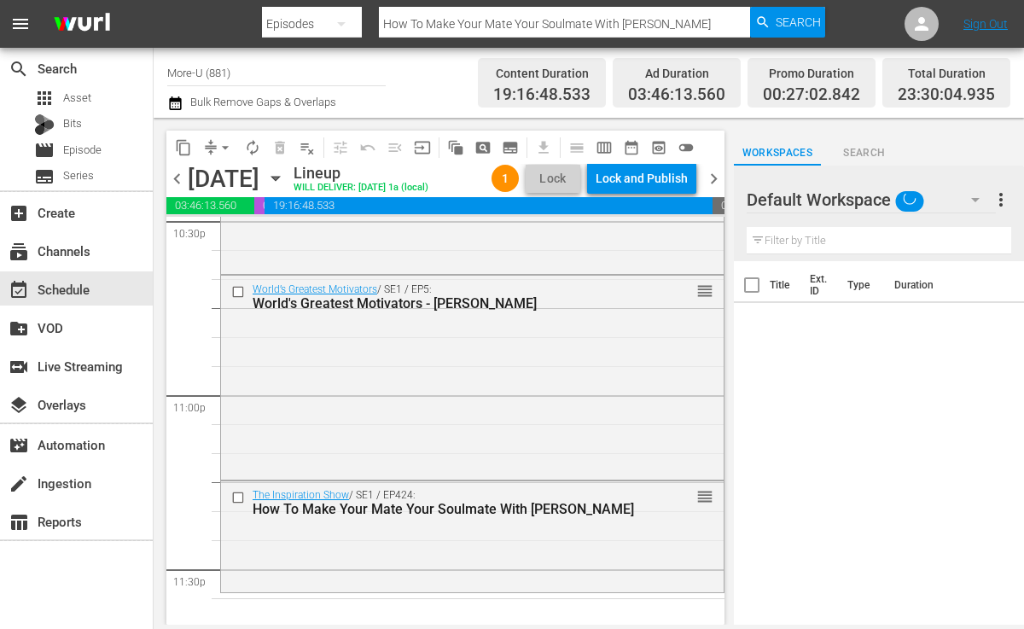
click at [837, 243] on input "text" at bounding box center [879, 240] width 265 height 27
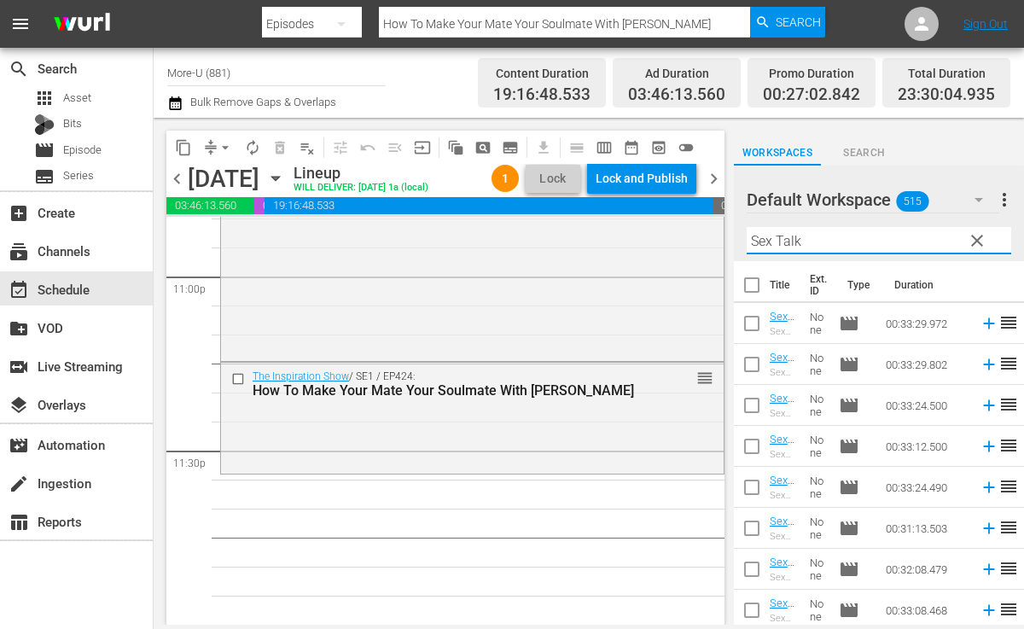
type input "Sex Talk"
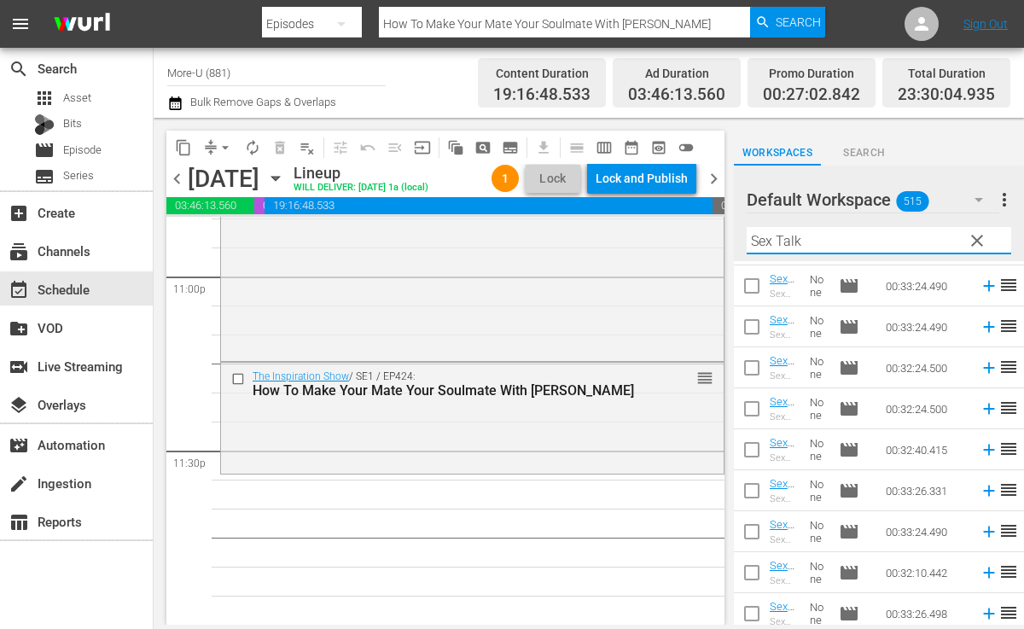
scroll to position [659, 0]
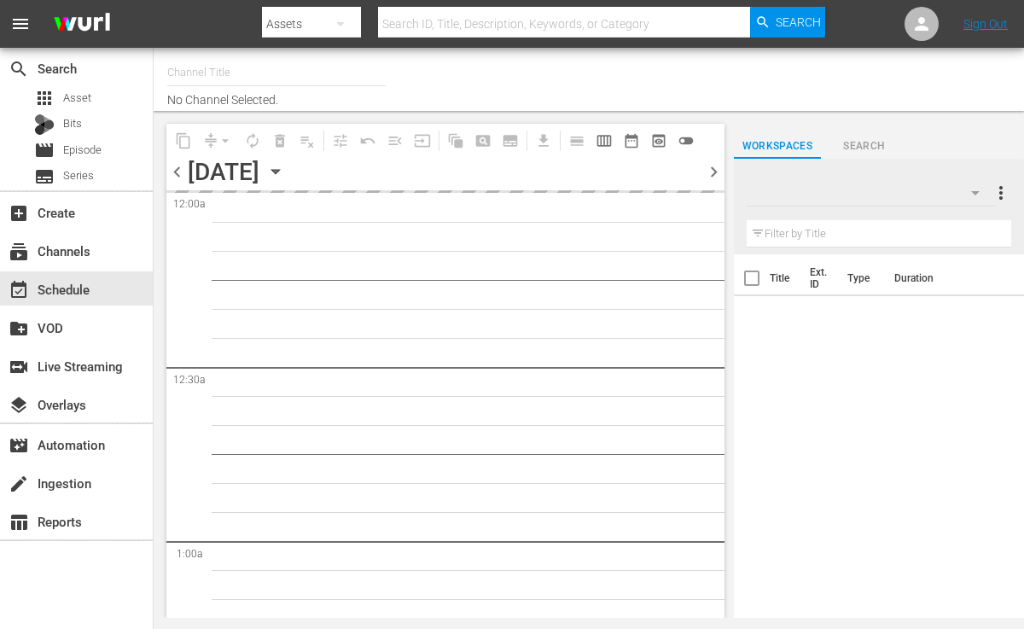
type input "More-U (881)"
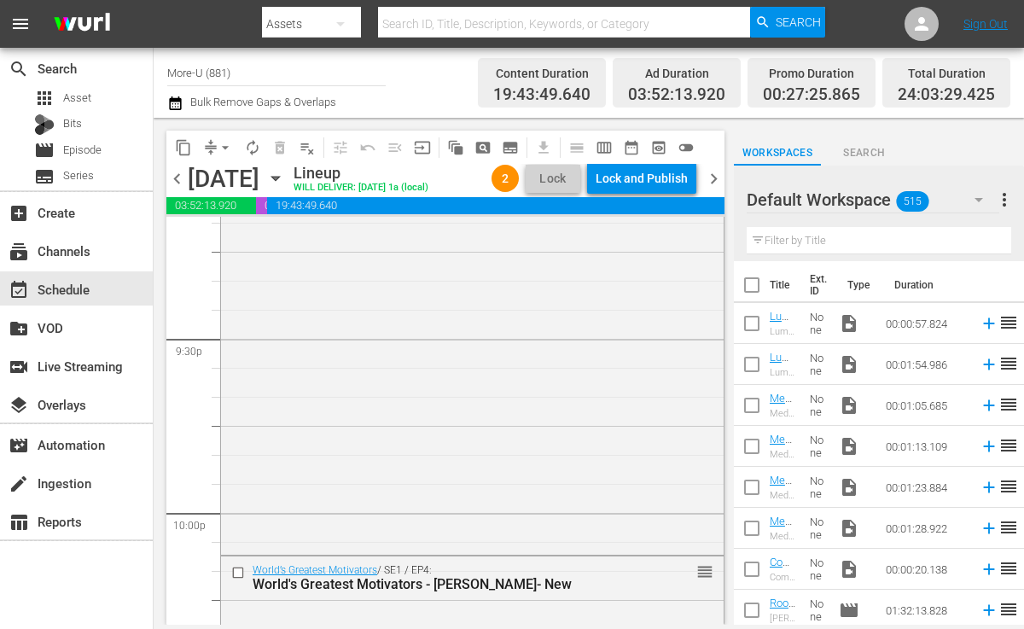
scroll to position [7994, 0]
